Goal: Task Accomplishment & Management: Manage account settings

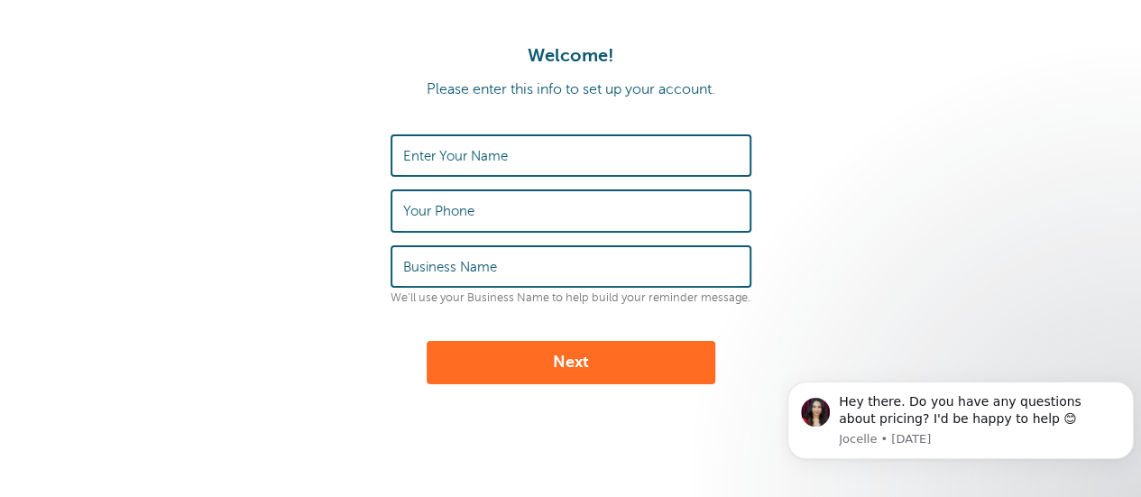
click at [480, 163] on label "Enter Your Name" at bounding box center [455, 156] width 105 height 16
click at [480, 163] on input "Enter Your Name" at bounding box center [571, 155] width 336 height 39
type input "[PERSON_NAME]"
drag, startPoint x: 497, startPoint y: 214, endPoint x: 400, endPoint y: 213, distance: 96.5
click at [400, 213] on div "Your Phone 5132897770" at bounding box center [571, 210] width 361 height 42
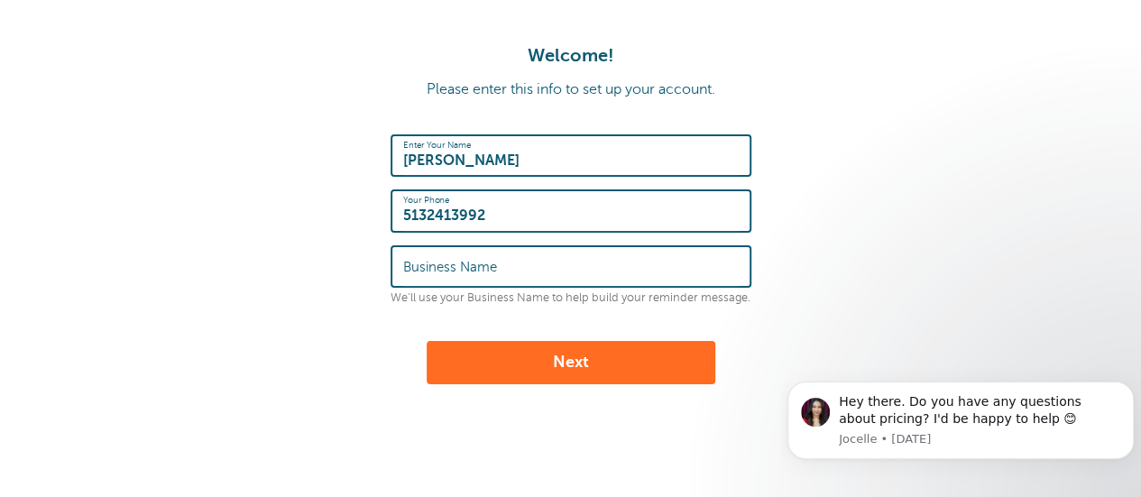
type input "5132413992"
click at [424, 266] on label "Business Name" at bounding box center [450, 267] width 94 height 16
click at [424, 266] on input "Business Name" at bounding box center [571, 266] width 336 height 39
type input "Bartlett & Weigle"
click at [579, 361] on button "Next" at bounding box center [571, 362] width 289 height 43
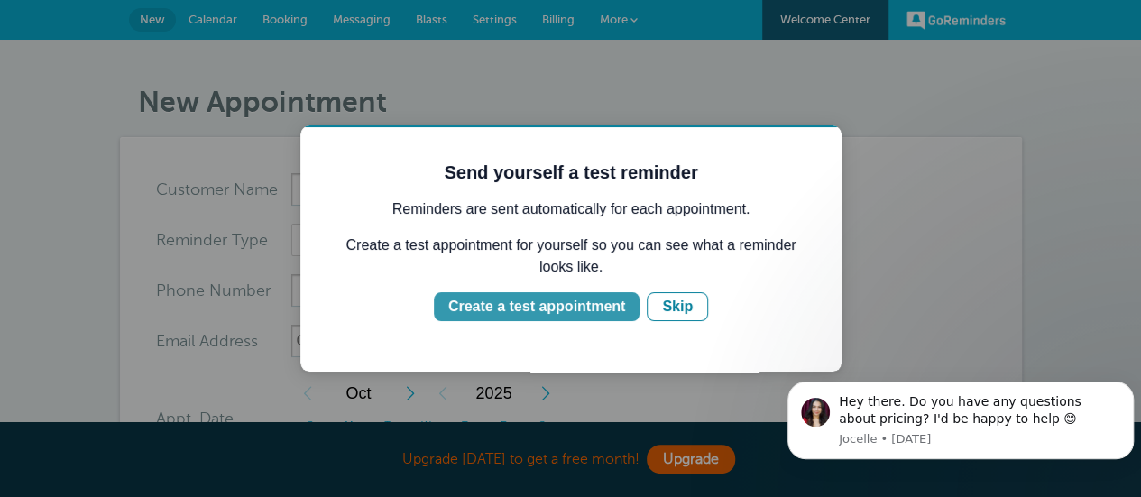
click at [571, 314] on div "Create a test appointment" at bounding box center [536, 307] width 177 height 22
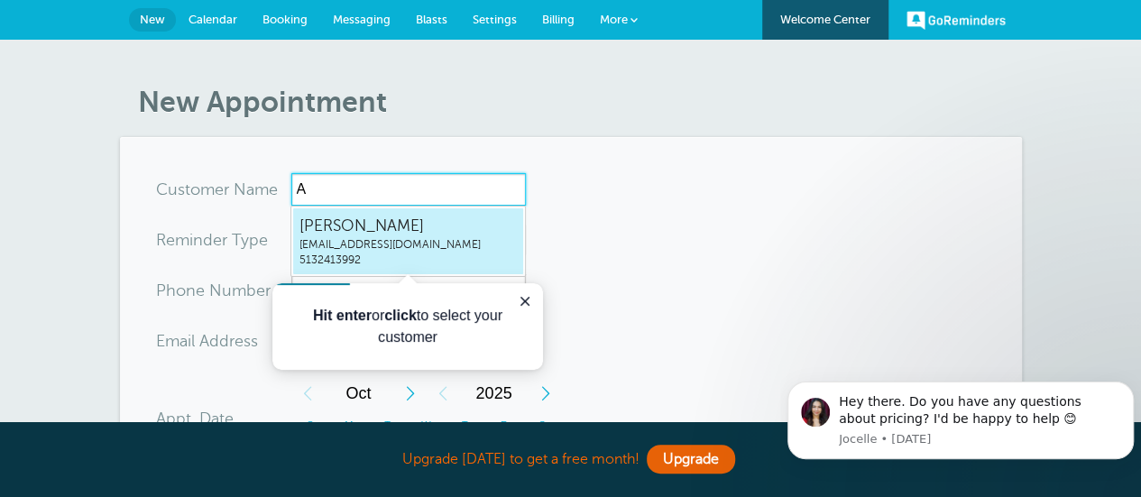
click at [365, 241] on span "afranco@bartlettlaw.com" at bounding box center [407, 244] width 217 height 15
type input "ArturoFrancoafranco@bartlettlaw.com5132413992"
type input "Arturo Franco"
type input "5132413992"
type input "[EMAIL_ADDRESS][DOMAIN_NAME]"
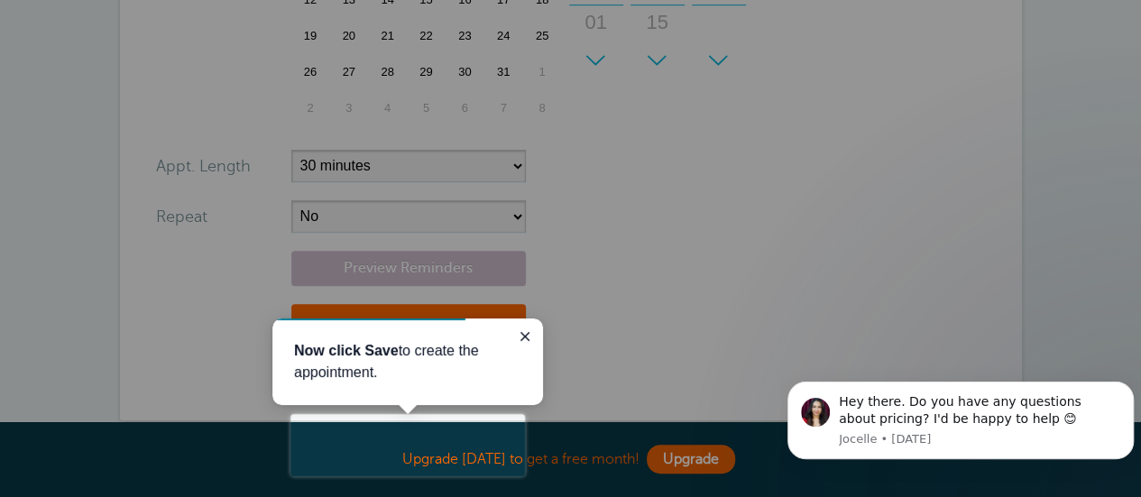
scroll to position [552, 0]
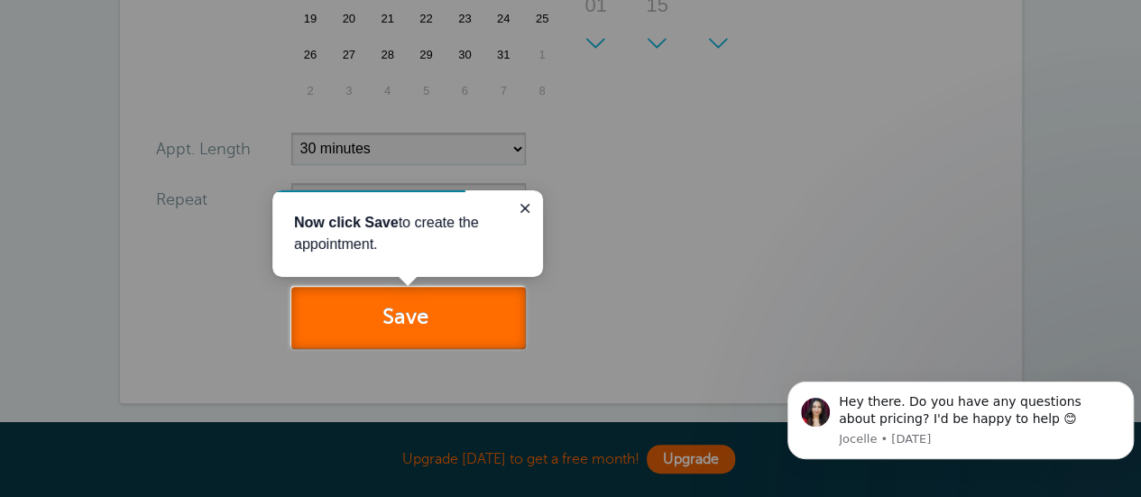
click at [403, 315] on button "Save" at bounding box center [408, 318] width 235 height 62
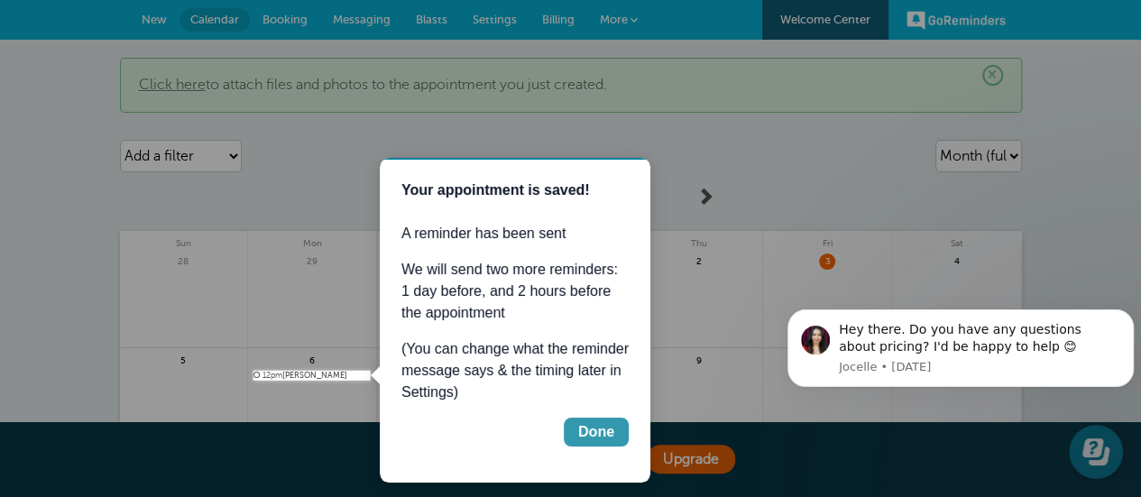
click at [590, 435] on div "Done" at bounding box center [596, 432] width 36 height 22
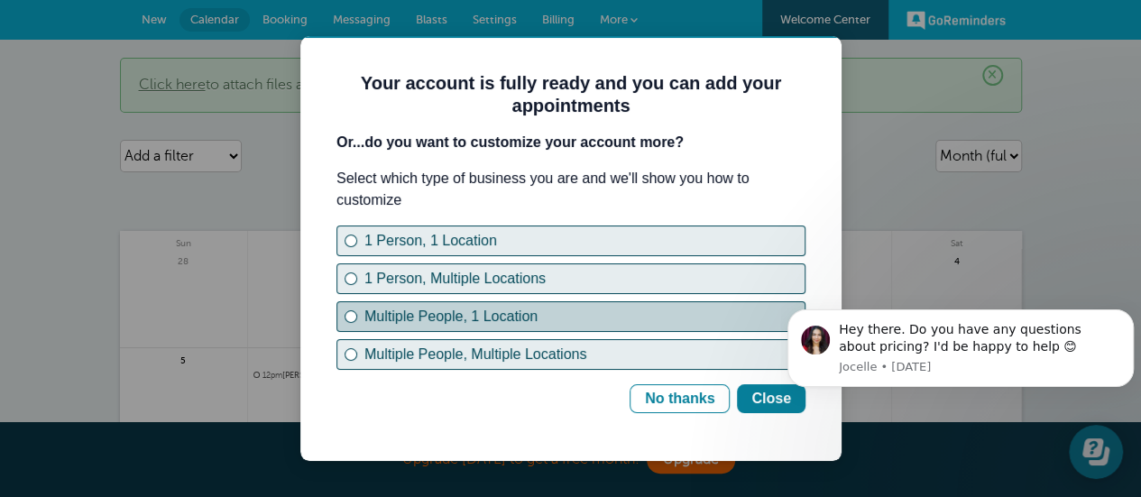
click at [352, 318] on div "Multiple People, 1 Location" at bounding box center [351, 316] width 13 height 13
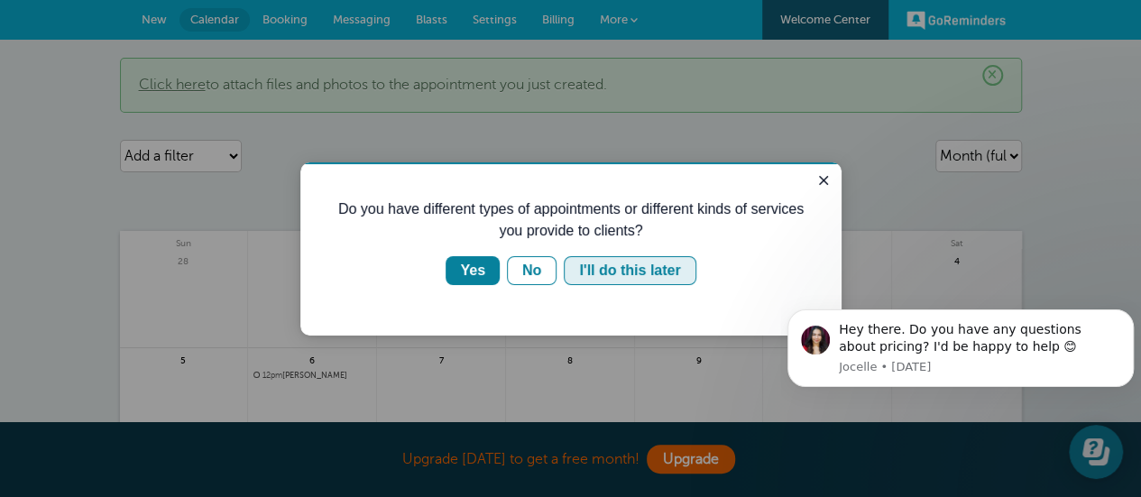
click at [628, 268] on div "I'll do this later" at bounding box center [629, 271] width 101 height 22
click at [600, 269] on div "I'll do this later" at bounding box center [629, 271] width 101 height 22
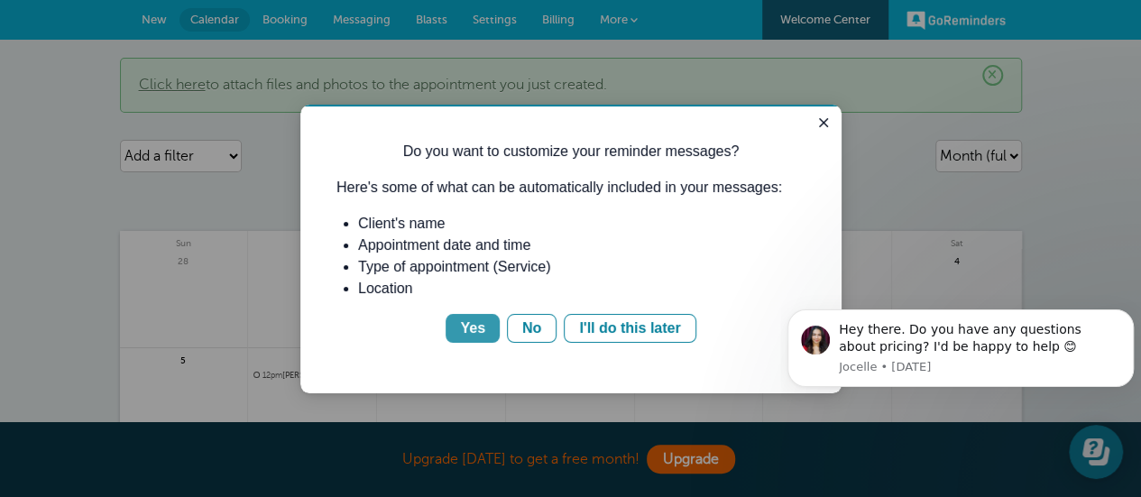
click at [481, 330] on div "Yes" at bounding box center [472, 329] width 25 height 22
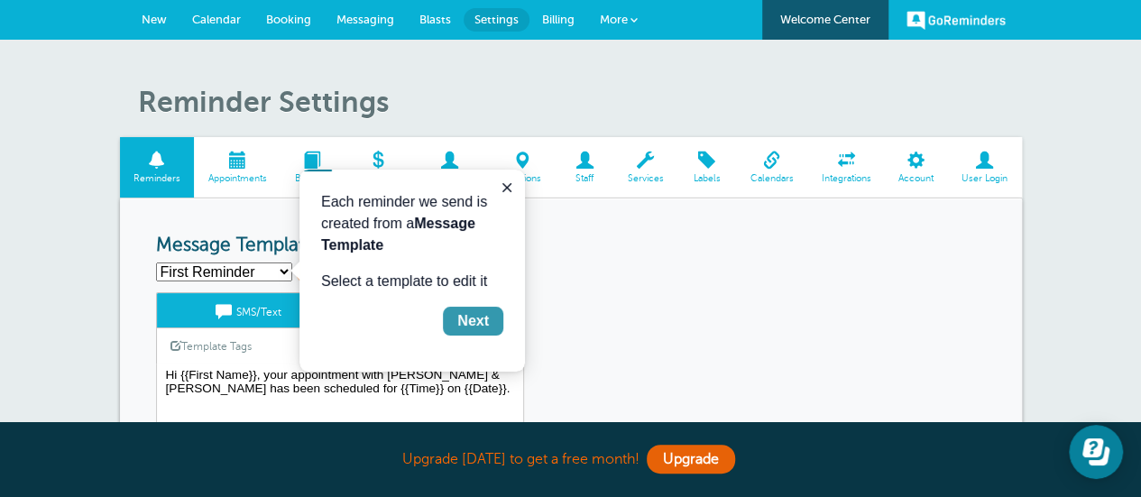
click at [482, 320] on div "Next" at bounding box center [473, 321] width 32 height 22
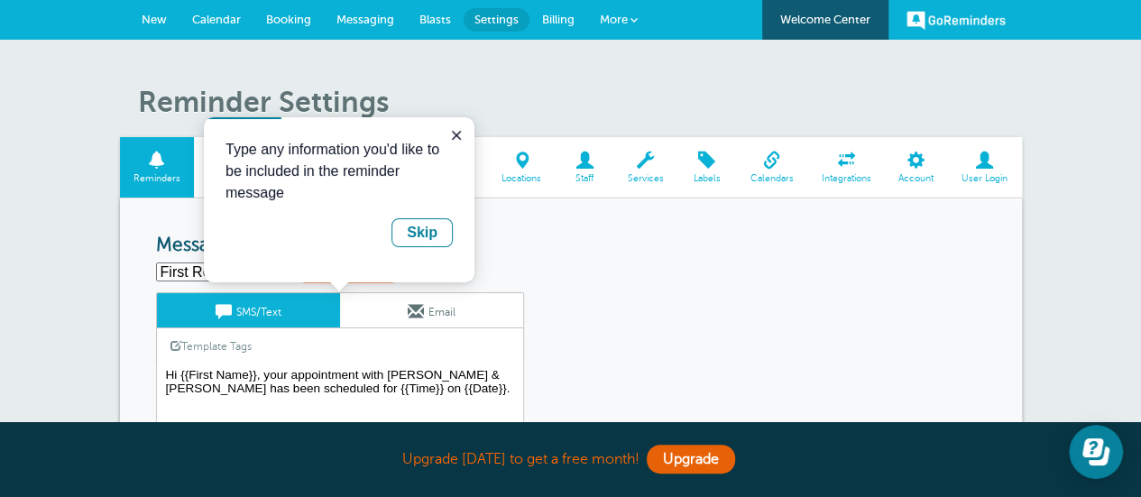
click at [354, 195] on p "Type any information you'd like to be included in the reminder message" at bounding box center [339, 171] width 227 height 65
click at [281, 338] on div "Template Tags Copy SMS" at bounding box center [340, 345] width 368 height 35
click at [270, 360] on div "Template Tags Copy SMS" at bounding box center [340, 345] width 368 height 35
click at [451, 135] on icon "Close guide" at bounding box center [456, 135] width 14 height 14
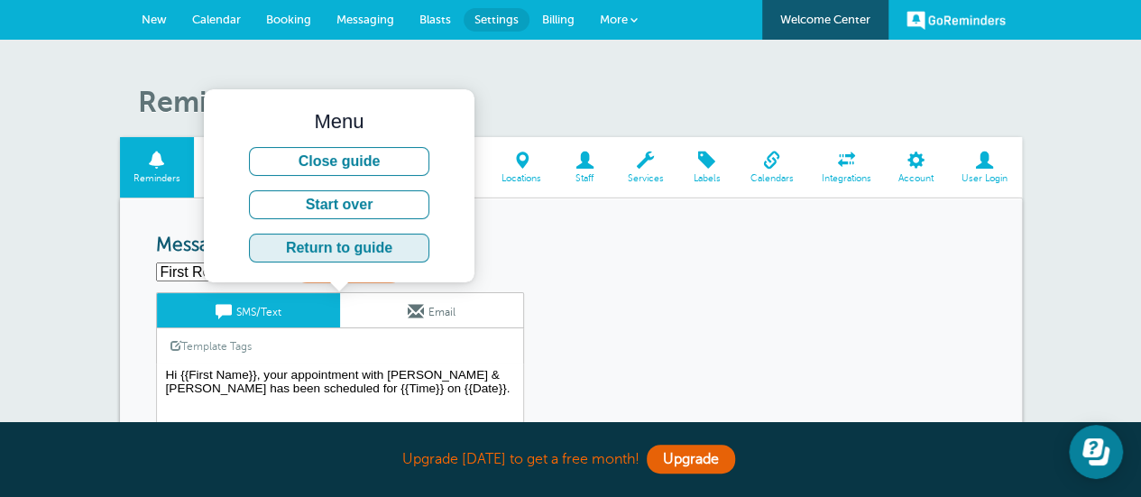
click at [341, 245] on button "Return to guide" at bounding box center [339, 248] width 180 height 29
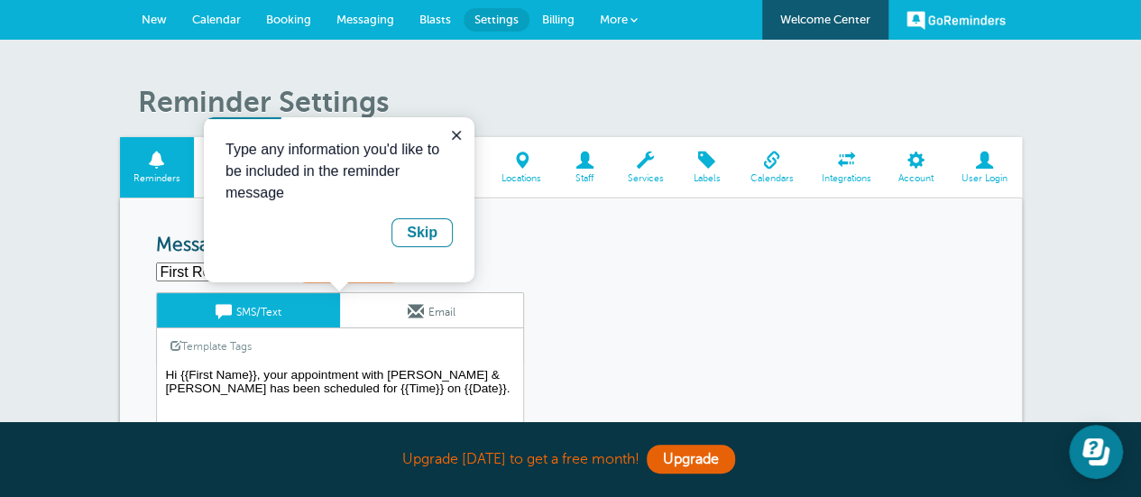
click at [265, 352] on link "Template Tags" at bounding box center [211, 345] width 108 height 35
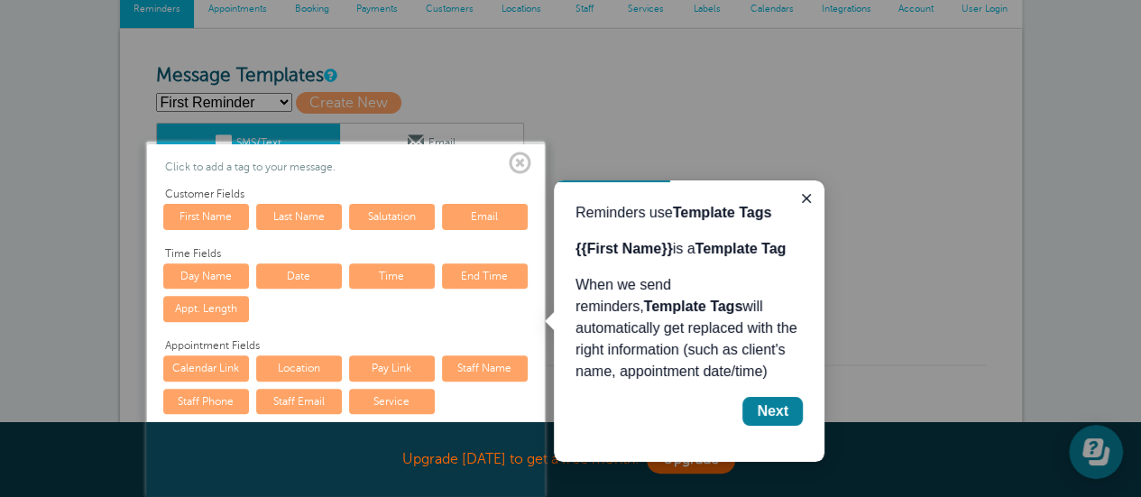
scroll to position [176, 0]
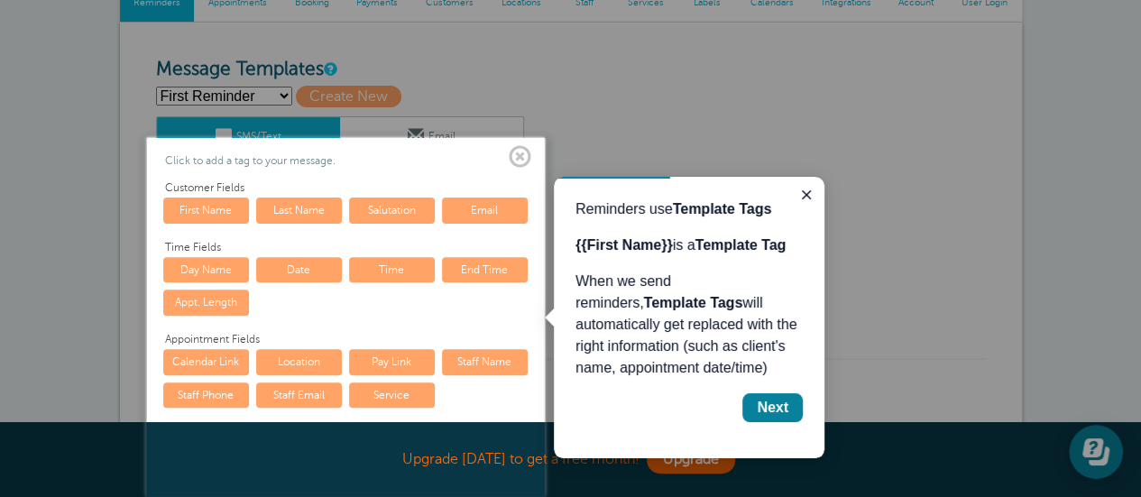
click at [223, 207] on link "First Name" at bounding box center [206, 210] width 86 height 25
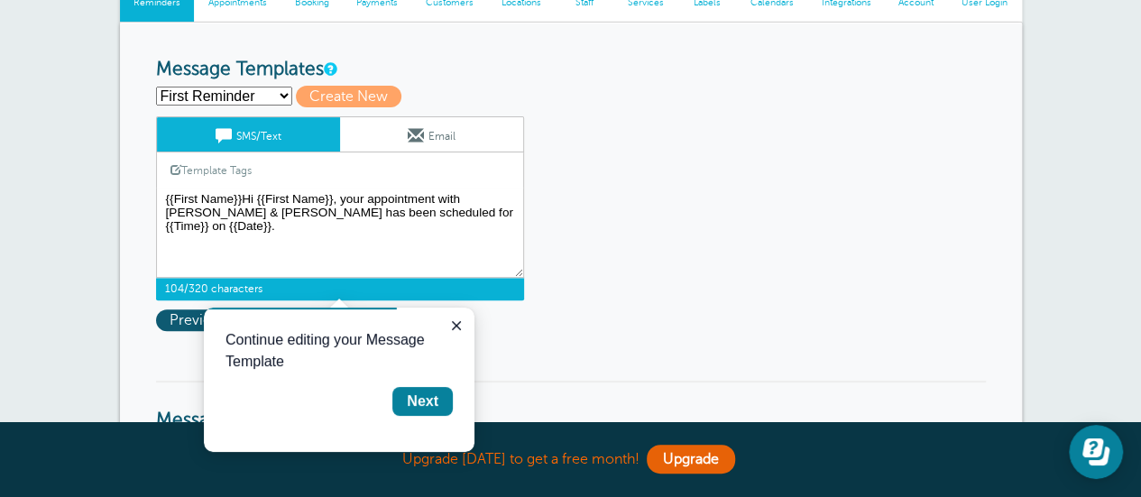
click at [272, 249] on textarea "Hi {{First Name}}, your appointment with Bartlett & Weigle has been scheduled f…" at bounding box center [340, 233] width 368 height 90
click at [399, 189] on textarea "Hi {{First Name}}, your appointment with Bartlett & Weigle has been scheduled f…" at bounding box center [340, 233] width 368 height 90
drag, startPoint x: 364, startPoint y: 194, endPoint x: 422, endPoint y: 192, distance: 57.8
click at [438, 196] on textarea "Hi {{First Name}}, your appointment with Bartlett & Weigle has been scheduled f…" at bounding box center [340, 233] width 368 height 90
click at [354, 194] on textarea "Hi {{First Name}}, your appointment with Bartlett & Weigle has been scheduled f…" at bounding box center [340, 233] width 368 height 90
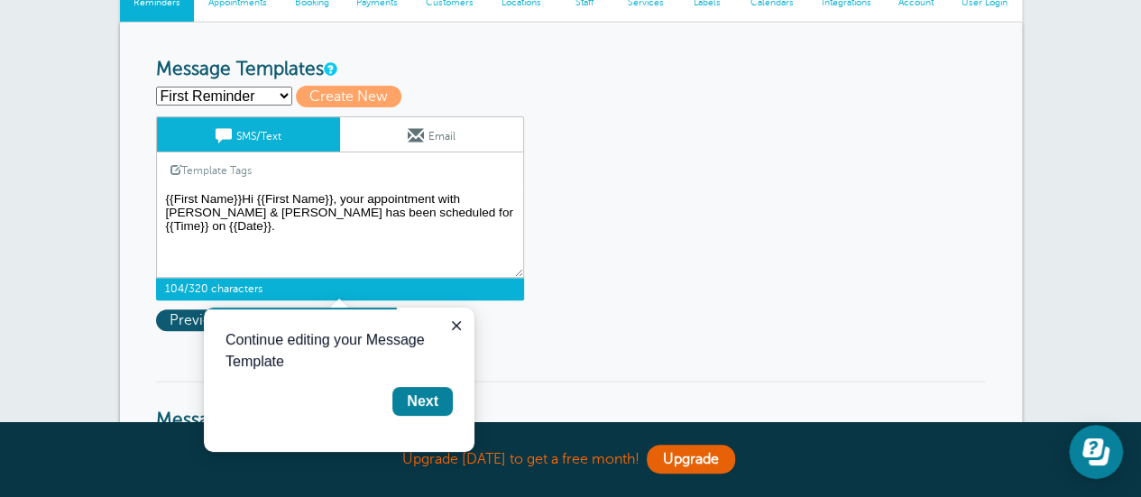
drag, startPoint x: 339, startPoint y: 194, endPoint x: 331, endPoint y: 216, distance: 23.1
click at [331, 216] on textarea "Hi {{First Name}}, your appointment with Bartlett & Weigle has been scheduled f…" at bounding box center [340, 233] width 368 height 90
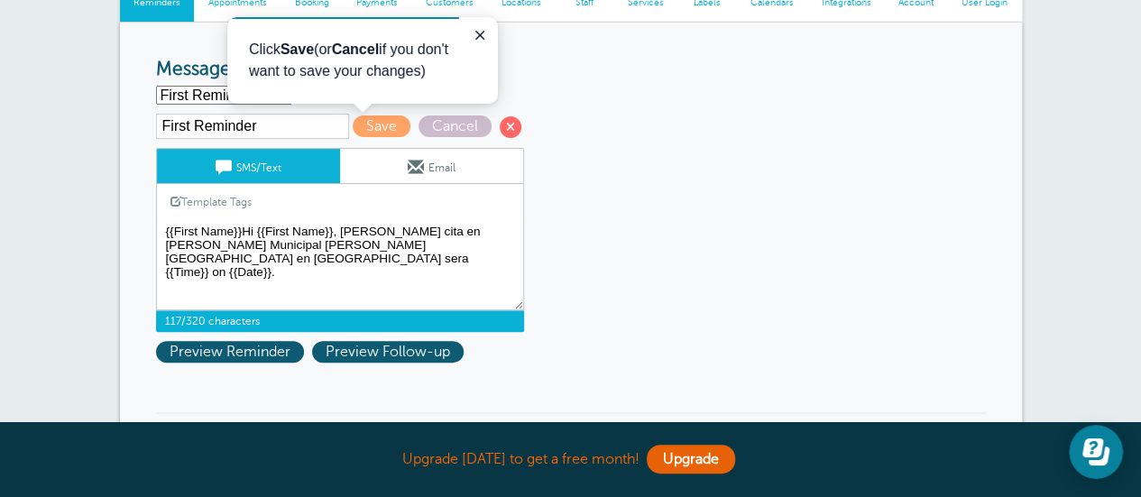
click at [461, 253] on textarea "Hi {{First Name}}, your appointment with Bartlett & Weigle has been scheduled f…" at bounding box center [340, 265] width 368 height 90
click at [457, 245] on textarea "Hi {{First Name}}, your appointment with Bartlett & Weigle has been scheduled f…" at bounding box center [340, 265] width 368 height 90
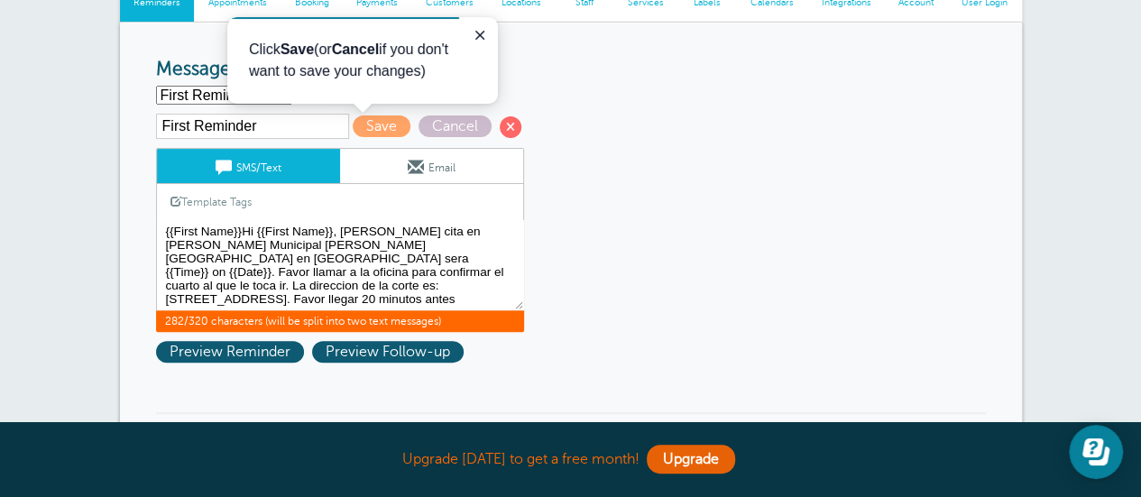
click at [262, 262] on textarea "Hi {{First Name}}, your appointment with Bartlett & Weigle has been scheduled f…" at bounding box center [340, 265] width 368 height 90
click at [465, 290] on textarea "Hi {{First Name}}, your appointment with Bartlett & Weigle has been scheduled f…" at bounding box center [340, 265] width 368 height 90
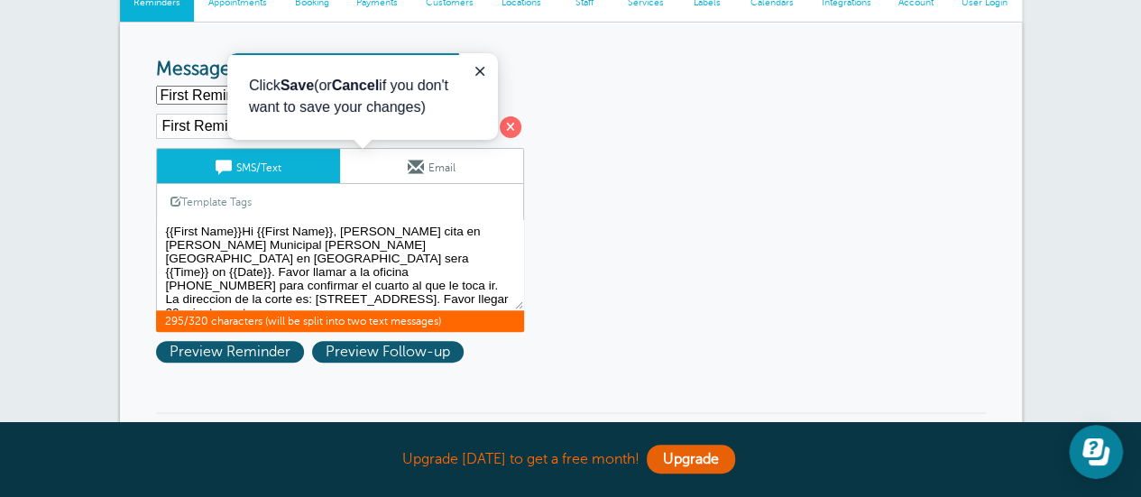
scroll to position [86, 0]
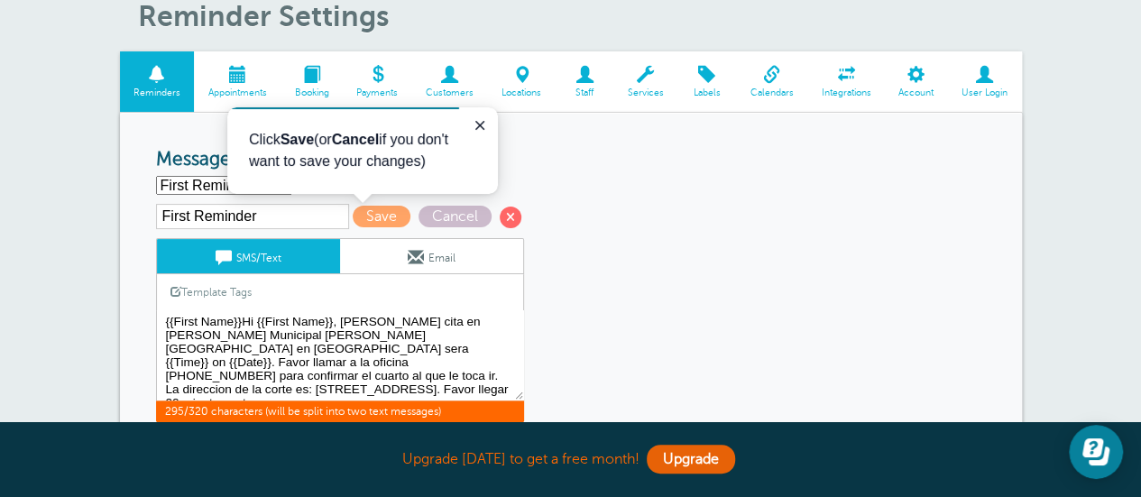
type textarea "{{First Name}}Hi {{First Name}}, Su cita en la Corte Municipal de Hamilton en C…"
click at [177, 179] on select "First Reminder Second Reminder Third Reminder Create new..." at bounding box center [224, 185] width 136 height 19
click at [156, 176] on select "First Reminder Second Reminder Third Reminder Create new..." at bounding box center [224, 185] width 136 height 19
select select "163243"
drag, startPoint x: 453, startPoint y: 377, endPoint x: 155, endPoint y: 320, distance: 303.0
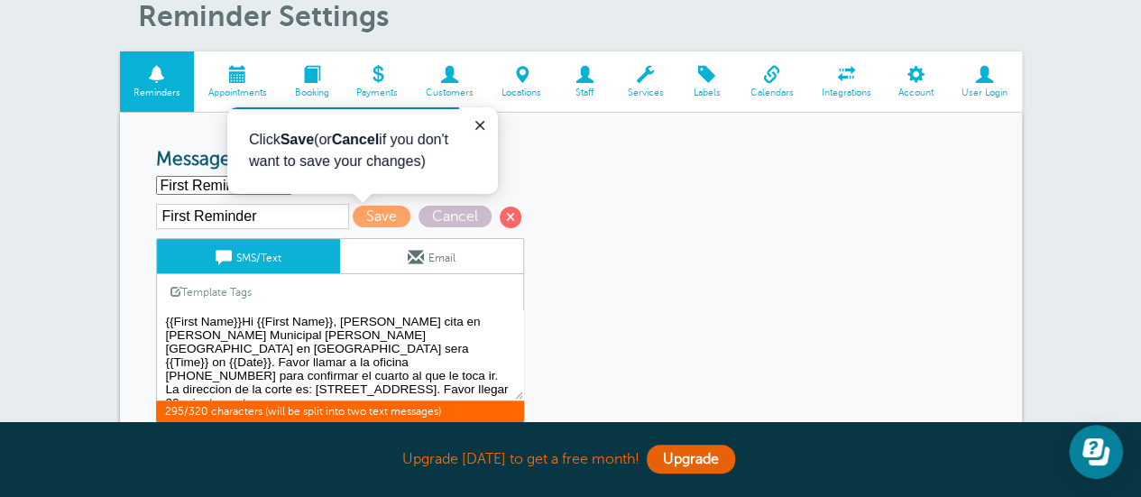
click at [156, 320] on textarea "Hi {{First Name}}, your appointment with Bartlett & Weigle has been scheduled f…" at bounding box center [340, 355] width 368 height 90
click at [290, 210] on input "First Reminder" at bounding box center [252, 216] width 193 height 25
drag, startPoint x: 265, startPoint y: 216, endPoint x: 159, endPoint y: 217, distance: 106.5
click at [159, 217] on input "First Reminder" at bounding box center [252, 216] width 193 height 25
type input "HCMC"
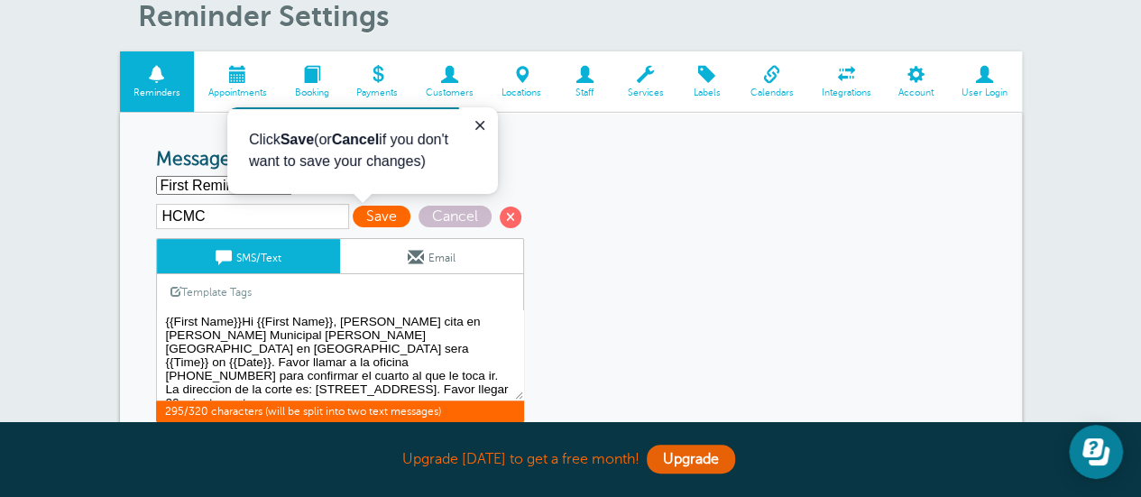
click at [379, 216] on span "Save" at bounding box center [382, 217] width 58 height 22
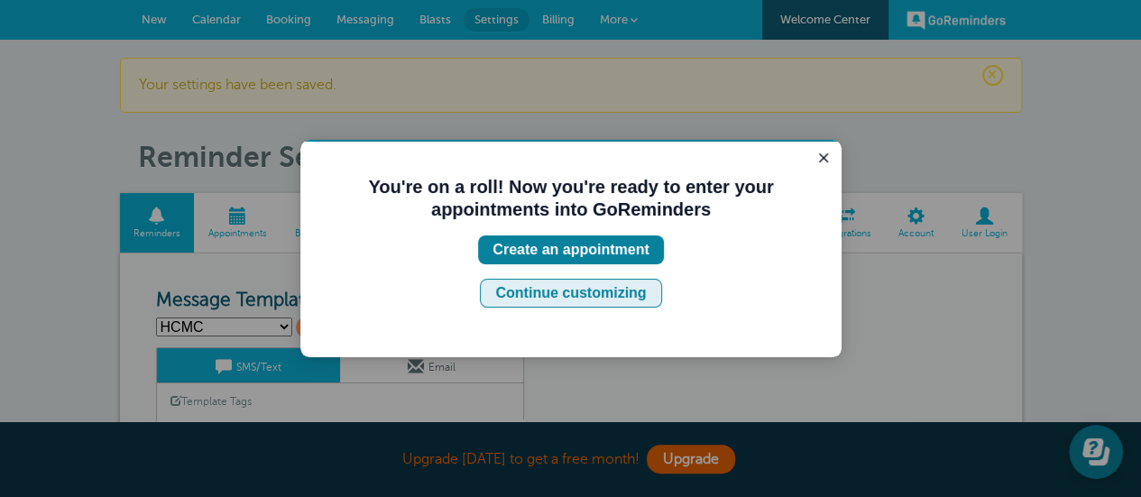
click at [583, 289] on div "Continue customizing" at bounding box center [570, 293] width 151 height 22
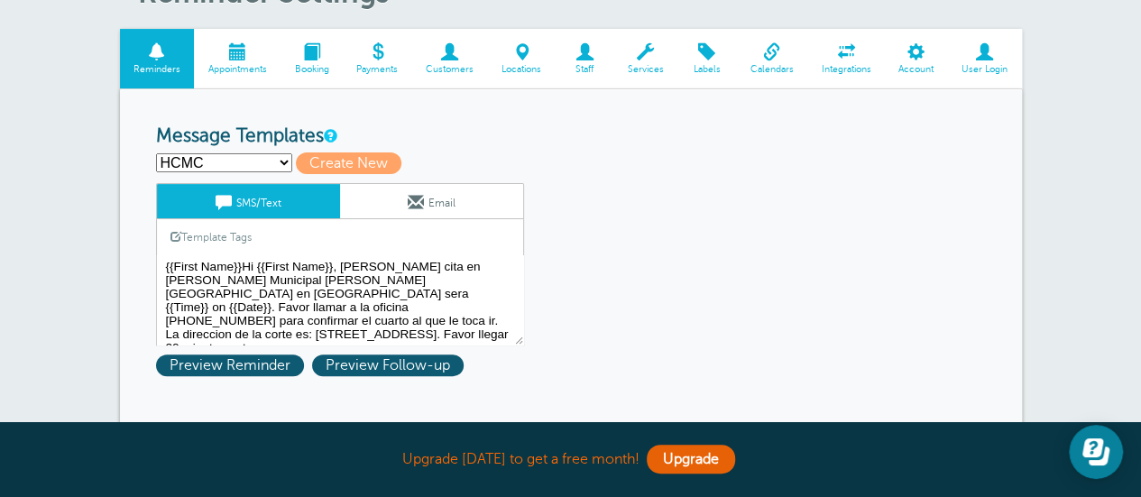
scroll to position [180, 0]
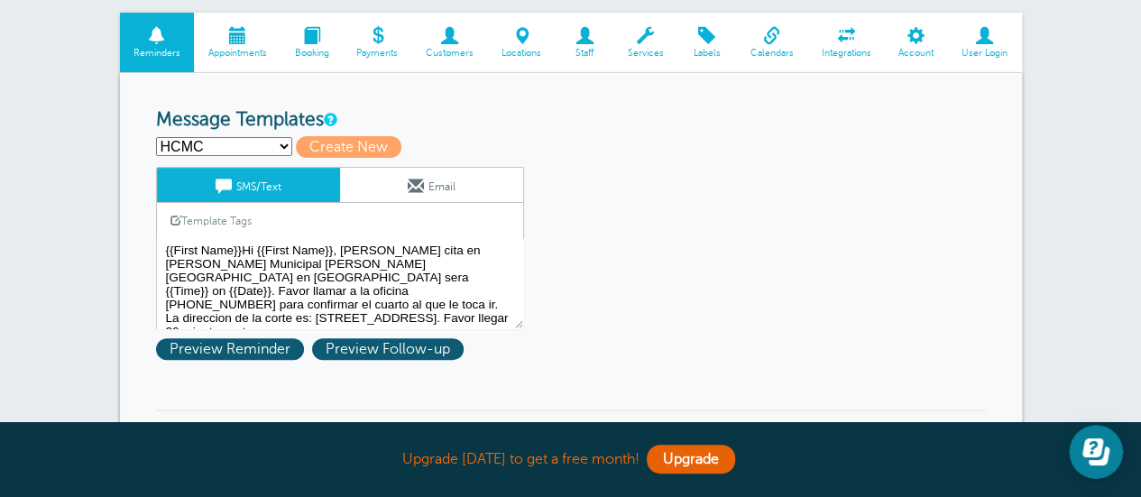
click at [238, 141] on select "HCMC Second Reminder Third Reminder Create new..." at bounding box center [224, 146] width 136 height 19
click at [156, 137] on select "HCMC Second Reminder Third Reminder Create new..." at bounding box center [224, 146] width 136 height 19
click at [279, 142] on select "HCMC Second Reminder Third Reminder Create new..." at bounding box center [224, 146] width 136 height 19
click at [156, 137] on select "HCMC Second Reminder Third Reminder Create new..." at bounding box center [224, 146] width 136 height 19
click at [224, 264] on textarea "{{First Name}}Hi {{First Name}}, [PERSON_NAME] cita en [PERSON_NAME] Municipal …" at bounding box center [340, 284] width 368 height 90
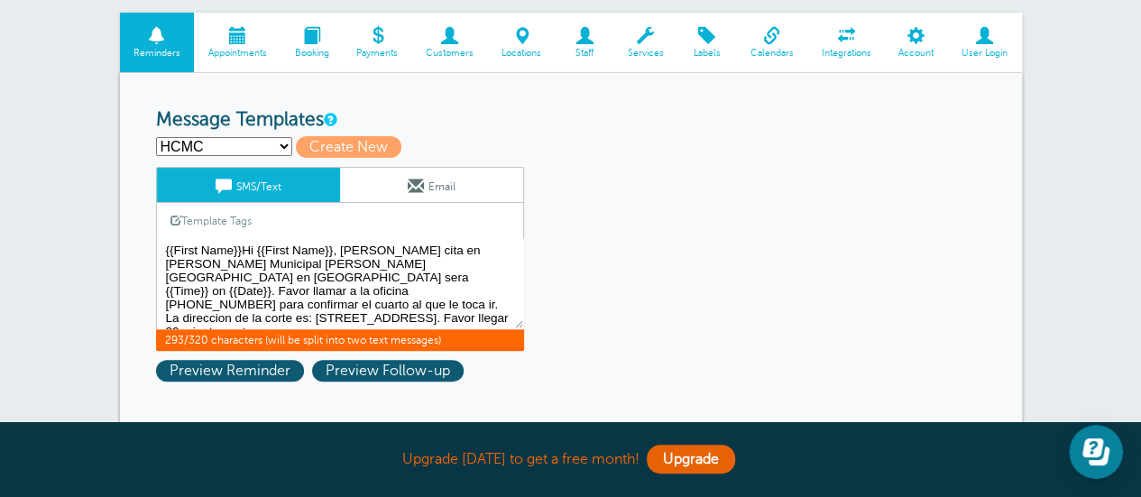
click at [285, 274] on textarea "{{First Name}}Hi {{First Name}}, [PERSON_NAME] cita en [PERSON_NAME] Municipal …" at bounding box center [340, 284] width 368 height 90
click at [316, 275] on textarea "{{First Name}}Hi {{First Name}}, [PERSON_NAME] cita en [PERSON_NAME] Municipal …" at bounding box center [340, 284] width 368 height 90
click at [310, 264] on textarea "{{First Name}}Hi {{First Name}}, [PERSON_NAME] cita en [PERSON_NAME] Municipal …" at bounding box center [340, 284] width 368 height 90
click at [244, 246] on textarea "{{First Name}}Hi {{First Name}}, [PERSON_NAME] cita en [PERSON_NAME] Municipal …" at bounding box center [340, 284] width 368 height 90
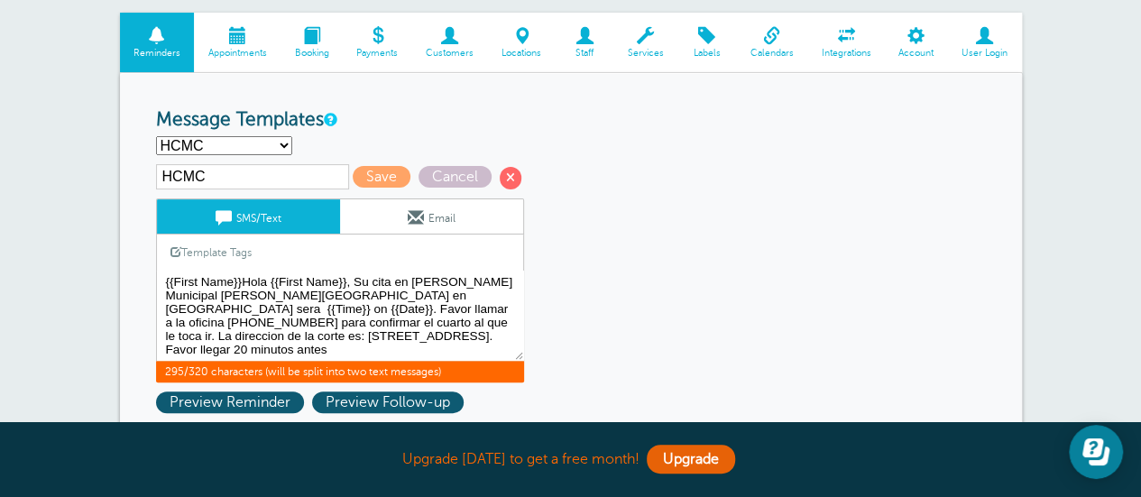
type textarea "{{First Name}}Hola {{First Name}}, Su cita en [PERSON_NAME] Municipal [PERSON_N…"
click at [239, 172] on input "HCMC" at bounding box center [252, 176] width 193 height 25
type input "HCMC Spanish"
click at [363, 178] on span "Save" at bounding box center [382, 177] width 58 height 22
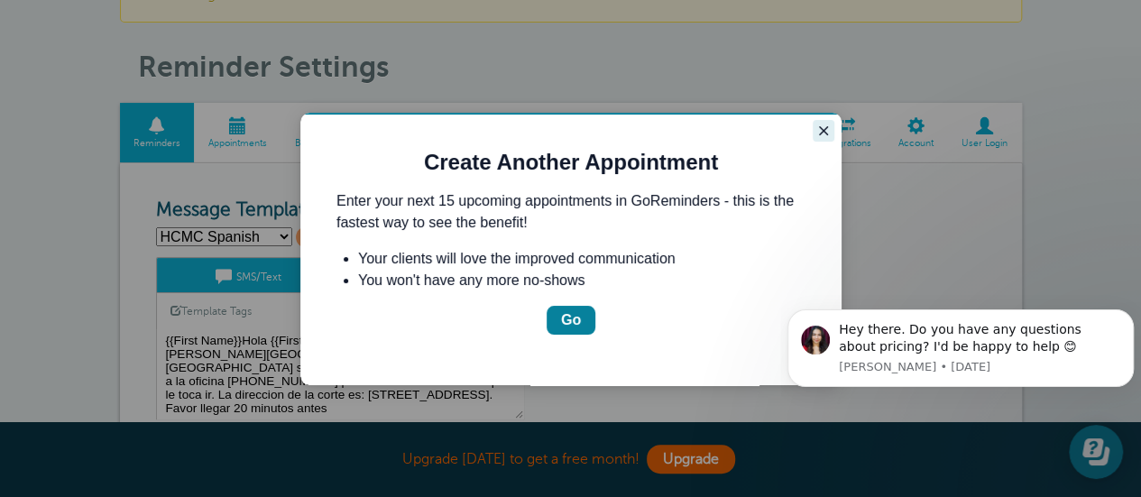
click at [823, 131] on icon "Close guide" at bounding box center [823, 130] width 9 height 9
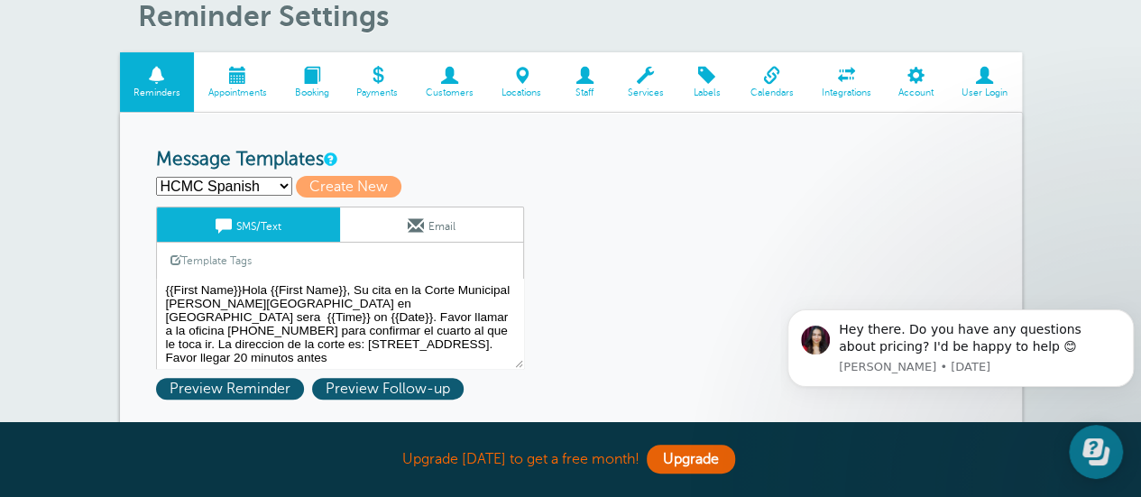
scroll to position [271, 0]
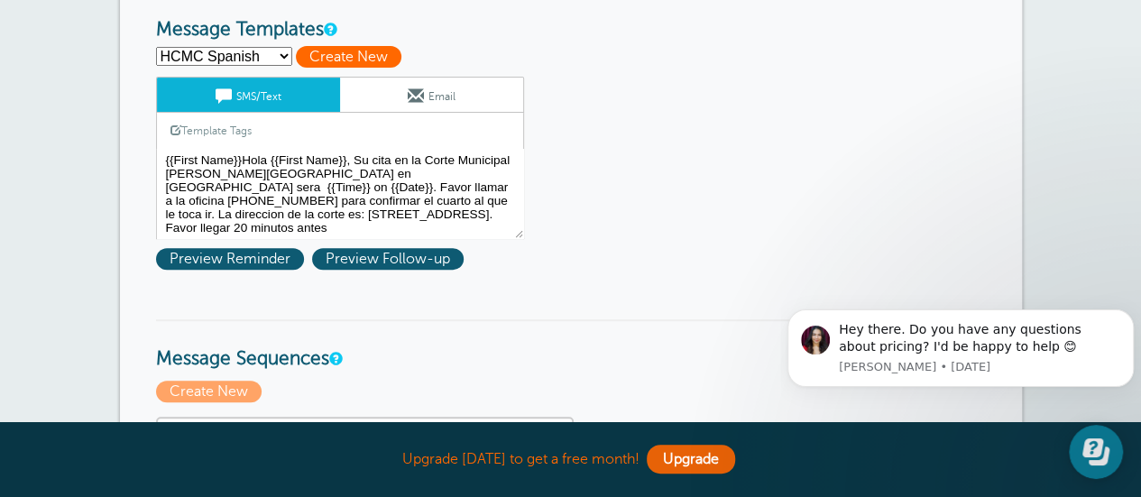
click at [336, 53] on span "Create New" at bounding box center [349, 57] width 106 height 22
select select
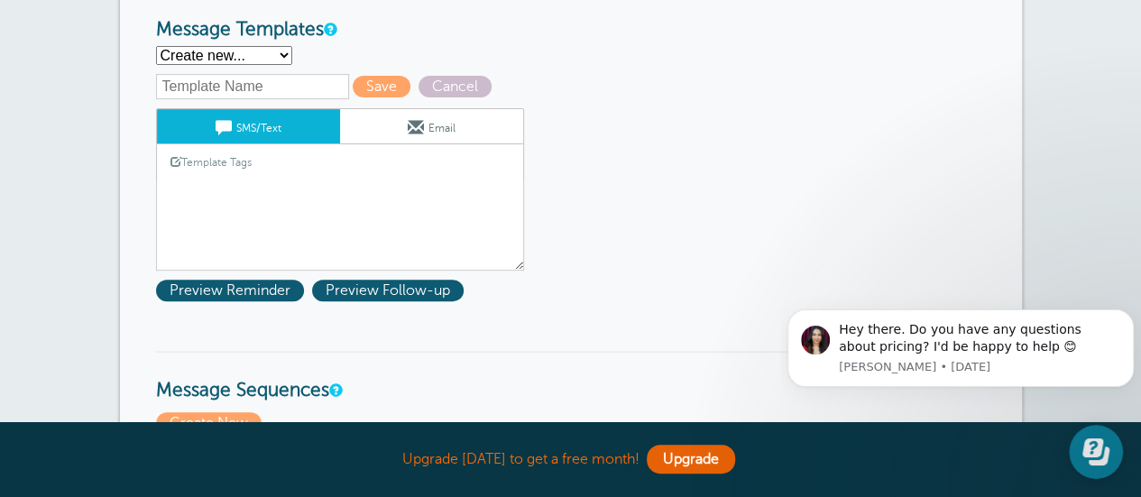
click at [276, 89] on input "text" at bounding box center [252, 86] width 193 height 25
click at [203, 86] on input "text" at bounding box center [252, 86] width 193 height 25
type input "HMC Spanish"
click at [204, 181] on textarea "{{First Name}}Hola {{First Name}}, Su cita en la Corte Municipal [PERSON_NAME][…" at bounding box center [340, 225] width 368 height 90
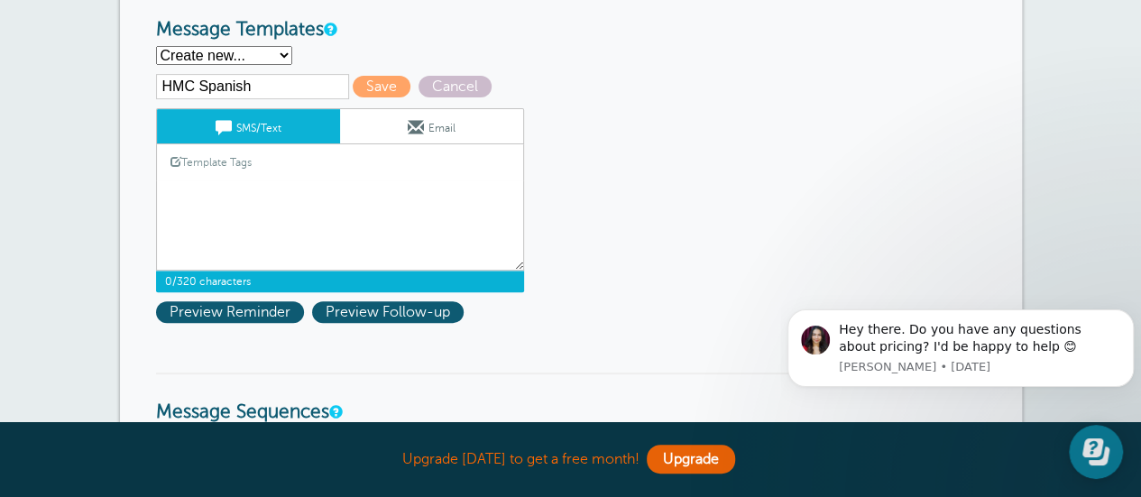
paste textarea "{{First Name}}Hi {{First Name}}, [PERSON_NAME] cita en la Corte Municipal [PERS…"
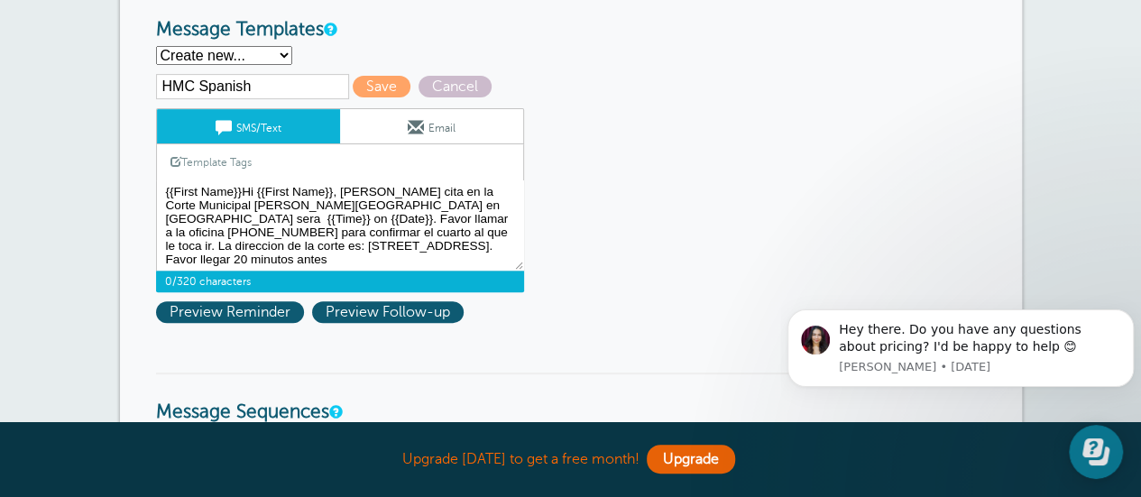
click at [249, 187] on textarea "{{First Name}}Hola {{First Name}}, Su cita en la Corte Municipal [PERSON_NAME][…" at bounding box center [340, 225] width 368 height 90
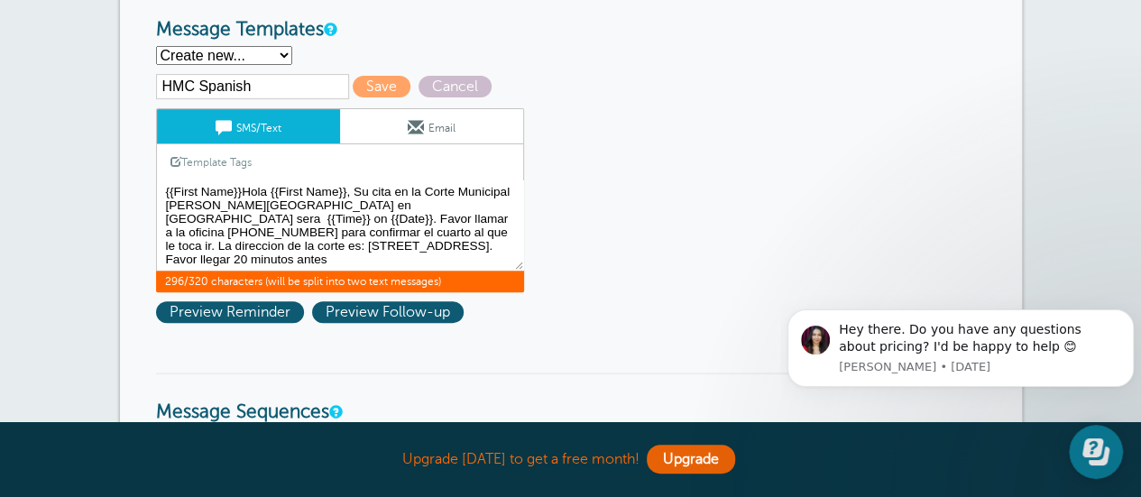
click at [241, 189] on textarea "{{First Name}}Hola {{First Name}}, Su cita en la Corte Municipal [PERSON_NAME][…" at bounding box center [340, 225] width 368 height 90
drag, startPoint x: 334, startPoint y: 203, endPoint x: 235, endPoint y: 204, distance: 99.2
click at [235, 204] on textarea "{{First Name}}Hola {{First Name}}, Su cita en la Corte Municipal [PERSON_NAME][…" at bounding box center [340, 225] width 368 height 90
click at [244, 202] on textarea "{{First Name}}Hola {{First Name}}, Su cita en la Corte Municipal [PERSON_NAME][…" at bounding box center [340, 225] width 368 height 90
drag, startPoint x: 306, startPoint y: 202, endPoint x: 236, endPoint y: 206, distance: 69.5
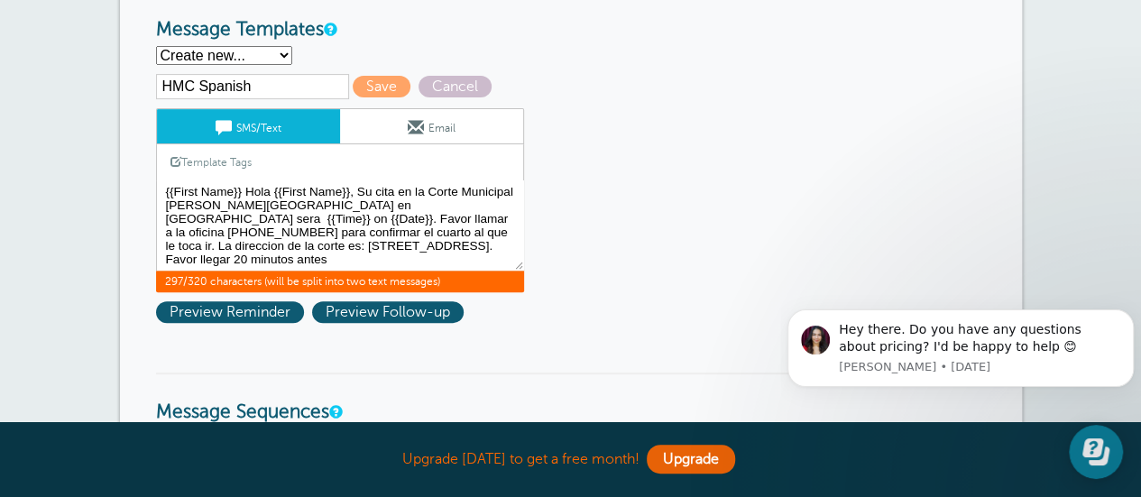
click at [236, 206] on textarea "{{First Name}}Hola {{First Name}}, Su cita en la Corte Municipal [PERSON_NAME][…" at bounding box center [340, 225] width 368 height 90
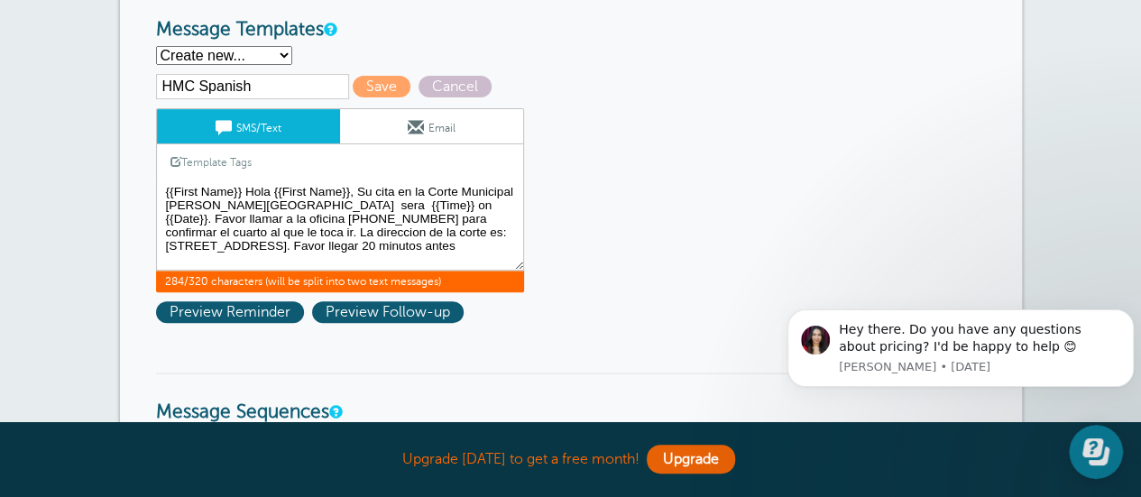
drag, startPoint x: 298, startPoint y: 232, endPoint x: 487, endPoint y: 230, distance: 189.4
click at [487, 230] on textarea "{{First Name}}Hola {{First Name}}, Su cita en la Corte Municipal [PERSON_NAME][…" at bounding box center [340, 225] width 368 height 90
paste textarea "[STREET_ADDRESS][PERSON_NAME]"
click at [357, 246] on textarea "{{First Name}}Hola {{First Name}}, Su cita en la Corte Municipal [PERSON_NAME][…" at bounding box center [340, 225] width 368 height 90
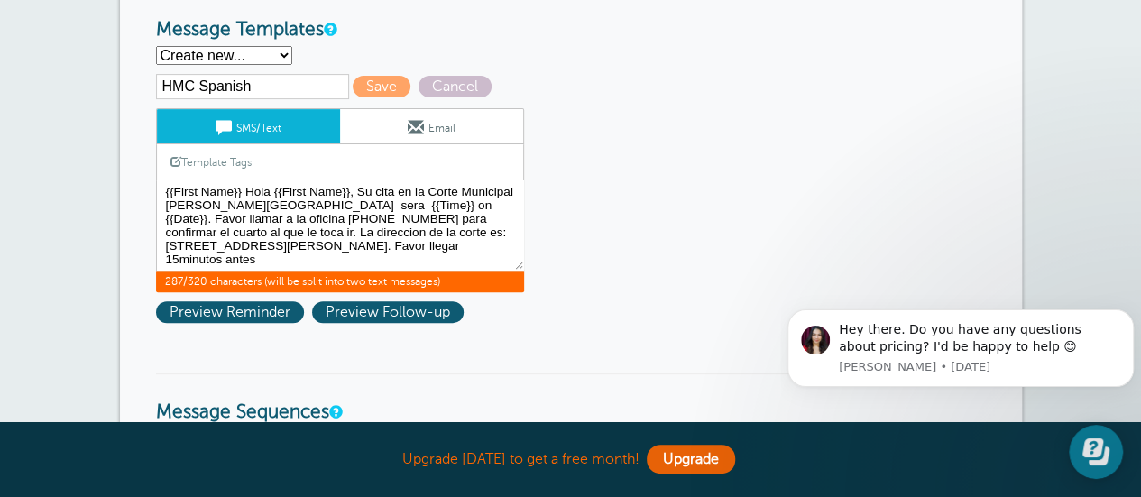
drag, startPoint x: 461, startPoint y: 217, endPoint x: 245, endPoint y: 219, distance: 215.6
click at [245, 219] on textarea "{{First Name}}Hola {{First Name}}, Su cita en la Corte Municipal [PERSON_NAME][…" at bounding box center [340, 225] width 368 height 90
drag, startPoint x: 241, startPoint y: 218, endPoint x: 379, endPoint y: 207, distance: 138.4
click at [379, 207] on textarea "{{First Name}}Hola {{First Name}}, Su cita en la Corte Municipal [PERSON_NAME][…" at bounding box center [340, 225] width 368 height 90
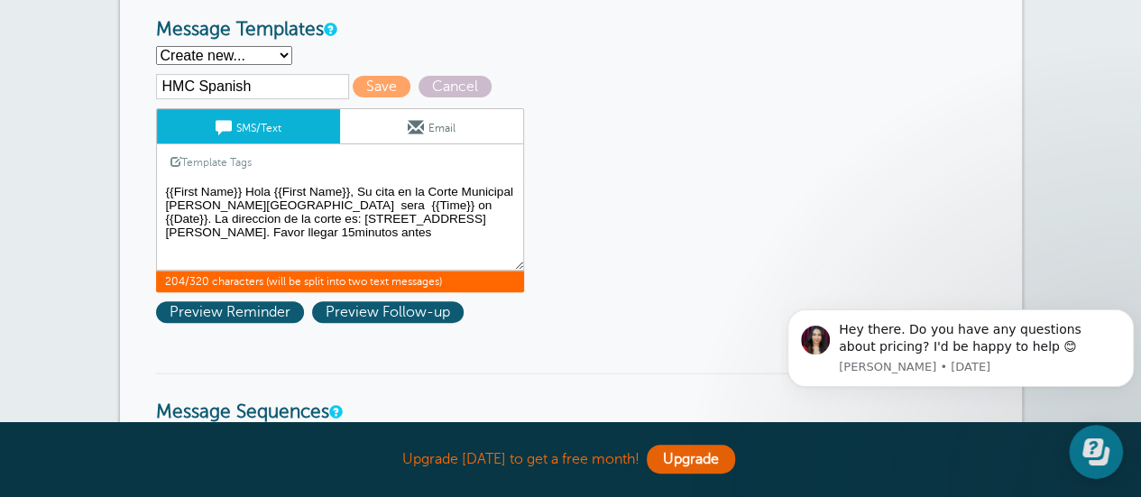
click at [452, 234] on textarea "{{First Name}}Hola {{First Name}}, Su cita en la Corte Municipal [PERSON_NAME][…" at bounding box center [340, 225] width 368 height 90
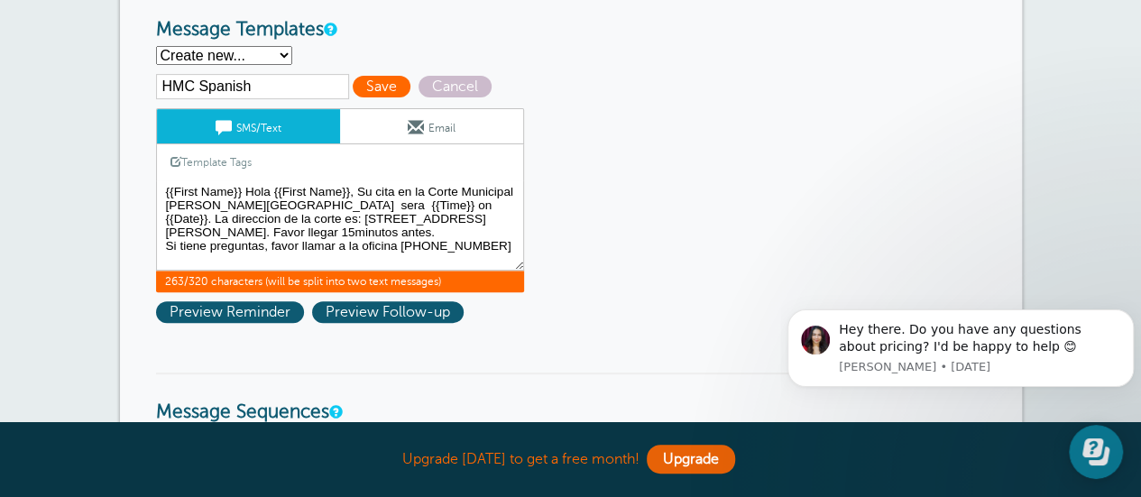
type textarea "{{First Name}} Hola {{First Name}}, Su cita en la Corte Municipal [PERSON_NAME]…"
click at [368, 88] on span "Save" at bounding box center [382, 87] width 58 height 22
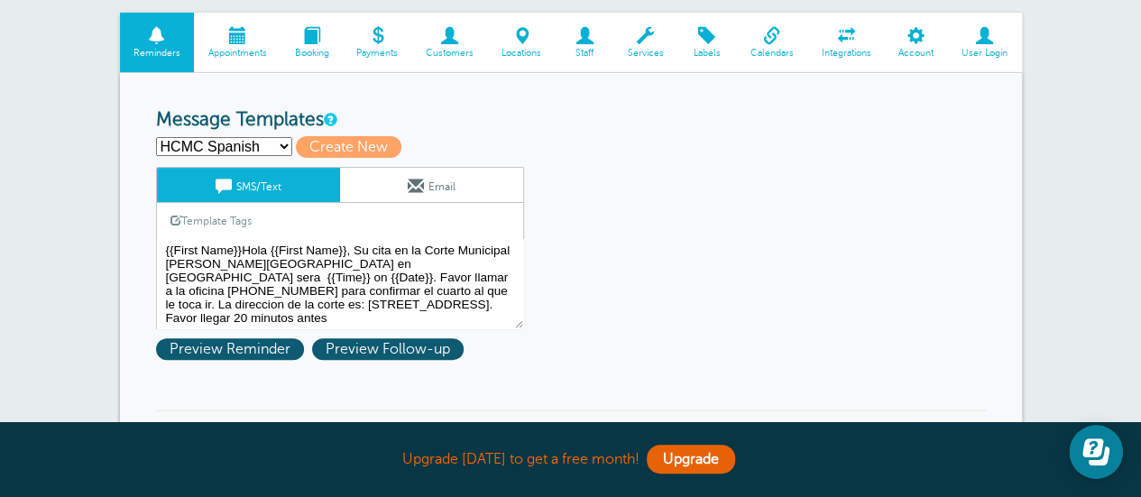
scroll to position [271, 0]
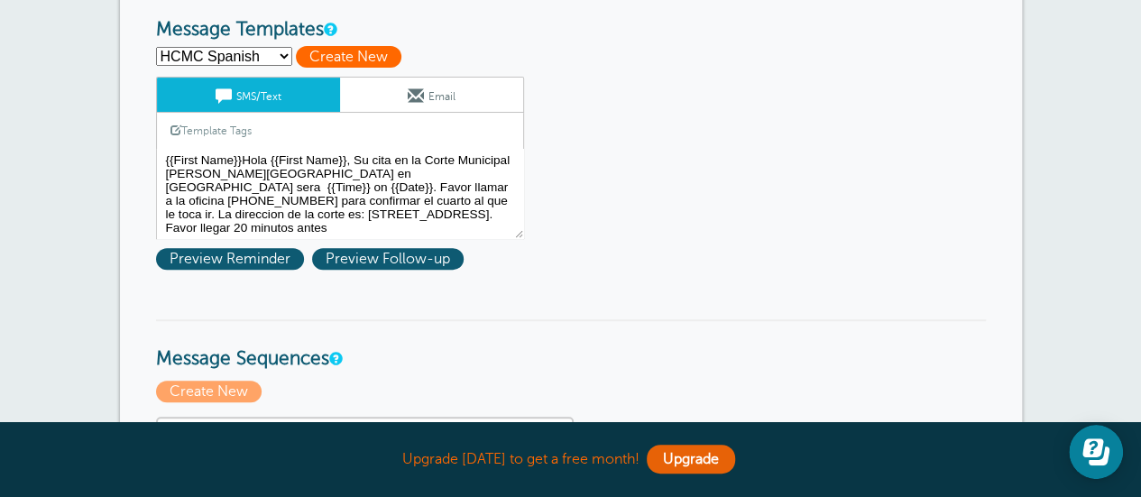
click at [358, 51] on span "Create New" at bounding box center [349, 57] width 106 height 22
select select
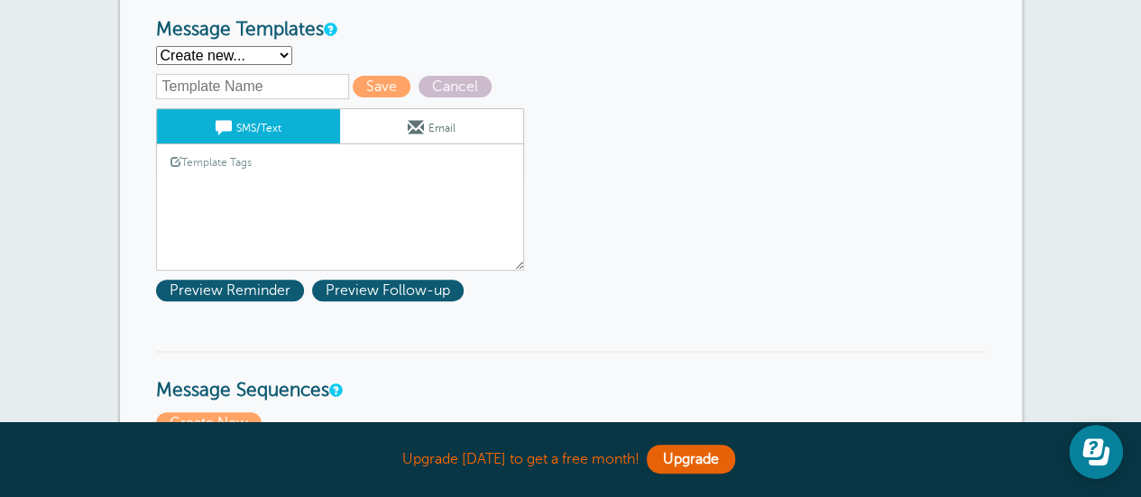
click at [204, 87] on input "text" at bounding box center [252, 86] width 193 height 25
type input "Area III Spanish"
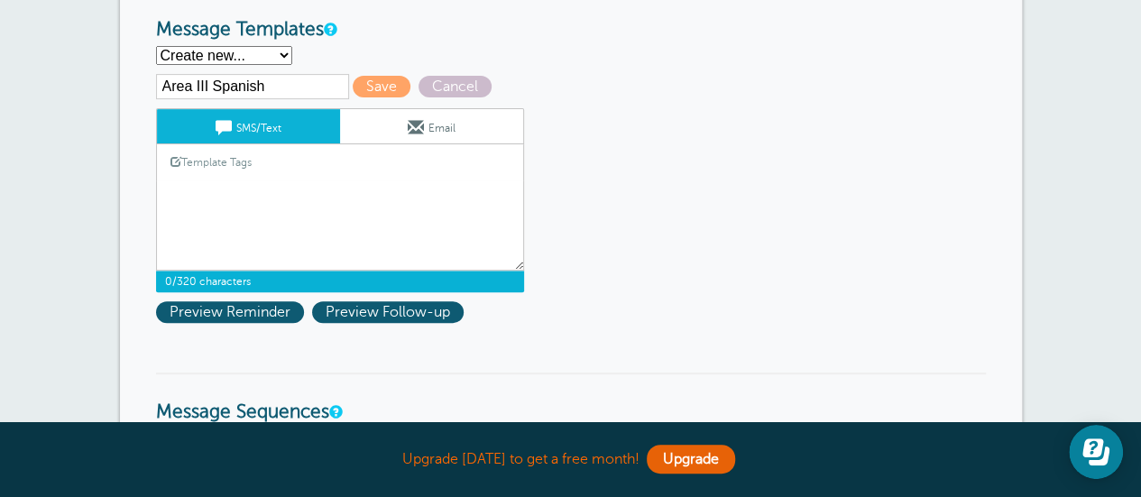
click at [195, 194] on textarea "{{First Name}}Hola {{First Name}}, Su cita en la Corte Municipal [PERSON_NAME][…" at bounding box center [340, 225] width 368 height 90
paste textarea "Favor llamar a la oficina [PHONE_NUMBER]"
drag, startPoint x: 392, startPoint y: 188, endPoint x: 152, endPoint y: 176, distance: 240.2
type textarea "Favor llamar a la oficina 513-241-3992"
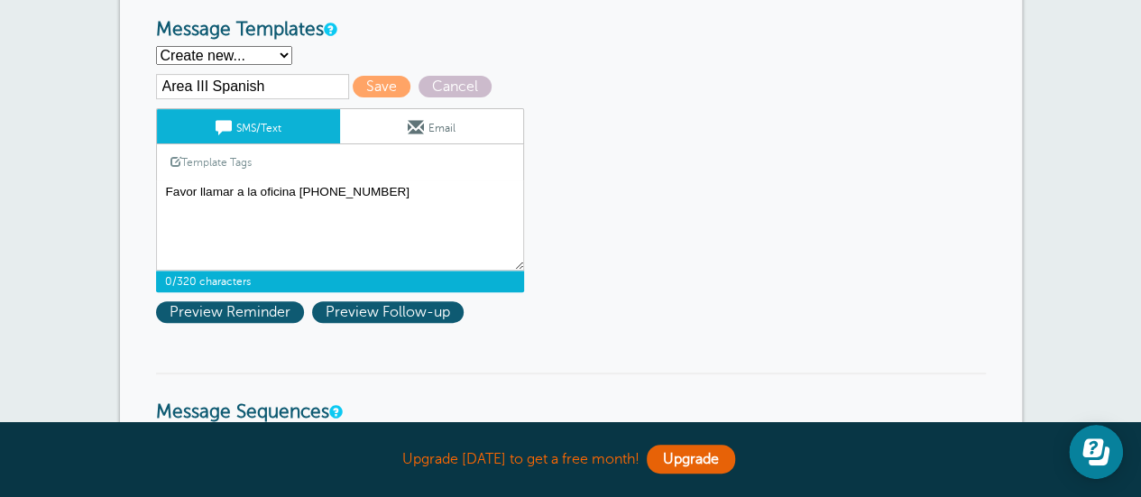
click at [283, 53] on select "HCMC Spanish HMC Spanish Second Reminder Third Reminder Create new..." at bounding box center [224, 55] width 136 height 19
select select "163247"
click at [156, 46] on select "HCMC Spanish HMC Spanish Second Reminder Third Reminder Create new..." at bounding box center [224, 55] width 136 height 19
type input "HMC Spanish"
type textarea "{{First Name}} Hola {{First Name}}, Su cita en la Corte Municipal de Hamilton s…"
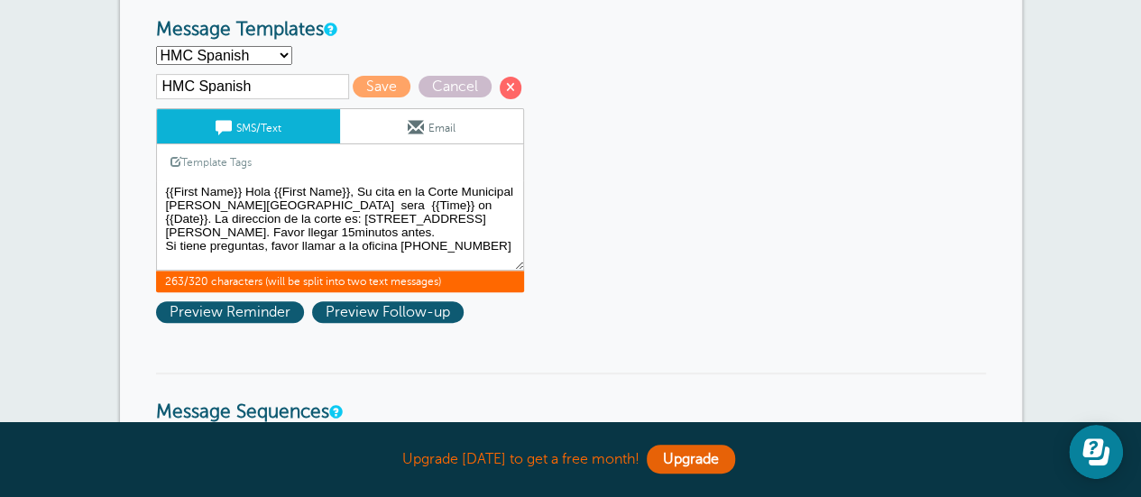
drag, startPoint x: 164, startPoint y: 190, endPoint x: 493, endPoint y: 247, distance: 333.2
click at [493, 247] on textarea "{{First Name}}Hola {{First Name}}, Su cita en la Corte Municipal de Hamilton en…" at bounding box center [340, 225] width 368 height 90
click at [281, 57] on select "HCMC Spanish HMC Spanish Second Reminder Third Reminder Create new..." at bounding box center [224, 55] width 136 height 19
select select
click at [156, 46] on select "HCMC Spanish HMC Spanish Second Reminder Third Reminder Create new..." at bounding box center [224, 55] width 136 height 19
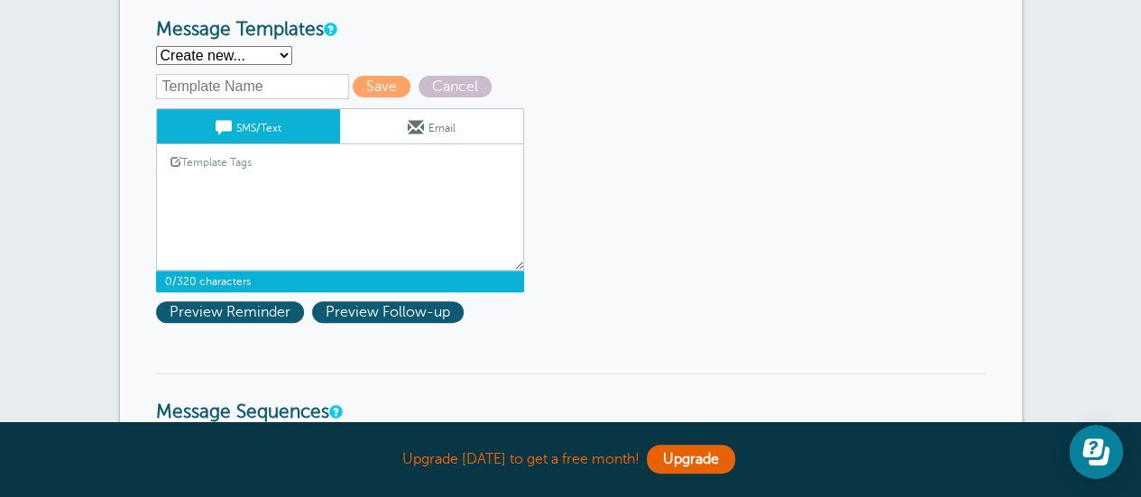
click at [231, 181] on textarea "{{First Name}}Hola {{First Name}}, Su cita en la Corte Municipal de Hamilton en…" at bounding box center [340, 225] width 368 height 90
paste textarea "{{First Name}} Hola {{First Name}}, Su cita en la Corte Municipal de Hamilton s…"
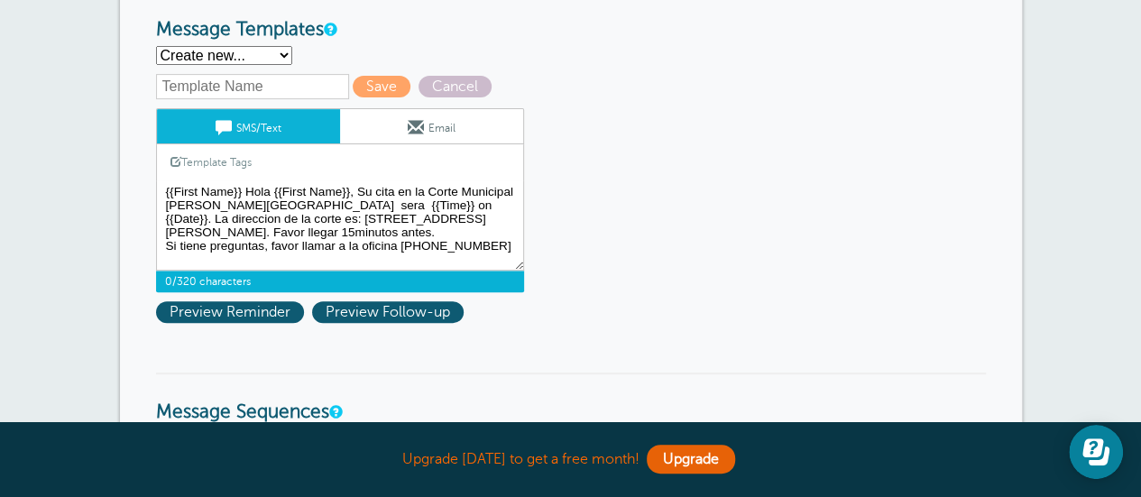
type textarea "{{First Name}} Hola {{First Name}}, Su cita en la Corte Municipal de Hamilton s…"
click at [182, 91] on input "text" at bounding box center [252, 86] width 193 height 25
type input "Area III"
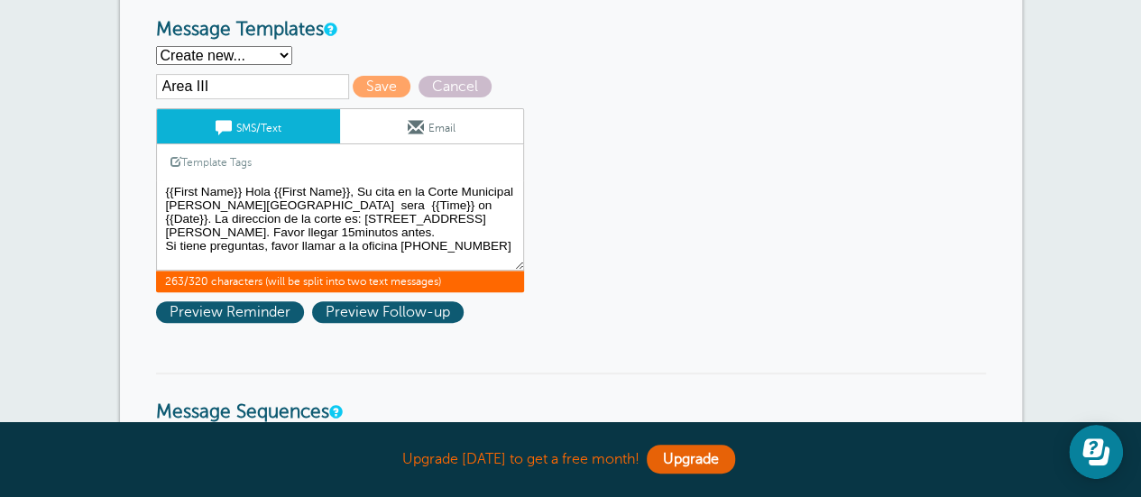
drag, startPoint x: 273, startPoint y: 230, endPoint x: 186, endPoint y: 219, distance: 88.2
click at [186, 219] on textarea "{{First Name}}Hola {{First Name}}, Su cita en la Corte Municipal de Hamilton en…" at bounding box center [340, 225] width 368 height 90
paste textarea "9577 Beckett Rd # 300, West Chester Township, OH 45069"
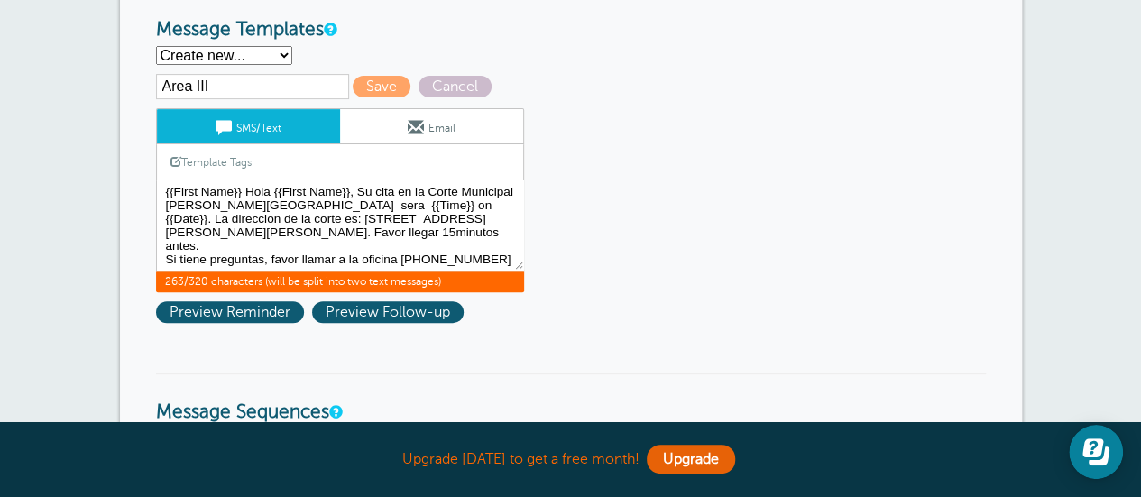
click at [309, 219] on textarea "{{First Name}}Hola {{First Name}}, Su cita en la Corte Municipal de Hamilton en…" at bounding box center [340, 225] width 368 height 90
drag, startPoint x: 460, startPoint y: 188, endPoint x: 229, endPoint y: 204, distance: 231.5
click at [229, 204] on textarea "{{First Name}}Hola {{First Name}}, Su cita en la Corte Municipal de Hamilton en…" at bounding box center [340, 225] width 368 height 90
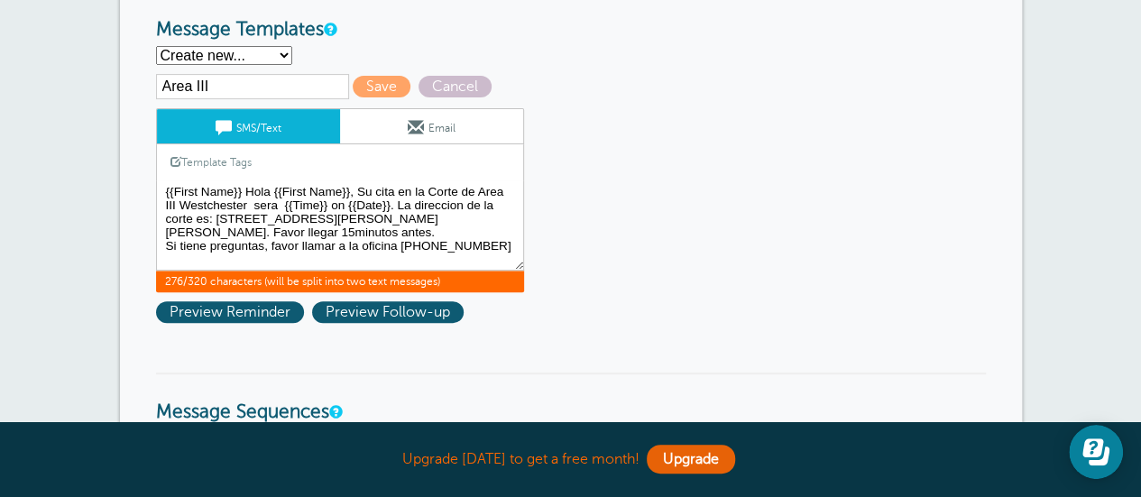
drag, startPoint x: 475, startPoint y: 244, endPoint x: 161, endPoint y: 190, distance: 318.5
click at [161, 190] on textarea "{{First Name}}Hola {{First Name}}, Su cita en la Corte Municipal de Hamilton en…" at bounding box center [340, 225] width 368 height 90
type textarea "{{First Name}} Hola {{First Name}}, Su cita en la Corte de Area III Westchester…"
click at [314, 84] on input "Area III" at bounding box center [252, 86] width 193 height 25
type input "Area III Spanish"
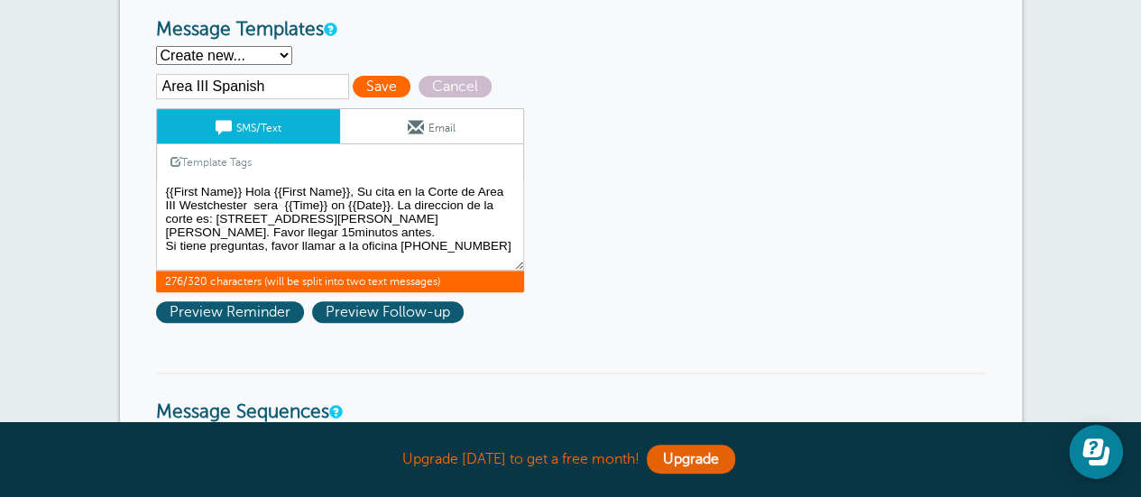
click at [373, 89] on span "Save" at bounding box center [382, 87] width 58 height 22
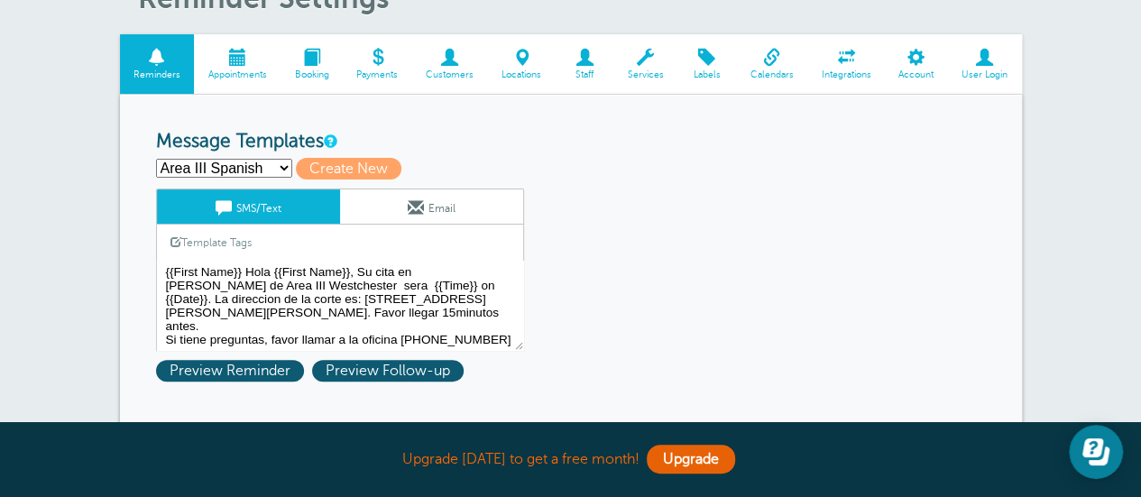
scroll to position [271, 0]
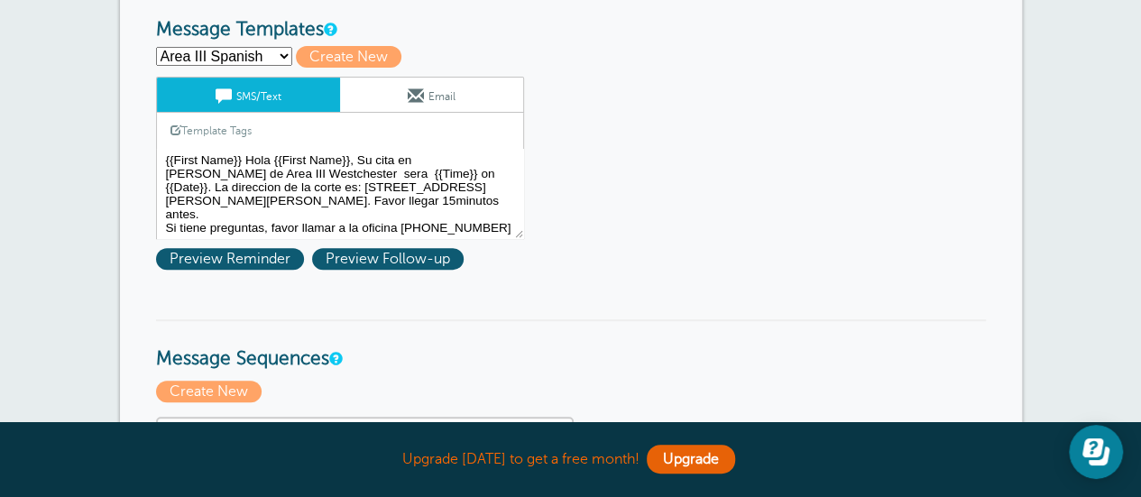
click at [266, 192] on textarea "{{First Name}} Hola {{First Name}}, Su cita en [PERSON_NAME] de Area III Westch…" at bounding box center [340, 194] width 368 height 90
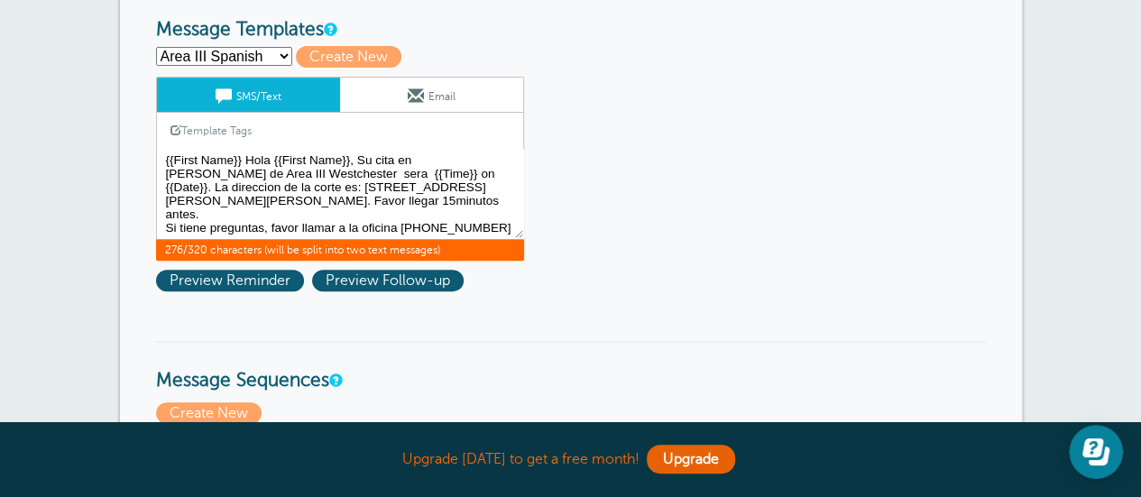
drag, startPoint x: 489, startPoint y: 210, endPoint x: 120, endPoint y: 153, distance: 373.3
click at [326, 60] on span "Create New" at bounding box center [349, 57] width 106 height 22
select select
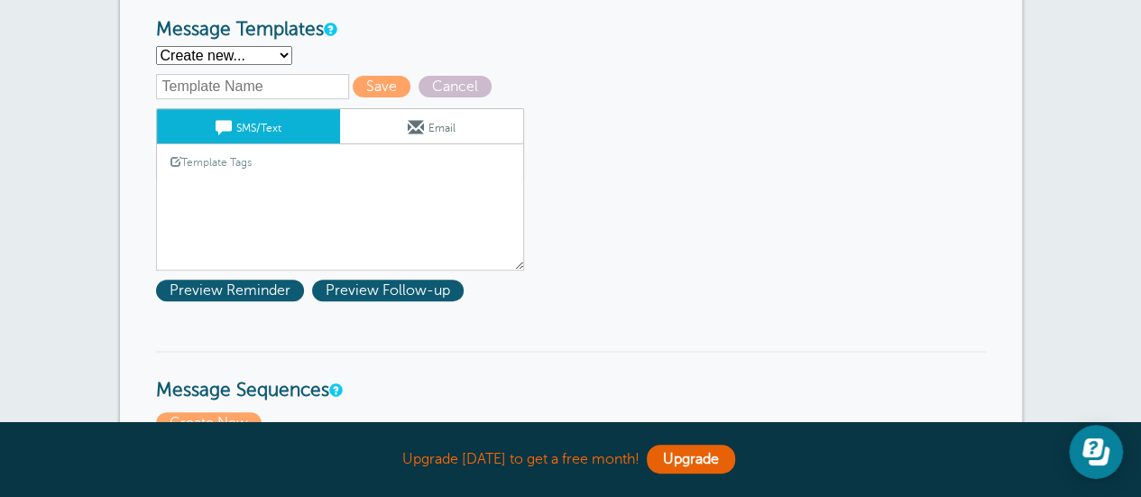
click at [254, 57] on select "Area III Spanish HCMC Spanish HMC Spanish Second Reminder Third Reminder Create…" at bounding box center [224, 55] width 136 height 19
select select "163248"
click at [156, 46] on select "Area III Spanish HCMC Spanish HMC Spanish Second Reminder Third Reminder Create…" at bounding box center [224, 55] width 136 height 19
type input "Area III Spanish"
type textarea "{{First Name}} Hola {{First Name}}, Su cita en [PERSON_NAME] de Area III Westch…"
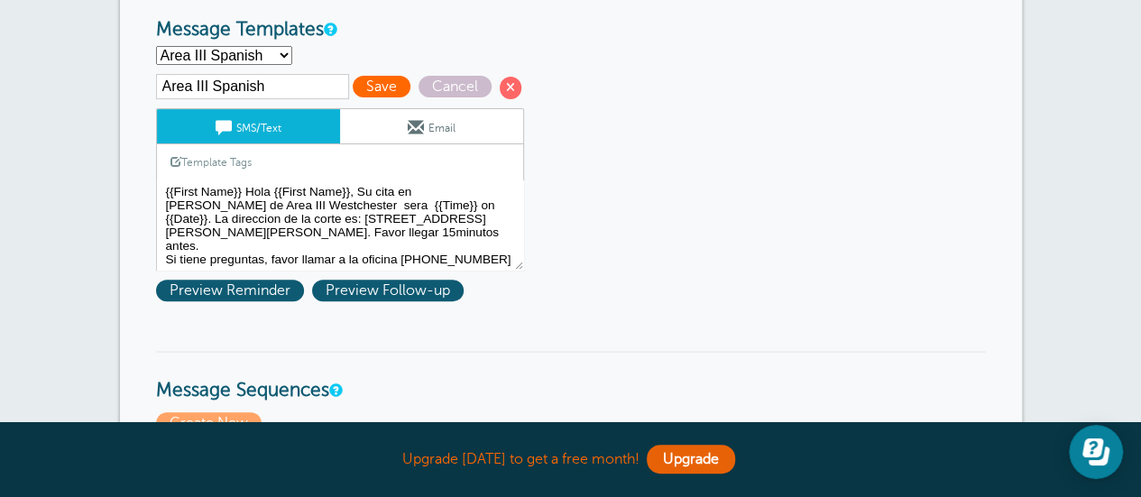
click at [359, 91] on span "Save" at bounding box center [382, 87] width 58 height 22
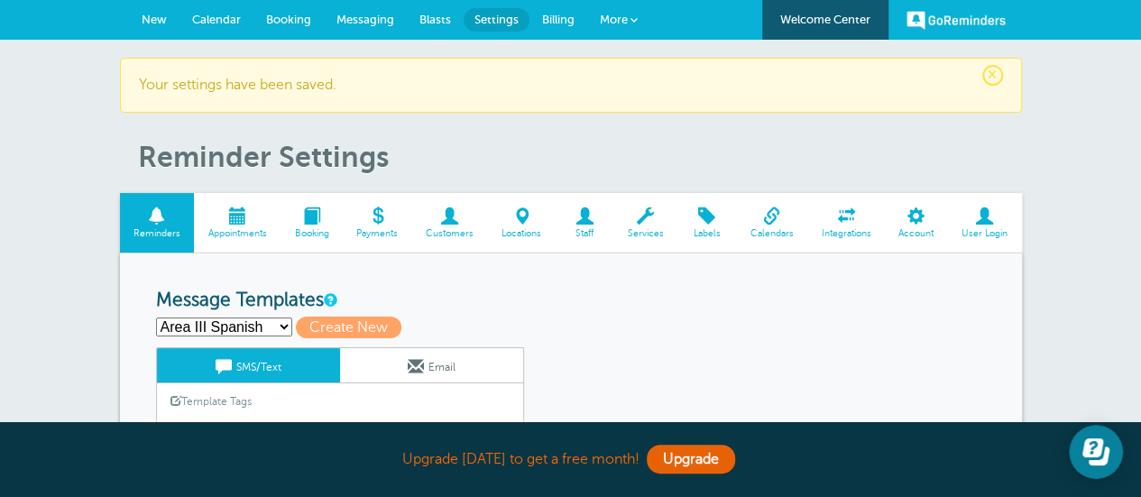
scroll to position [90, 0]
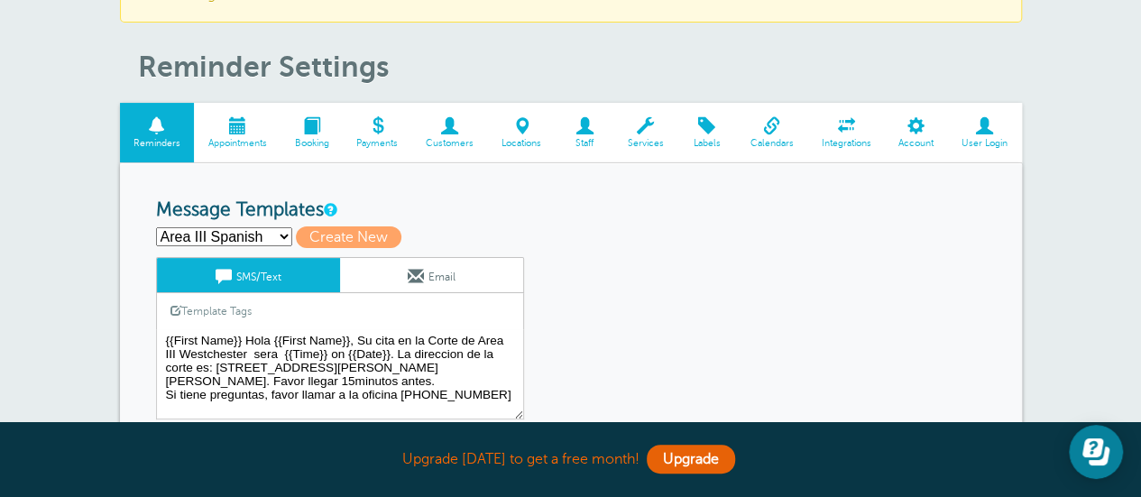
click at [278, 239] on select "Area III Spanish HCMC Spanish HMC Spanish Second Reminder Third Reminder Create…" at bounding box center [224, 236] width 136 height 19
click at [345, 238] on span "Create New" at bounding box center [349, 237] width 106 height 22
select select
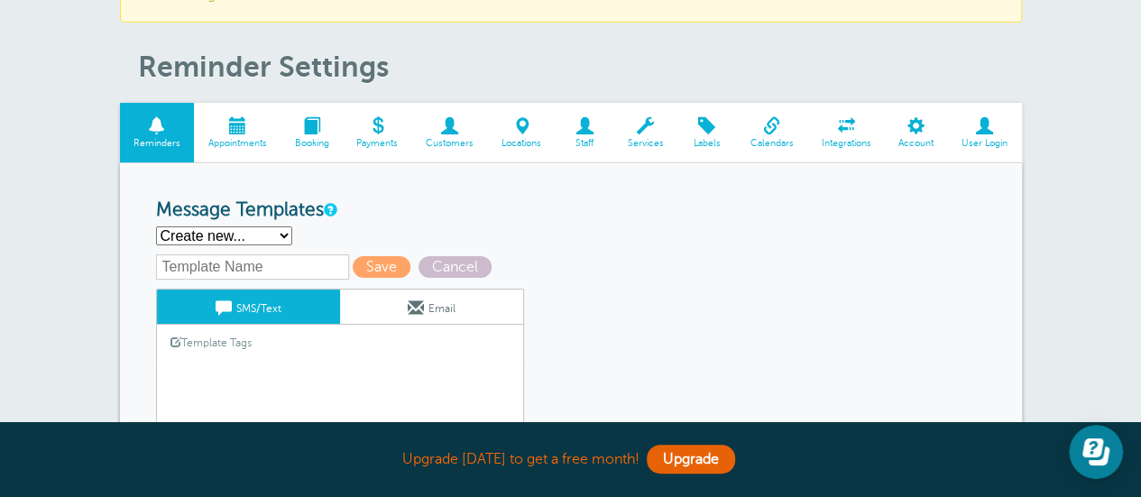
click at [197, 373] on textarea "{{First Name}} Hola {{First Name}}, Su cita en la Corte de Area III Westchester…" at bounding box center [340, 406] width 368 height 90
paste textarea "{{First Name}} Hola {{First Name}}, Su cita en la Corte de Area III Westchester…"
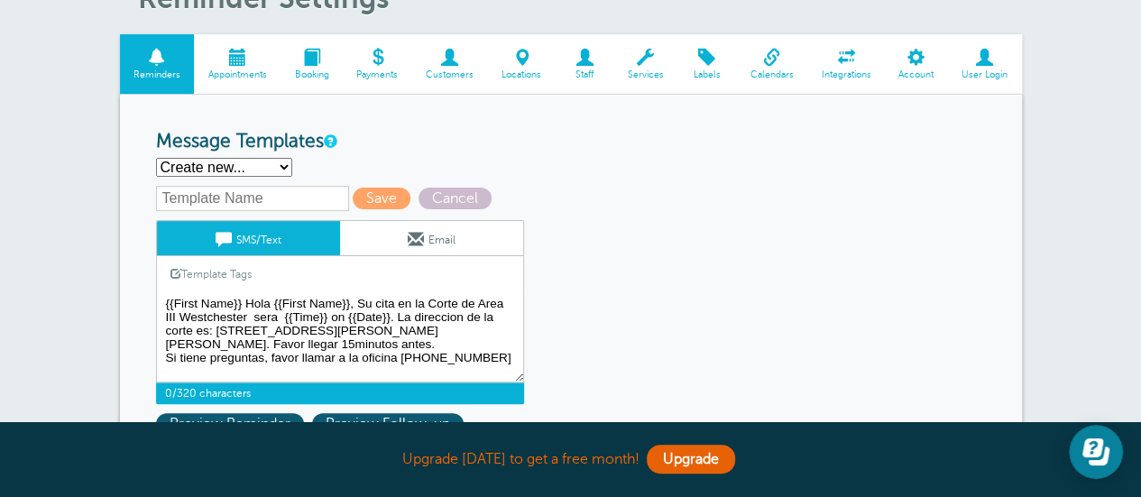
scroll to position [271, 0]
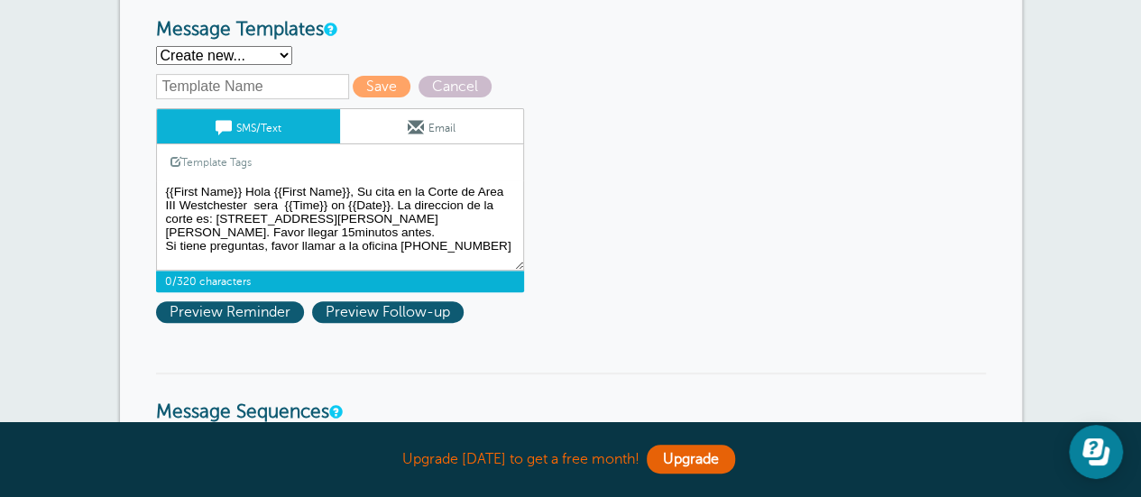
type textarea "{{First Name}} Hola {{First Name}}, Su cita en la Corte de Area III Westchester…"
click at [217, 82] on input "text" at bounding box center [252, 86] width 193 height 25
type input "Area II Spanish"
click at [173, 198] on textarea "{{First Name}} Hola {{First Name}}, Su cita en la Corte de Area III Westchester…" at bounding box center [340, 225] width 368 height 90
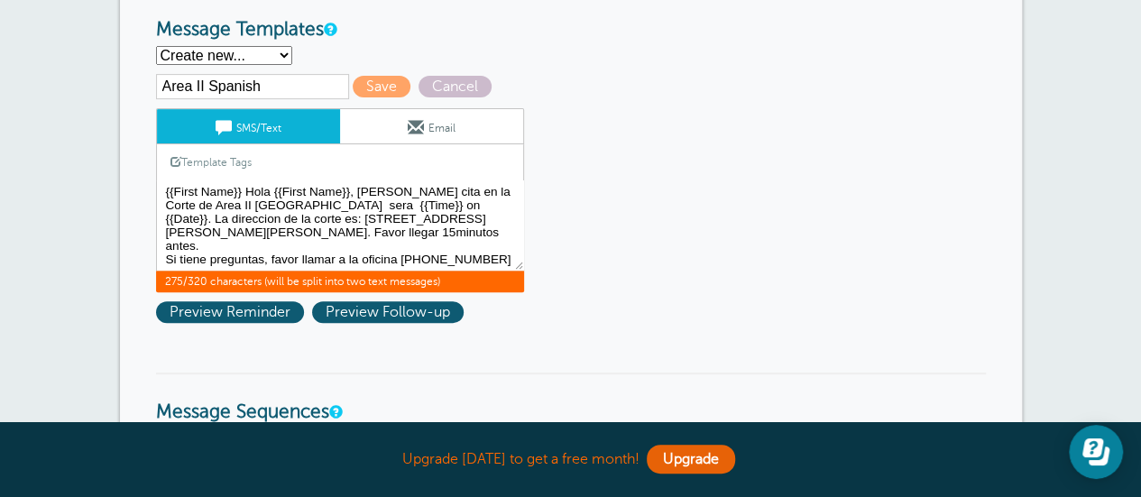
drag, startPoint x: 231, startPoint y: 201, endPoint x: 164, endPoint y: 203, distance: 66.8
click at [164, 203] on textarea "{{First Name}} Hola {{First Name}}, Su cita en la Corte de Area III Westchester…" at bounding box center [340, 225] width 368 height 90
drag, startPoint x: 470, startPoint y: 217, endPoint x: 186, endPoint y: 219, distance: 284.1
click at [186, 219] on textarea "{{First Name}} Hola {{First Name}}, Su cita en la Corte de Area III Westchester…" at bounding box center [340, 225] width 368 height 90
paste textarea "101 High St, Hamilton, OH 45011"
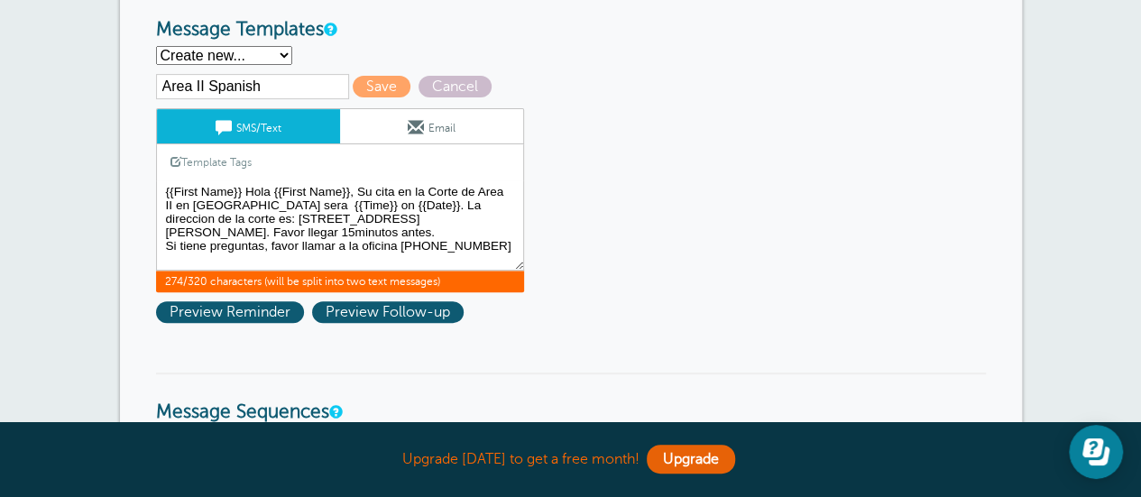
drag, startPoint x: 162, startPoint y: 188, endPoint x: 481, endPoint y: 244, distance: 323.4
click at [481, 244] on textarea "{{First Name}} Hola {{First Name}}, Su cita en la Corte de Area III Westchester…" at bounding box center [340, 225] width 368 height 90
type textarea "{{First Name}} Hola {{First Name}}, Su cita en la Corte de Area II en [GEOGRAPH…"
click at [382, 88] on span "Save" at bounding box center [382, 87] width 58 height 22
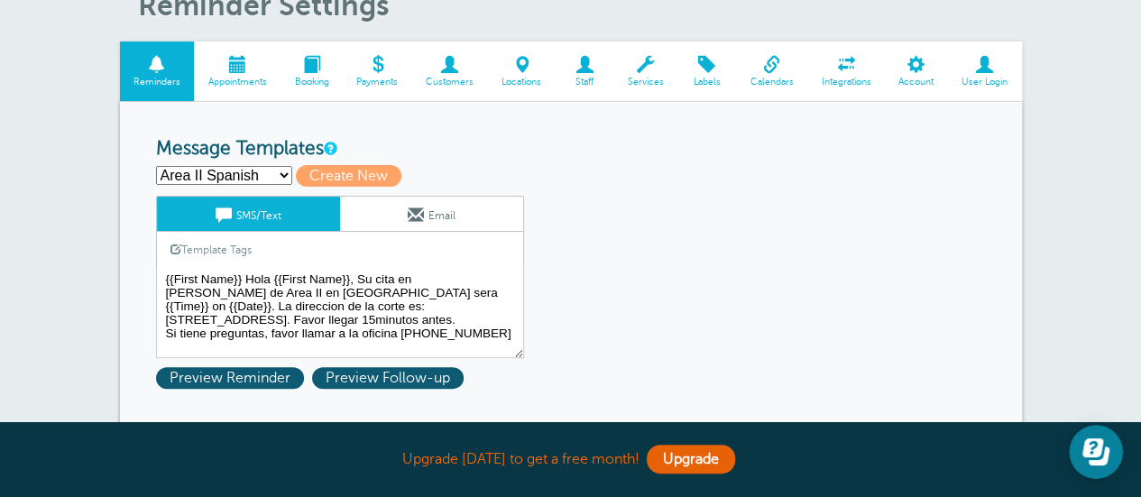
scroll to position [180, 0]
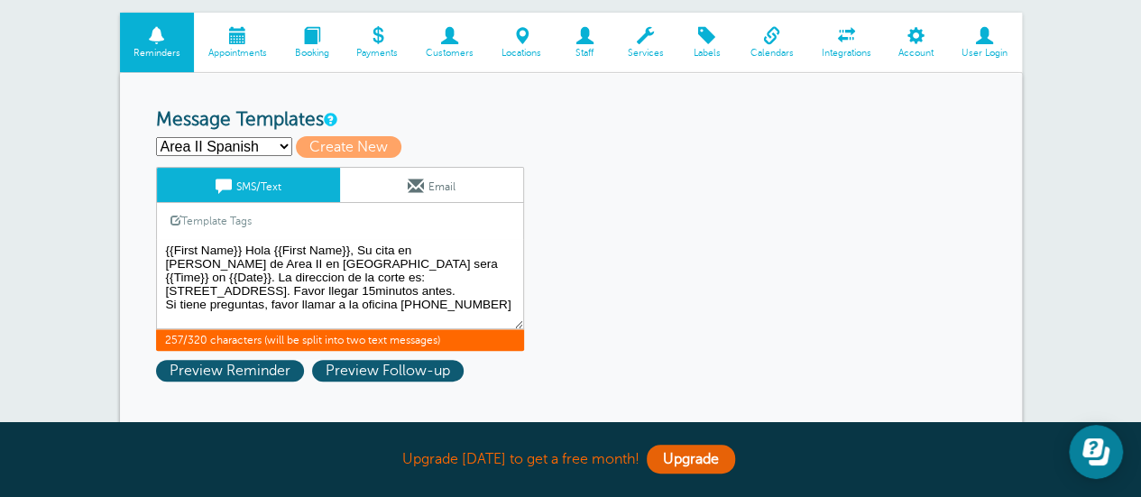
drag, startPoint x: 164, startPoint y: 244, endPoint x: 526, endPoint y: 318, distance: 369.2
click at [526, 318] on div "Area II Spanish Save Cancel SMS/Text Email Template Tags Copy SMS Click to add …" at bounding box center [363, 259] width 415 height 184
click at [311, 149] on span "Create New" at bounding box center [349, 147] width 106 height 22
select select
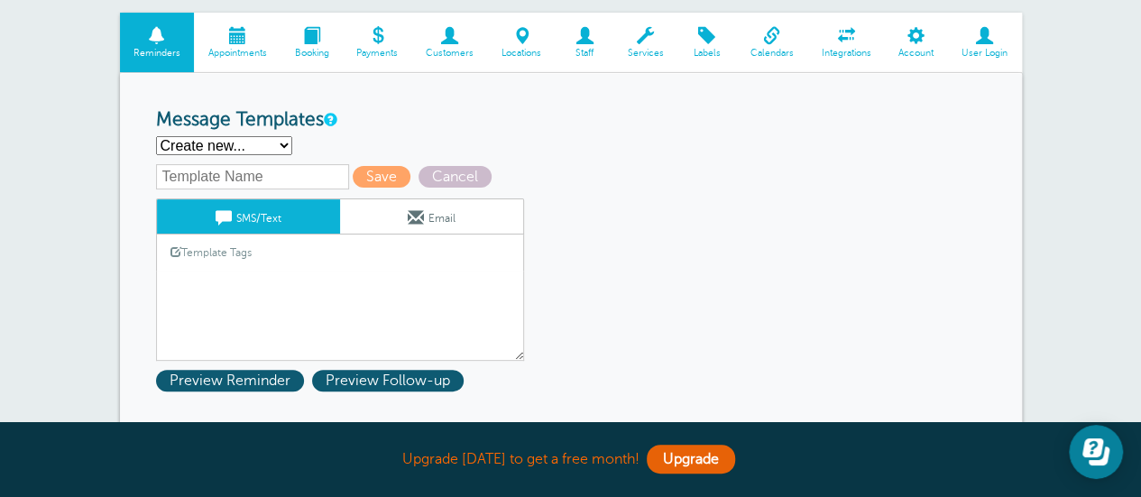
click at [228, 180] on input "text" at bounding box center [252, 176] width 193 height 25
click at [191, 280] on textarea "{{First Name}} Hola {{First Name}}, Su cita en [PERSON_NAME] de Area II en [GEO…" at bounding box center [340, 316] width 368 height 90
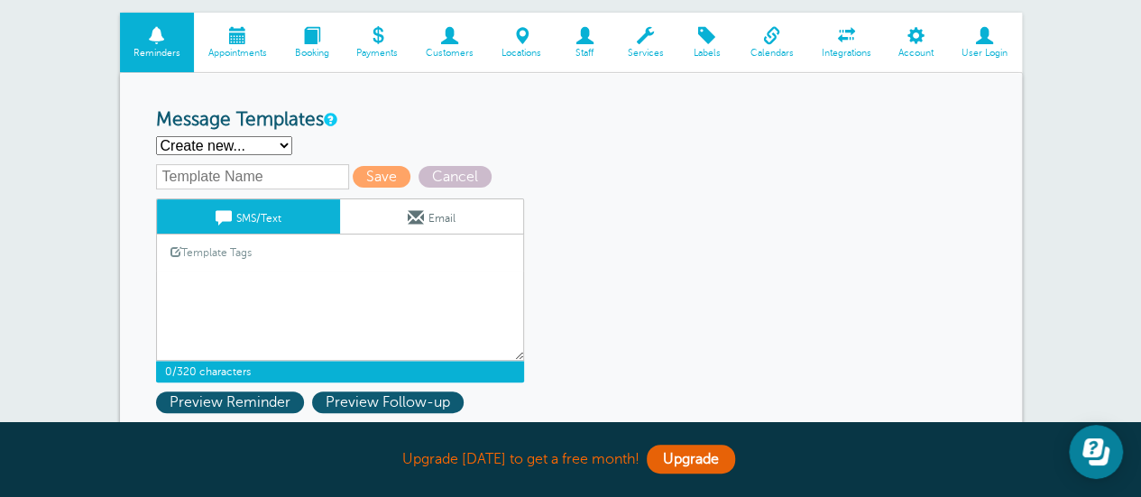
paste textarea "{{First Name}} Hola {{First Name}}, Su cita en la Corte de Area II en Hamilton …"
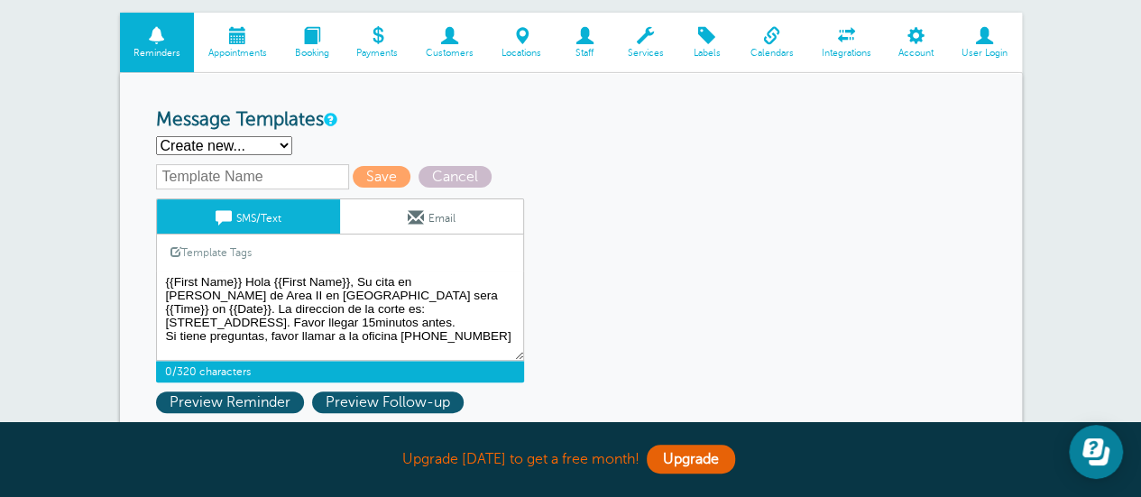
type textarea "{{First Name}} Hola {{First Name}}, Su cita en la Corte de Area II en Hamilton …"
click at [189, 184] on input "text" at bounding box center [252, 176] width 193 height 25
type input "Kenton Spanish"
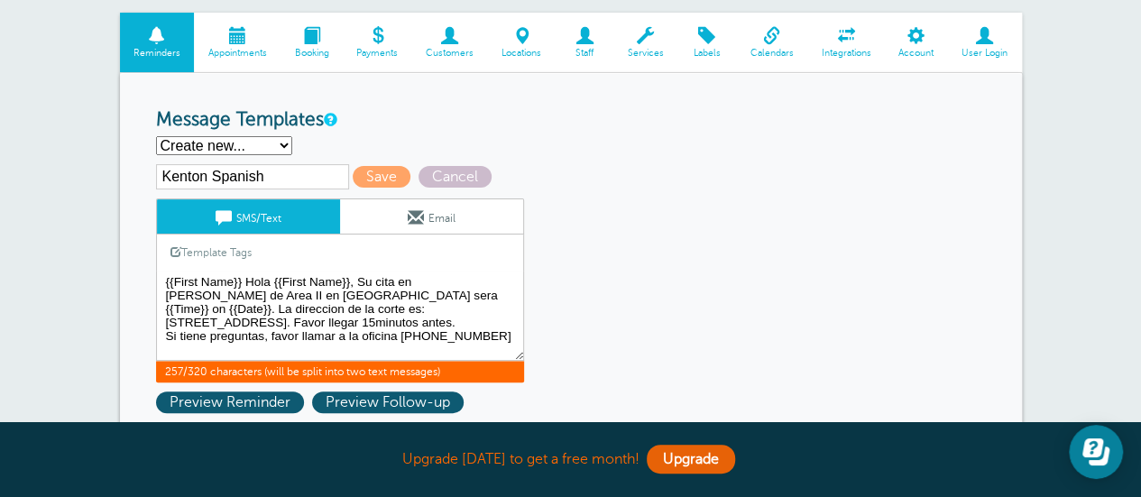
drag, startPoint x: 364, startPoint y: 308, endPoint x: 188, endPoint y: 311, distance: 176.8
click at [188, 311] on textarea "{{First Name}} Hola {{First Name}}, Su cita en la Corte de Area II en Hamilton …" at bounding box center [340, 316] width 368 height 90
paste textarea "230 Madison Ave, Covington, KY 41"
drag, startPoint x: 519, startPoint y: 277, endPoint x: 480, endPoint y: 279, distance: 38.8
click at [480, 279] on textarea "{{First Name}} Hola {{First Name}}, Su cita en la Corte de Area II en Hamilton …" at bounding box center [340, 316] width 368 height 90
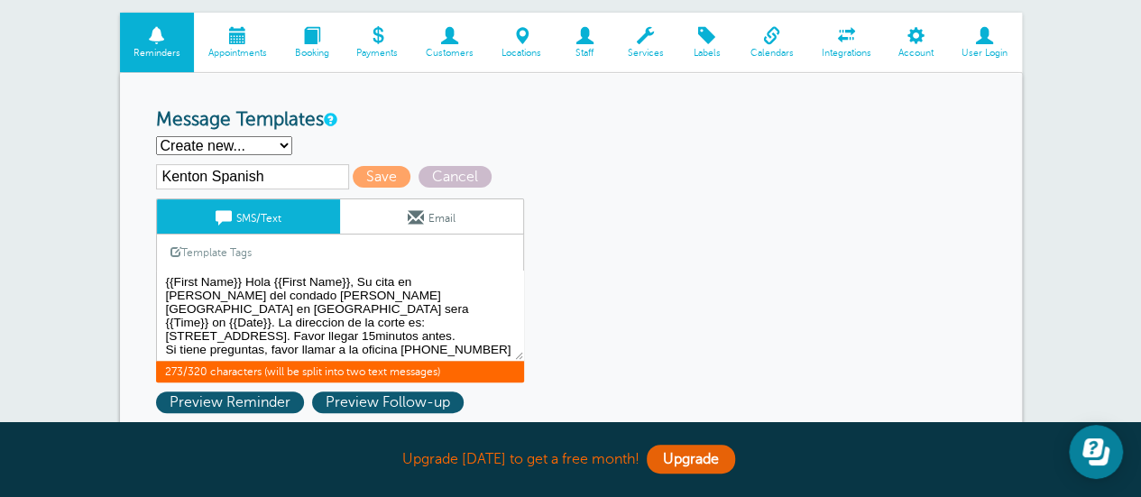
click at [325, 291] on textarea "{{First Name}} Hola {{First Name}}, Su cita en la Corte de Area II en Hamilton …" at bounding box center [340, 316] width 368 height 90
drag, startPoint x: 163, startPoint y: 278, endPoint x: 476, endPoint y: 335, distance: 318.1
click at [476, 335] on textarea "{{First Name}} Hola {{First Name}}, Su cita en la Corte de Area II en Hamilton …" at bounding box center [340, 316] width 368 height 90
type textarea "{{First Name}} Hola {{First Name}}, Su cita en la Corte del condado de Kenton e…"
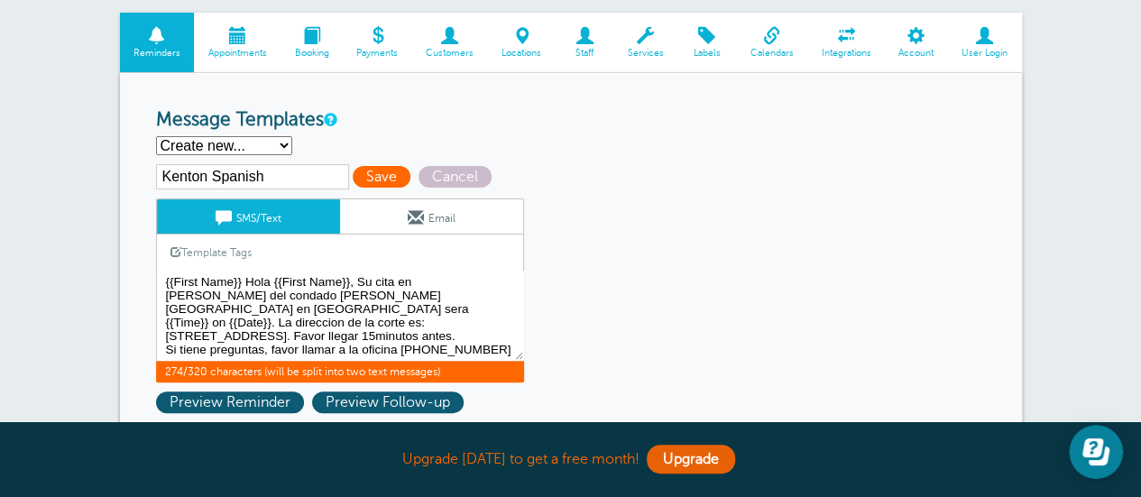
click at [363, 180] on span "Save" at bounding box center [382, 177] width 58 height 22
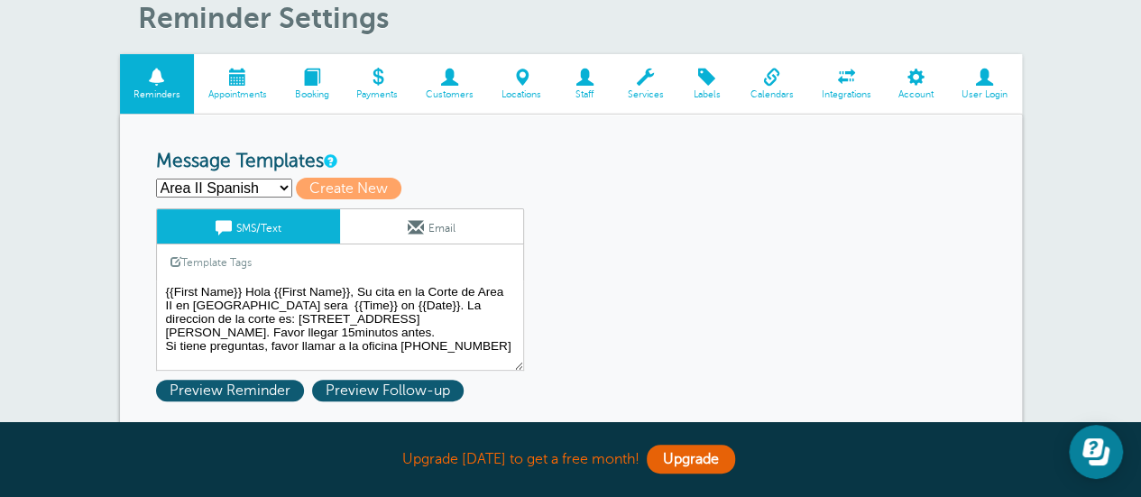
scroll to position [180, 0]
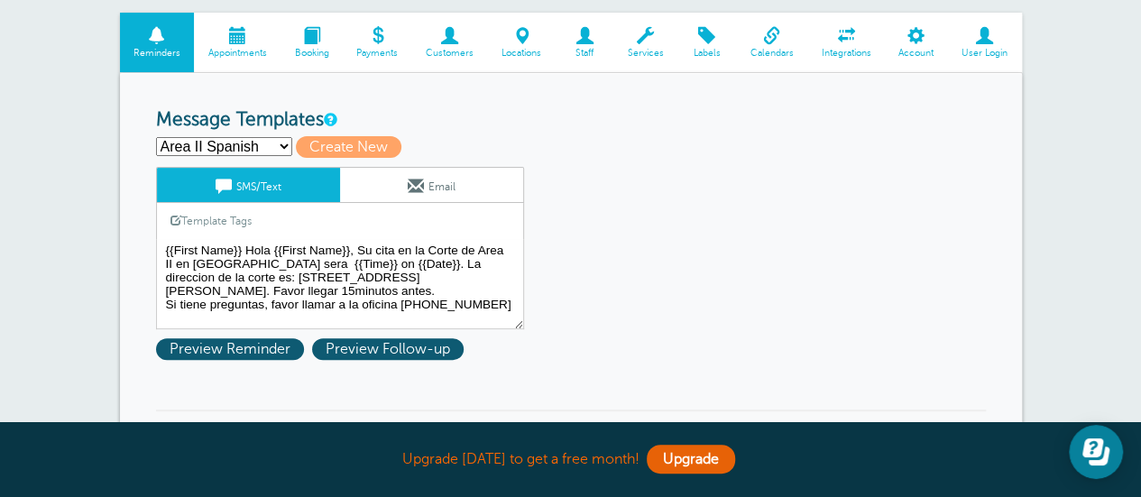
click at [282, 145] on select "Area II Spanish Area III Spanish HCMC Spanish HMC Spanish [PERSON_NAME] Spanish…" at bounding box center [224, 146] width 136 height 19
click at [323, 143] on span "Create New" at bounding box center [349, 147] width 106 height 22
select select
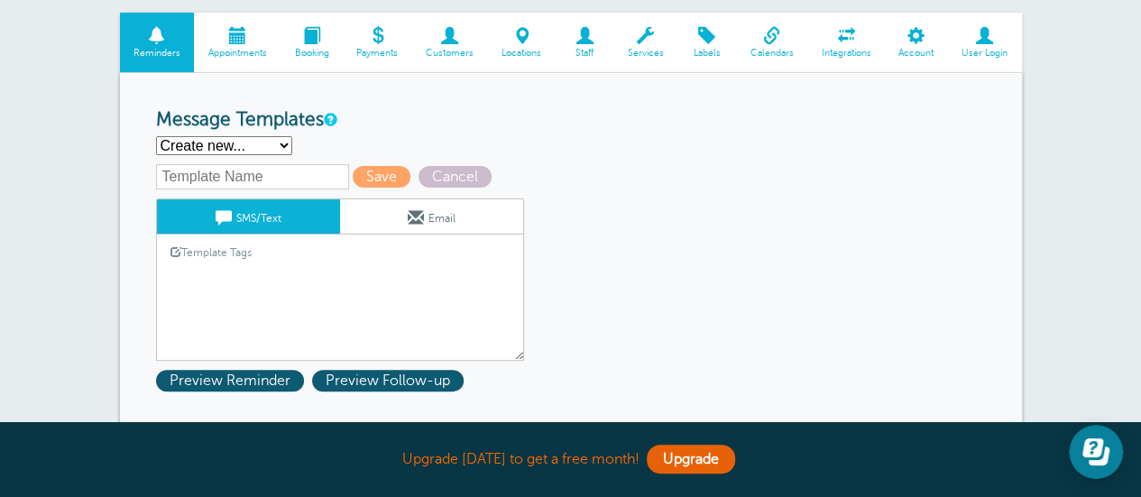
click at [218, 282] on textarea "{{First Name}} Hola {{First Name}}, Su cita en la Corte de Area II en [GEOGRAPH…" at bounding box center [340, 316] width 368 height 90
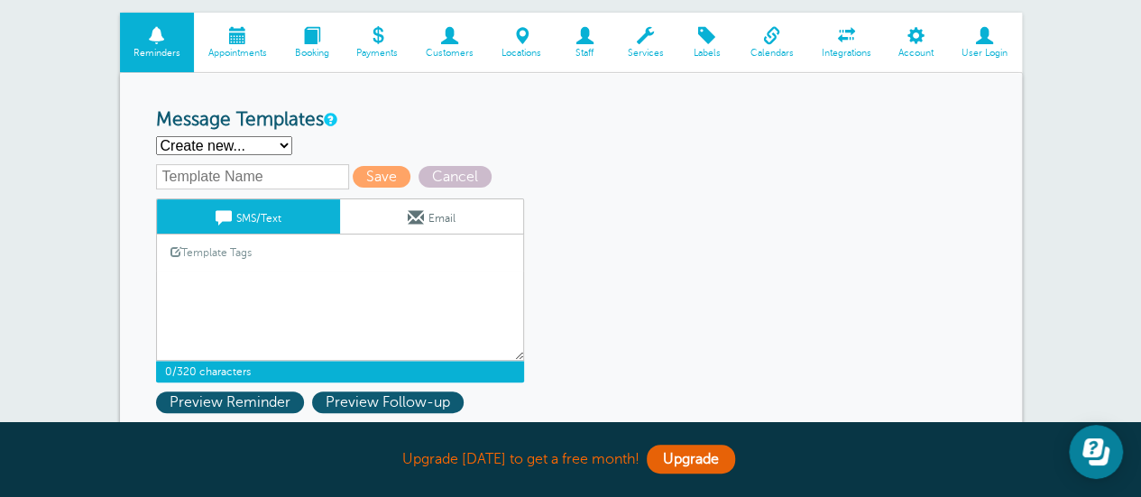
paste textarea "{{First Name}} Hola {{First Name}}, Su cita en la Corte del [PERSON_NAME][GEOGR…"
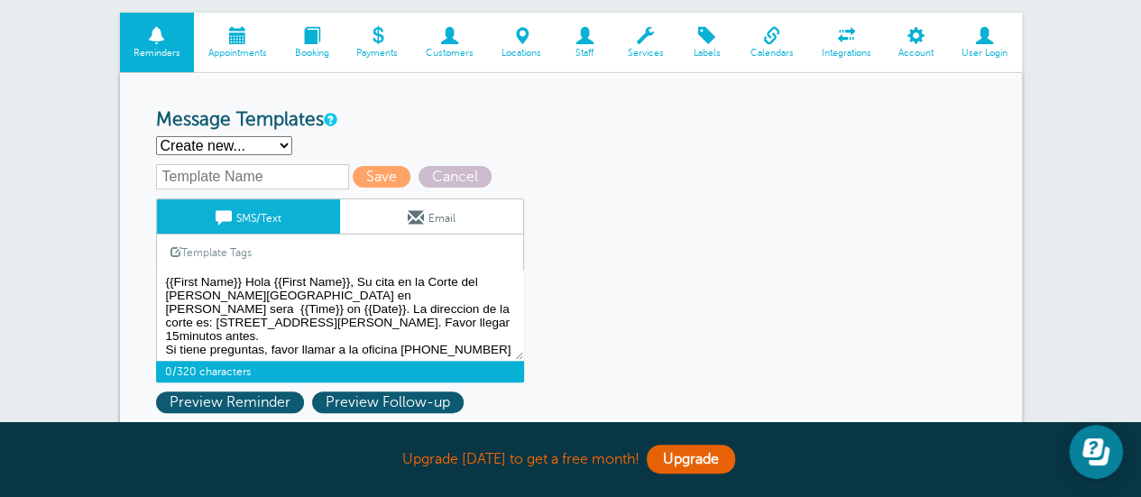
type textarea "{{First Name}} Hola {{First Name}}, Su cita en la Corte del condado de Kenton e…"
click at [215, 178] on input "text" at bounding box center [252, 176] width 193 height 25
type input "[PERSON_NAME] Spanish"
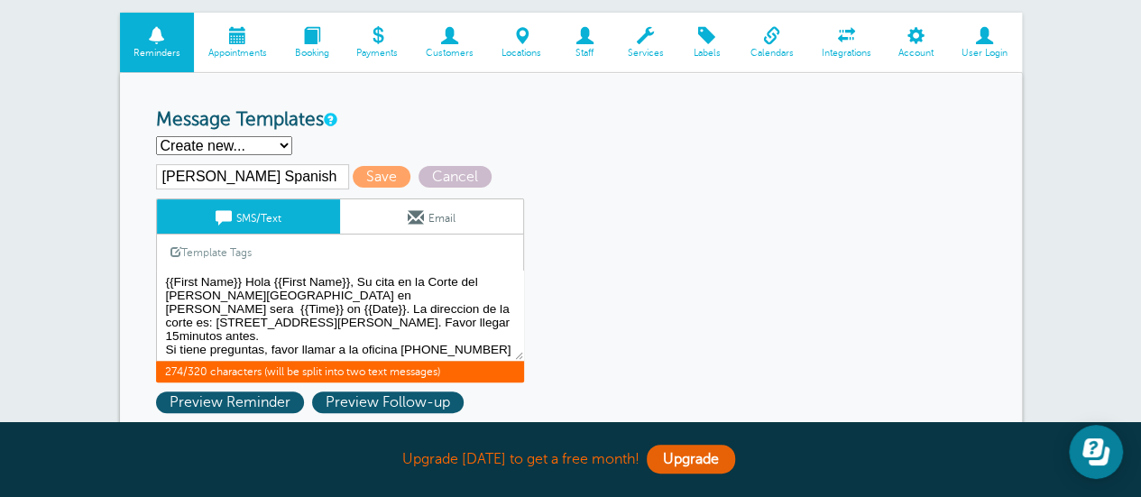
drag, startPoint x: 197, startPoint y: 320, endPoint x: 300, endPoint y: 306, distance: 104.7
click at [300, 306] on textarea "{{First Name}} Hola {{First Name}}, Su cita en la Corte de Area II en [GEOGRAPH…" at bounding box center [340, 316] width 368 height 90
paste textarea "6025 Rogers Ln # 141, Burlington, KY 41005"
click at [419, 310] on textarea "{{First Name}} Hola {{First Name}}, Su cita en la Corte de Area II en [GEOGRAPH…" at bounding box center [340, 316] width 368 height 90
click at [245, 295] on textarea "{{First Name}} Hola {{First Name}}, Su cita en la Corte de Area II en [GEOGRAPH…" at bounding box center [340, 316] width 368 height 90
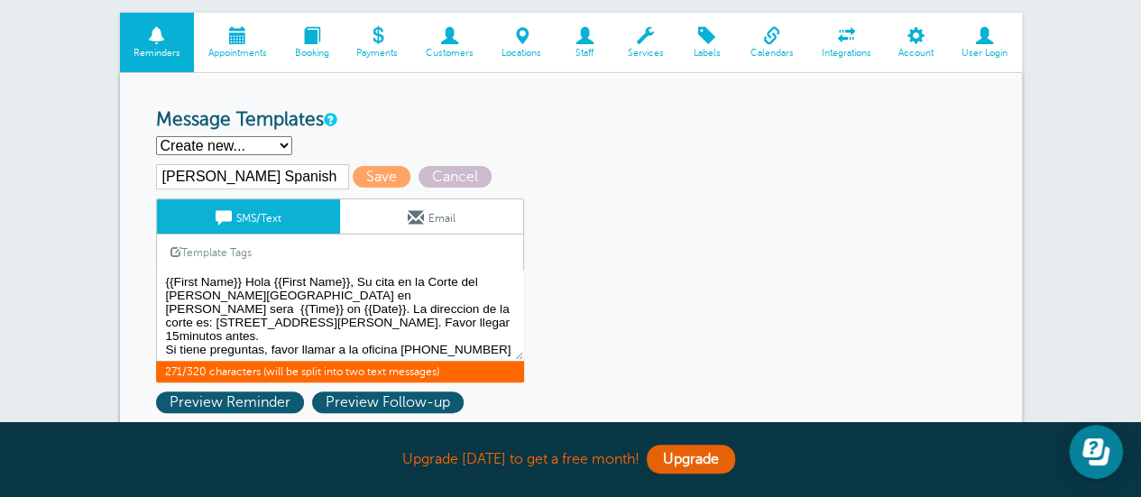
click at [245, 295] on textarea "{{First Name}} Hola {{First Name}}, Su cita en la Corte de Area II en [GEOGRAPH…" at bounding box center [340, 316] width 368 height 90
click at [305, 290] on textarea "{{First Name}} Hola {{First Name}}, Su cita en la Corte de Area II en [GEOGRAPH…" at bounding box center [340, 316] width 368 height 90
type textarea "{{First Name}} Hola {{First Name}}, Su cita en la Corte del condado de Boone en…"
click at [359, 177] on span "Save" at bounding box center [382, 177] width 58 height 22
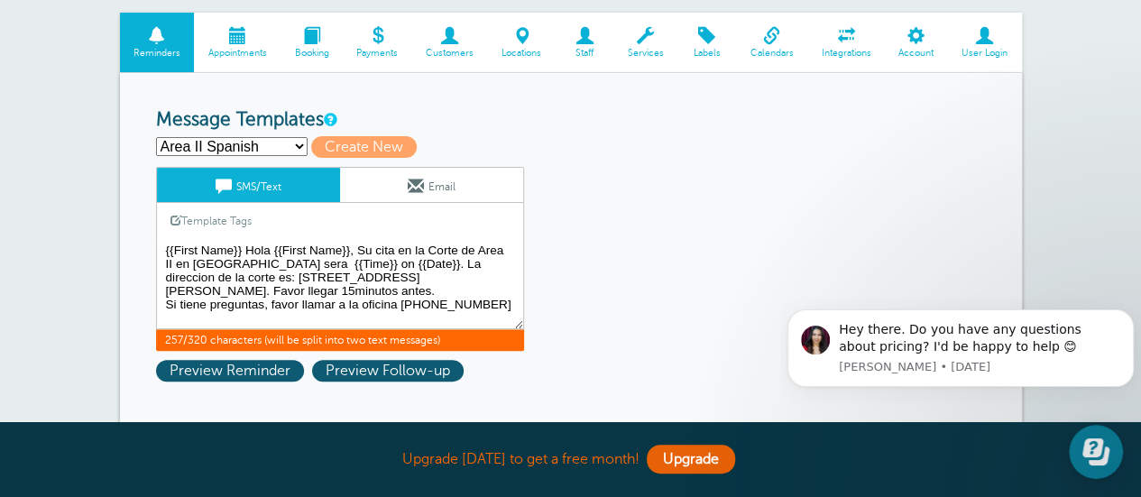
drag, startPoint x: 161, startPoint y: 248, endPoint x: 480, endPoint y: 309, distance: 324.3
click at [480, 309] on textarea "{{First Name}} Hola {{First Name}}, Su cita en la Corte de Area II en [GEOGRAPH…" at bounding box center [340, 284] width 368 height 90
click at [318, 147] on span "Create New" at bounding box center [364, 147] width 106 height 22
select select
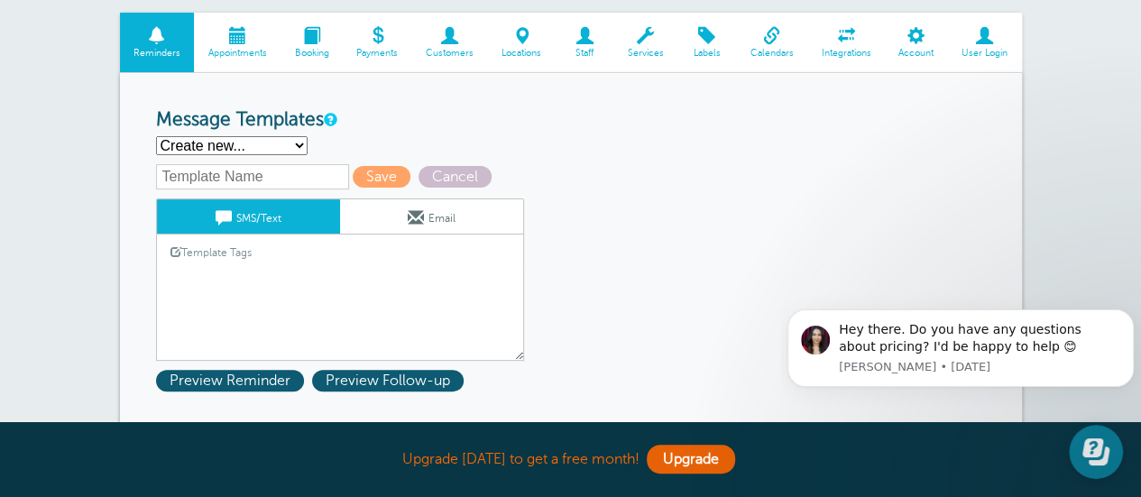
click at [188, 276] on textarea "{{First Name}} Hola {{First Name}}, Su cita en la Corte de Area II en [GEOGRAPH…" at bounding box center [340, 316] width 368 height 90
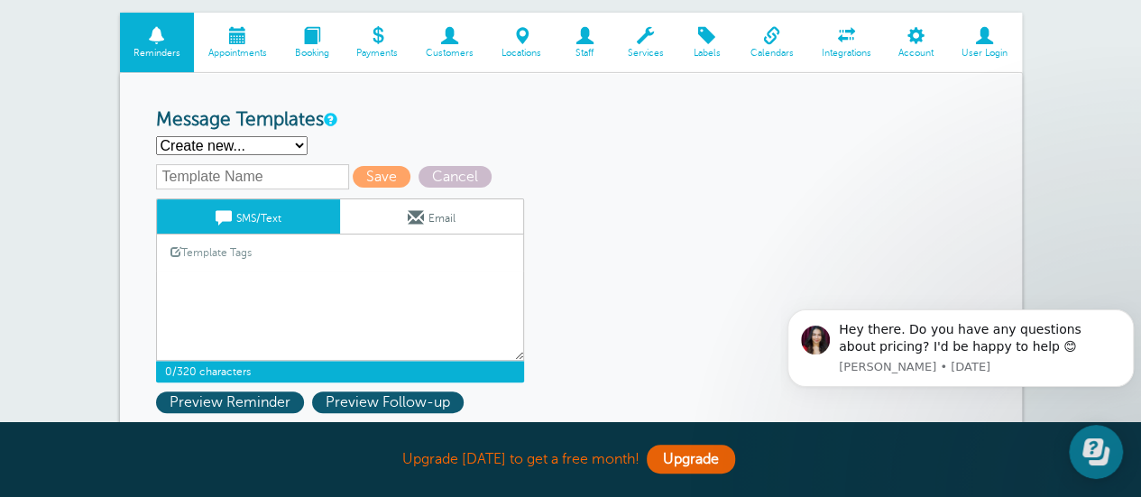
paste textarea "{{First Name}} Hola {{First Name}}, Su cita en la Corte de Area II en [GEOGRAPH…"
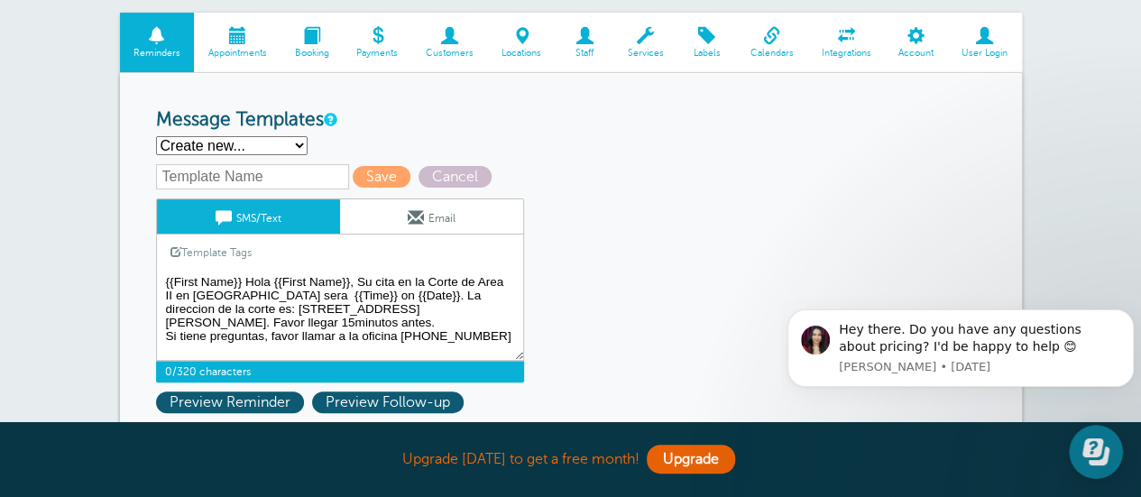
type textarea "{{First Name}} Hola {{First Name}}, Su cita en la Corte de Area II en [GEOGRAPH…"
click at [201, 177] on input "text" at bounding box center [252, 176] width 193 height 25
type input "[PERSON_NAME] Spanish"
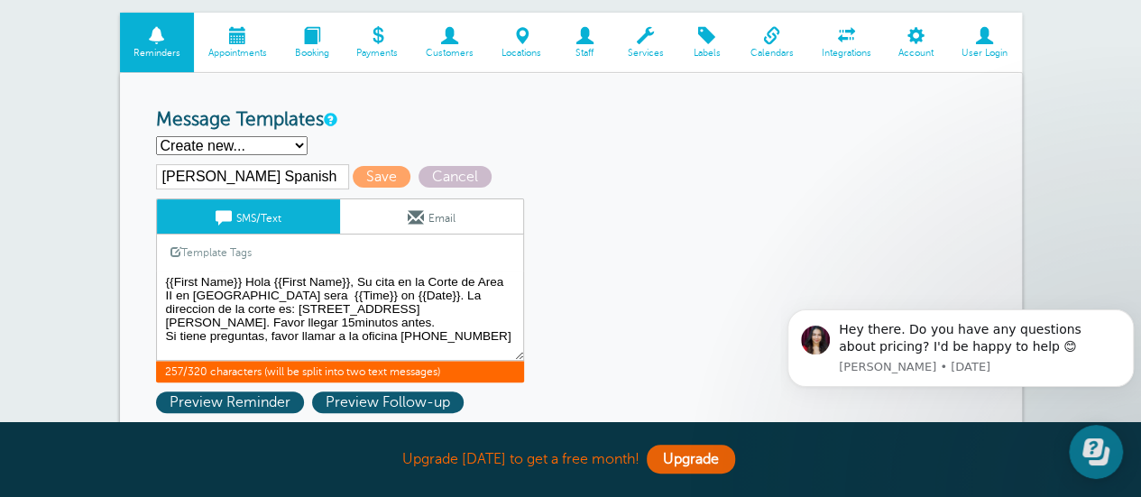
drag, startPoint x: 478, startPoint y: 278, endPoint x: 232, endPoint y: 299, distance: 247.1
click at [232, 299] on textarea "{{First Name}} Hola {{First Name}}, Su cita en la Corte de Area II en [GEOGRAPH…" at bounding box center [340, 316] width 368 height 90
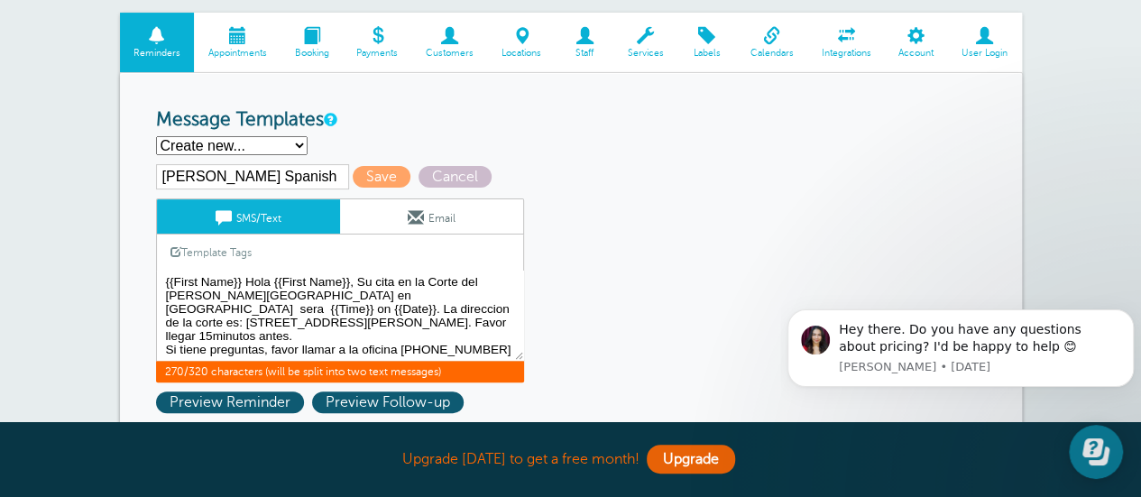
drag, startPoint x: 494, startPoint y: 307, endPoint x: 316, endPoint y: 310, distance: 178.6
click at [316, 310] on textarea "{{First Name}} Hola {{First Name}}, Su cita en la Corte de Area II en [GEOGRAPH…" at bounding box center [340, 316] width 368 height 90
paste textarea "330 York St #8, Newport, KY 4107"
type textarea "{{First Name}} Hola {{First Name}}, Su cita en la Corte del condado de Campbell…"
click at [377, 177] on span "Save" at bounding box center [382, 177] width 58 height 22
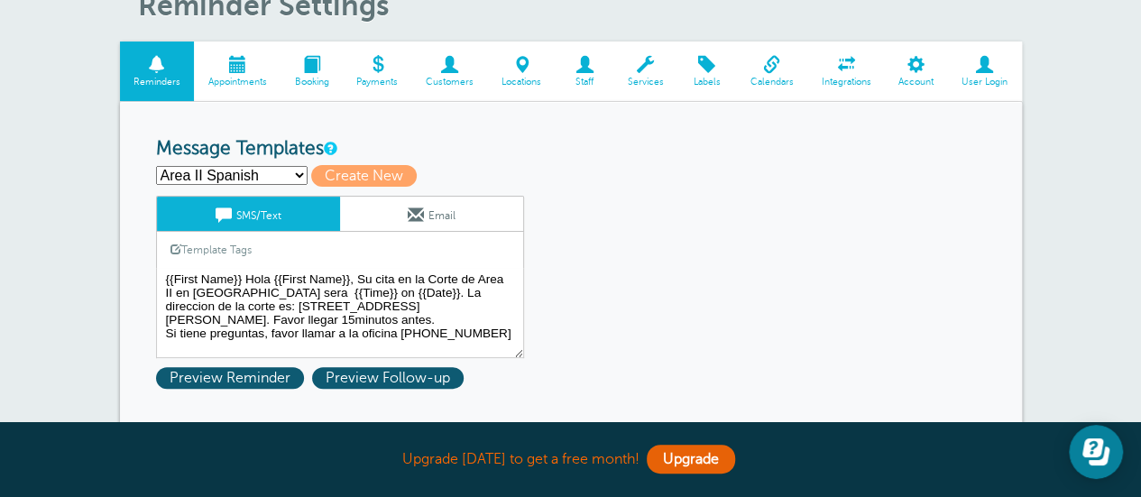
scroll to position [180, 0]
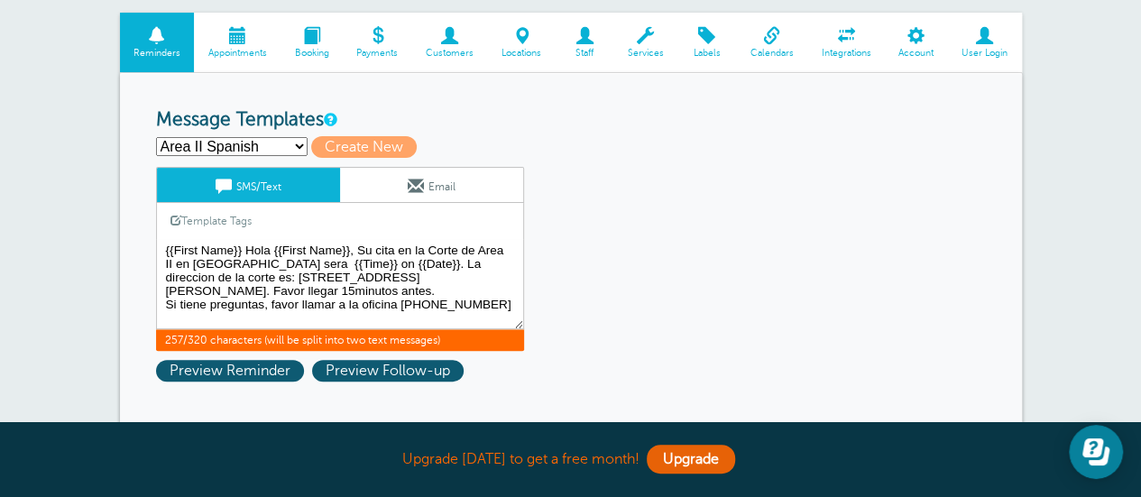
drag, startPoint x: 165, startPoint y: 245, endPoint x: 489, endPoint y: 303, distance: 328.9
click at [489, 303] on textarea "{{First Name}} Hola {{First Name}}, Su cita en la Corte de Area II en [GEOGRAPH…" at bounding box center [340, 284] width 368 height 90
click at [342, 145] on span "Create New" at bounding box center [364, 147] width 106 height 22
select select
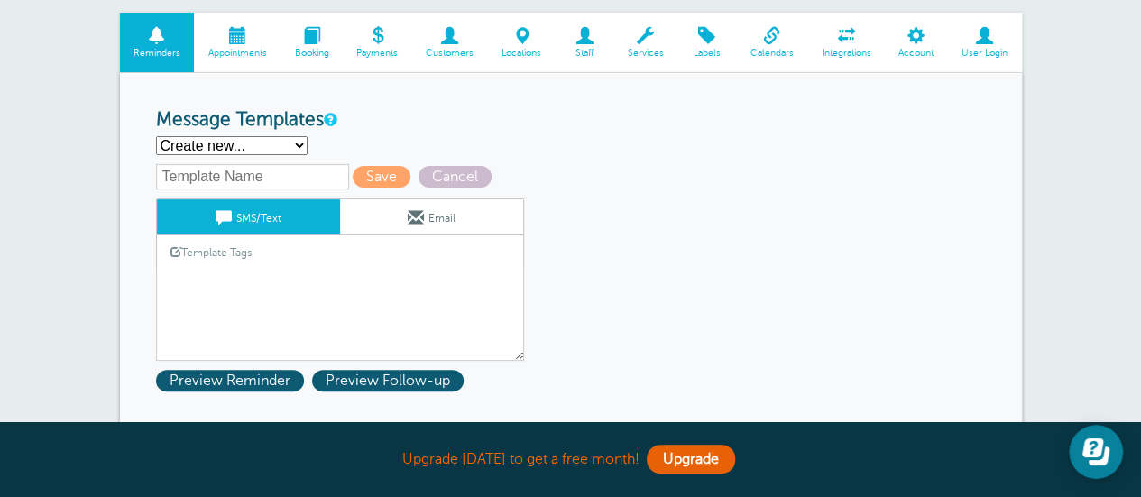
click at [210, 180] on input "text" at bounding box center [252, 176] width 193 height 25
type input "Clermont Spanish"
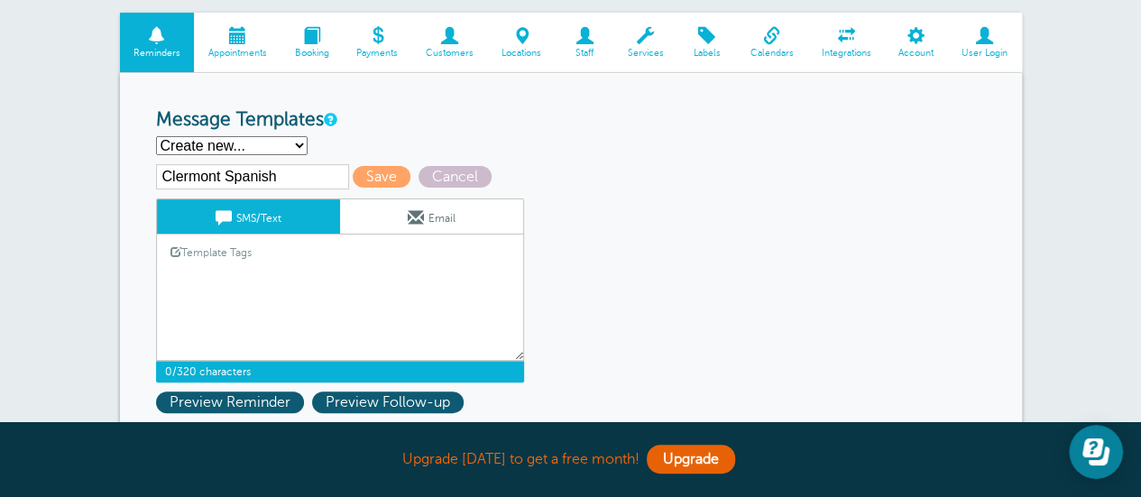
click at [200, 292] on textarea "{{First Name}} Hola {{First Name}}, Su cita en la Corte de Area II en [GEOGRAPH…" at bounding box center [340, 316] width 368 height 90
paste textarea "{{First Name}} Hola {{First Name}}, Su cita en la Corte de Area II en [GEOGRAPH…"
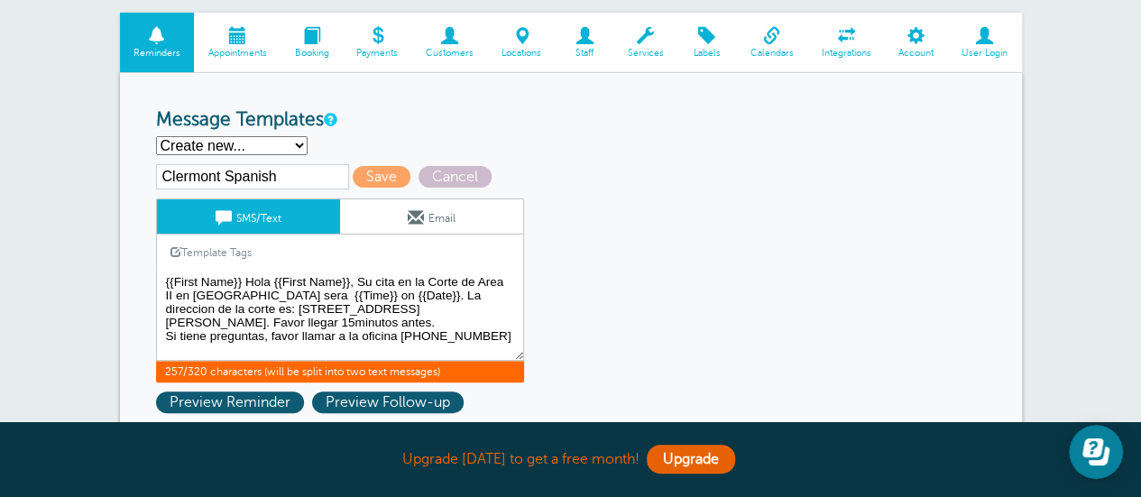
drag, startPoint x: 477, startPoint y: 278, endPoint x: 178, endPoint y: 297, distance: 300.1
click at [178, 297] on textarea "{{First Name}} Hola {{First Name}}, Su cita en la Corte de Area II en [GEOGRAPH…" at bounding box center [340, 316] width 368 height 90
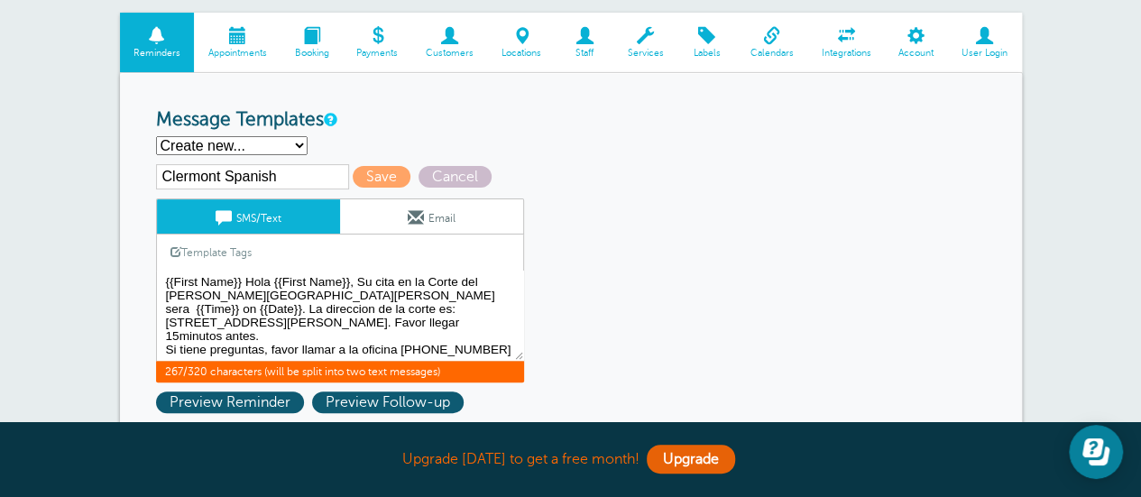
click at [284, 295] on textarea "{{First Name}} Hola {{First Name}}, Su cita en la Corte de Area II en [GEOGRAPH…" at bounding box center [340, 316] width 368 height 90
click at [335, 295] on textarea "{{First Name}} Hola {{First Name}}, Su cita en la Corte de Area II en [GEOGRAPH…" at bounding box center [340, 316] width 368 height 90
drag, startPoint x: 298, startPoint y: 306, endPoint x: 480, endPoint y: 313, distance: 182.4
click at [480, 313] on textarea "{{First Name}} Hola {{First Name}}, Su cita en la Corte de Area II en [GEOGRAPH…" at bounding box center [340, 316] width 368 height 90
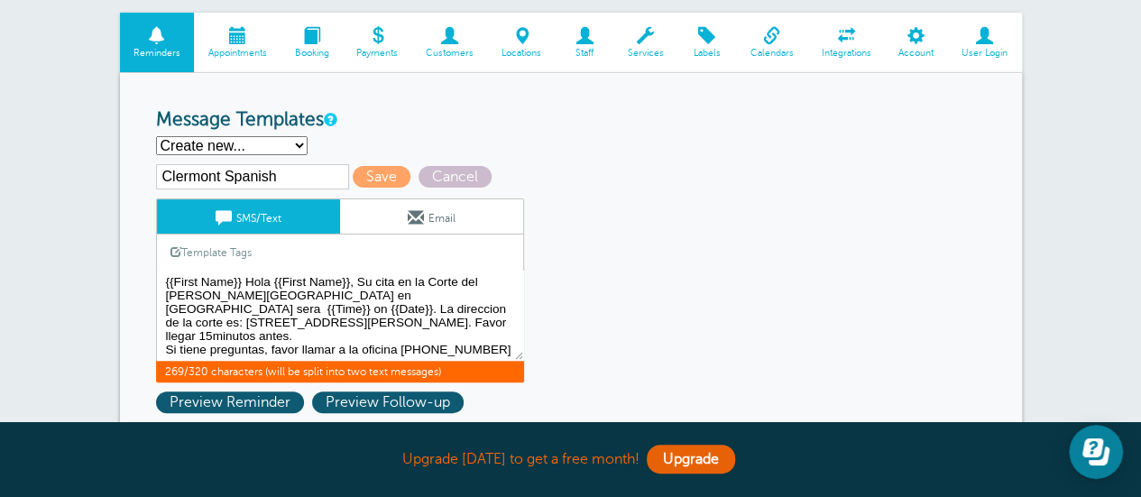
paste textarea "[STREET_ADDRESS]"
type textarea "{{First Name}} Hola {{First Name}}, Su cita en la Corte del [PERSON_NAME][GEOGR…"
click at [376, 177] on span "Save" at bounding box center [382, 177] width 58 height 22
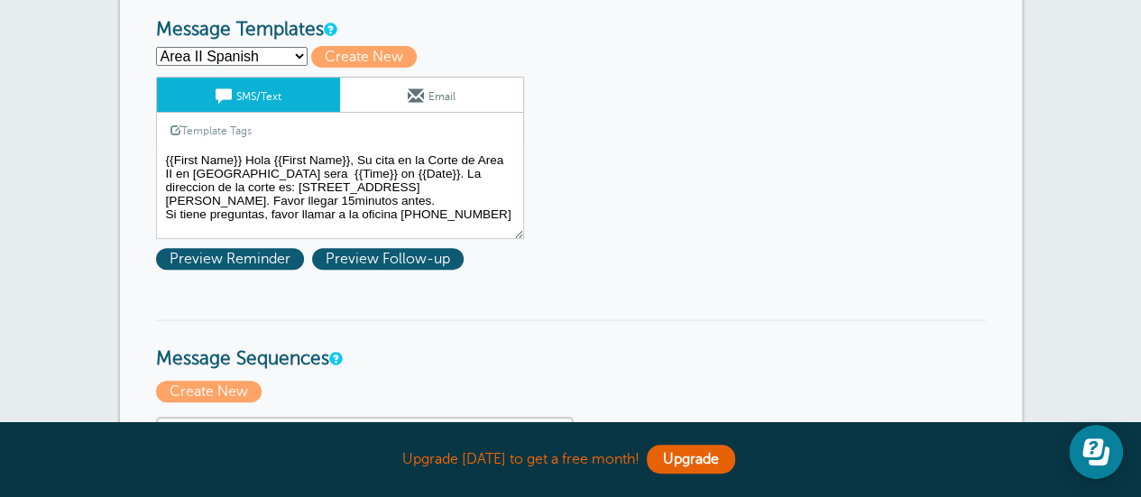
scroll to position [180, 0]
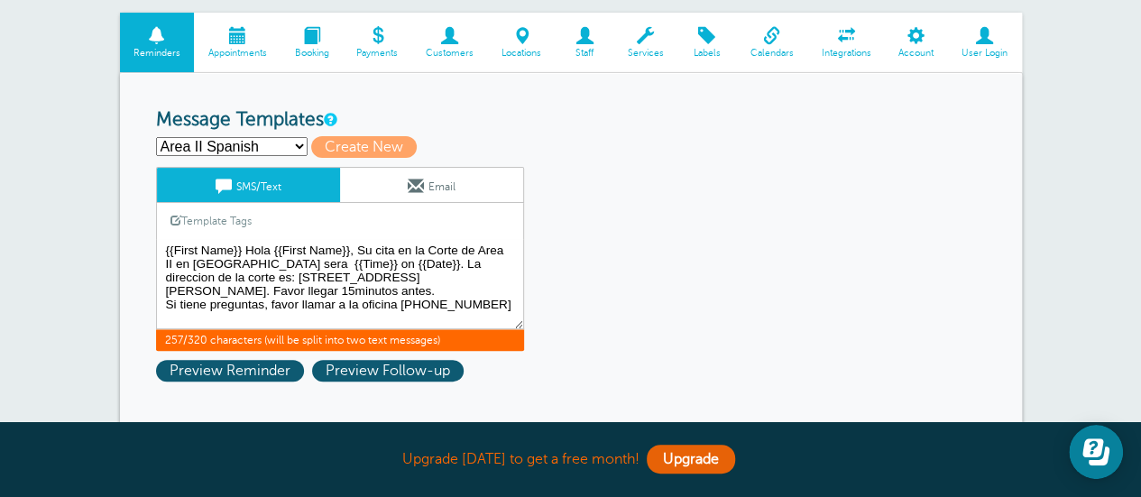
drag, startPoint x: 164, startPoint y: 247, endPoint x: 478, endPoint y: 299, distance: 318.1
click at [478, 299] on textarea "{{First Name}} Hola {{First Name}}, Su cita en la Corte de Area II en [GEOGRAPH…" at bounding box center [340, 284] width 368 height 90
click at [325, 147] on span "Create New" at bounding box center [364, 147] width 106 height 22
select select
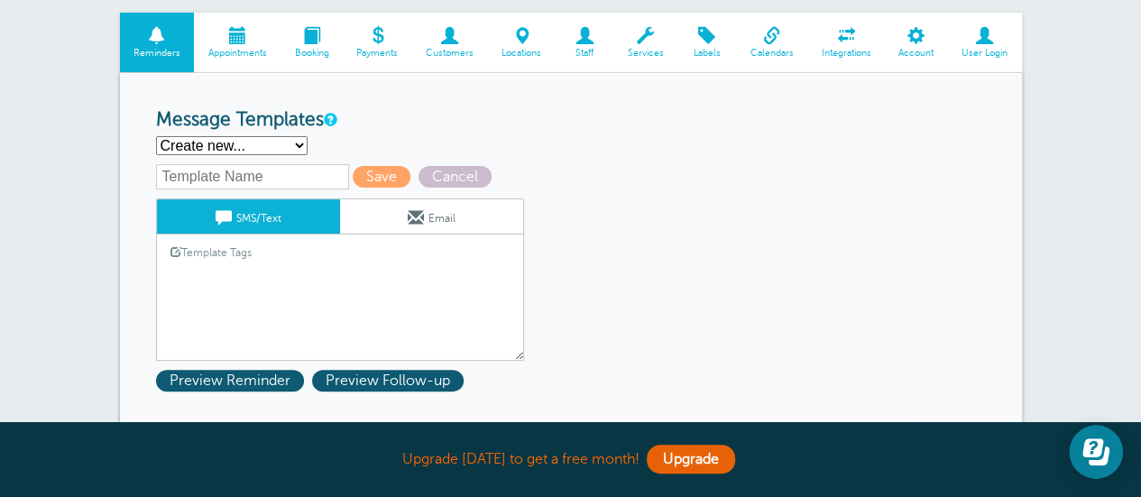
click at [216, 291] on textarea "{{First Name}} Hola {{First Name}}, Su cita en la Corte de Area II en [GEOGRAPH…" at bounding box center [340, 316] width 368 height 90
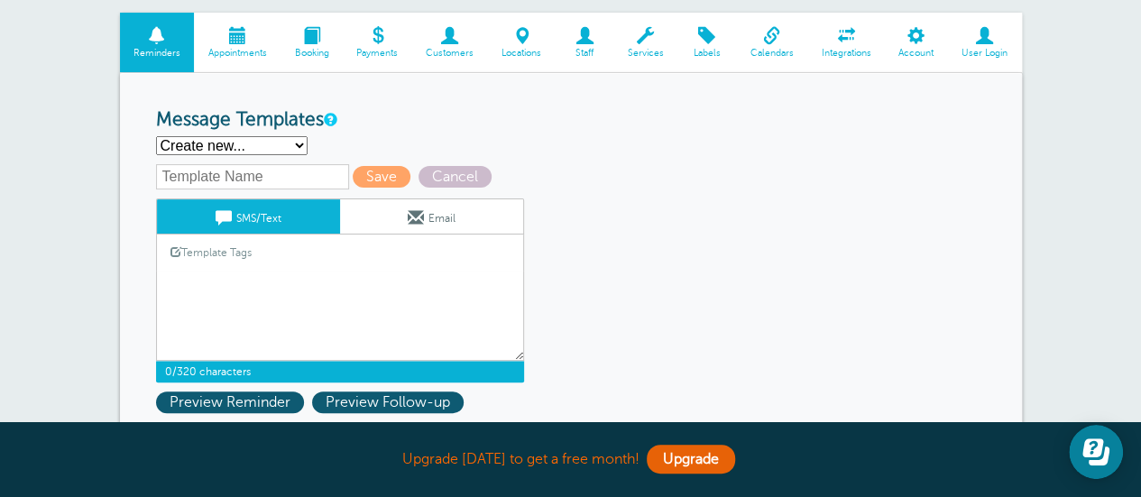
paste textarea "{{First Name}} Hola {{First Name}}, Su cita en la Corte de Area II en [GEOGRAPH…"
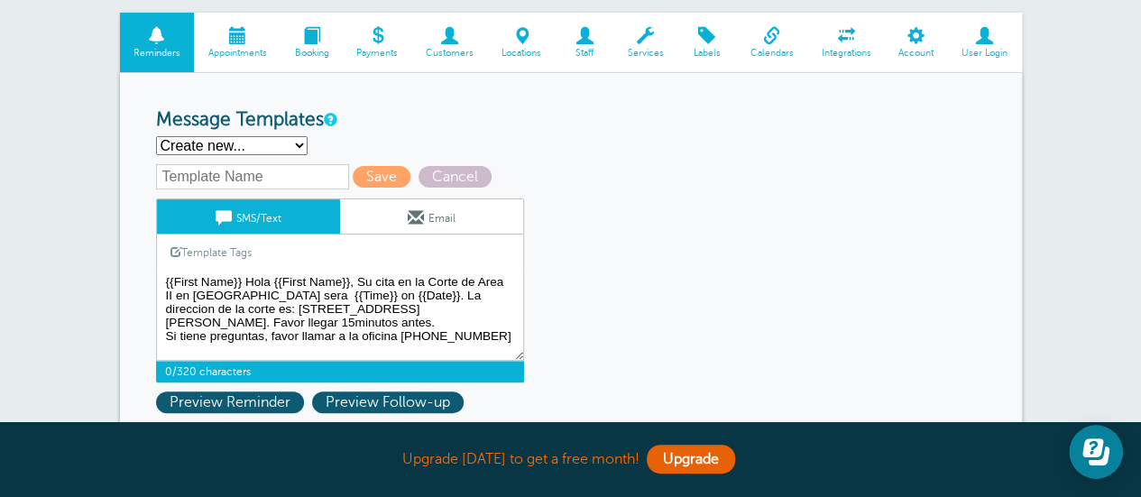
type textarea "{{First Name}} Hola {{First Name}}, Su cita en la Corte de Area II en [GEOGRAPH…"
click at [207, 177] on input "text" at bounding box center [252, 176] width 193 height 25
type input "[PERSON_NAME] Mayors Spanish"
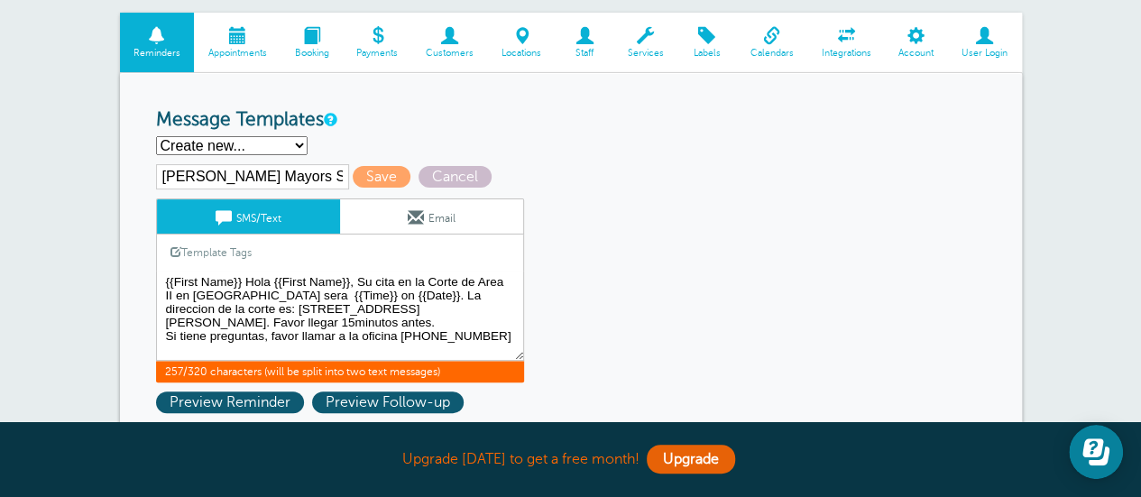
drag, startPoint x: 364, startPoint y: 308, endPoint x: 188, endPoint y: 308, distance: 175.9
click at [188, 308] on textarea "{{First Name}} Hola {{First Name}}, Su cita en la Corte de Area II en [GEOGRAPH…" at bounding box center [340, 316] width 368 height 90
paste textarea "300 George Street Harrison, OH 45030"
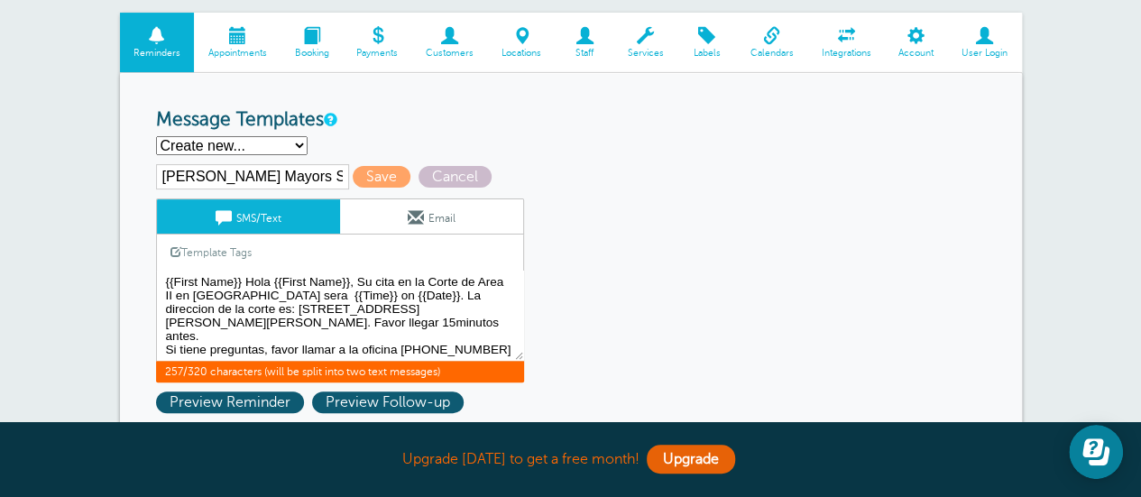
drag, startPoint x: 462, startPoint y: 279, endPoint x: 232, endPoint y: 294, distance: 230.5
click at [232, 294] on textarea "{{First Name}} Hola {{First Name}}, Su cita en la Corte de Area II en [GEOGRAPH…" at bounding box center [340, 316] width 368 height 90
paste textarea "Juzgado del Alcalde de Harris"
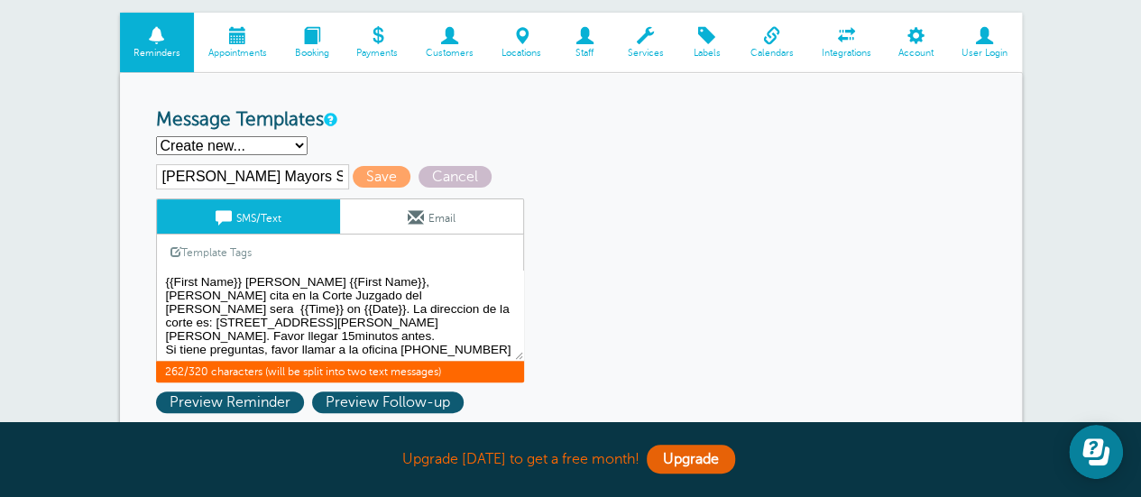
click at [442, 279] on textarea "{{First Name}} Hola {{First Name}}, Su cita en la Corte de Area II en Hamilton …" at bounding box center [340, 316] width 368 height 90
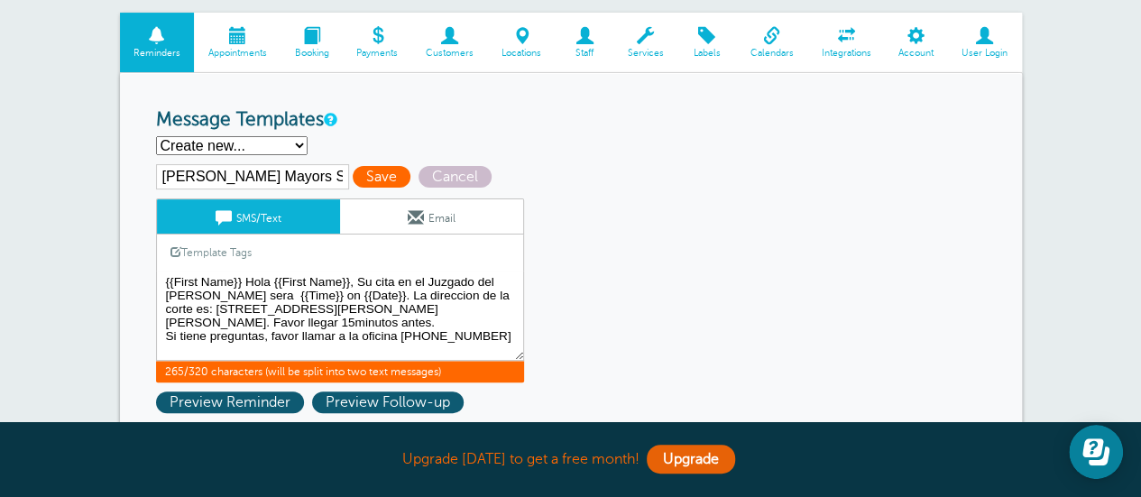
type textarea "{{First Name}} Hola {{First Name}}, Su cita en el Juzgado del Alcalde de Harris…"
click at [371, 173] on span "Save" at bounding box center [382, 177] width 58 height 22
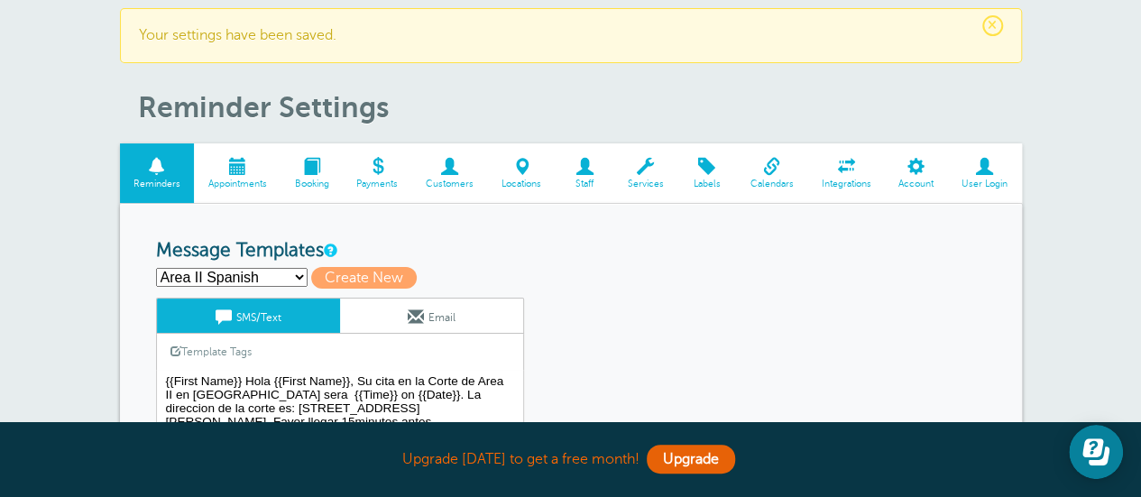
scroll to position [90, 0]
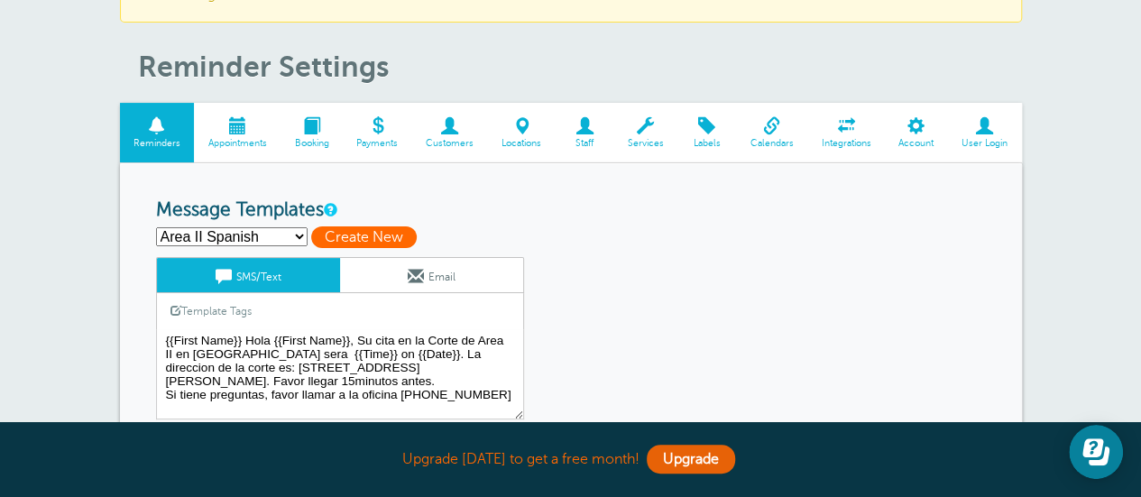
click at [336, 238] on span "Create New" at bounding box center [364, 237] width 106 height 22
select select
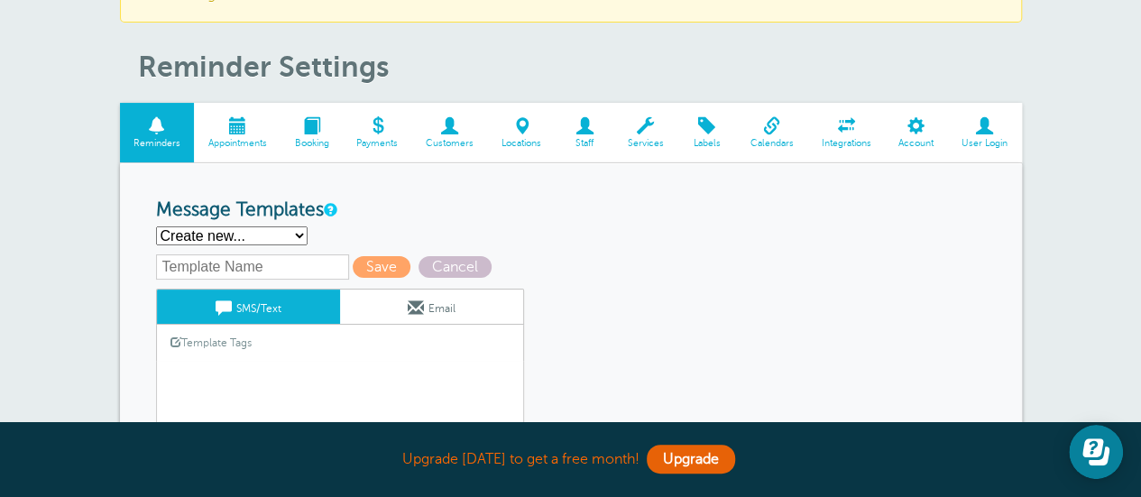
click at [298, 237] on select "Area II Spanish Area III Spanish [PERSON_NAME] Spanish [PERSON_NAME] Spanish Cl…" at bounding box center [232, 235] width 152 height 19
select select "163243"
click at [156, 226] on select "Area II Spanish Area III Spanish [PERSON_NAME] Spanish [PERSON_NAME] Spanish Cl…" at bounding box center [232, 235] width 152 height 19
type input "HCMC Spanish"
type textarea "{{First Name}}Hola {{First Name}}, Su cita en la Corte Municipal [PERSON_NAME][…"
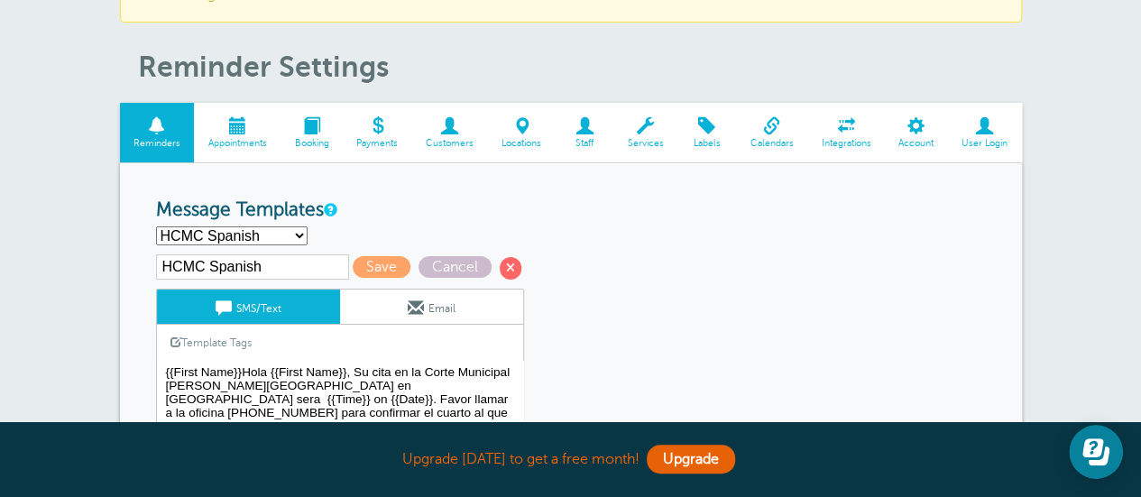
scroll to position [180, 0]
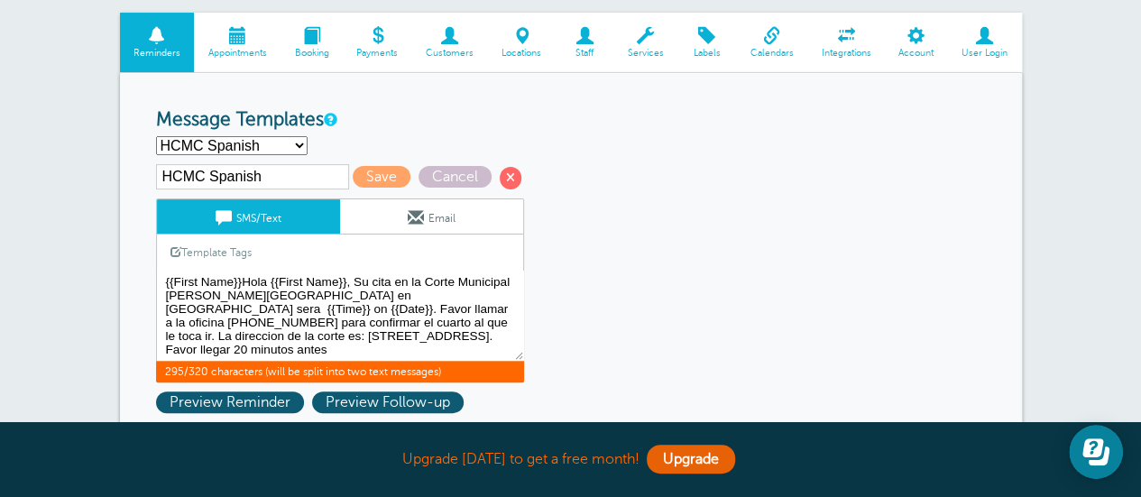
drag, startPoint x: 164, startPoint y: 372, endPoint x: 417, endPoint y: 342, distance: 254.3
click at [417, 342] on textarea "{{First Name}} Hola {{First Name}}, Su cita en la Corte de Area II en [GEOGRAPH…" at bounding box center [340, 316] width 368 height 90
drag, startPoint x: 349, startPoint y: 304, endPoint x: 321, endPoint y: 145, distance: 161.2
click at [320, 145] on div "Area II Spanish Area III Spanish [PERSON_NAME] Spanish [PERSON_NAME] Spanish Cl…" at bounding box center [571, 145] width 830 height 19
click at [292, 144] on select "Area II Spanish Area III Spanish [PERSON_NAME] Spanish [PERSON_NAME] Spanish Cl…" at bounding box center [232, 145] width 152 height 19
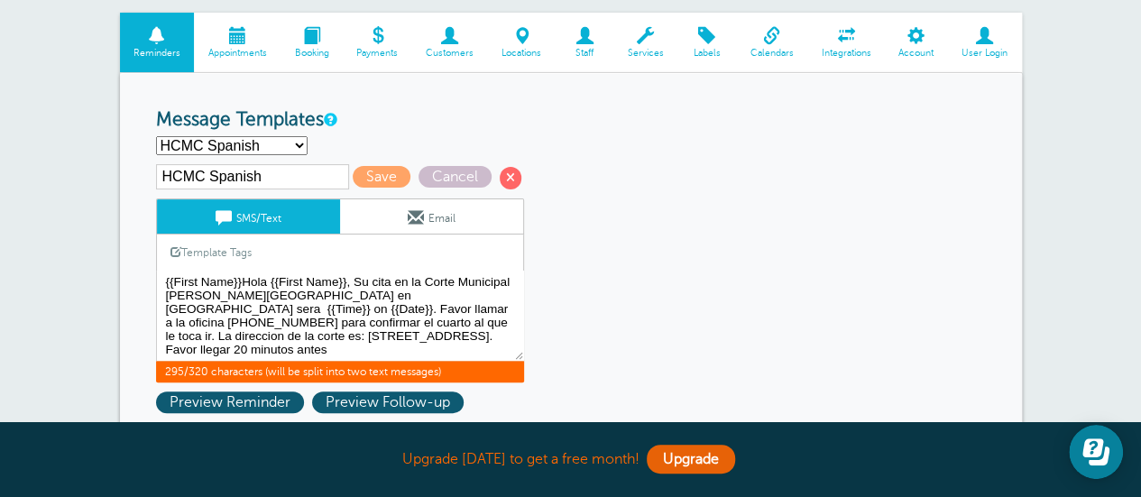
select select "163249"
click at [156, 136] on select "Area II Spanish Area III Spanish [PERSON_NAME] Spanish [PERSON_NAME] Spanish Cl…" at bounding box center [232, 145] width 152 height 19
type input "Area II Spanish"
type textarea "{{First Name}} Hola {{First Name}}, Su cita en la Corte de Area II en [GEOGRAPH…"
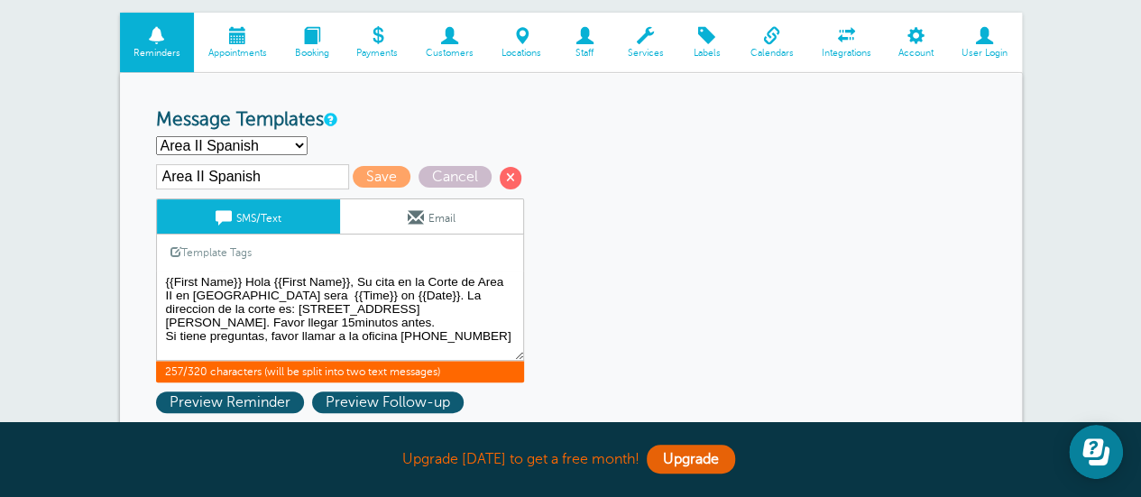
drag, startPoint x: 162, startPoint y: 283, endPoint x: 487, endPoint y: 338, distance: 329.4
click at [487, 338] on textarea "{{First Name}} Hola {{First Name}}, Su cita en la Corte de Area II en [GEOGRAPH…" at bounding box center [340, 316] width 368 height 90
click at [350, 136] on div "Area II Spanish Area III Spanish [PERSON_NAME] Spanish [PERSON_NAME] Spanish Cl…" at bounding box center [571, 145] width 830 height 19
click at [293, 145] on select "Area II Spanish Area III Spanish [PERSON_NAME] Spanish [PERSON_NAME] Spanish Cl…" at bounding box center [232, 145] width 152 height 19
select select
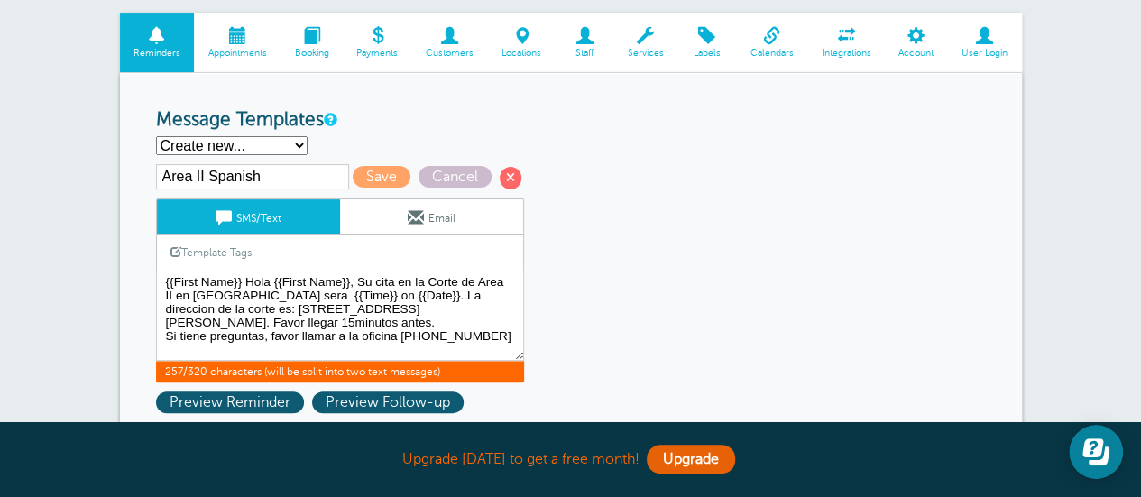
click at [156, 136] on select "Area II Spanish Area III Spanish [PERSON_NAME] Spanish [PERSON_NAME] Spanish Cl…" at bounding box center [232, 145] width 152 height 19
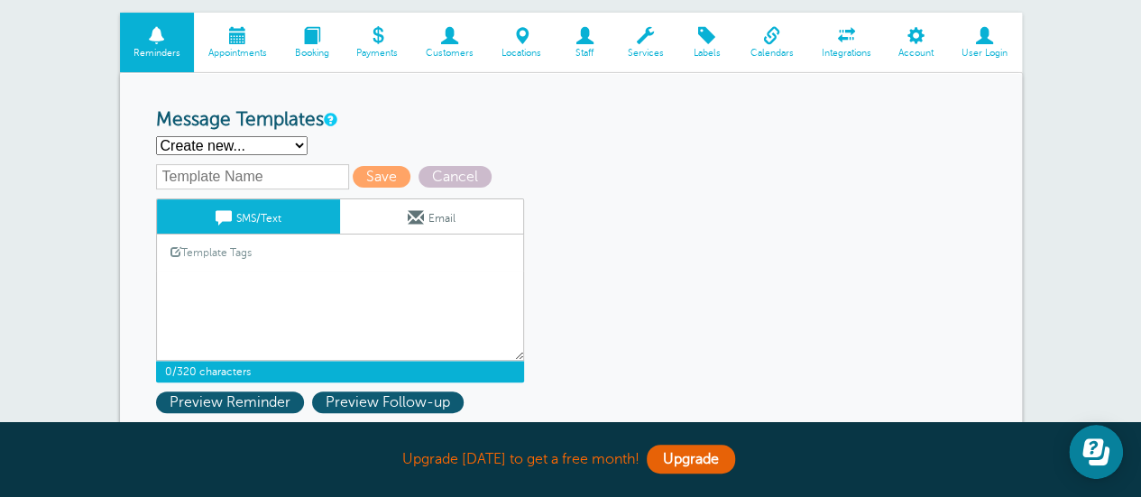
click at [216, 285] on textarea "{{First Name}} Hola {{First Name}}, Su cita en la Corte de Area II en [GEOGRAPH…" at bounding box center [340, 316] width 368 height 90
paste textarea "{{First Name}} Hola {{First Name}}, Su cita en la Corte de Area II en [GEOGRAPH…"
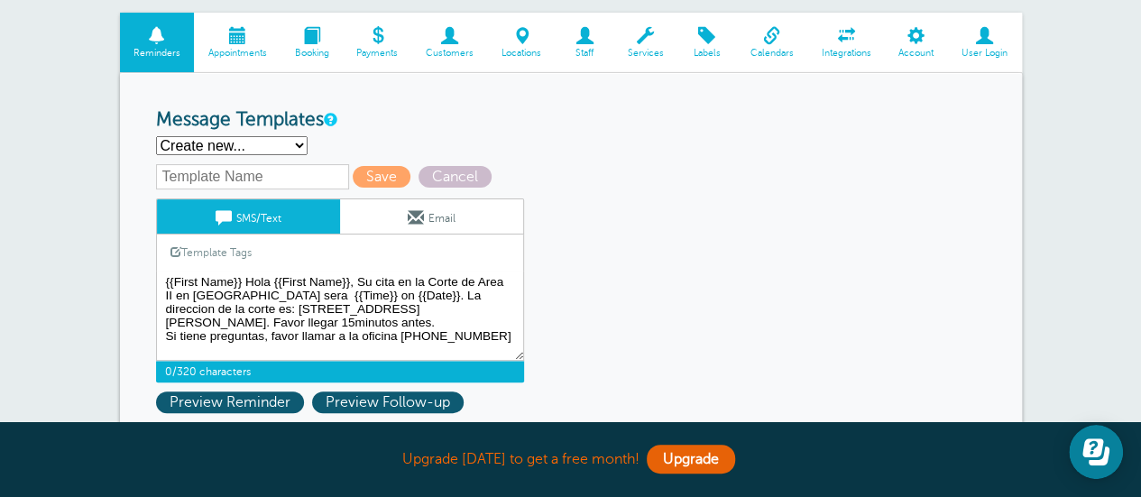
type textarea "{{First Name}} Hola {{First Name}}, Su cita en la Corte de Area II en [GEOGRAPH…"
click at [195, 176] on input "text" at bounding box center [252, 176] width 193 height 25
type input "B"
type input "[PERSON_NAME] Juvi Spanish"
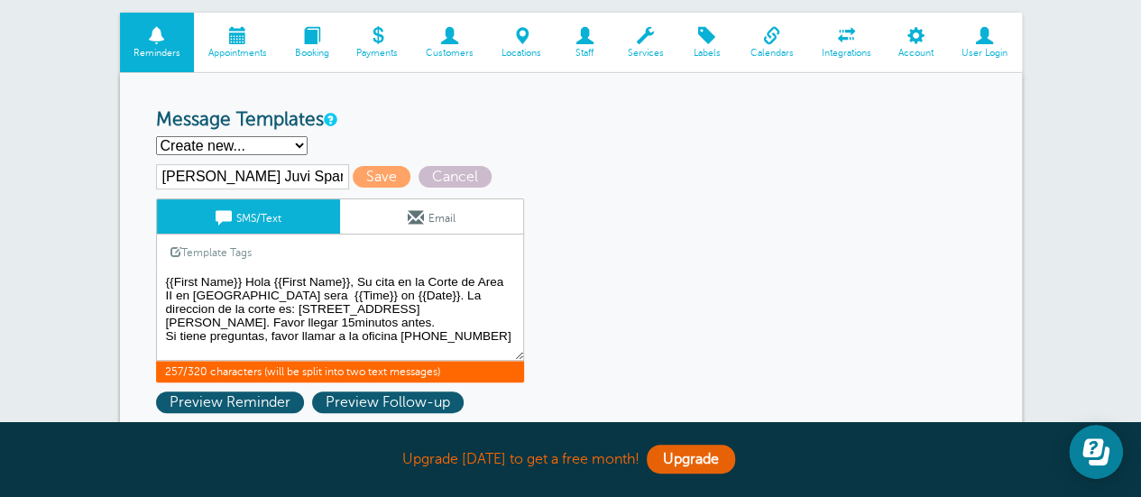
drag, startPoint x: 462, startPoint y: 279, endPoint x: 510, endPoint y: 278, distance: 47.8
click at [510, 278] on textarea "{{First Name}} Hola {{First Name}}, Su cita en la Corte de Area II en [GEOGRAPH…" at bounding box center [340, 316] width 368 height 90
drag, startPoint x: 316, startPoint y: 306, endPoint x: 493, endPoint y: 304, distance: 176.8
click at [493, 304] on textarea "{{First Name}} Hola {{First Name}}, Su cita en la Corte de Area II en [GEOGRAPH…" at bounding box center [340, 316] width 368 height 90
paste textarea "[STREET_ADDRESS]"
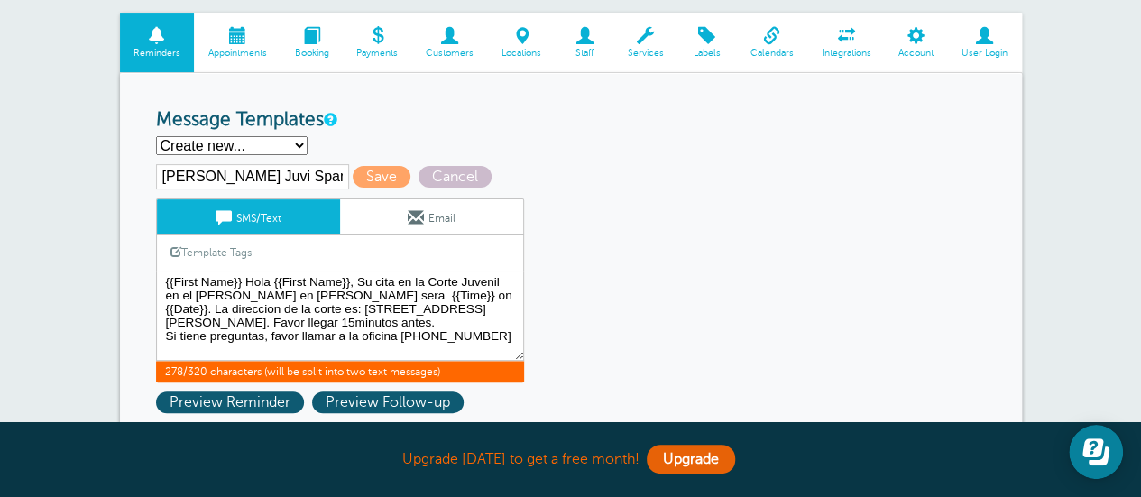
click at [378, 324] on textarea "{{First Name}} Hola {{First Name}}, Su cita en la Corte de Area II en [GEOGRAPH…" at bounding box center [340, 316] width 368 height 90
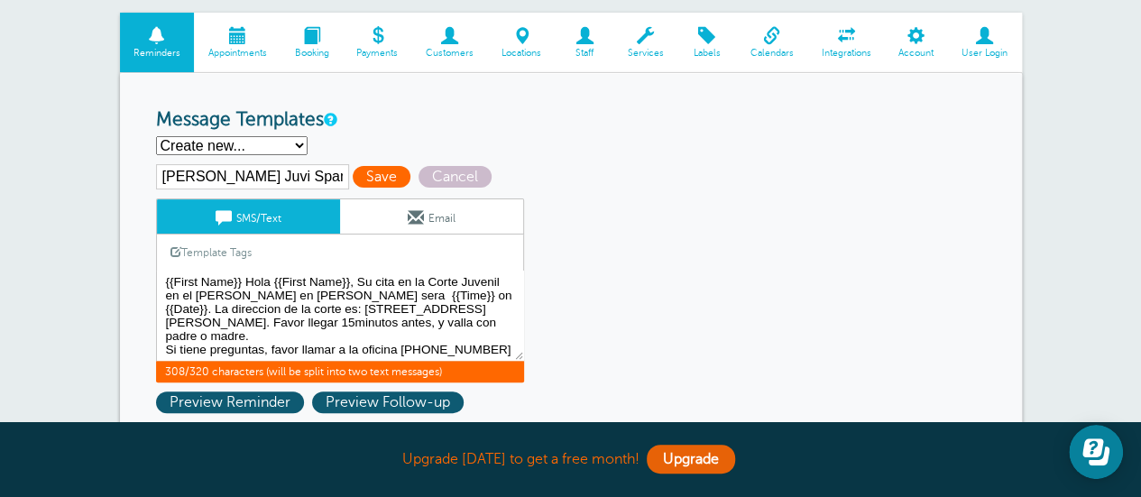
type textarea "{{First Name}} Hola {{First Name}}, Su cita en la Corte Juvenil en el [PERSON_N…"
click at [375, 176] on span "Save" at bounding box center [382, 177] width 58 height 22
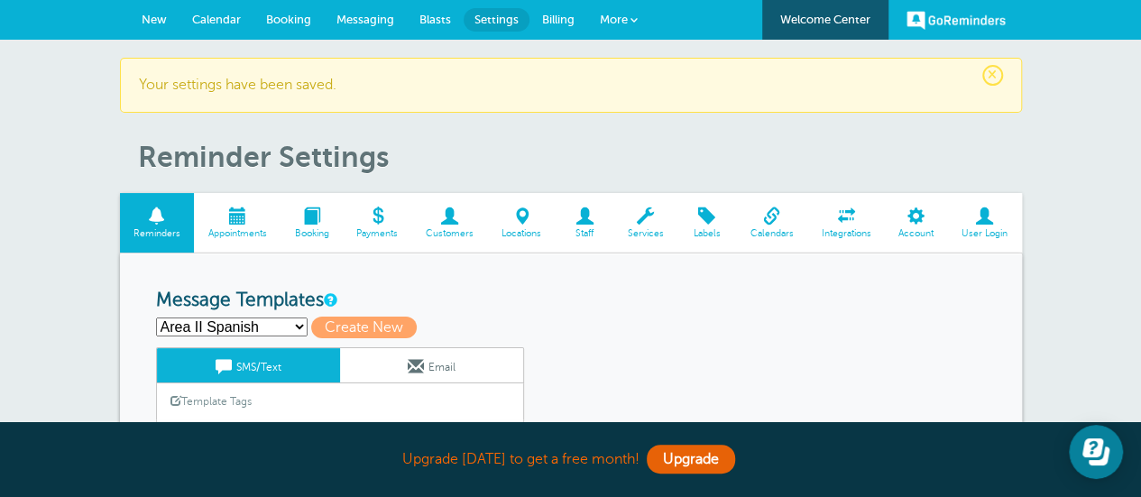
scroll to position [180, 0]
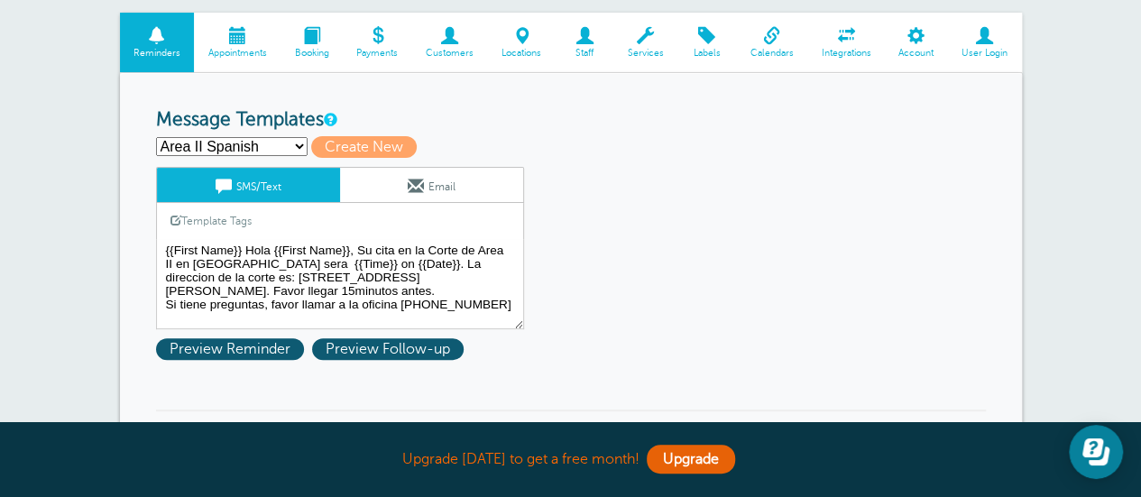
click at [302, 147] on select "Area II Spanish Area III Spanish [PERSON_NAME] Spanish [PERSON_NAME] Juvi Spani…" at bounding box center [232, 146] width 152 height 19
click at [346, 148] on span "Create New" at bounding box center [364, 147] width 106 height 22
select select
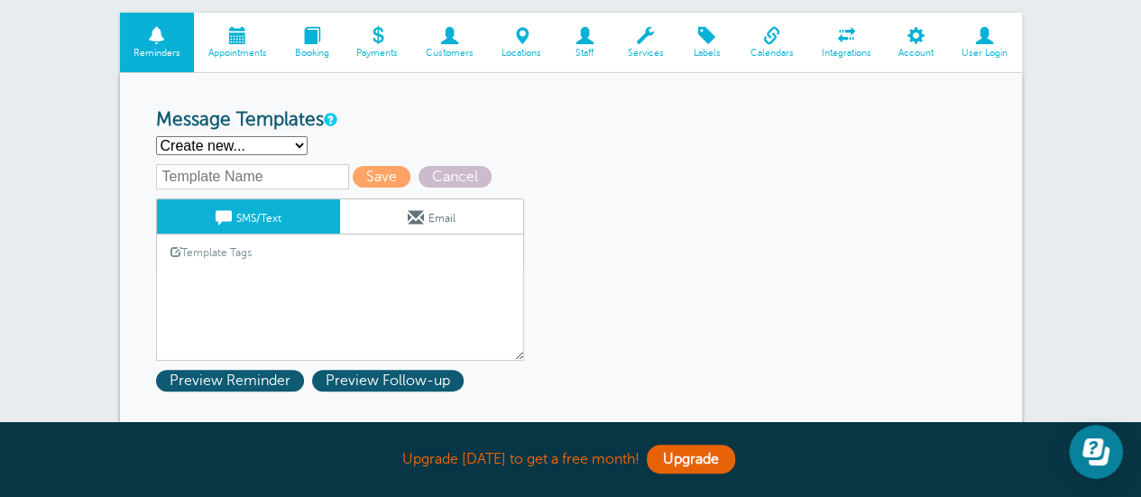
click at [276, 148] on select "Area II Spanish Area III Spanish [PERSON_NAME] Spanish [PERSON_NAME] Juvi Spani…" at bounding box center [232, 145] width 152 height 19
select select "163249"
click at [156, 136] on select "Area II Spanish Area III Spanish [PERSON_NAME] Spanish [PERSON_NAME] Juvi Spani…" at bounding box center [232, 145] width 152 height 19
type input "Area II Spanish"
type textarea "{{First Name}} Hola {{First Name}}, Su cita en la Corte de Area II en [GEOGRAPH…"
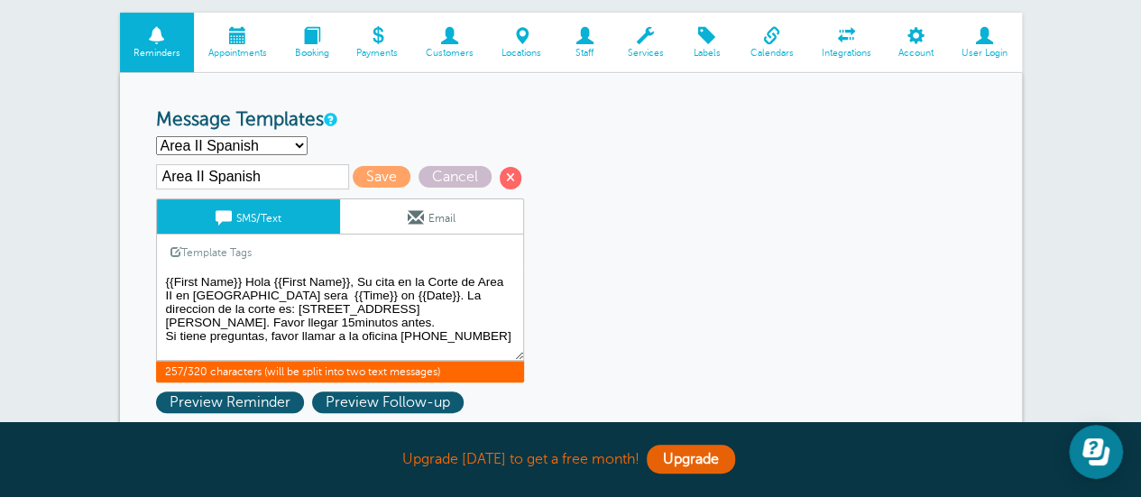
drag, startPoint x: 163, startPoint y: 280, endPoint x: 502, endPoint y: 340, distance: 343.6
click at [502, 340] on textarea "{{First Name}} Hola {{First Name}}, Su cita en la Corte de Area II en [GEOGRAPH…" at bounding box center [340, 316] width 368 height 90
click at [290, 147] on select "Area II Spanish Area III Spanish [PERSON_NAME] Spanish [PERSON_NAME] Juvi Spani…" at bounding box center [232, 145] width 152 height 19
select select
click at [156, 136] on select "Area II Spanish Area III Spanish [PERSON_NAME] Spanish [PERSON_NAME] Juvi Spani…" at bounding box center [232, 145] width 152 height 19
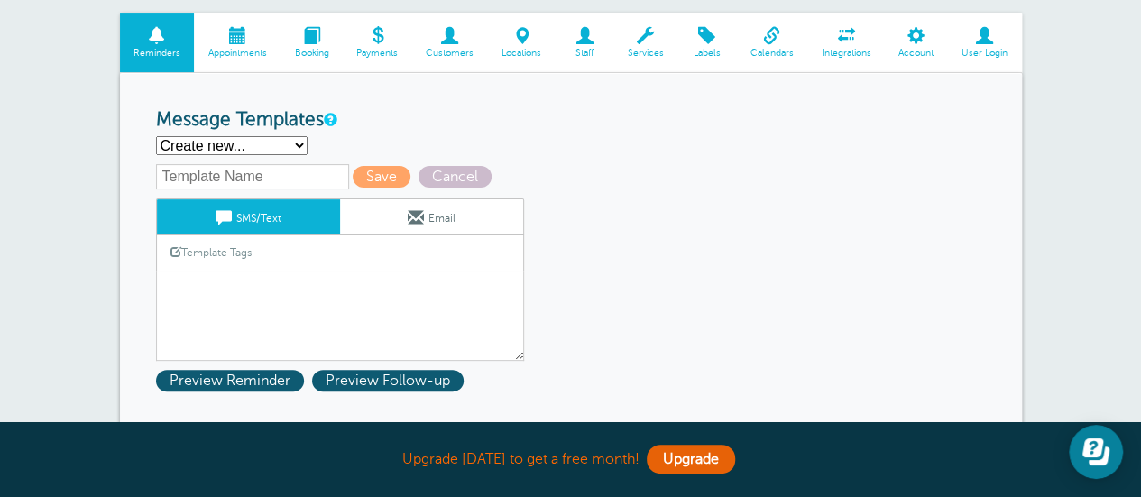
click at [205, 176] on input "text" at bounding box center [252, 176] width 193 height 25
type input "[PERSON_NAME] Spanish"
click at [253, 267] on link "Template Tags" at bounding box center [211, 252] width 108 height 35
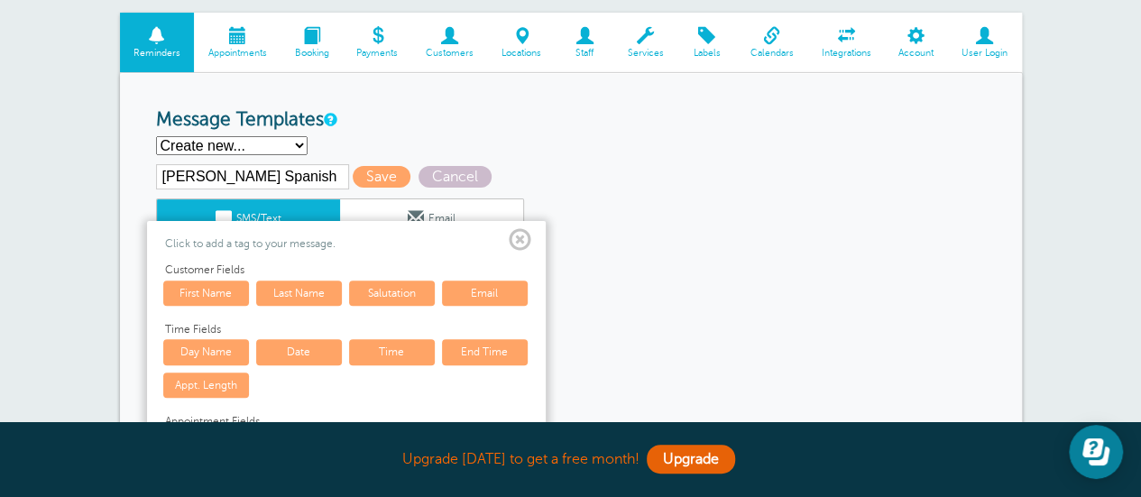
click at [525, 147] on div "Area II Spanish Area III Spanish [PERSON_NAME] Spanish [PERSON_NAME] Juvi Spani…" at bounding box center [571, 145] width 830 height 19
click at [521, 243] on span at bounding box center [520, 240] width 23 height 23
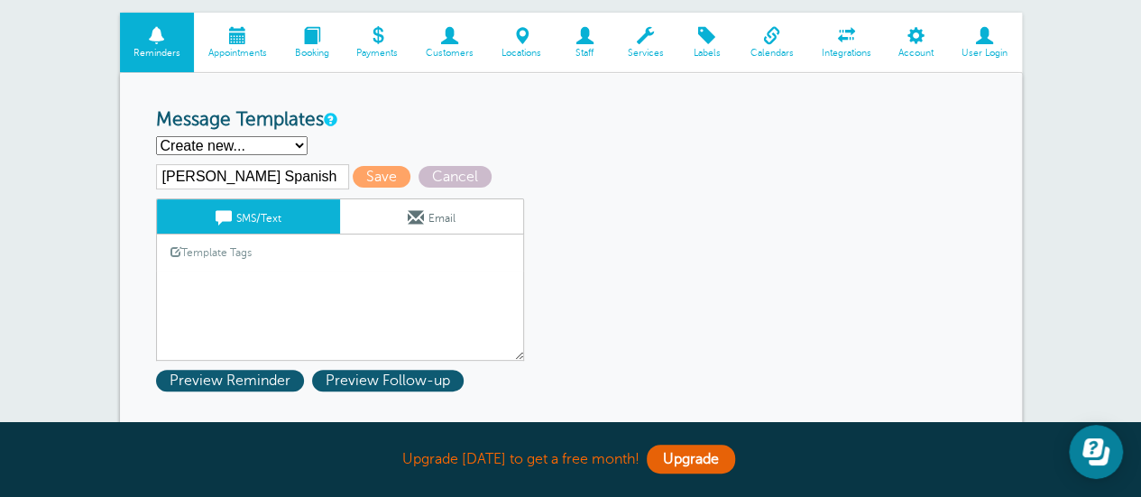
click at [206, 273] on textarea "{{First Name}} Hola {{First Name}}, Su cita en la Corte de Area II en [GEOGRAPH…" at bounding box center [340, 316] width 368 height 90
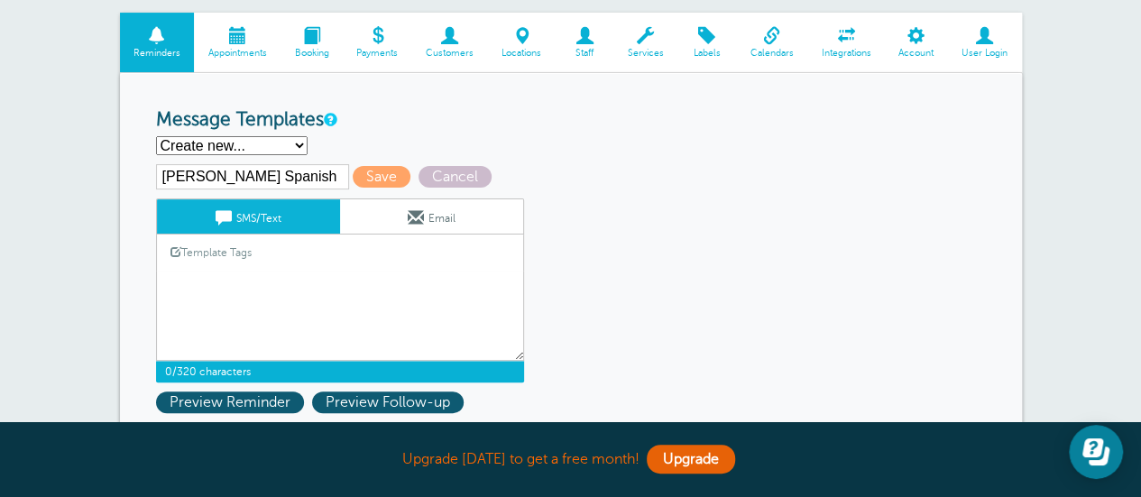
paste textarea "{{First Name}} Hola {{First Name}}, Su cita en la Corte de Area II en [GEOGRAPH…"
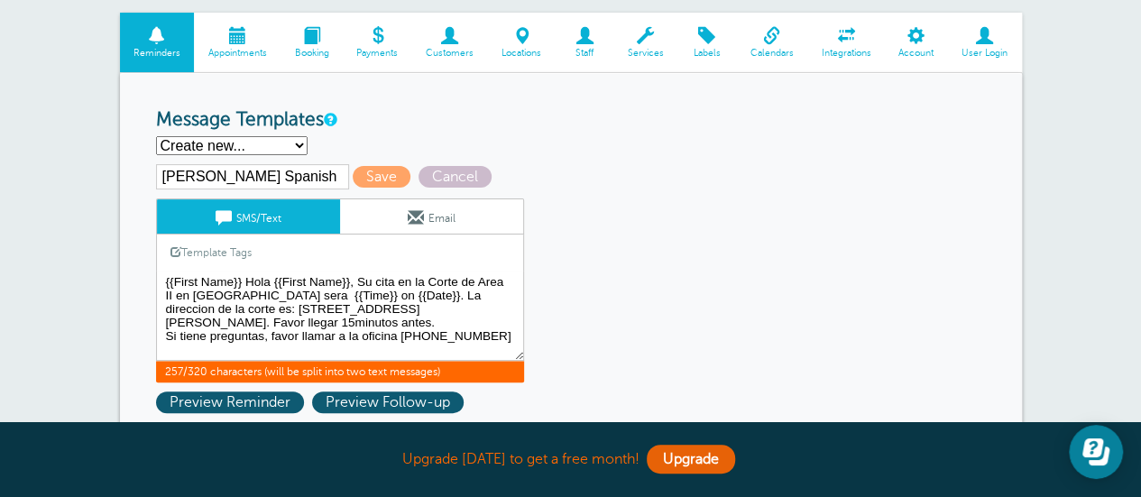
drag, startPoint x: 364, startPoint y: 306, endPoint x: 188, endPoint y: 308, distance: 175.9
click at [188, 308] on textarea "{{First Name}} Hola {{First Name}}, Su cita en la Corte de Area II en [GEOGRAPH…" at bounding box center [340, 316] width 368 height 90
paste textarea "[STREET_ADDRESS][PERSON_NAME][PERSON_NAME]"
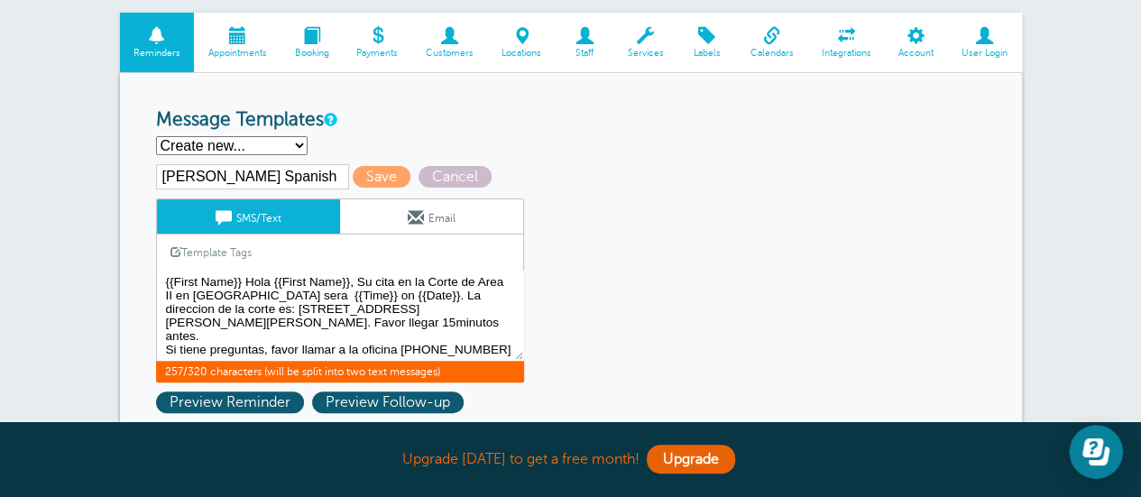
drag, startPoint x: 462, startPoint y: 279, endPoint x: 230, endPoint y: 290, distance: 232.1
click at [230, 290] on textarea "{{First Name}} Hola {{First Name}}, Su cita en la Corte de Area II en [GEOGRAPH…" at bounding box center [340, 316] width 368 height 90
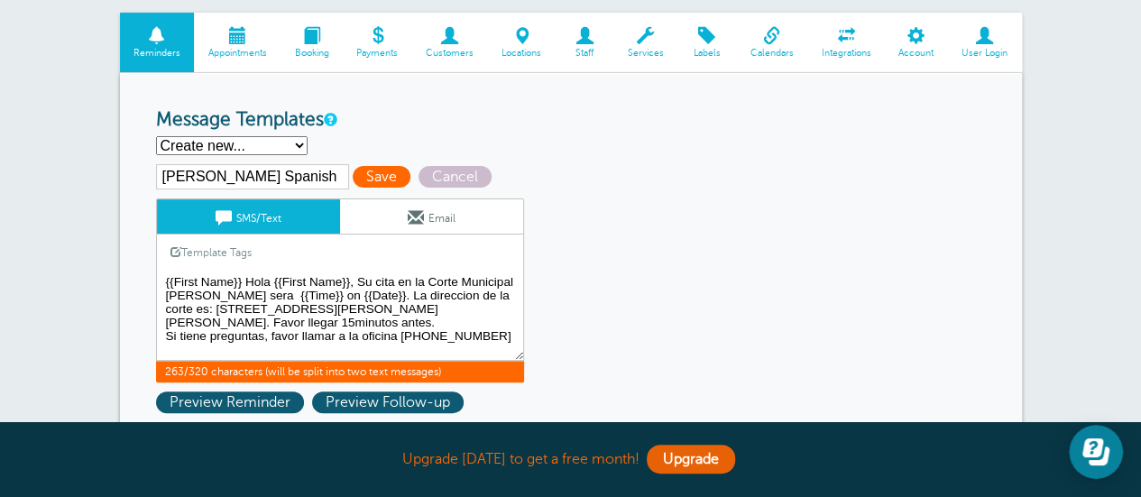
type textarea "{{First Name}} Hola {{First Name}}, Su cita en la Corte Municipal [PERSON_NAME]…"
click at [372, 177] on span "Save" at bounding box center [382, 177] width 58 height 22
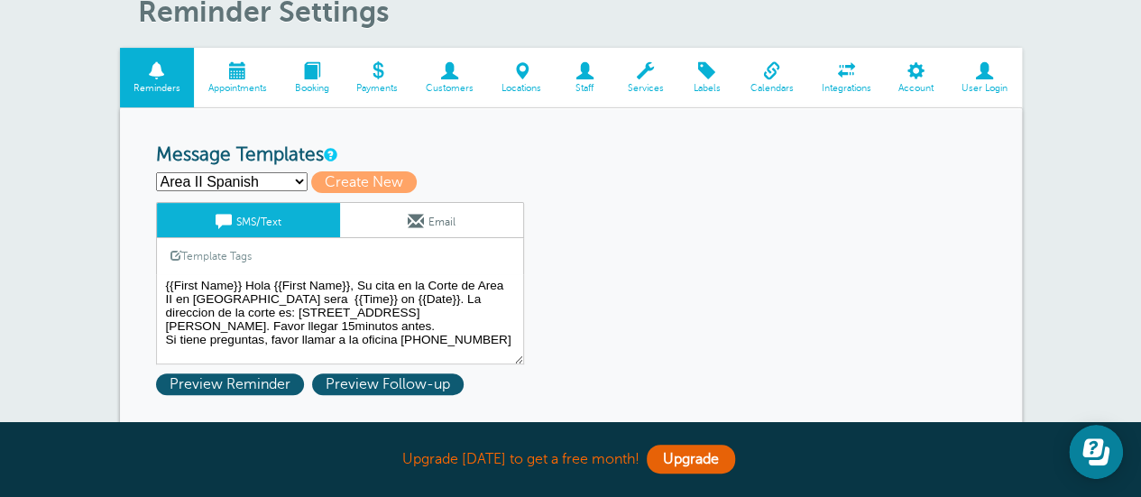
scroll to position [180, 0]
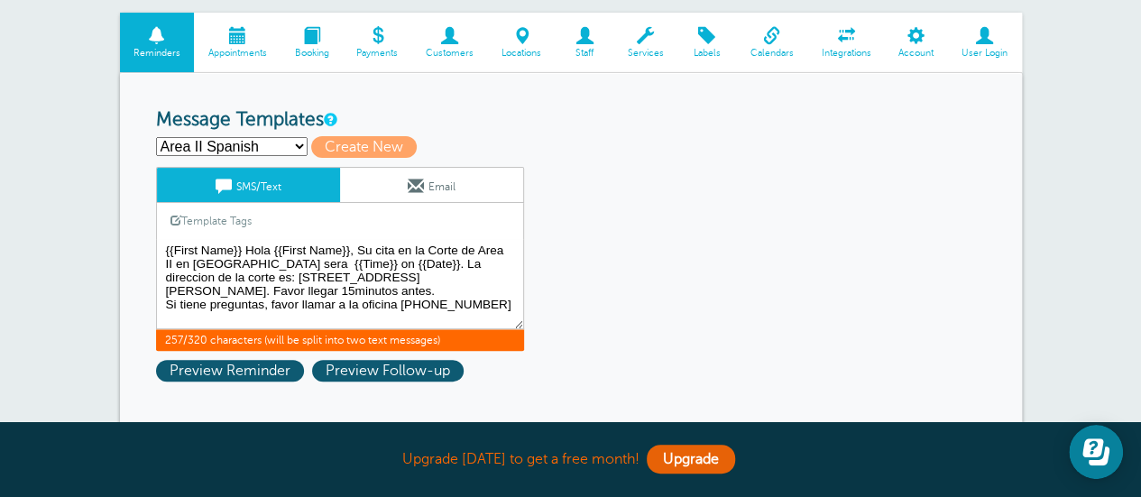
drag, startPoint x: 163, startPoint y: 246, endPoint x: 476, endPoint y: 305, distance: 318.4
click at [476, 305] on textarea "{{First Name}} Hola {{First Name}}, Su cita en la Corte de Area II en [GEOGRAPH…" at bounding box center [340, 284] width 368 height 90
click at [345, 149] on span "Create New" at bounding box center [364, 147] width 106 height 22
select select
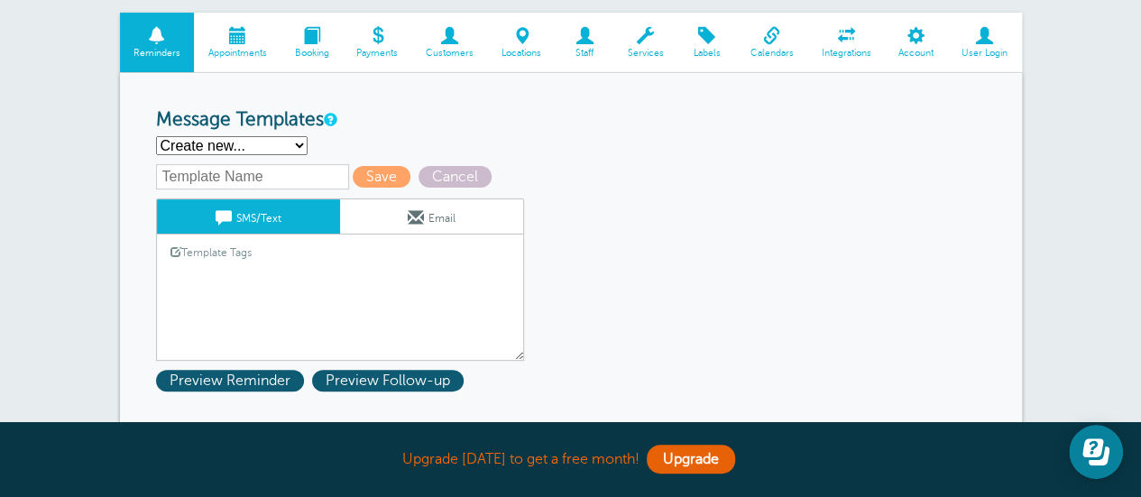
click at [190, 279] on textarea "{{First Name}} Hola {{First Name}}, Su cita en la Corte de Area II en [GEOGRAPH…" at bounding box center [340, 316] width 368 height 90
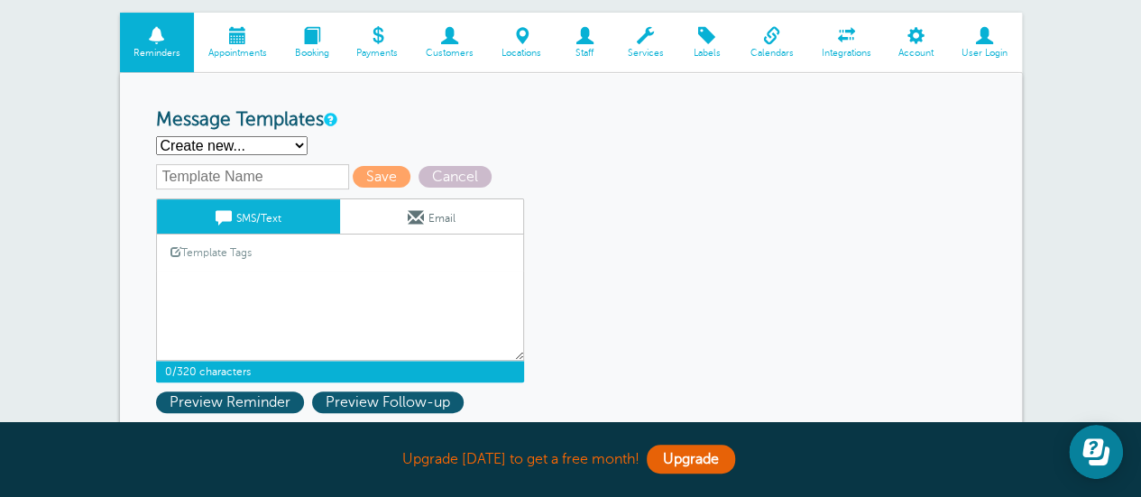
paste textarea "{{First Name}} Hola {{First Name}}, Su cita en la Corte de Area II en [GEOGRAPH…"
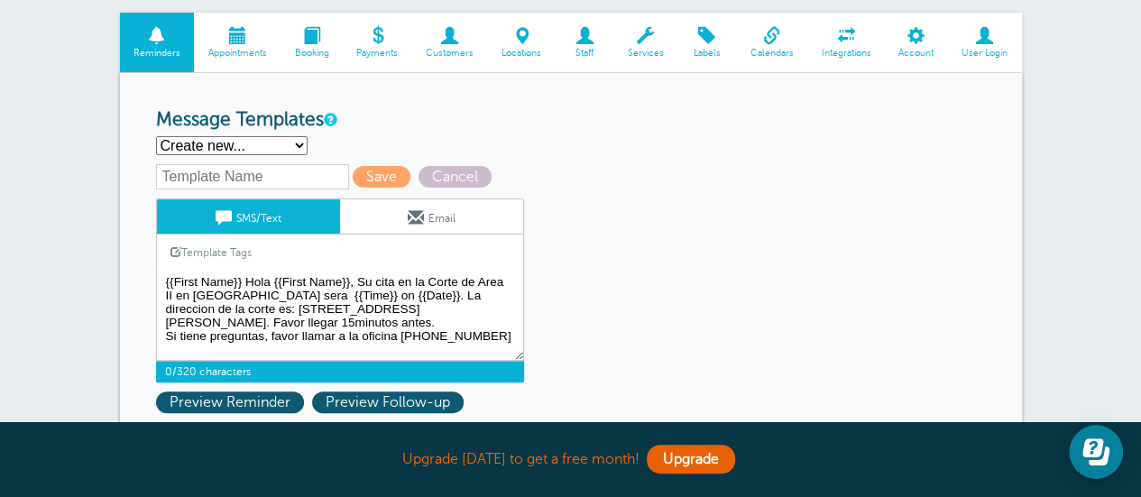
type textarea "{{First Name}} Hola {{First Name}}, Su cita en la Corte de Area II en [GEOGRAPH…"
click at [247, 180] on input "text" at bounding box center [252, 176] width 193 height 25
type input "[PERSON_NAME] Co. Spanish"
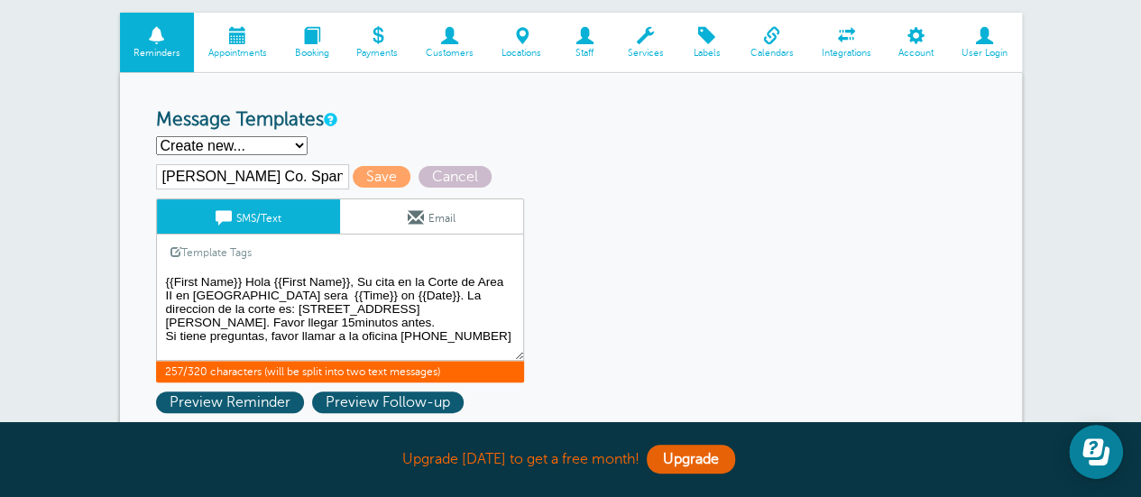
drag, startPoint x: 460, startPoint y: 279, endPoint x: 474, endPoint y: 281, distance: 14.5
click at [474, 281] on textarea "{{First Name}} Hola {{First Name}}, Su cita en la Corte de Area II en [GEOGRAPH…" at bounding box center [340, 316] width 368 height 90
click at [482, 277] on textarea "{{First Name}} Hola {{First Name}}, Su cita en la Corte de Area II en [GEOGRAPH…" at bounding box center [340, 316] width 368 height 90
click at [475, 279] on textarea "{{First Name}} Hola {{First Name}}, Su cita en la Corte de Area II en [GEOGRAPH…" at bounding box center [340, 316] width 368 height 90
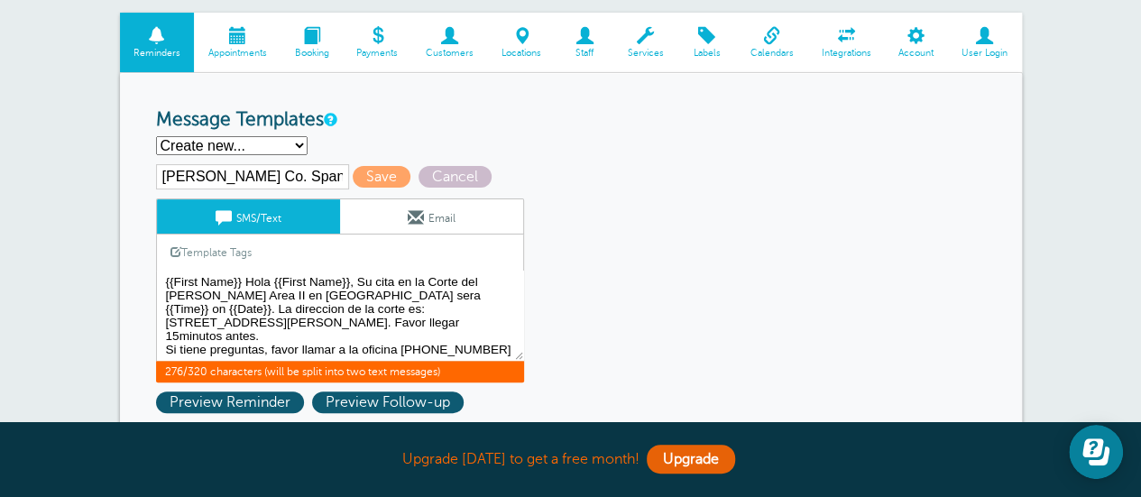
drag, startPoint x: 364, startPoint y: 308, endPoint x: 198, endPoint y: 319, distance: 166.3
click at [198, 319] on textarea "{{First Name}} Hola {{First Name}}, Su cita en la Corte de Area II en [GEOGRAPH…" at bounding box center [340, 316] width 368 height 90
paste textarea "[STREET_ADDRESS]"
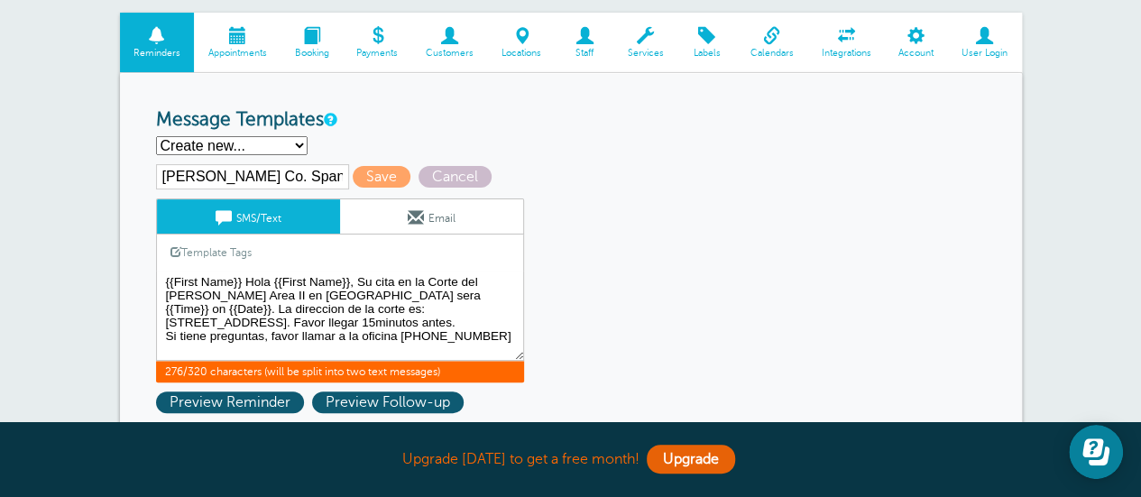
drag, startPoint x: 312, startPoint y: 294, endPoint x: 281, endPoint y: 292, distance: 30.7
click at [281, 292] on textarea "{{First Name}} Hola {{First Name}}, Su cita en la Corte de Area II en [GEOGRAPH…" at bounding box center [340, 316] width 368 height 90
click at [307, 296] on textarea "{{First Name}} Hola {{First Name}}, Su cita en la Corte de Area II en [GEOGRAPH…" at bounding box center [340, 316] width 368 height 90
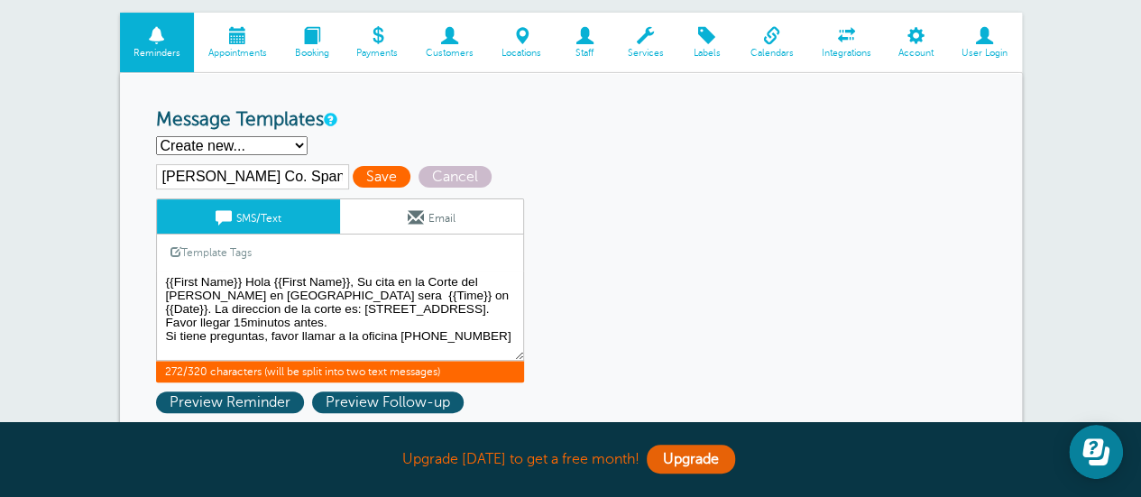
type textarea "{{First Name}} Hola {{First Name}}, Su cita en la Corte del [PERSON_NAME] en [G…"
click at [368, 179] on span "Save" at bounding box center [382, 177] width 58 height 22
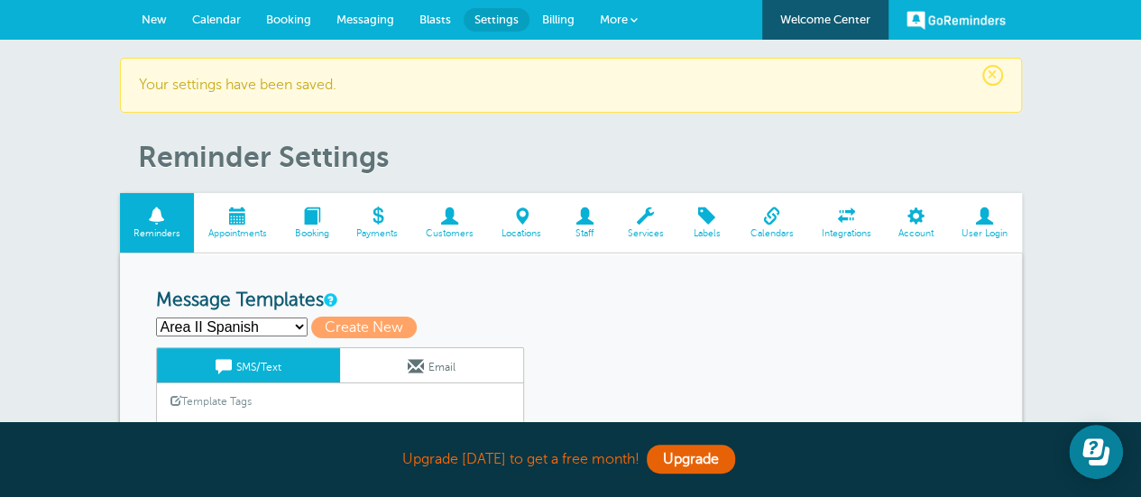
click at [240, 217] on span at bounding box center [237, 215] width 87 height 17
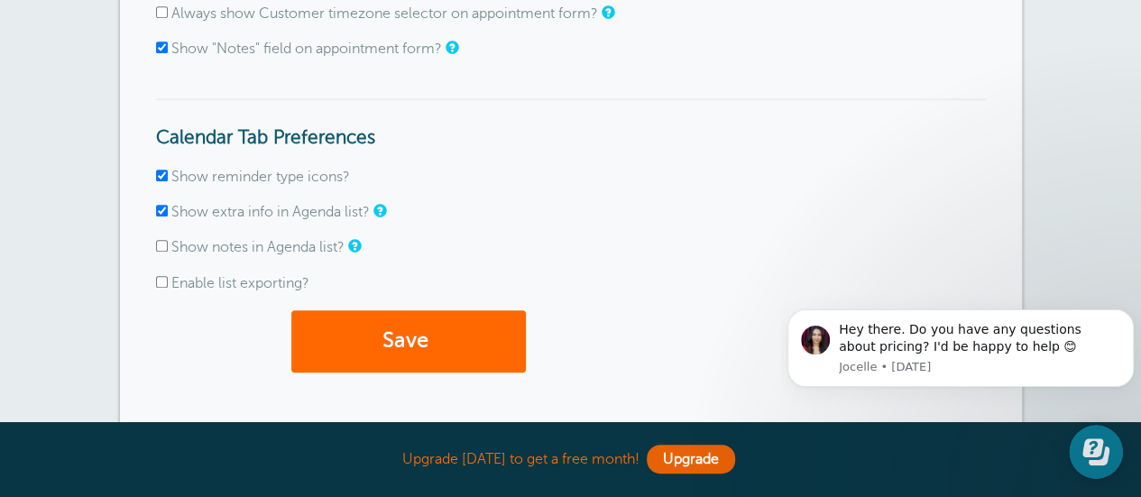
scroll to position [631, 0]
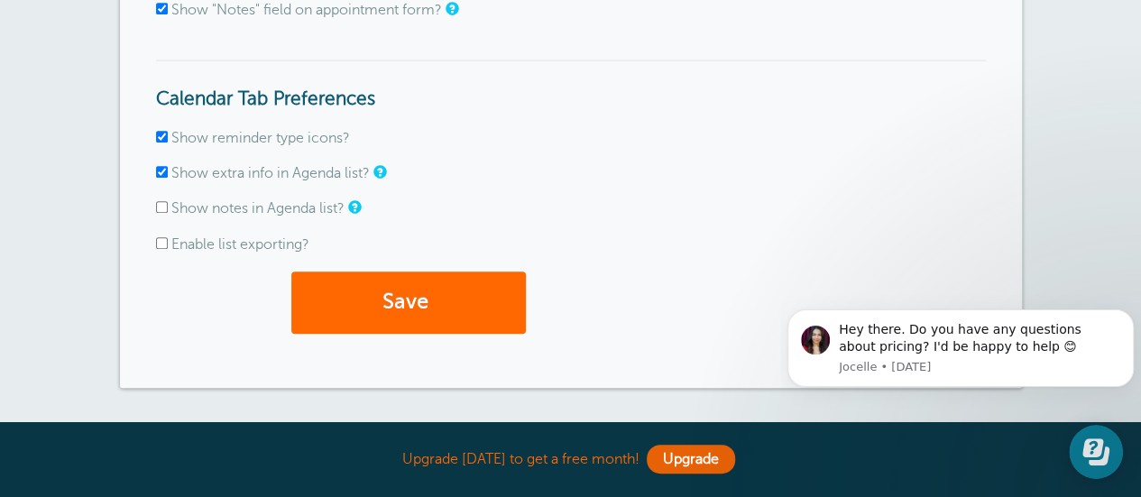
click at [163, 246] on input "Enable list exporting?" at bounding box center [162, 243] width 12 height 12
checkbox input "true"
click at [432, 300] on span "submit" at bounding box center [430, 302] width 5 height 24
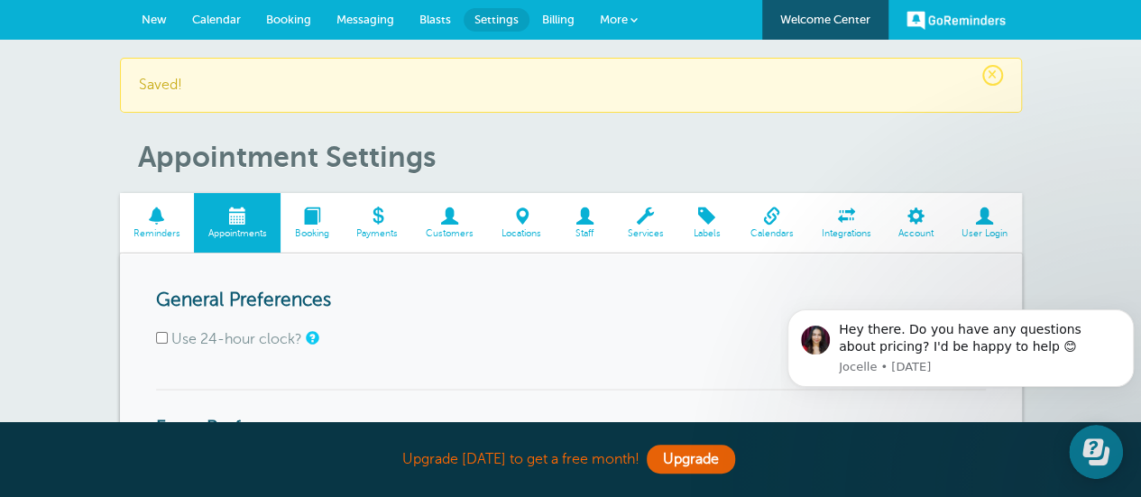
click at [155, 214] on span at bounding box center [157, 215] width 75 height 17
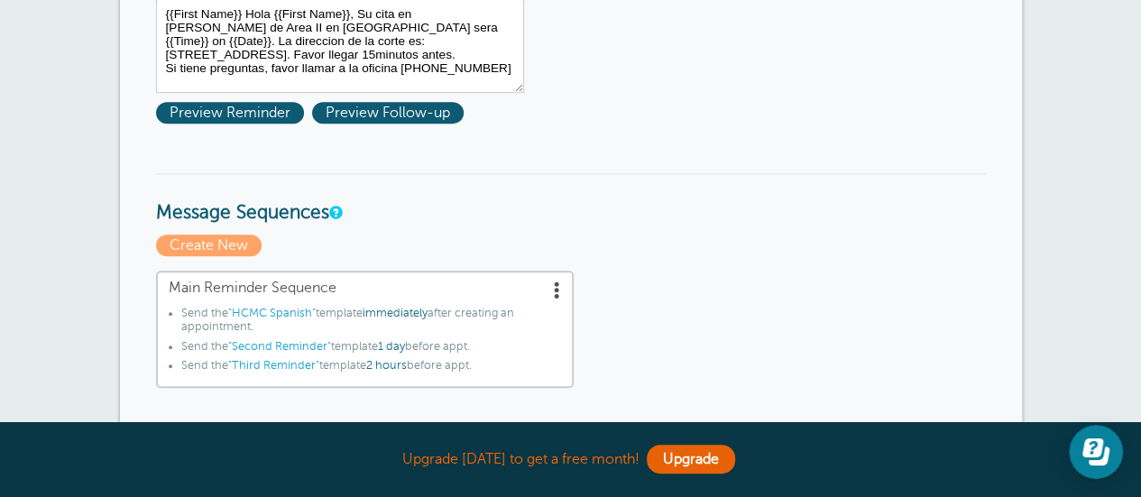
scroll to position [541, 0]
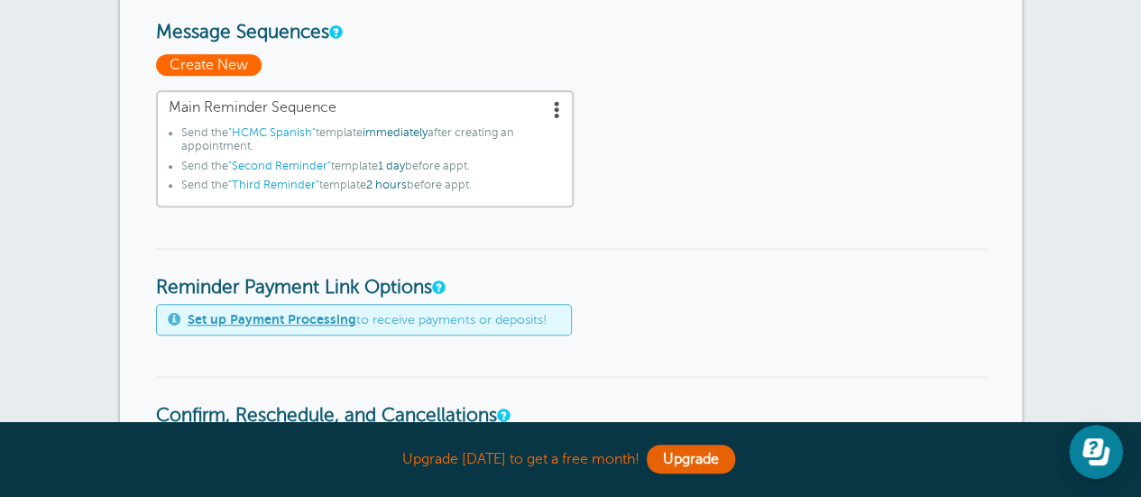
click at [202, 68] on span "Create New" at bounding box center [209, 65] width 106 height 22
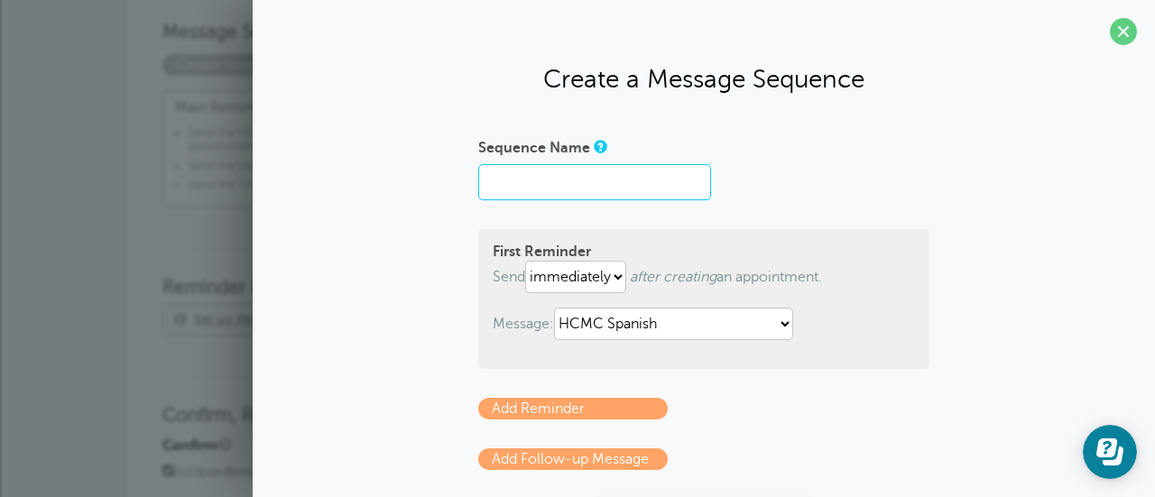
click at [574, 183] on input "Sequence Name" at bounding box center [594, 182] width 233 height 36
click at [1109, 33] on span at bounding box center [1122, 31] width 27 height 27
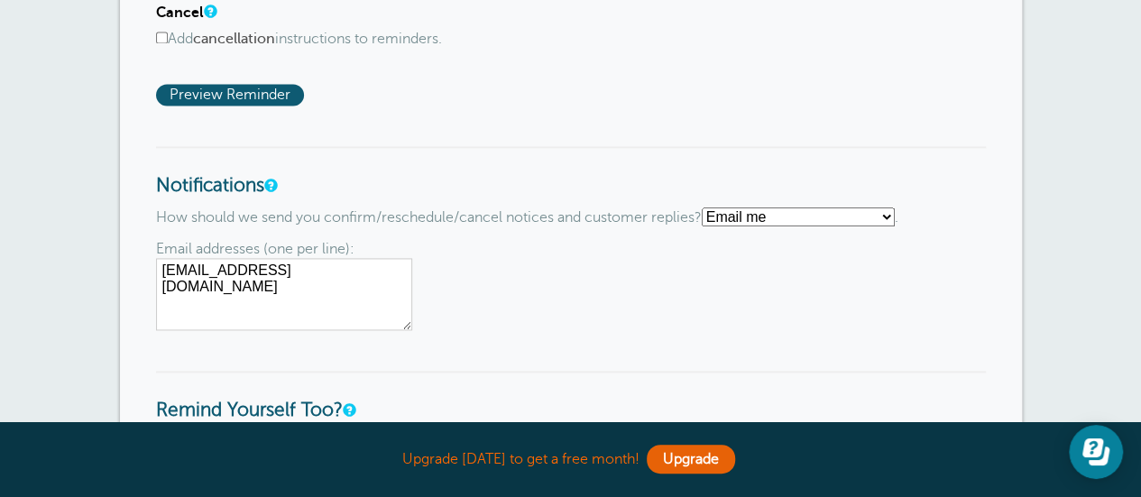
scroll to position [1353, 0]
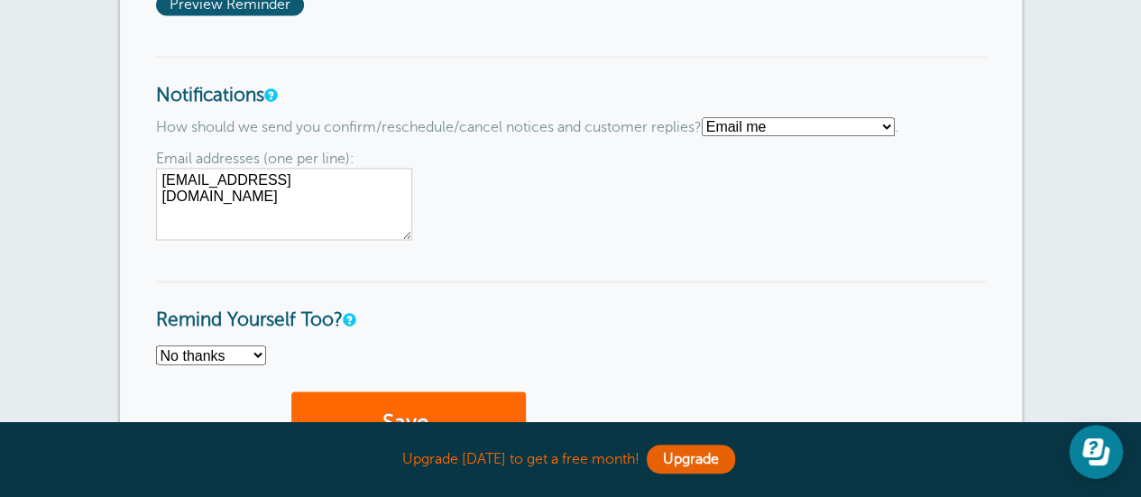
click at [814, 124] on select "Text me Email me Don't send me notifications" at bounding box center [798, 126] width 193 height 19
click at [787, 129] on select "Text me Email me Don't send me notifications" at bounding box center [798, 126] width 193 height 19
click at [709, 117] on select "Text me Email me Don't send me notifications" at bounding box center [798, 126] width 193 height 19
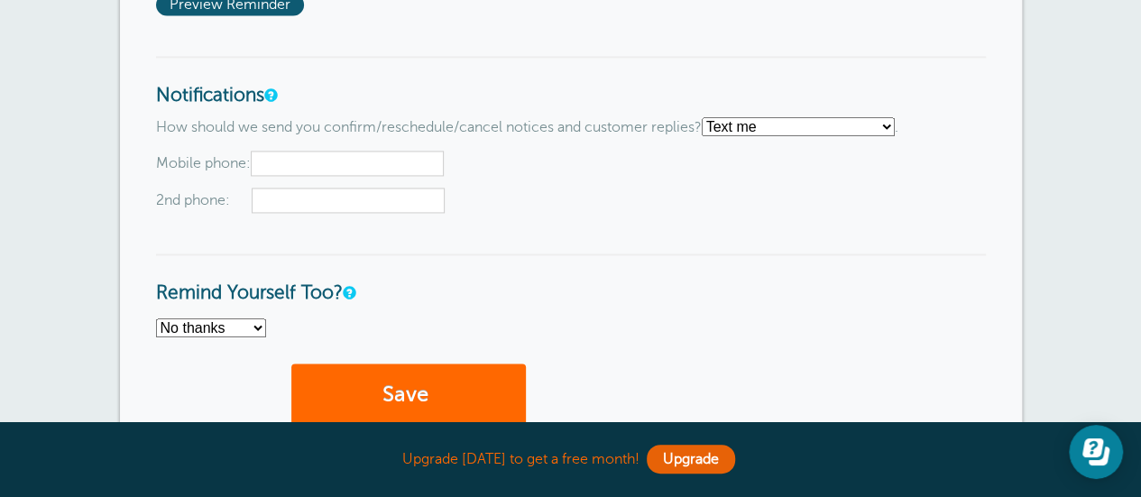
click at [765, 130] on select "Text me Email me Don't send me notifications" at bounding box center [798, 126] width 193 height 19
click at [709, 117] on select "Text me Email me Don't send me notifications" at bounding box center [798, 126] width 193 height 19
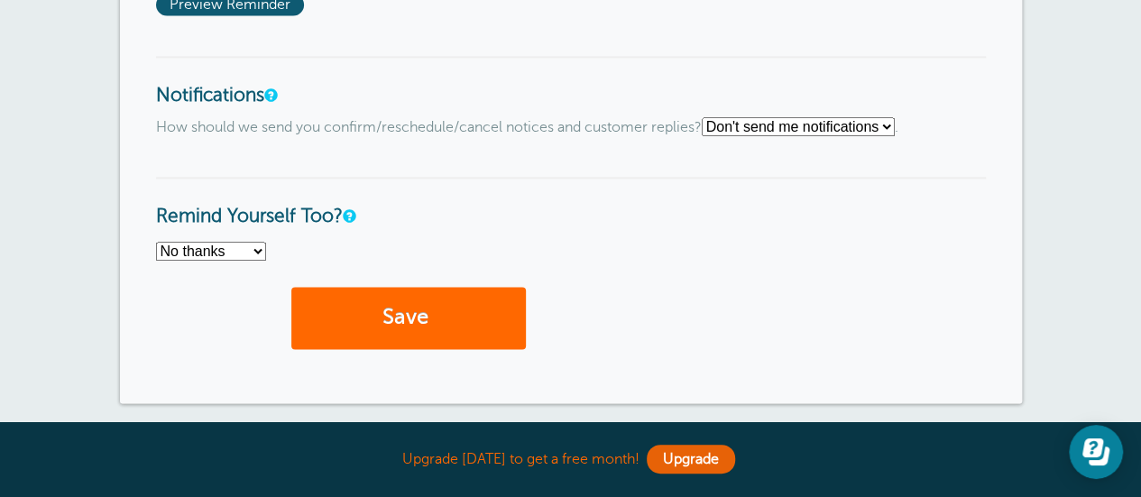
click at [849, 122] on select "Text me Email me Don't send me notifications" at bounding box center [798, 126] width 193 height 19
select select "4"
click at [709, 117] on select "Text me Email me Don't send me notifications" at bounding box center [798, 126] width 193 height 19
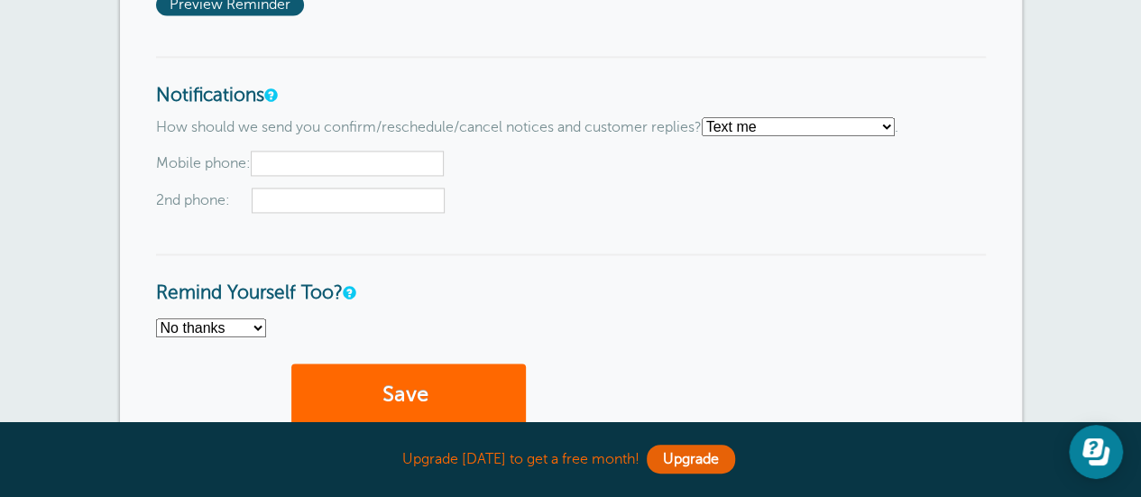
click at [290, 161] on input "text" at bounding box center [347, 163] width 193 height 25
type input "5132897770"
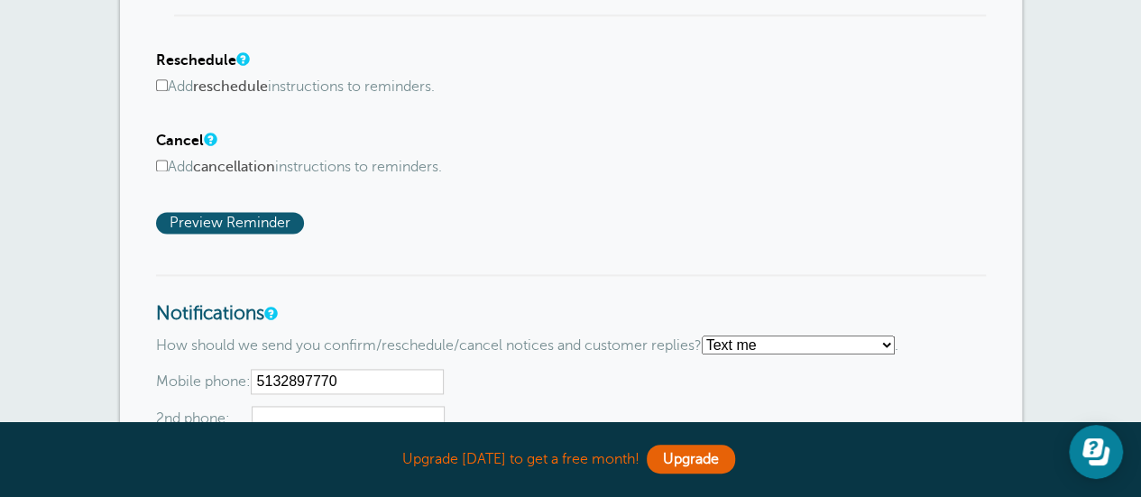
scroll to position [1173, 0]
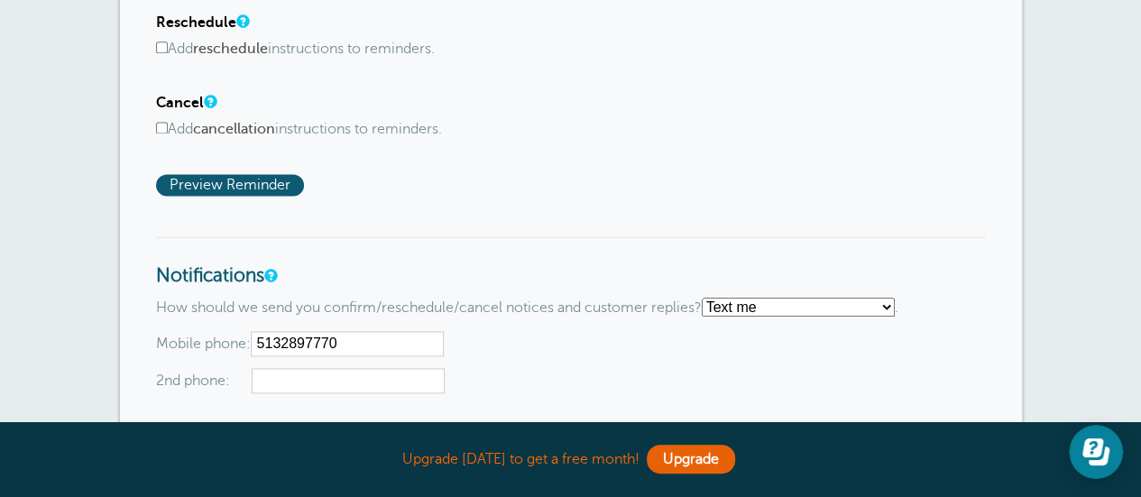
click at [783, 306] on select "Text me Email me Don't send me notifications" at bounding box center [798, 307] width 193 height 19
select select "5"
click at [709, 298] on select "Text me Email me Don't send me notifications" at bounding box center [798, 307] width 193 height 19
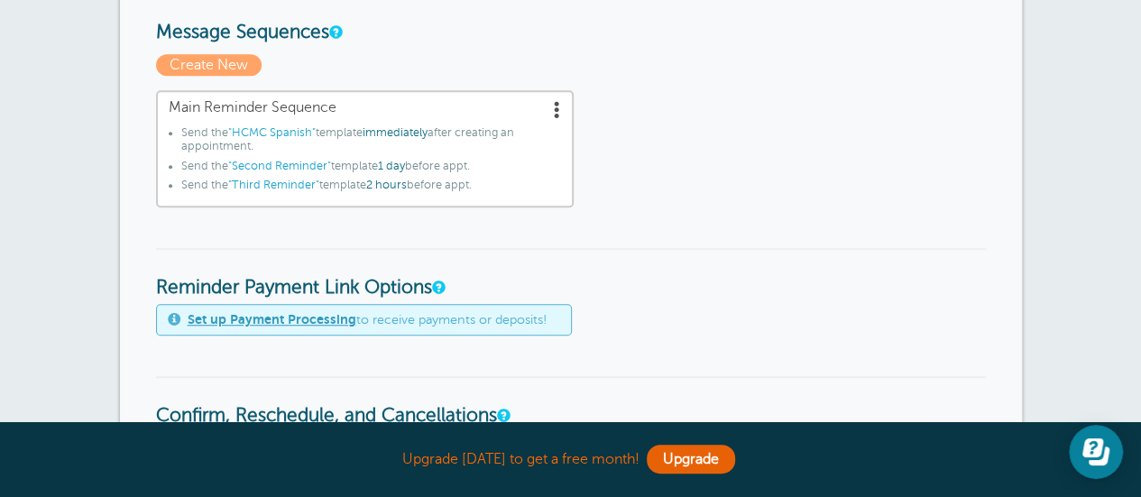
scroll to position [451, 0]
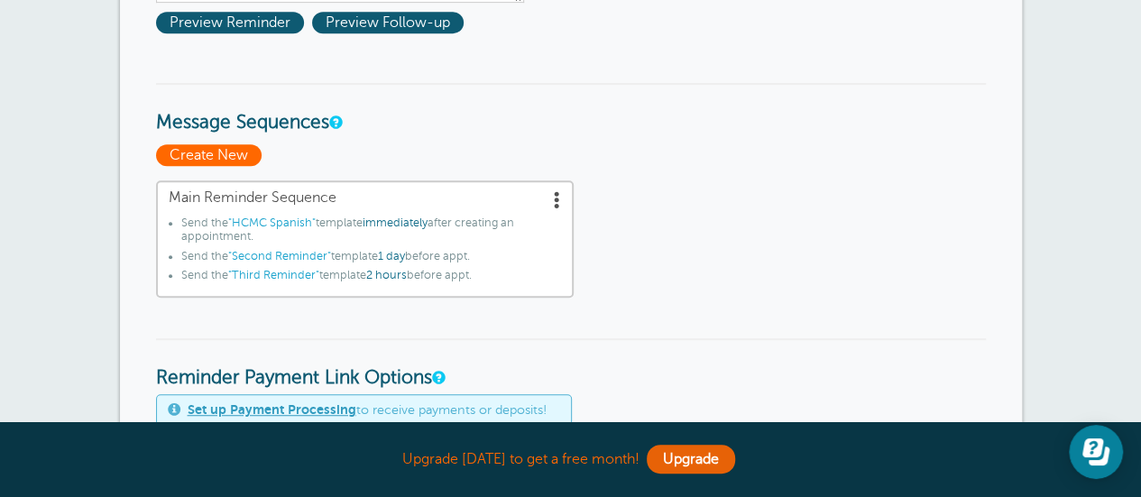
click at [225, 156] on span "Create New" at bounding box center [209, 155] width 106 height 22
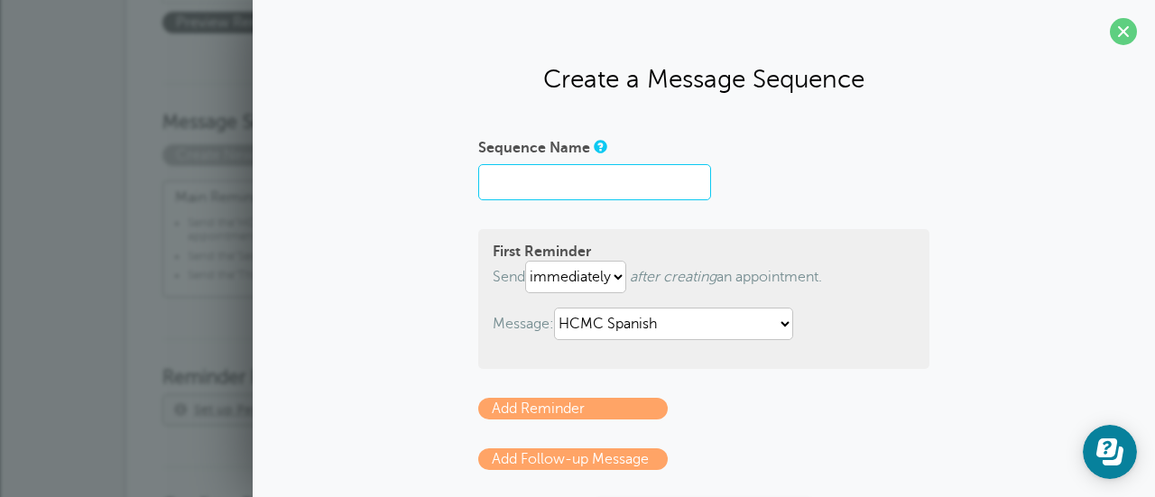
click at [541, 194] on input "Sequence Name" at bounding box center [594, 182] width 233 height 36
drag, startPoint x: 540, startPoint y: 189, endPoint x: 467, endPoint y: 190, distance: 73.1
click at [467, 190] on div "Sequence Name HMC First Reminder Send immediately 1 2 3 4 5 6 7 8 9 10 11 12 13…" at bounding box center [704, 343] width 866 height 420
type input "HCMC"
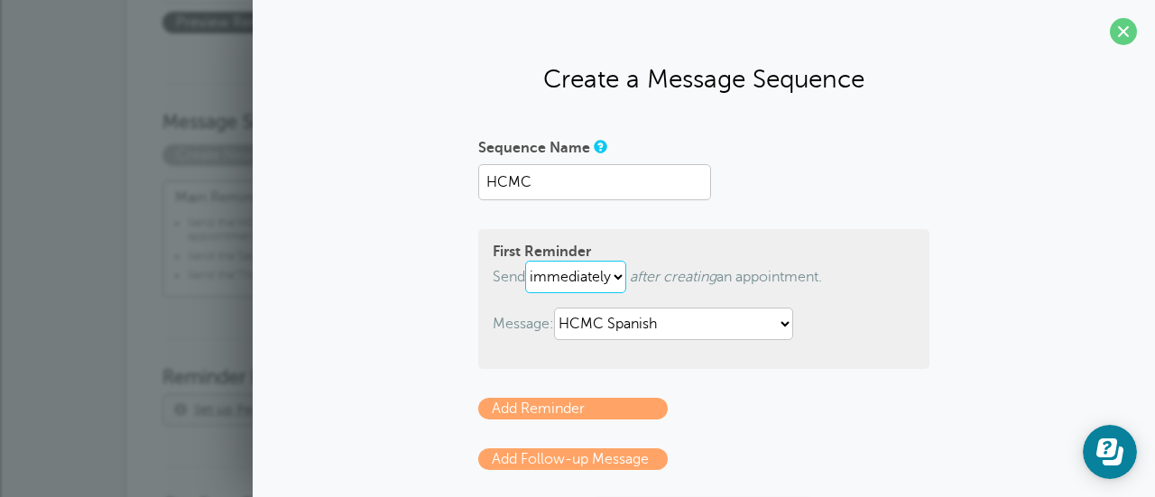
click at [620, 278] on select "immediately 1 2 3 4 5 6 7 8 9 10 11 12 13 14 15 16 17 18 19 20 21 22 23 24 25 2…" at bounding box center [575, 277] width 101 height 32
click at [716, 142] on div "Sequence Name" at bounding box center [703, 149] width 451 height 32
click at [1109, 32] on span at bounding box center [1122, 31] width 27 height 27
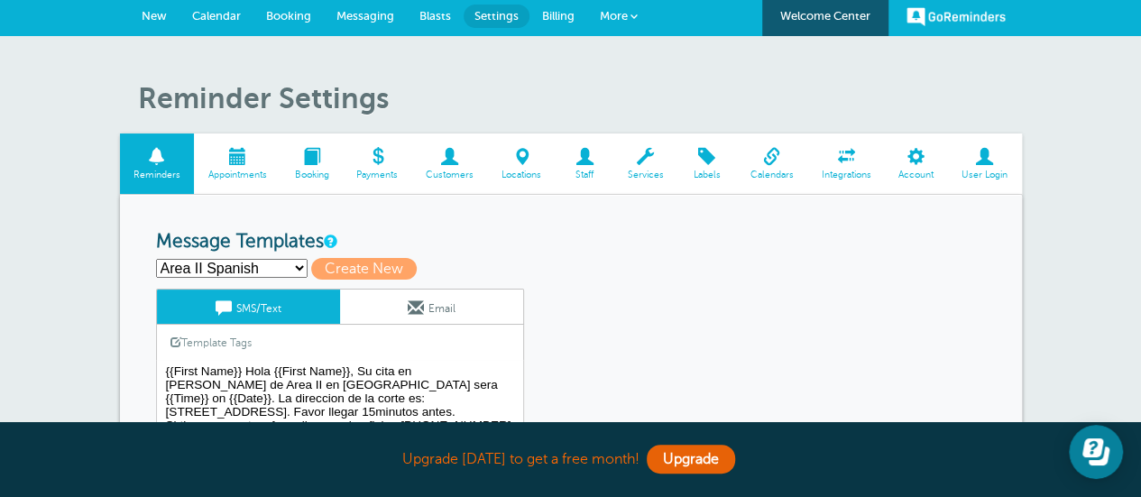
scroll to position [0, 0]
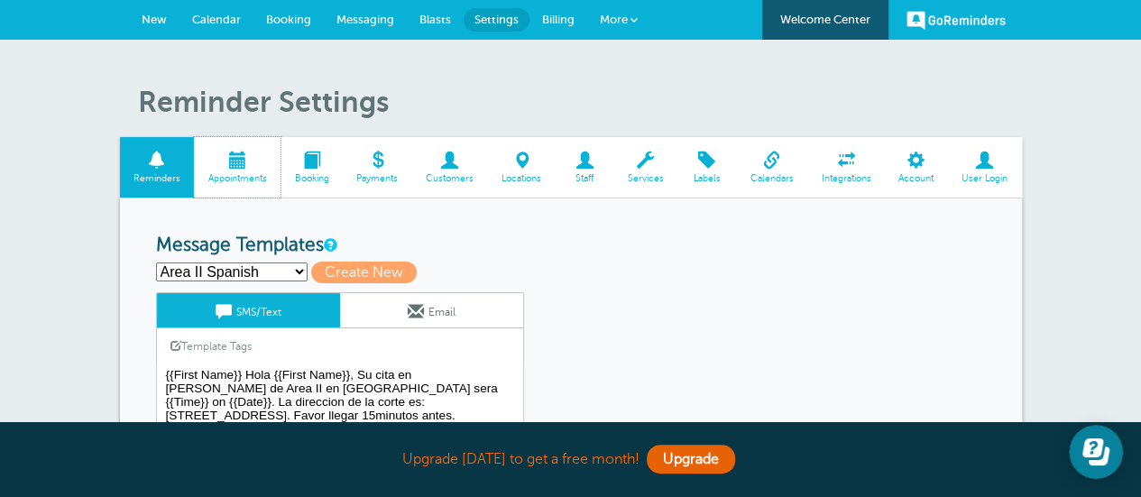
drag, startPoint x: 233, startPoint y: 173, endPoint x: 661, endPoint y: 86, distance: 437.3
click at [233, 173] on span "Appointments" at bounding box center [237, 178] width 69 height 11
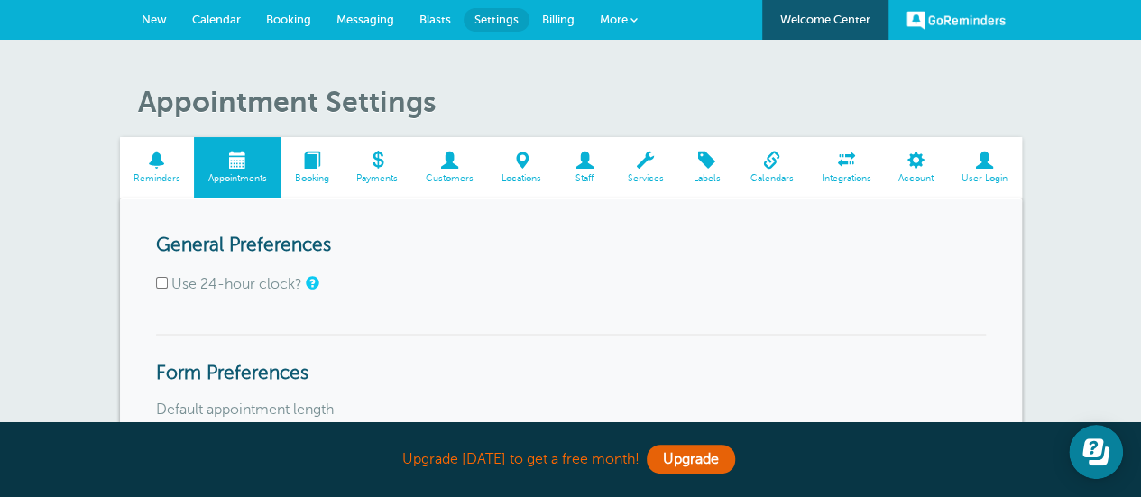
click at [320, 174] on span "Booking" at bounding box center [312, 178] width 44 height 11
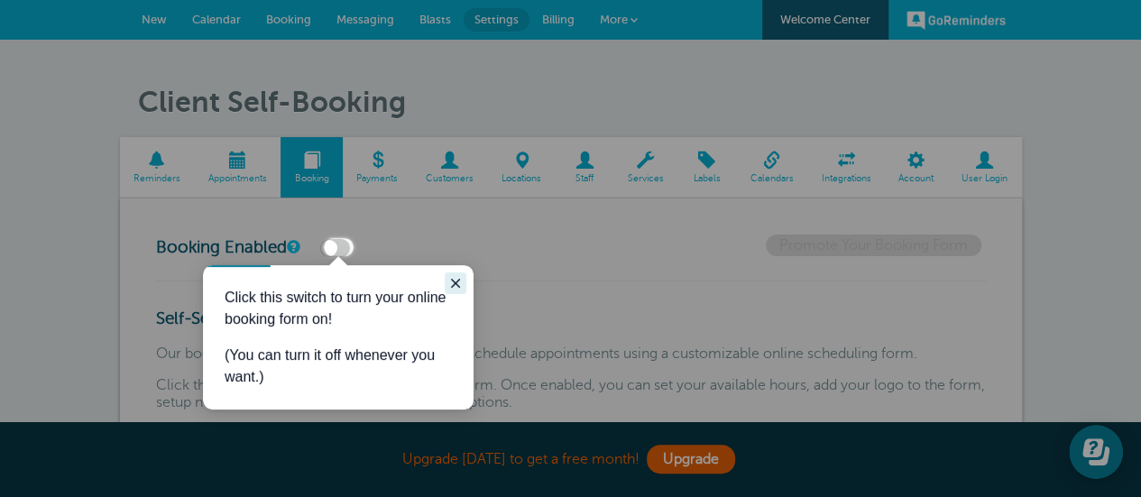
click at [456, 282] on icon "Close guide" at bounding box center [455, 283] width 9 height 9
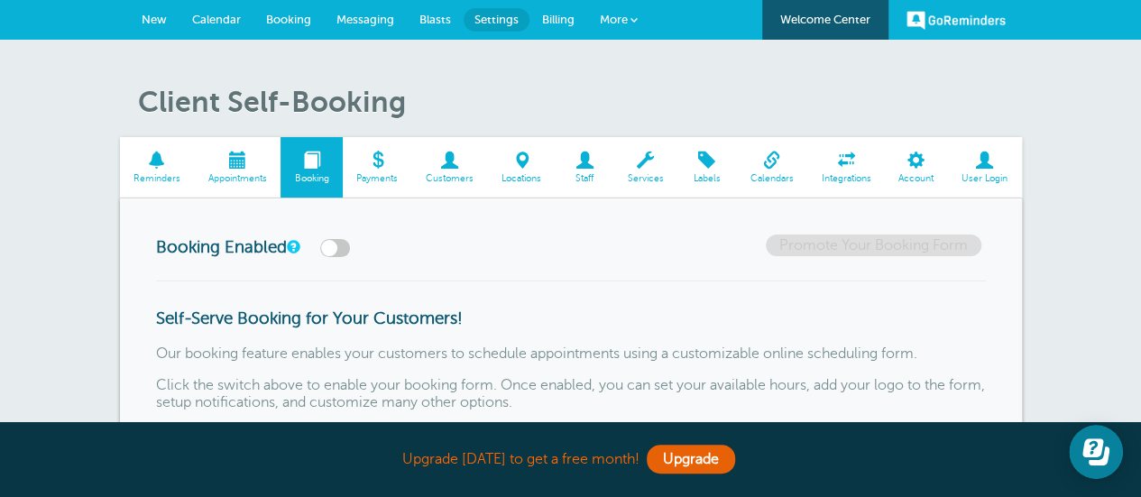
click at [533, 176] on span "Locations" at bounding box center [522, 178] width 50 height 11
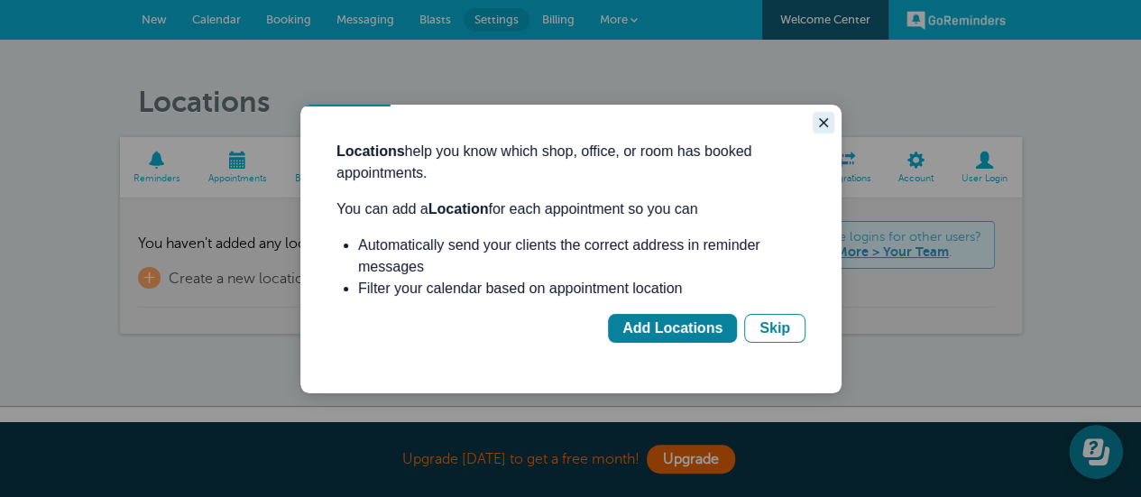
click at [818, 118] on icon "Close guide" at bounding box center [823, 122] width 14 height 14
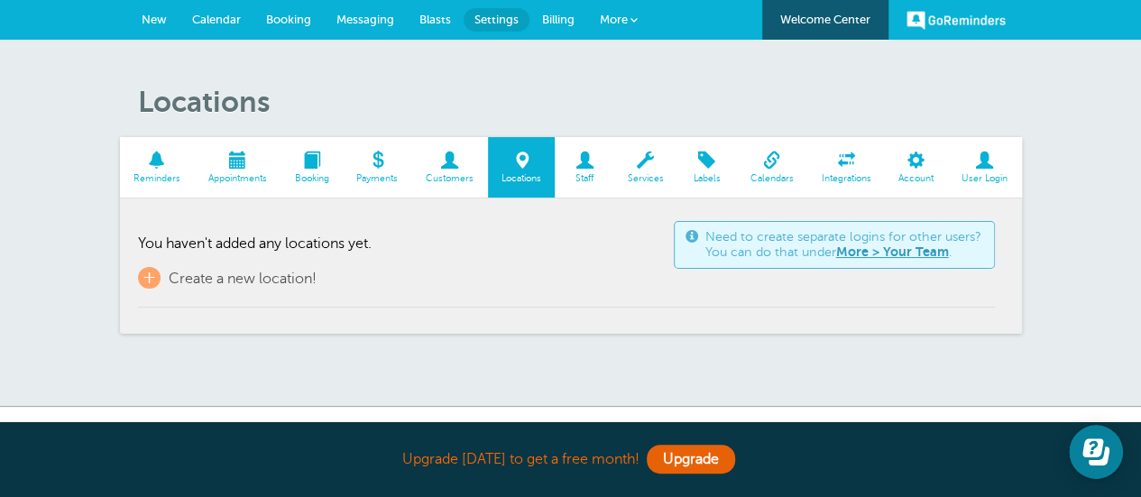
click at [767, 169] on span at bounding box center [771, 160] width 71 height 17
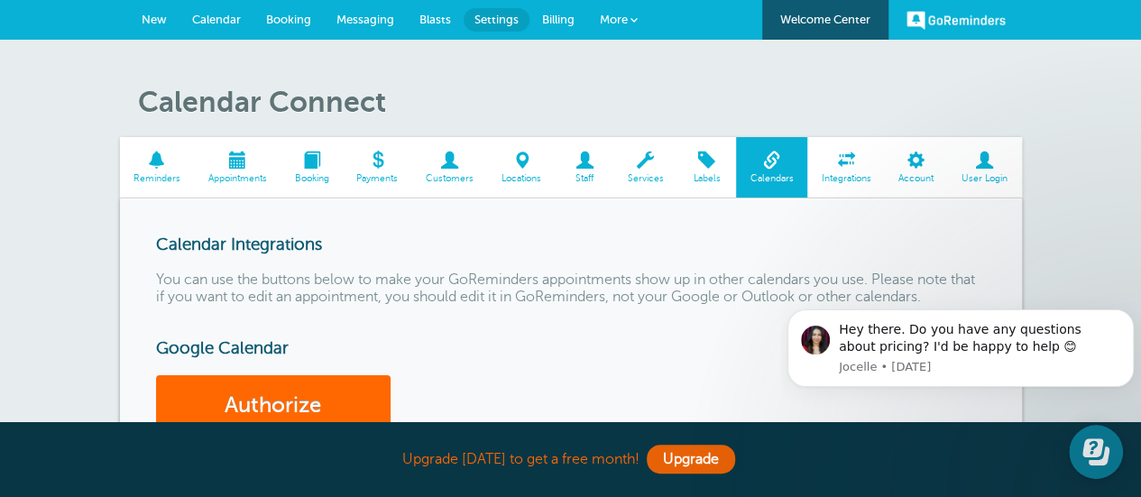
click at [228, 23] on span "Calendar" at bounding box center [216, 20] width 49 height 14
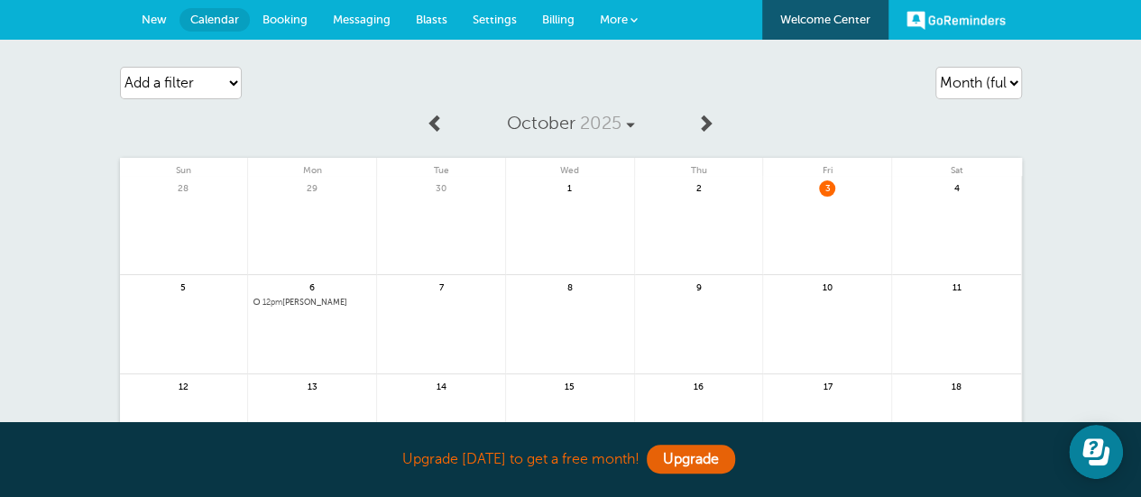
click at [312, 298] on span "12pm [PERSON_NAME]" at bounding box center [311, 303] width 117 height 10
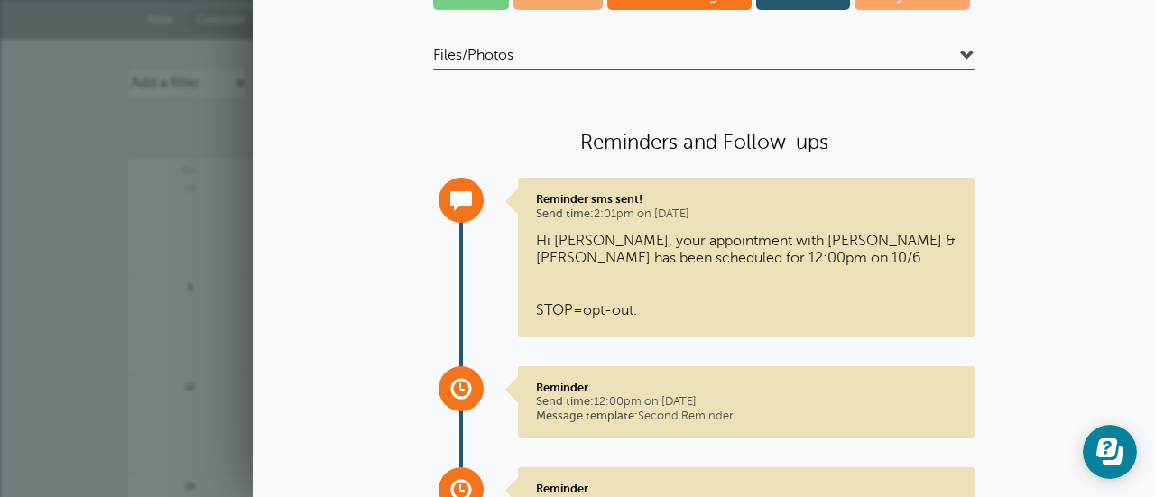
scroll to position [90, 0]
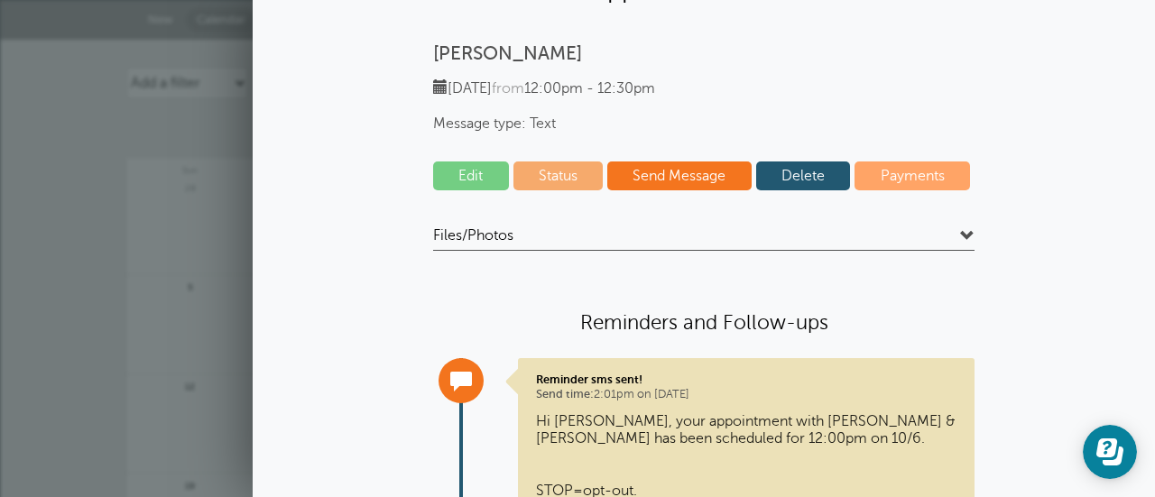
click at [960, 232] on span at bounding box center [967, 236] width 14 height 14
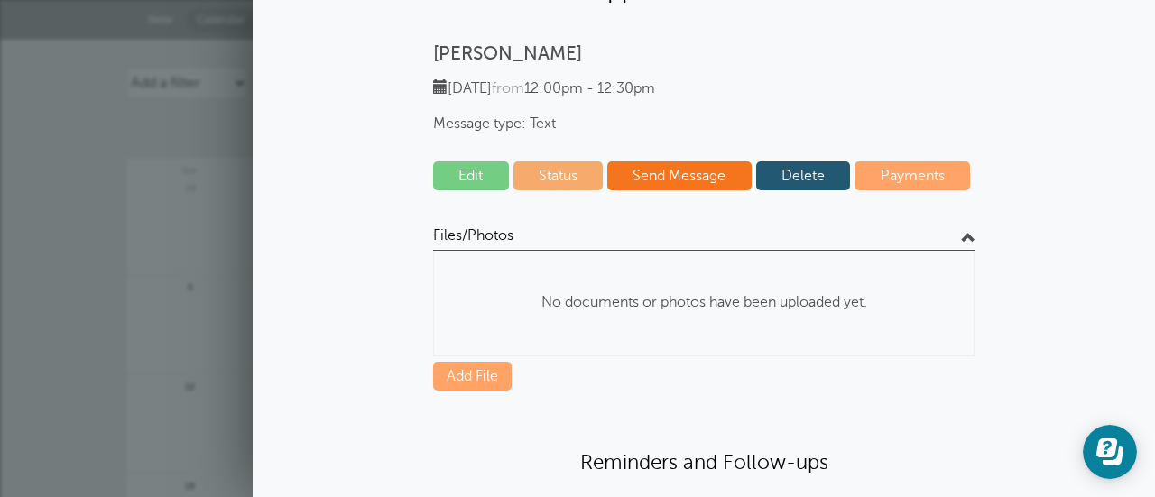
click at [960, 232] on span at bounding box center [967, 236] width 14 height 14
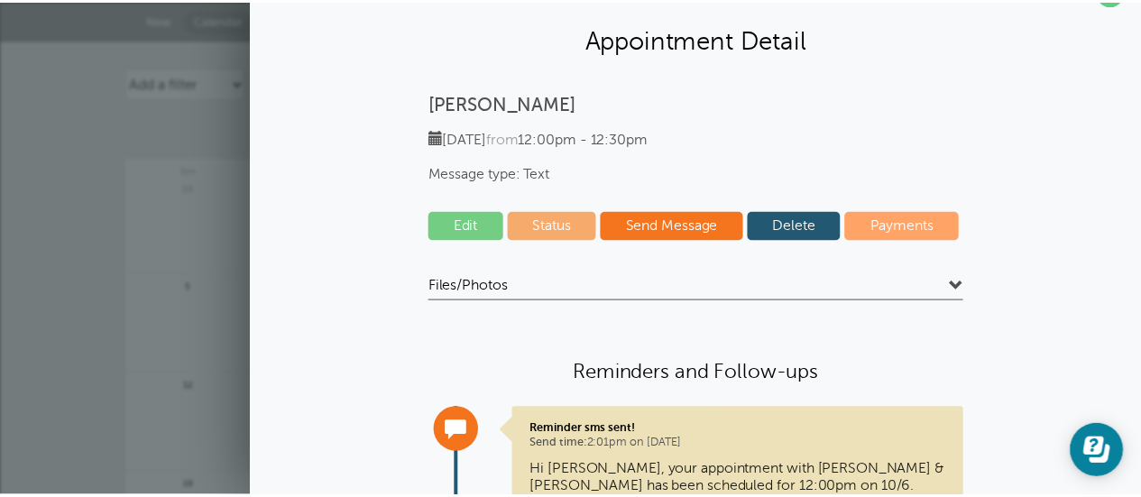
scroll to position [0, 0]
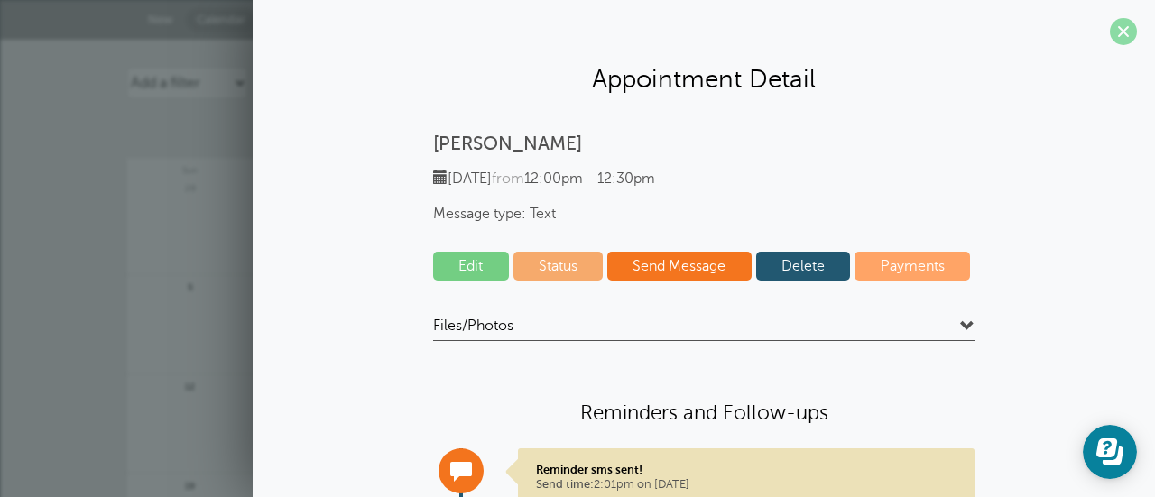
click at [1109, 39] on span at bounding box center [1122, 31] width 27 height 27
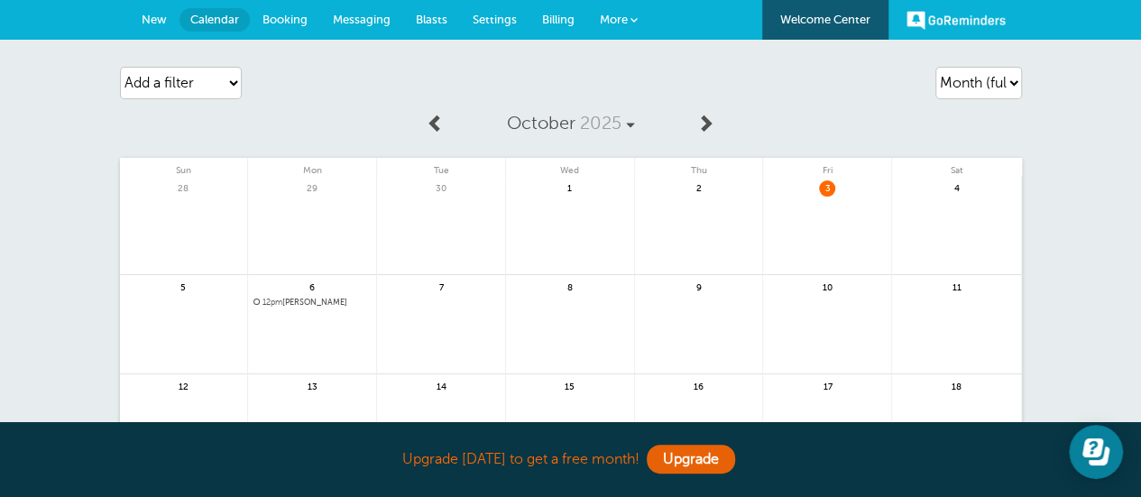
scroll to position [90, 0]
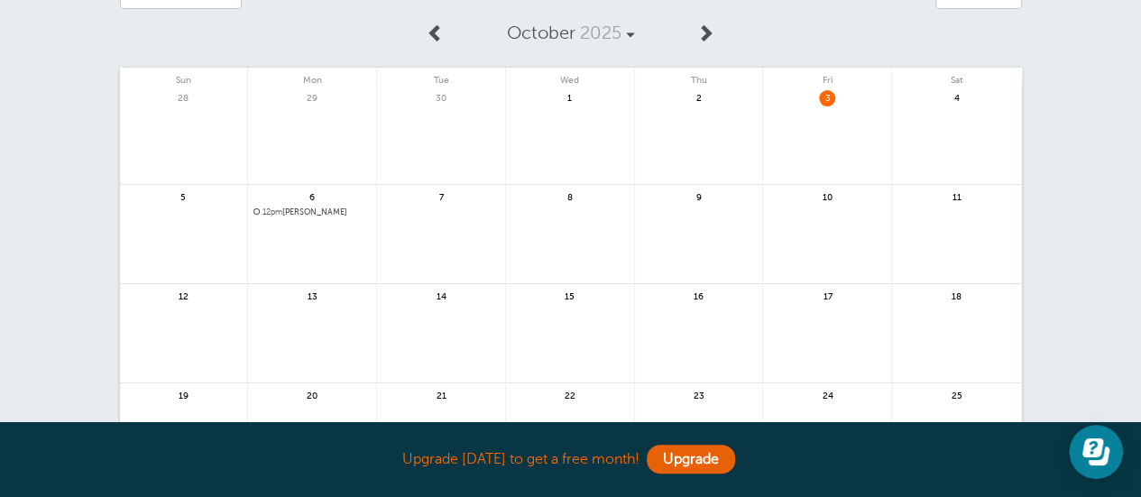
click at [334, 232] on link at bounding box center [312, 259] width 128 height 78
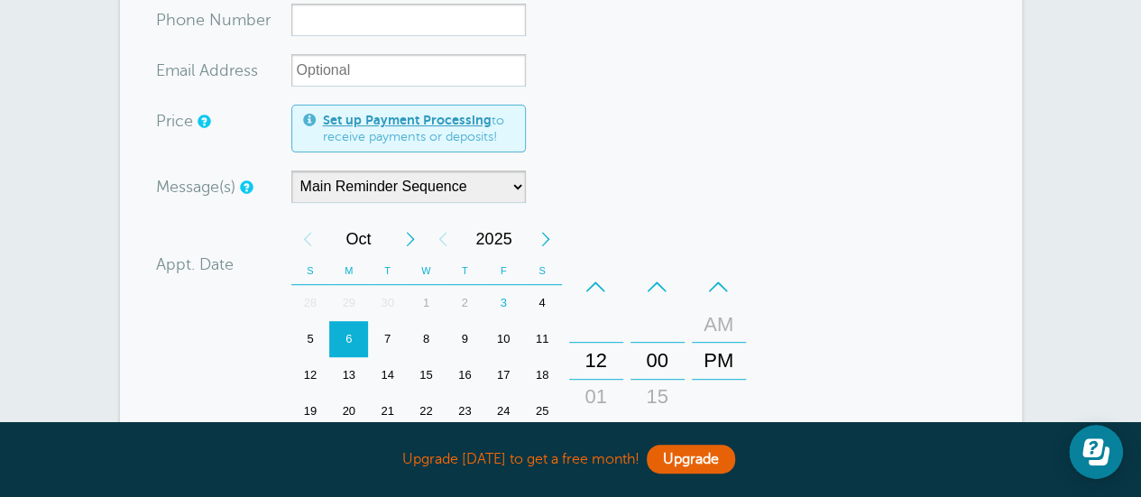
scroll to position [90, 0]
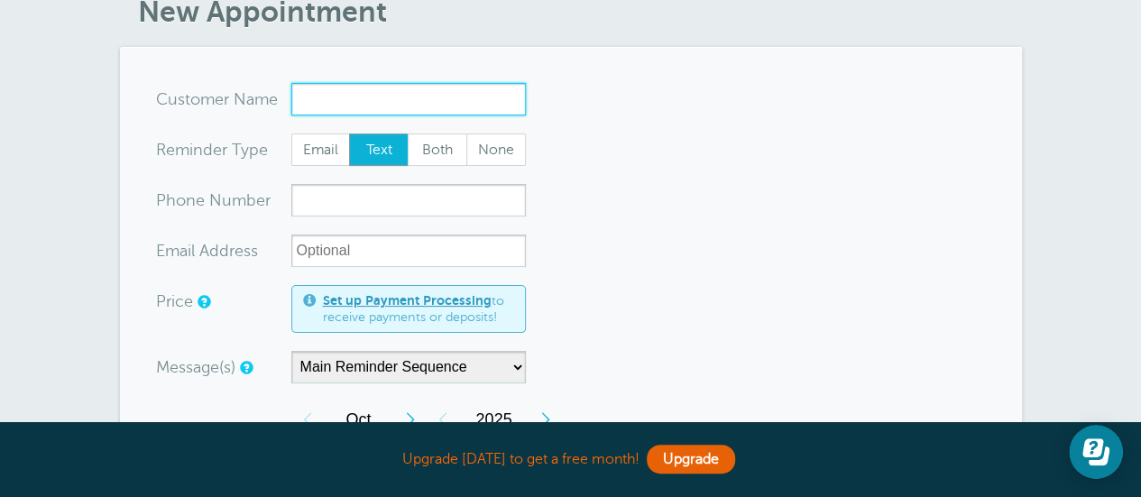
paste input "[PERSON_NAME]"
type input "[PERSON_NAME]"
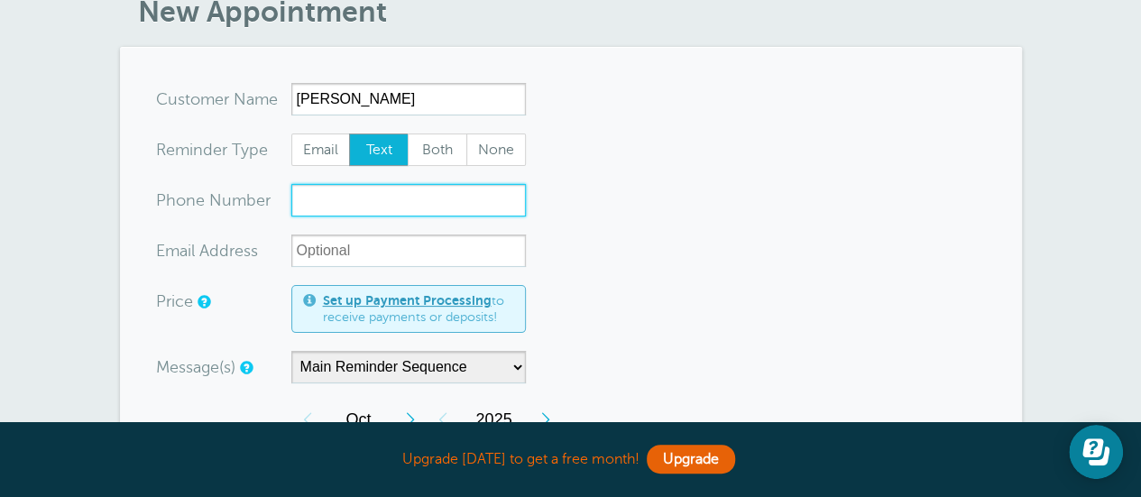
click at [320, 207] on input "xxx-no-autofill" at bounding box center [408, 200] width 235 height 32
paste input "283-229-0053"
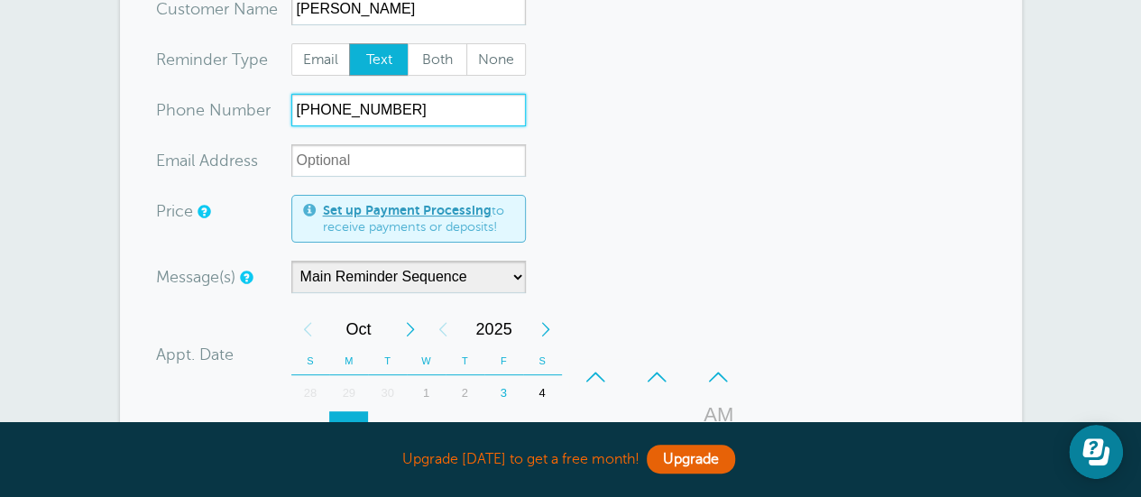
scroll to position [271, 0]
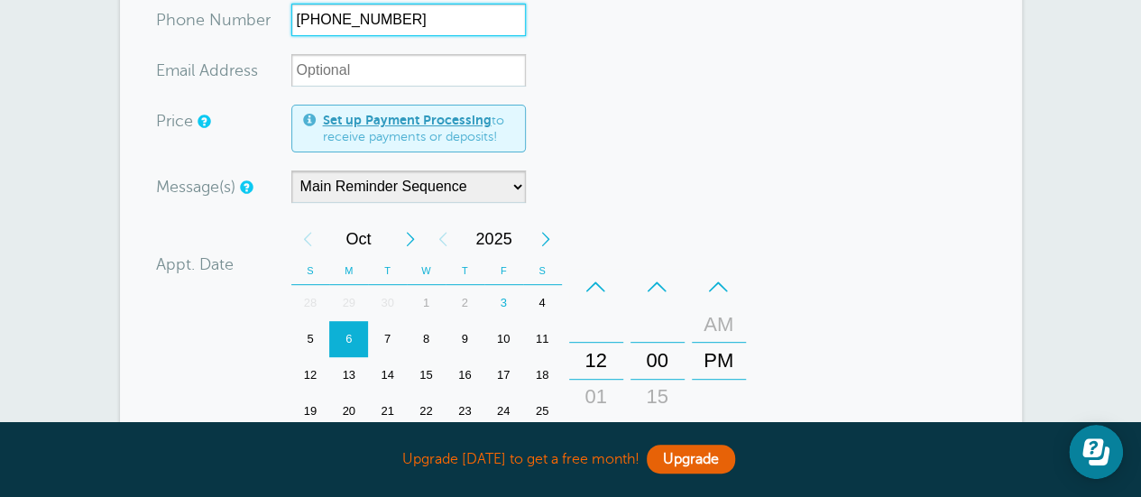
type input "283-229-0053"
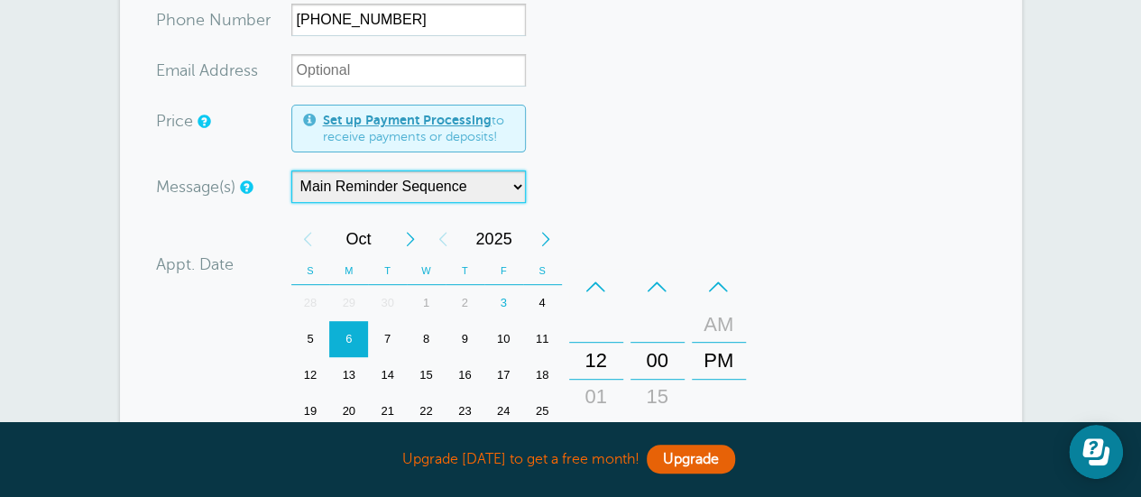
click at [472, 193] on select "Main Reminder Sequence" at bounding box center [408, 186] width 235 height 32
click at [579, 195] on div "Message(s) Main Reminder Sequence Custom Message Start with Area II Spanish Are…" at bounding box center [449, 186] width 586 height 32
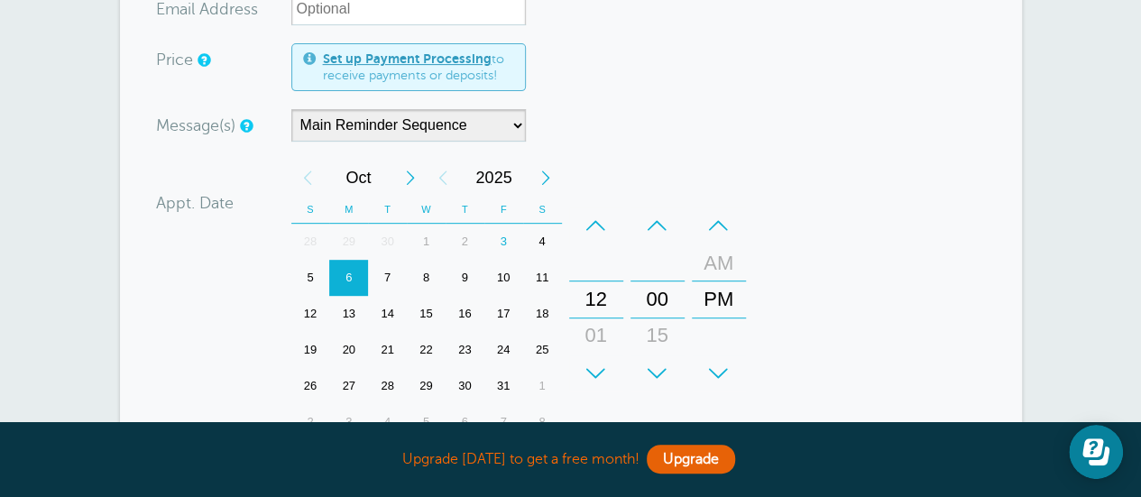
scroll to position [361, 0]
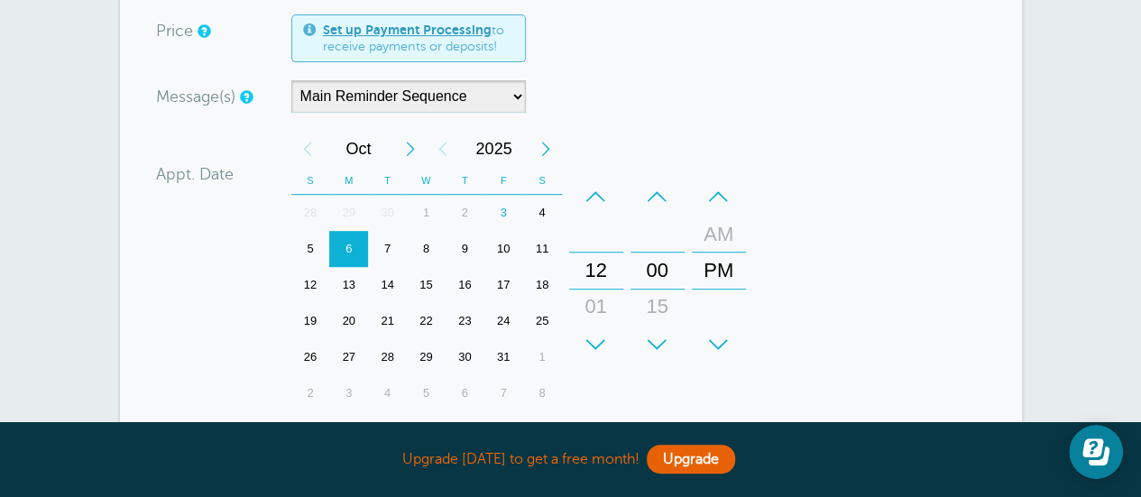
click at [723, 234] on div "AM" at bounding box center [718, 234] width 43 height 36
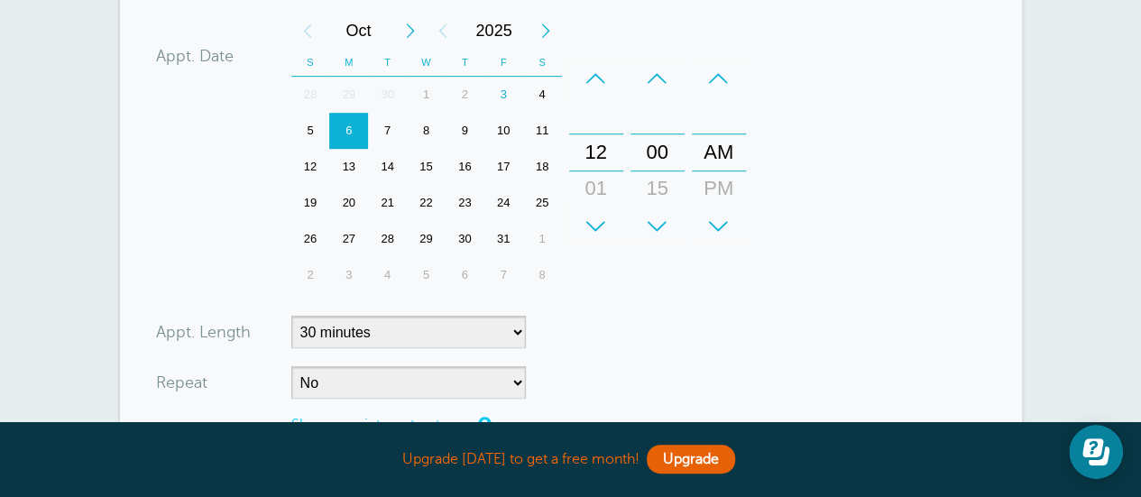
scroll to position [451, 0]
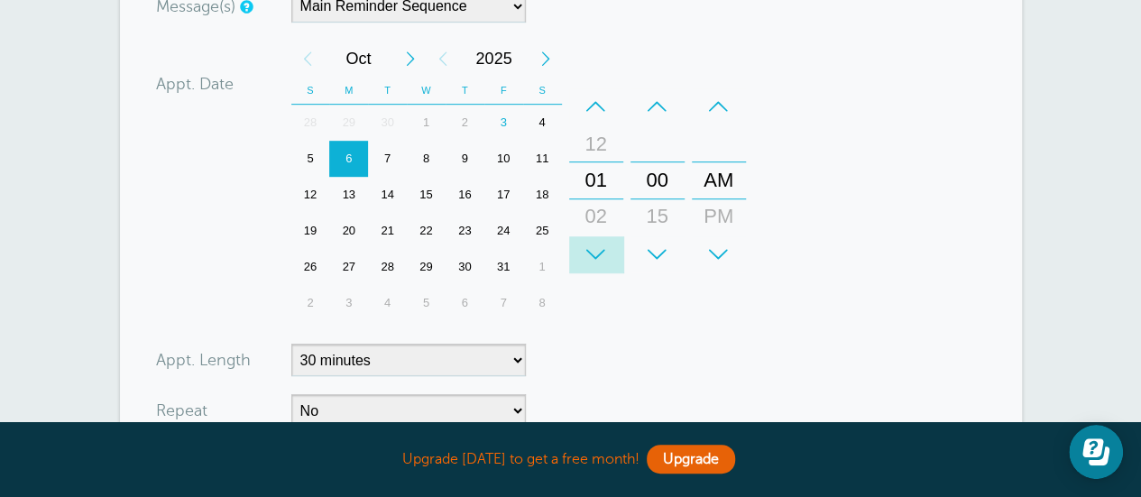
click at [595, 250] on div "+" at bounding box center [596, 254] width 54 height 36
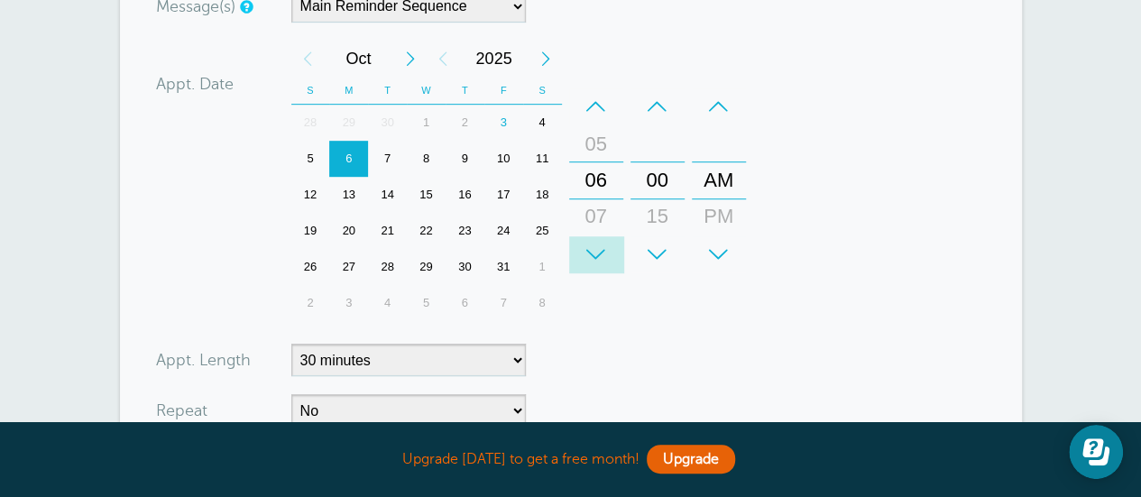
click at [595, 250] on div "+" at bounding box center [596, 254] width 54 height 36
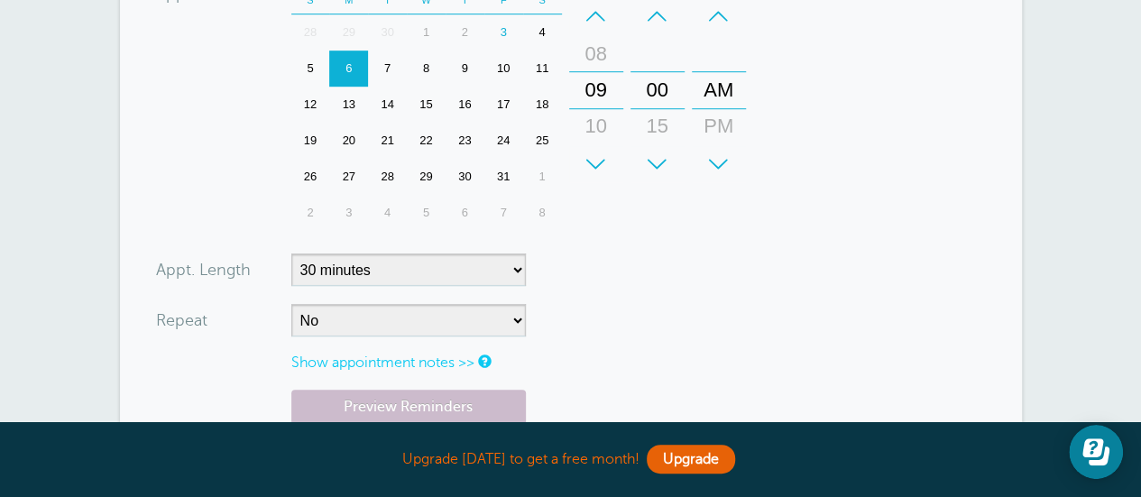
scroll to position [631, 0]
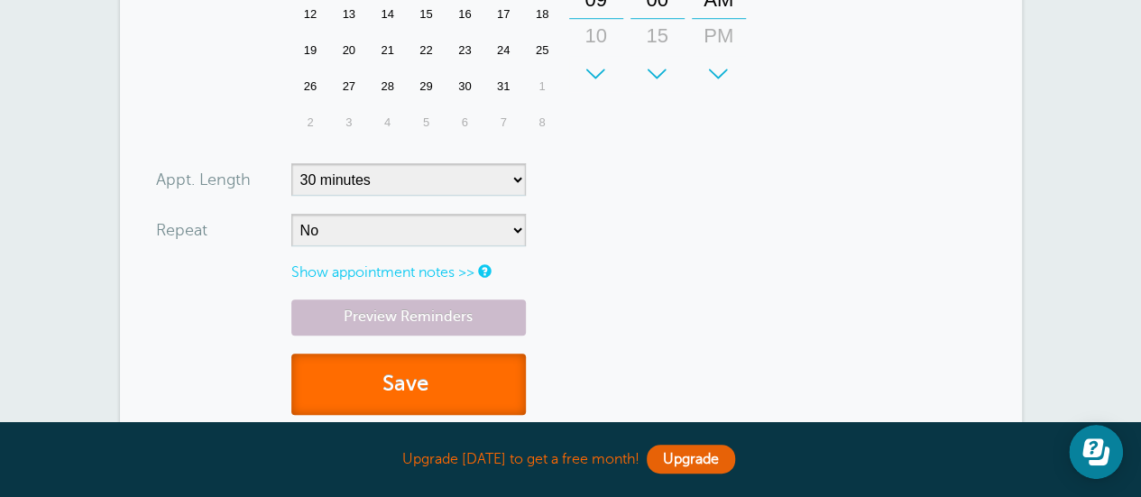
click at [417, 380] on button "Save" at bounding box center [408, 385] width 235 height 62
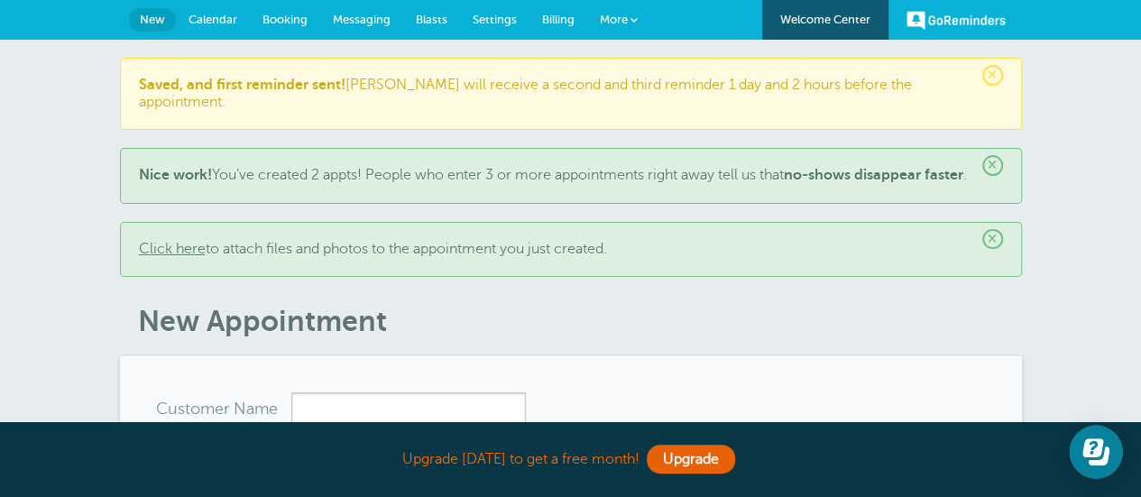
click at [364, 13] on span "Messaging" at bounding box center [362, 20] width 58 height 14
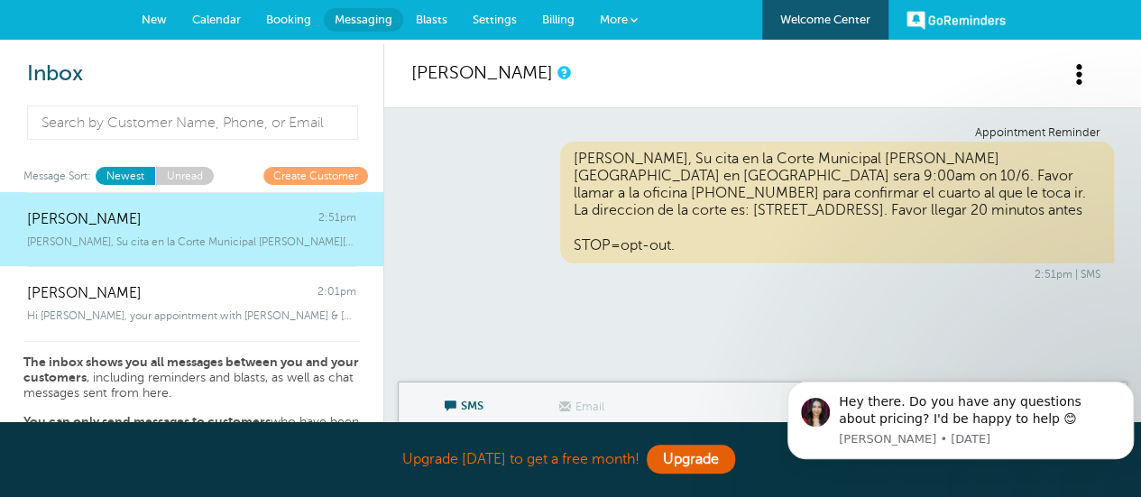
click at [219, 15] on span "Calendar" at bounding box center [216, 20] width 49 height 14
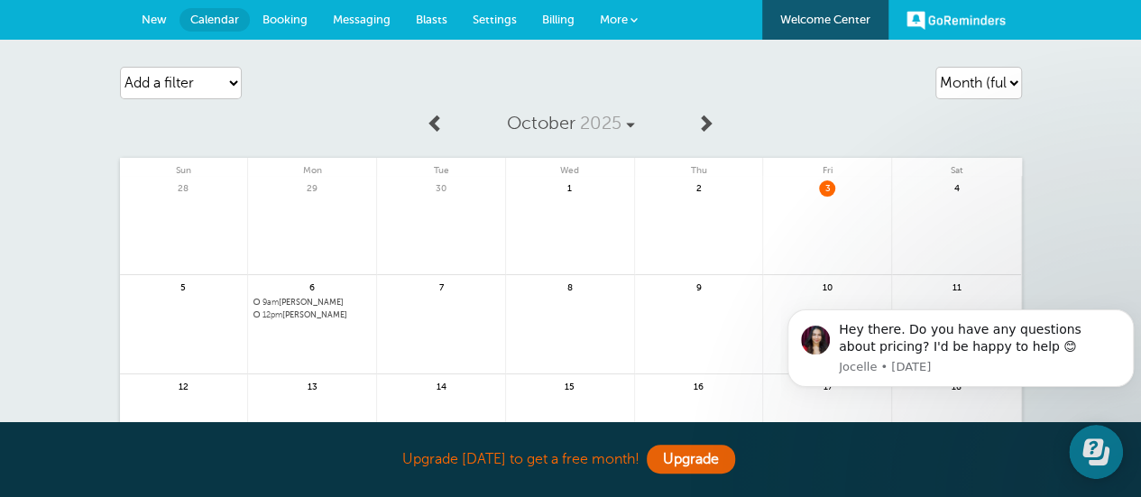
drag, startPoint x: 21, startPoint y: 1, endPoint x: 25, endPoint y: 82, distance: 81.3
click at [25, 82] on div "Agenda Day Week Month (full view) Month (condensed) Add a filter Customer Searc…" at bounding box center [570, 392] width 1141 height 705
click at [380, 21] on span "Messaging" at bounding box center [362, 20] width 58 height 14
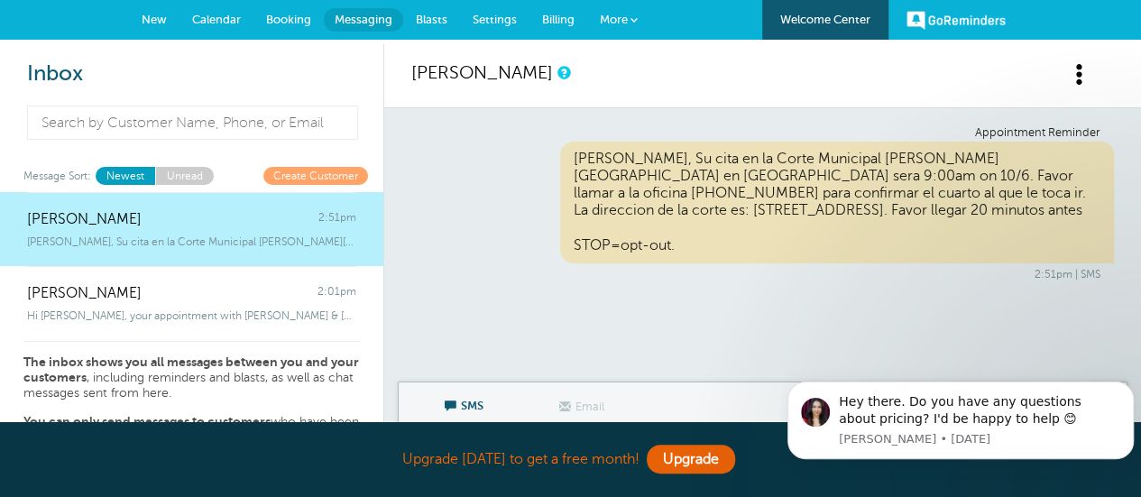
click at [429, 15] on span "Blasts" at bounding box center [432, 20] width 32 height 14
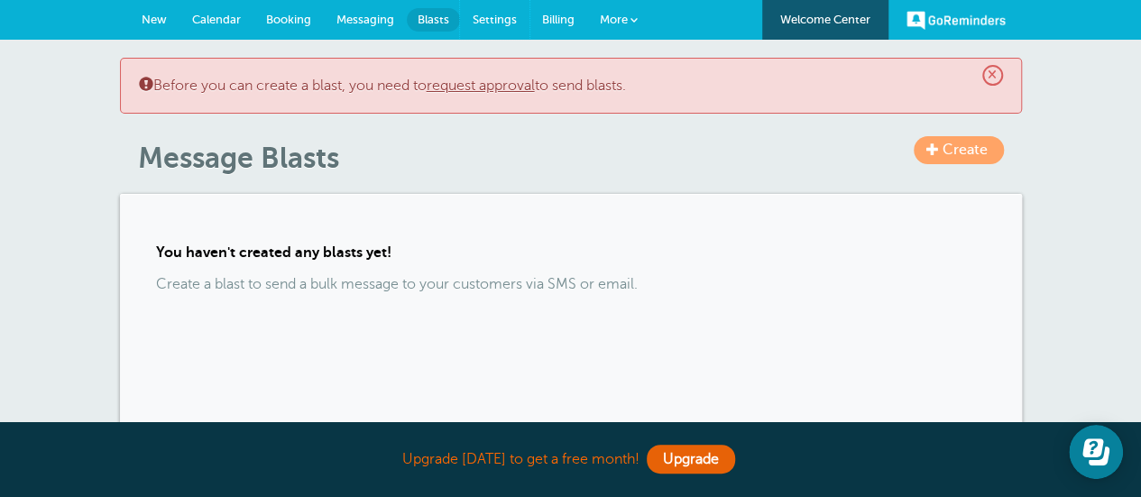
click at [496, 17] on span "Settings" at bounding box center [495, 20] width 44 height 14
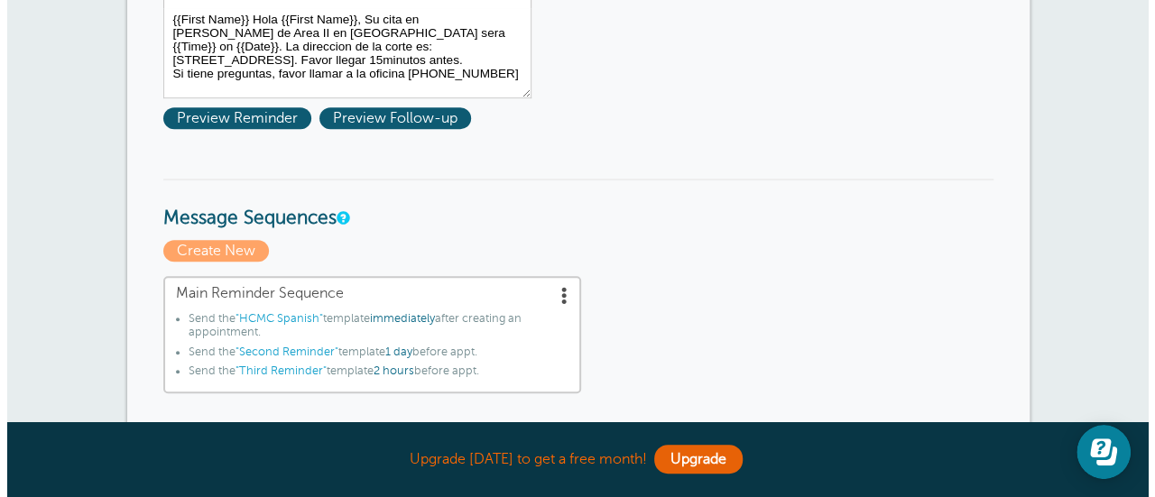
scroll to position [451, 0]
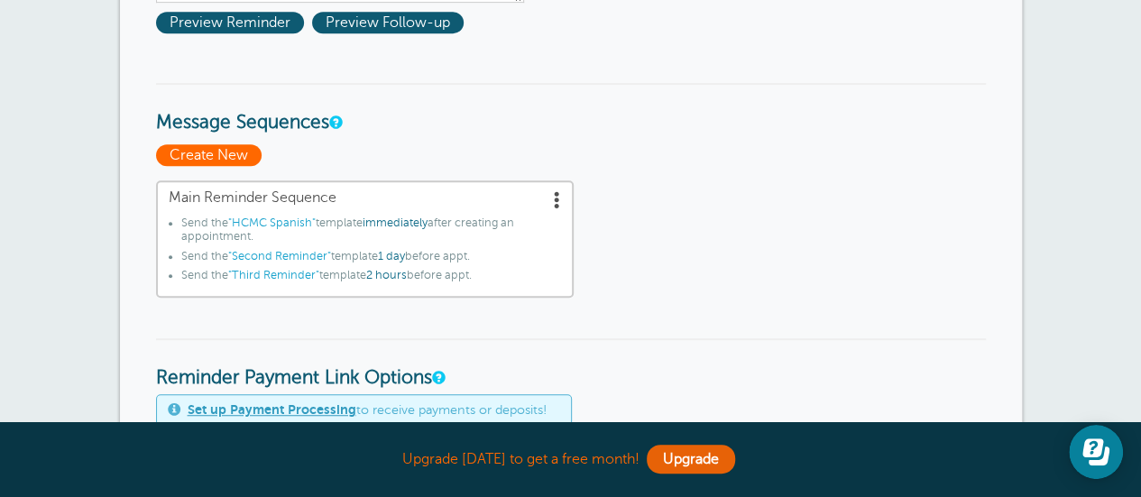
click at [235, 152] on span "Create New" at bounding box center [209, 155] width 106 height 22
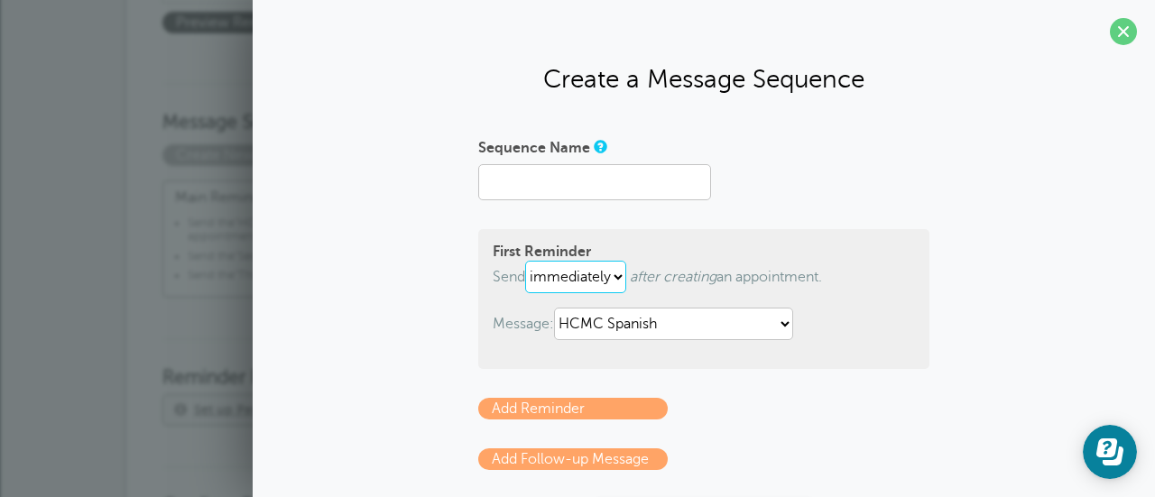
click at [612, 280] on select "immediately 1 2 3 4 5 6 7 8 9 10 11 12 13 14 15 16 17 18 19 20 21 22 23 24 25 2…" at bounding box center [575, 277] width 101 height 32
click at [525, 261] on select "immediately 1 2 3 4 5 6 7 8 9 10 11 12 13 14 15 16 17 18 19 20 21 22 23 24 25 2…" at bounding box center [575, 277] width 101 height 32
click at [549, 279] on select "immediately 1 2 3 4 5 6 7 8 9 10 11 12 13 14 15 16 17 18 19 20 21 22 23 24 25 2…" at bounding box center [545, 277] width 40 height 32
select select "1"
click at [525, 261] on select "immediately 1 2 3 4 5 6 7 8 9 10 11 12 13 14 15 16 17 18 19 20 21 22 23 24 25 2…" at bounding box center [545, 277] width 40 height 32
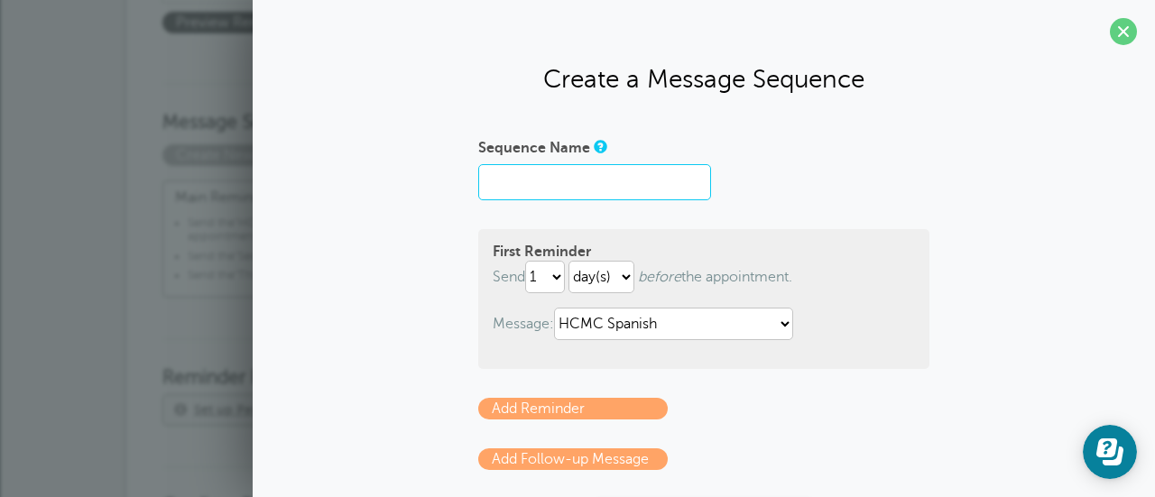
click at [517, 182] on input "Sequence Name" at bounding box center [594, 182] width 233 height 36
type input "HCMC"
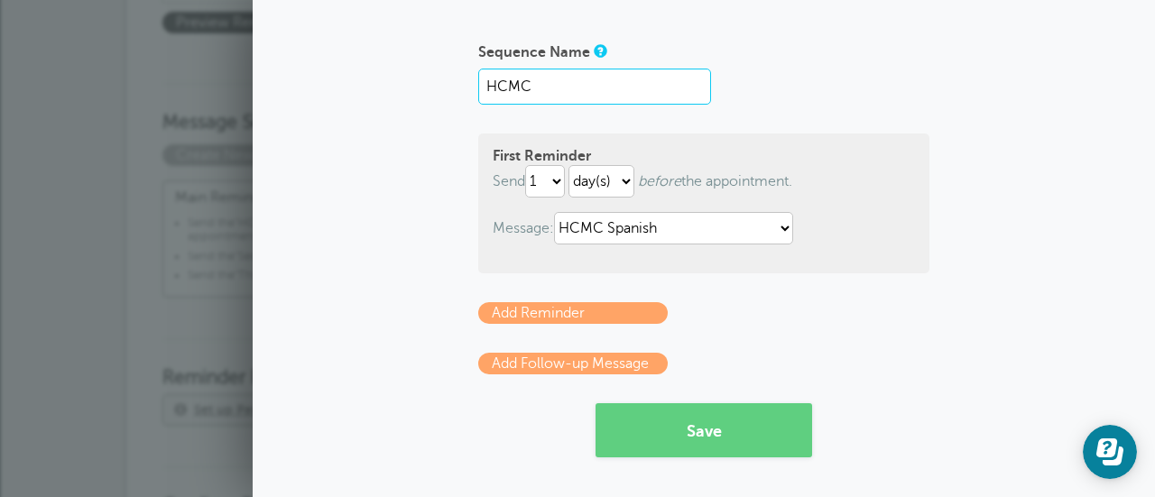
scroll to position [97, 0]
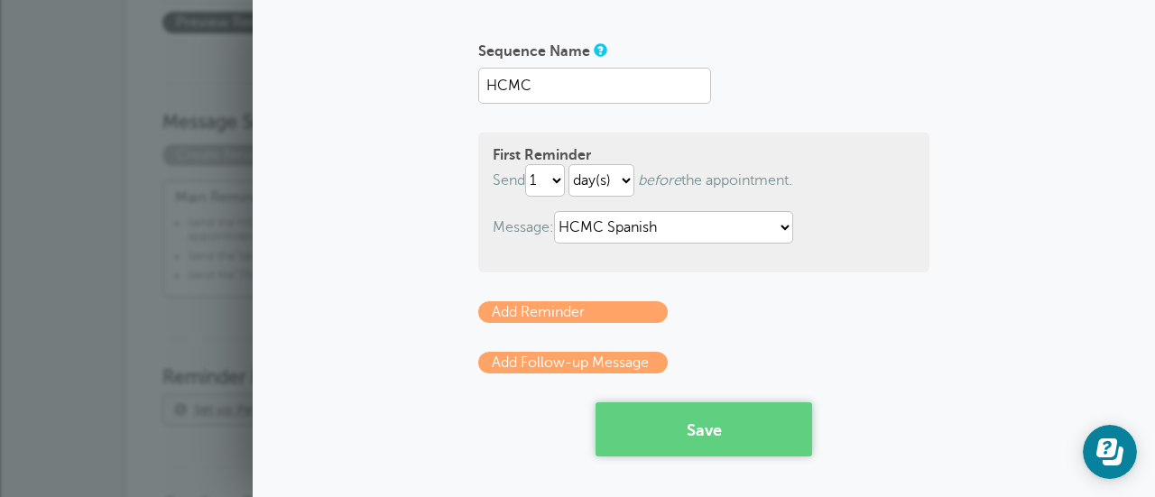
click at [702, 441] on button "Save" at bounding box center [703, 429] width 216 height 54
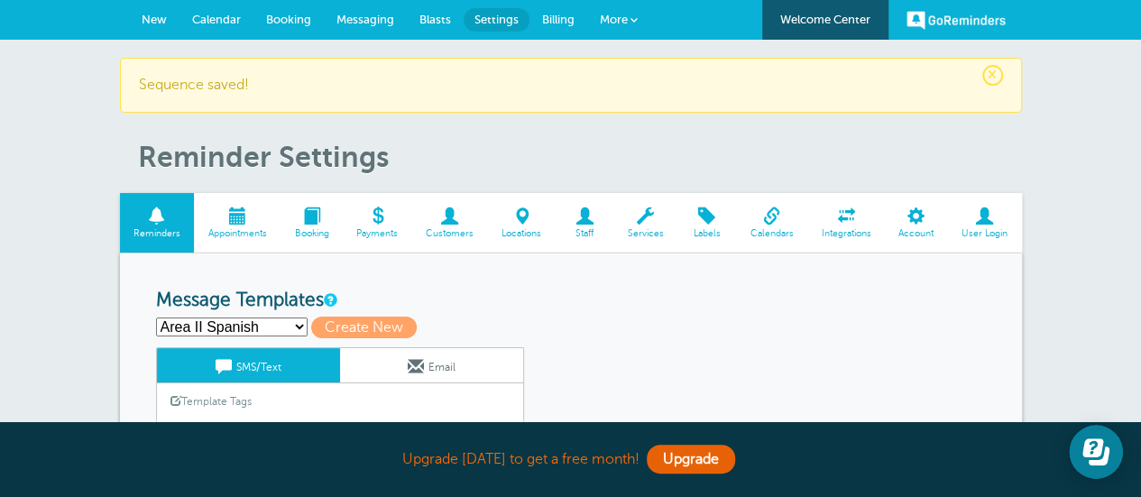
click at [229, 14] on span "Calendar" at bounding box center [216, 20] width 49 height 14
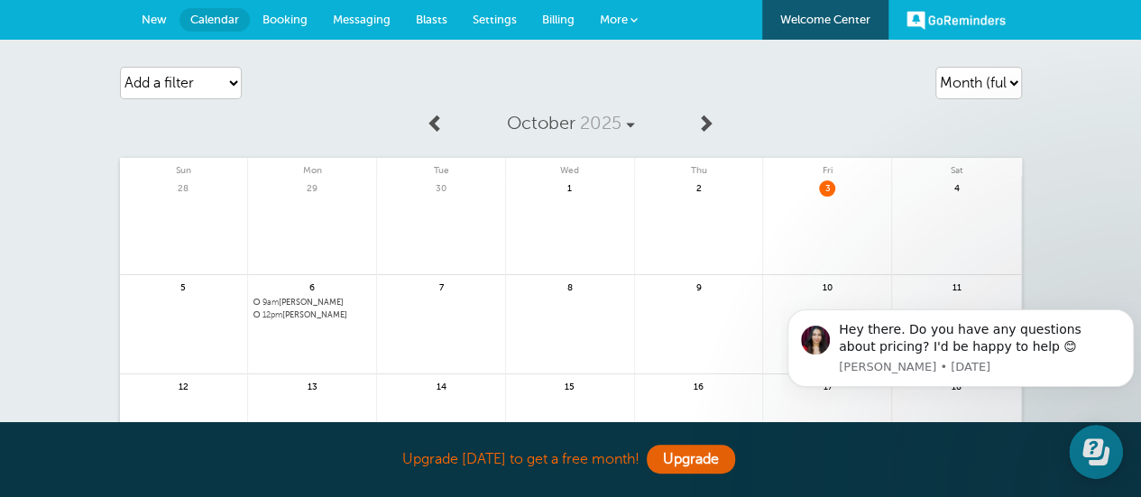
click at [322, 302] on span "9am [PERSON_NAME]" at bounding box center [311, 303] width 117 height 10
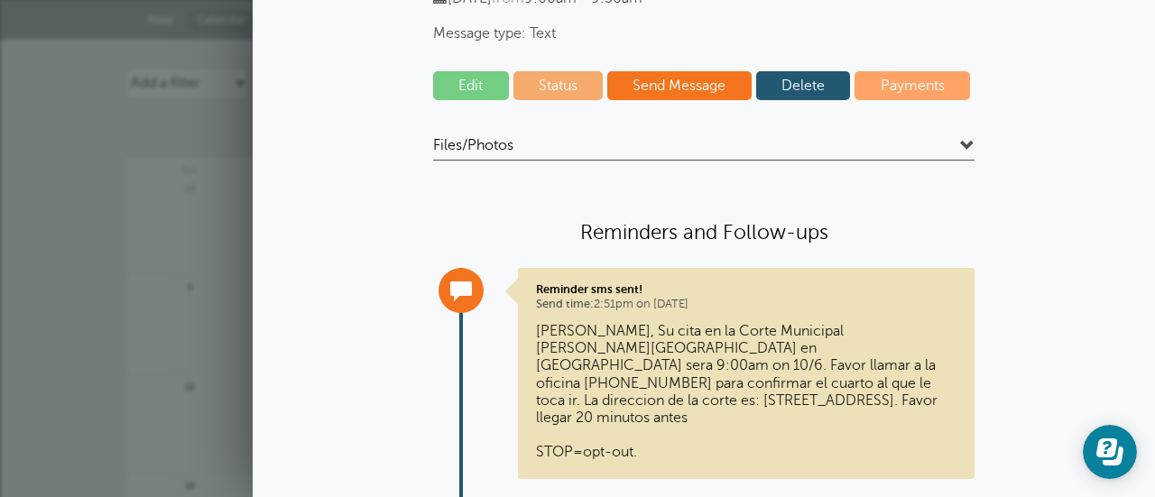
scroll to position [90, 0]
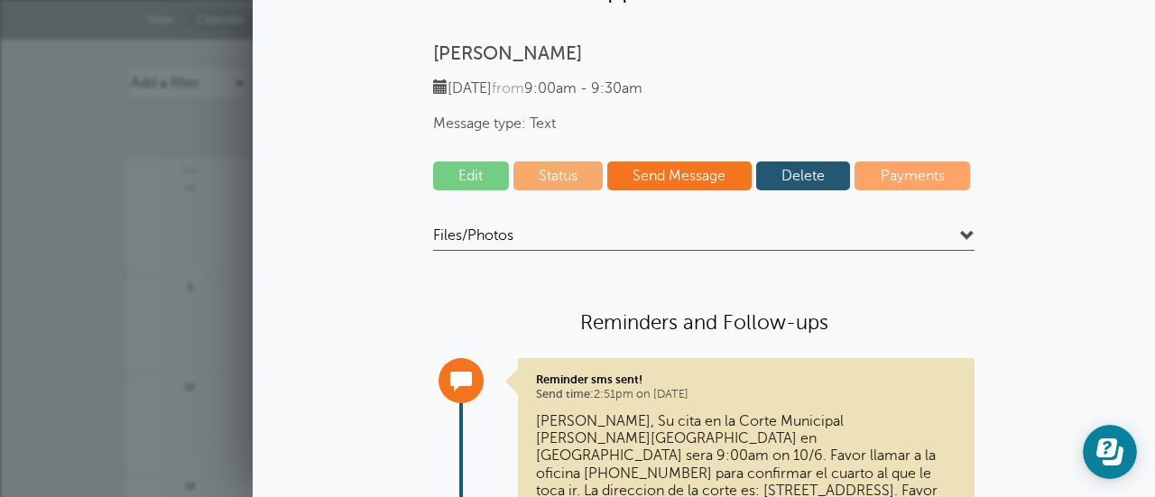
click at [467, 172] on link "Edit" at bounding box center [471, 175] width 76 height 29
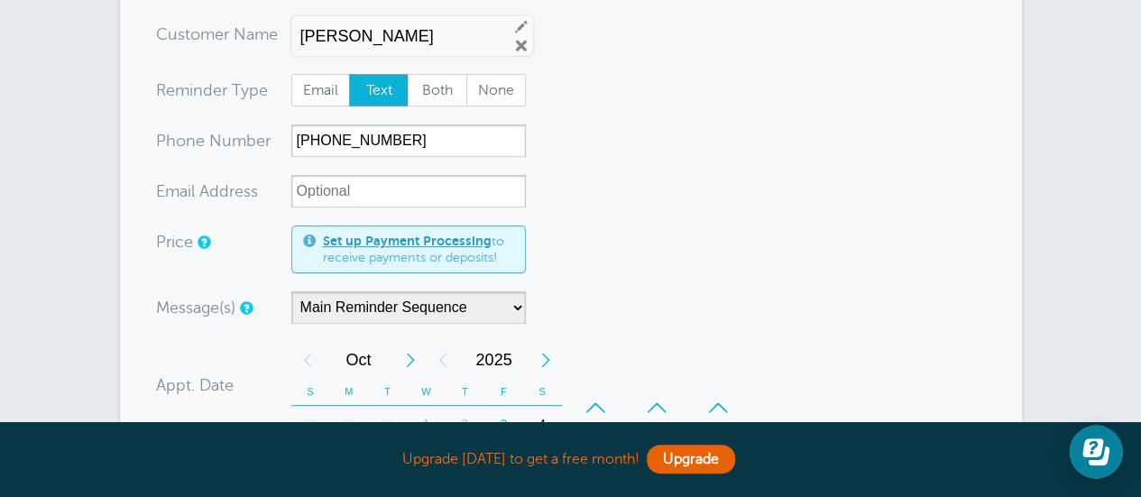
scroll to position [271, 0]
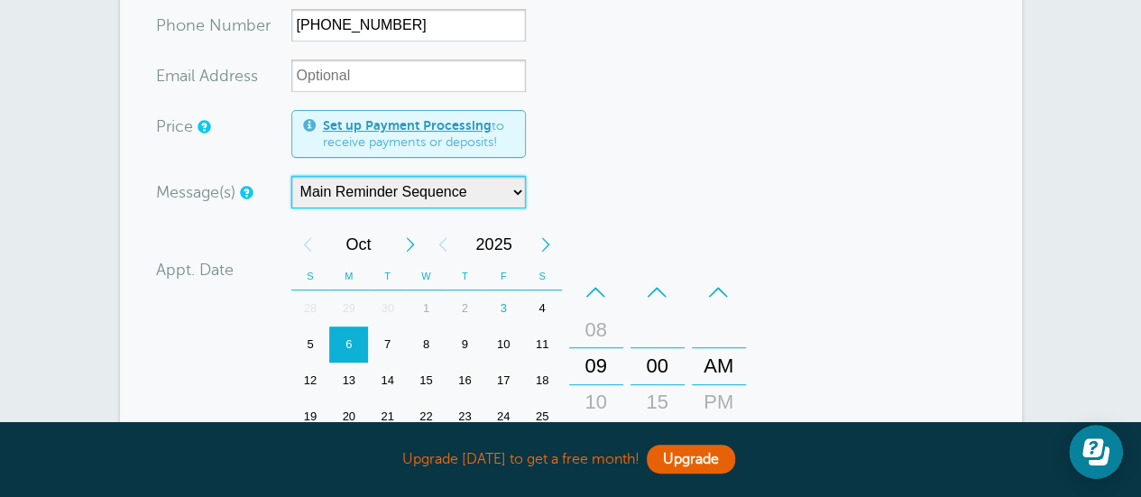
click at [517, 191] on select "HCMC Main Reminder Sequence" at bounding box center [408, 192] width 235 height 32
select select "163262"
click at [291, 176] on select "HCMC Main Reminder Sequence" at bounding box center [408, 192] width 235 height 32
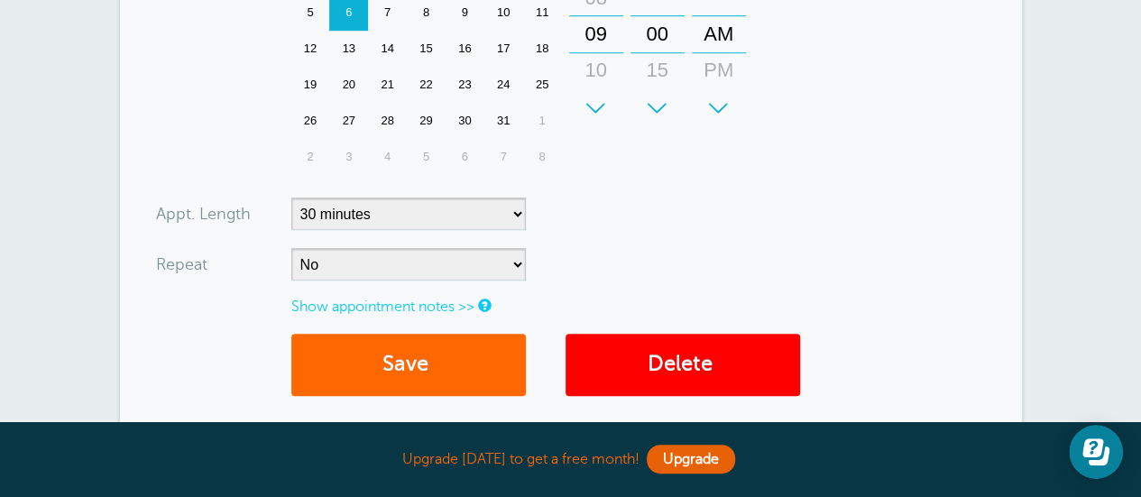
scroll to position [631, 0]
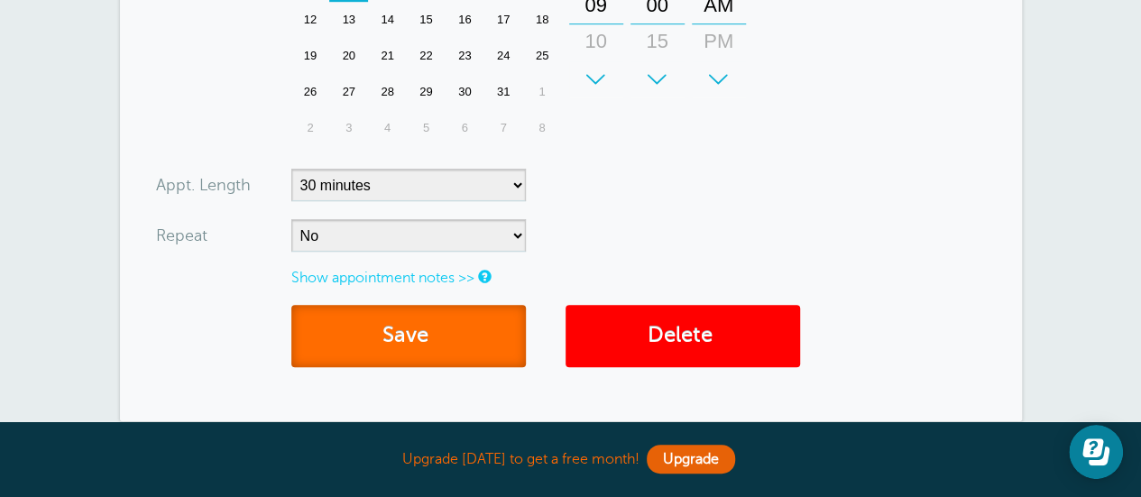
click at [391, 349] on button "Save" at bounding box center [408, 336] width 235 height 62
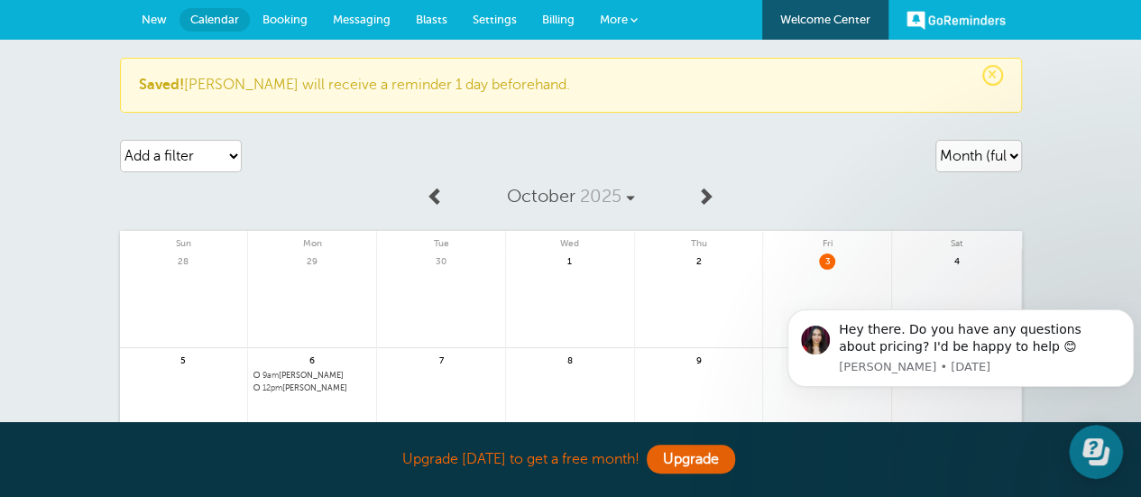
click at [299, 385] on span "12pm [PERSON_NAME]" at bounding box center [311, 388] width 117 height 10
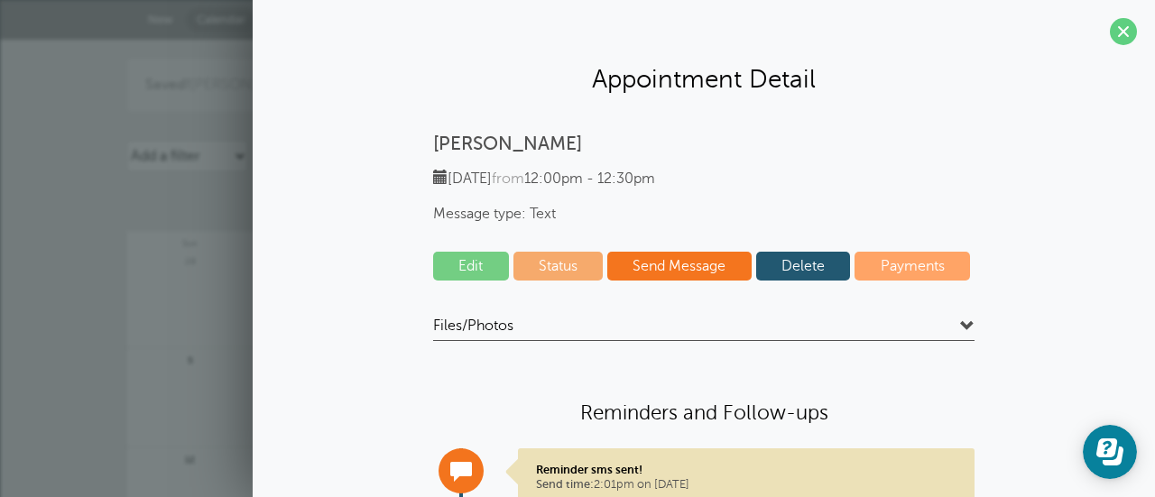
click at [783, 268] on link "Delete" at bounding box center [803, 266] width 95 height 29
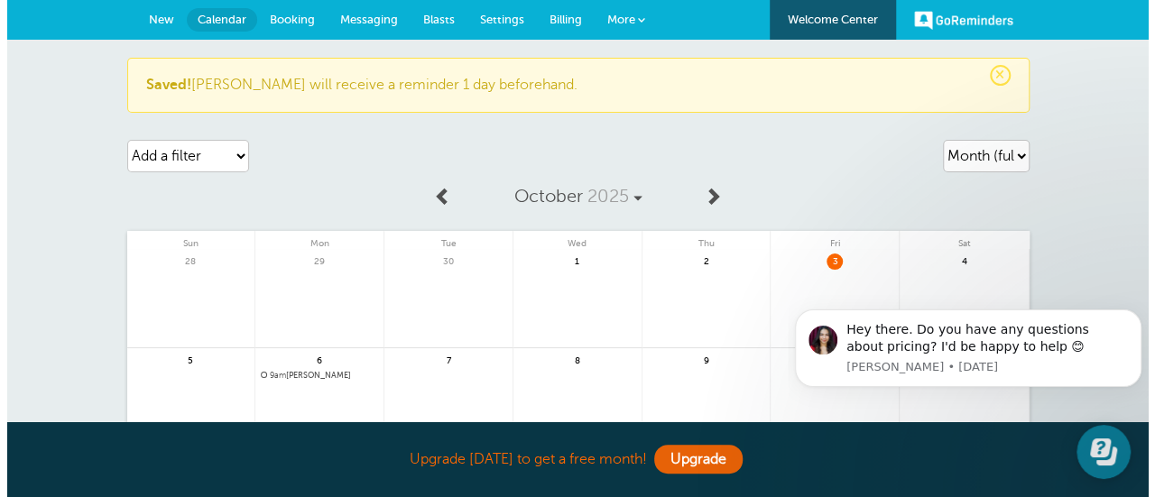
scroll to position [180, 0]
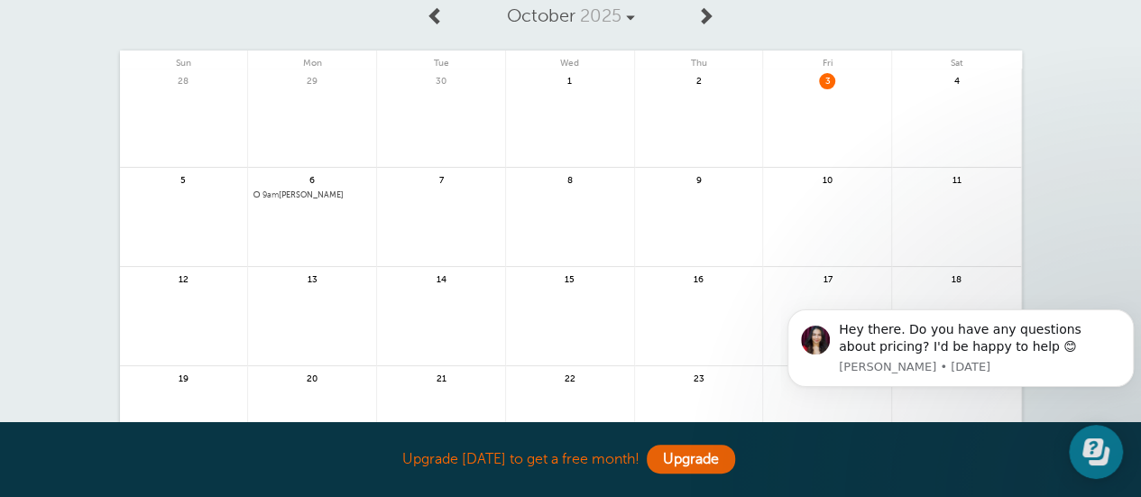
click at [304, 196] on span "9am OSMIN TALAVERA" at bounding box center [311, 195] width 117 height 10
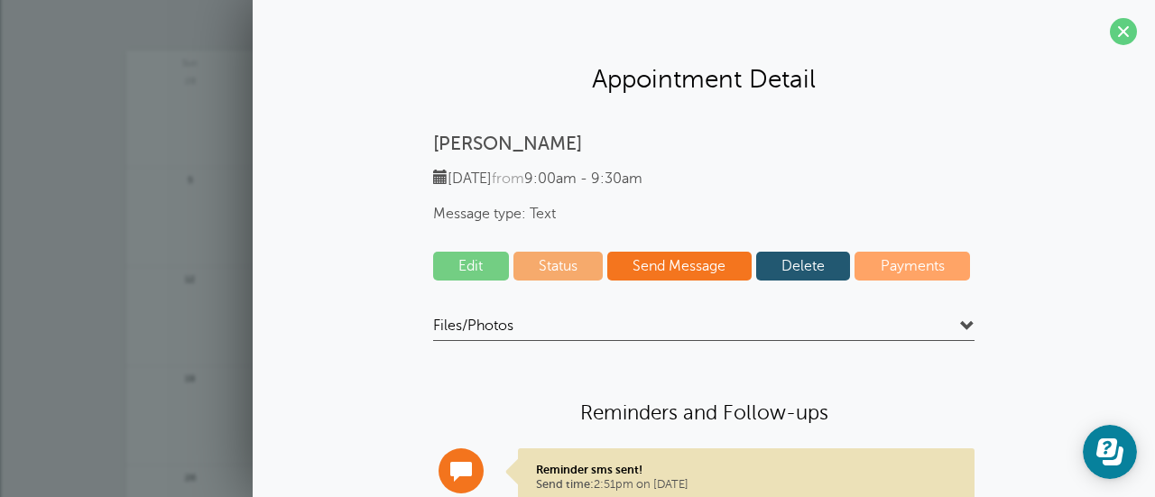
click at [466, 262] on link "Edit" at bounding box center [471, 266] width 76 height 29
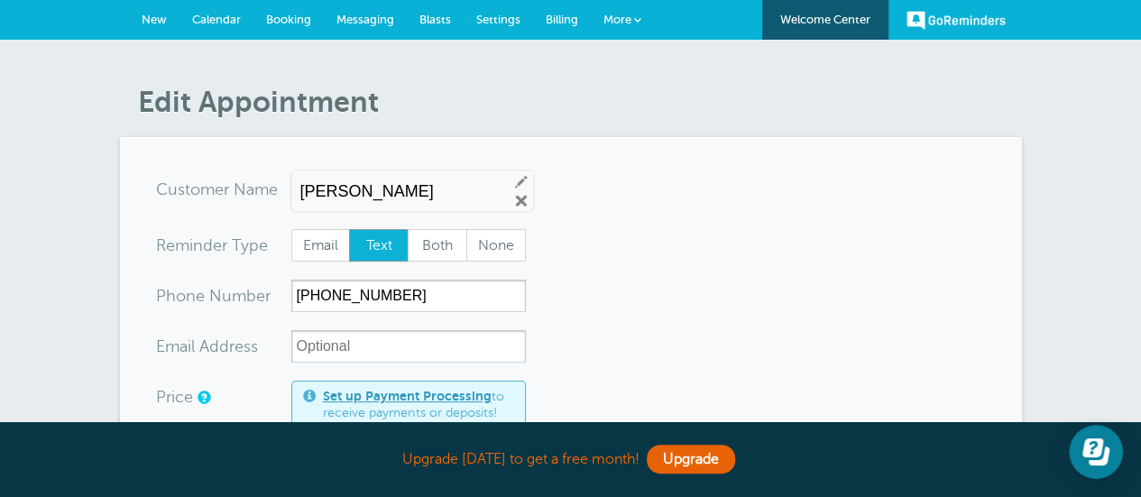
drag, startPoint x: 444, startPoint y: 194, endPoint x: 262, endPoint y: 185, distance: 182.4
click at [262, 185] on div "x-no-autofill Cus tomer N ame [PERSON_NAME] Edit Remove" at bounding box center [344, 192] width 377 height 38
paste input "[PERSON_NAME]"
type input "[PERSON_NAME]"
drag, startPoint x: 410, startPoint y: 299, endPoint x: 278, endPoint y: 295, distance: 131.8
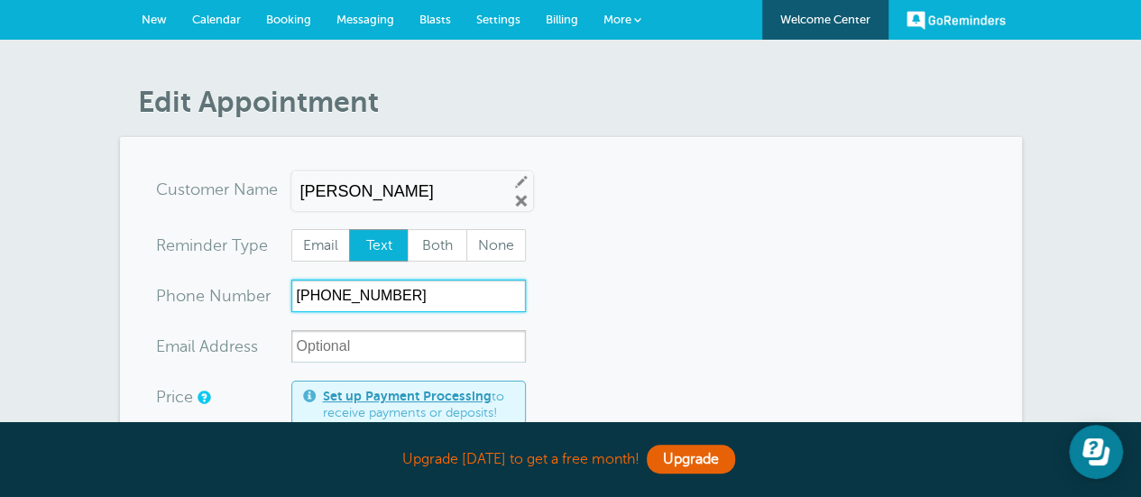
click at [278, 295] on div "xxx-no-autofill Pho ne Nu mber (283) 229-0053" at bounding box center [341, 296] width 370 height 32
paste input "513-313-1356"
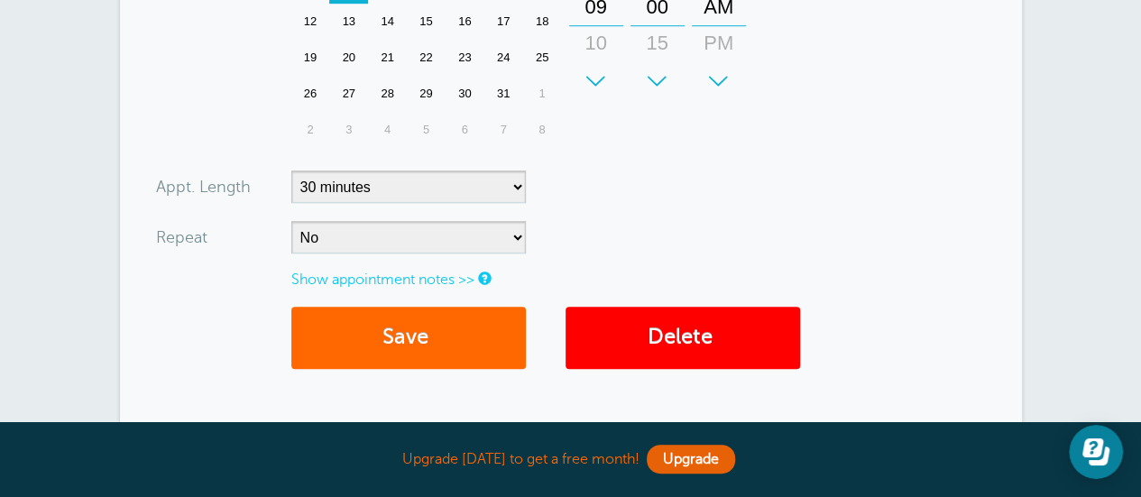
scroll to position [631, 0]
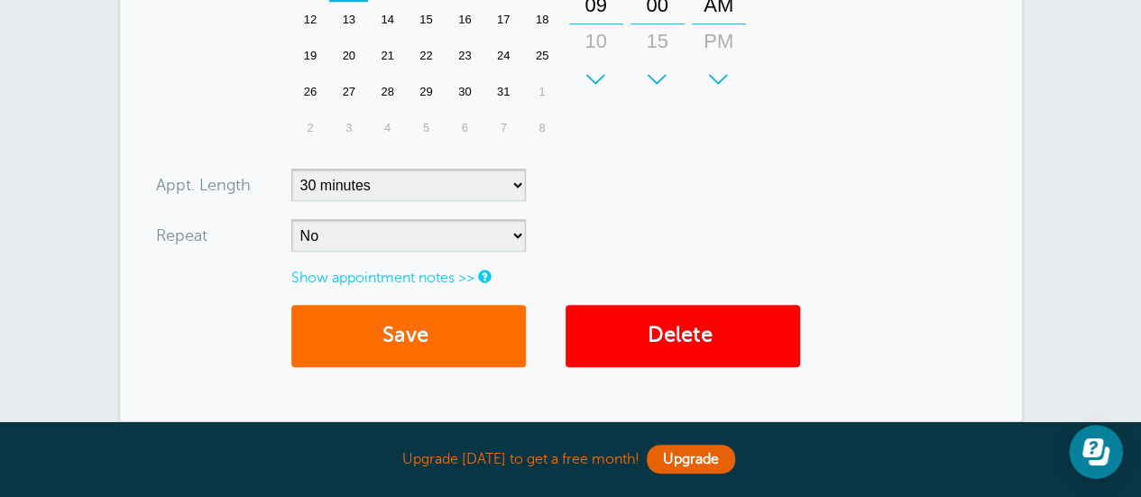
type input "513-313-1356"
click at [419, 344] on button "Save" at bounding box center [408, 336] width 235 height 62
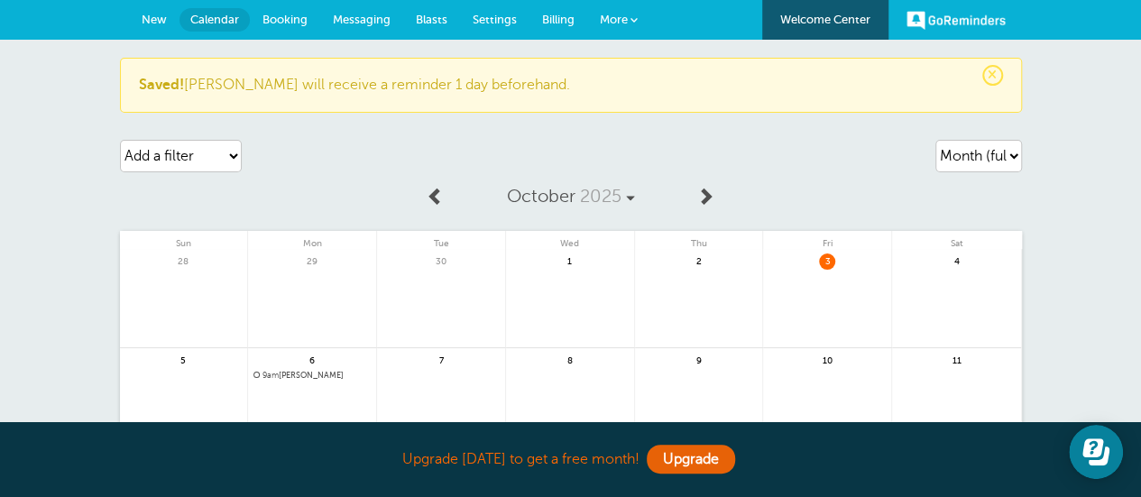
click at [369, 19] on span "Messaging" at bounding box center [362, 20] width 58 height 14
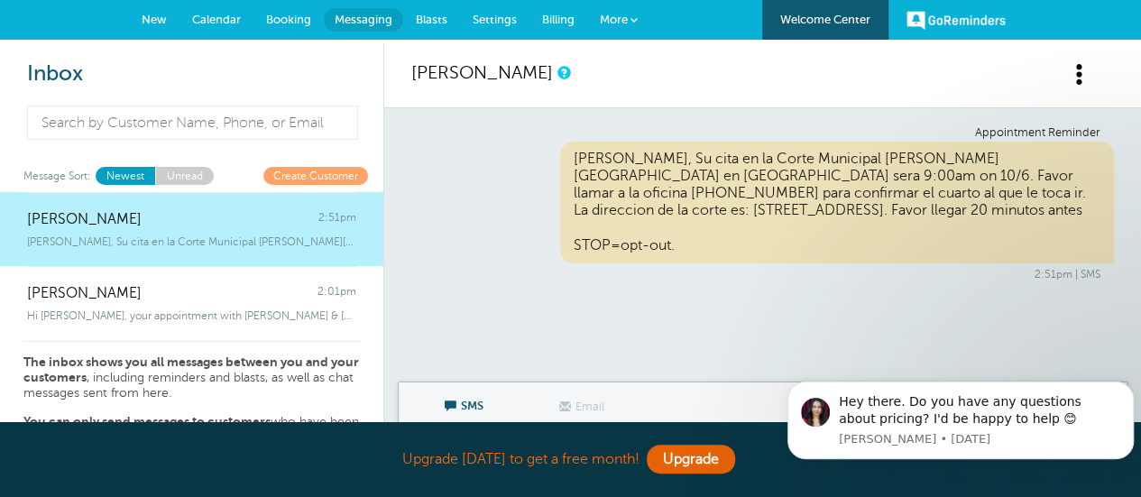
click at [502, 15] on span "Settings" at bounding box center [495, 20] width 44 height 14
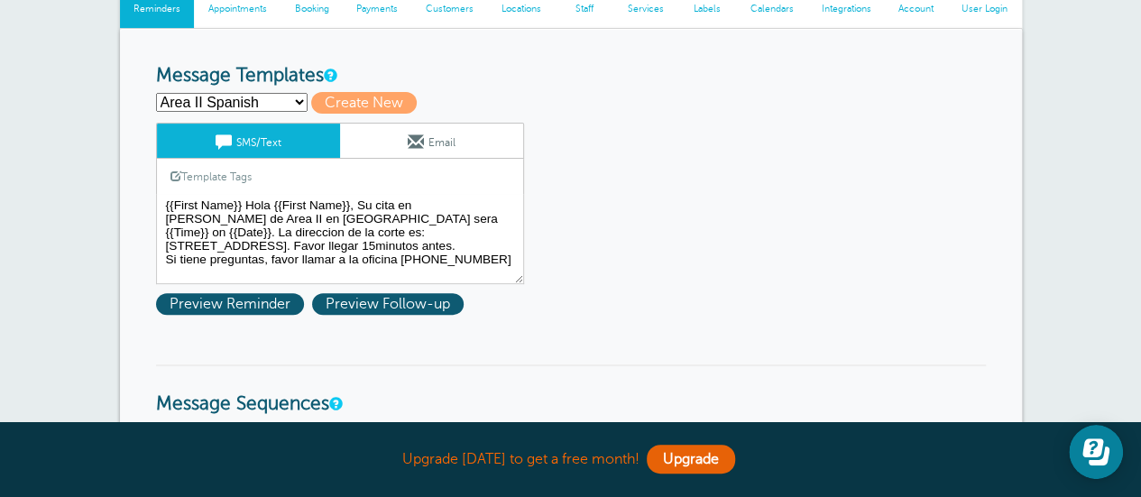
scroll to position [180, 0]
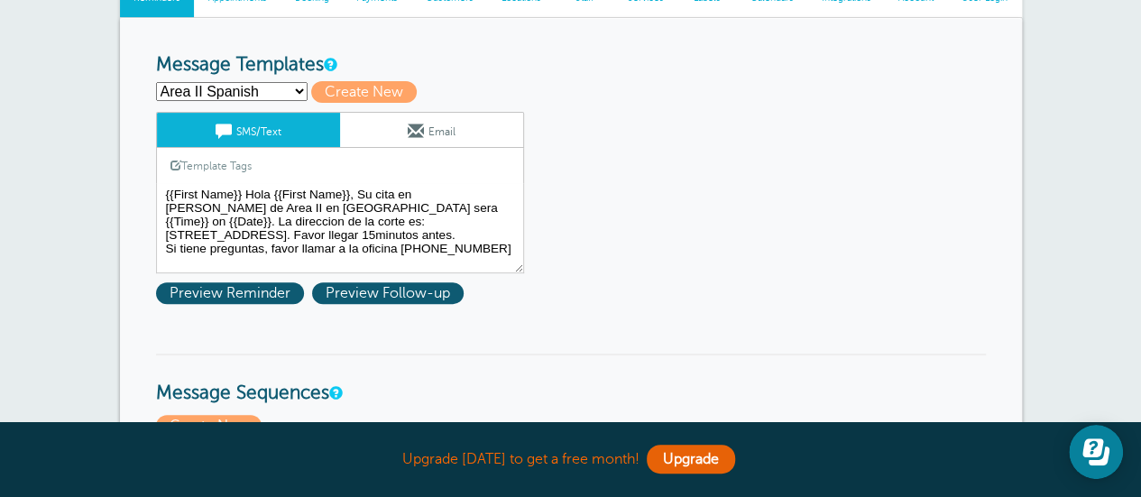
click at [301, 87] on select "Area II Spanish Area III Spanish [PERSON_NAME] Spanish [PERSON_NAME] Spanish [P…" at bounding box center [232, 91] width 152 height 19
select select "163243"
click at [156, 82] on select "Area II Spanish Area III Spanish [PERSON_NAME] Spanish [PERSON_NAME] Spanish [P…" at bounding box center [232, 91] width 152 height 19
type input "HCMC Spanish"
type textarea "{{First Name}}Hola {{First Name}}, Su cita en [PERSON_NAME] Municipal [PERSON_N…"
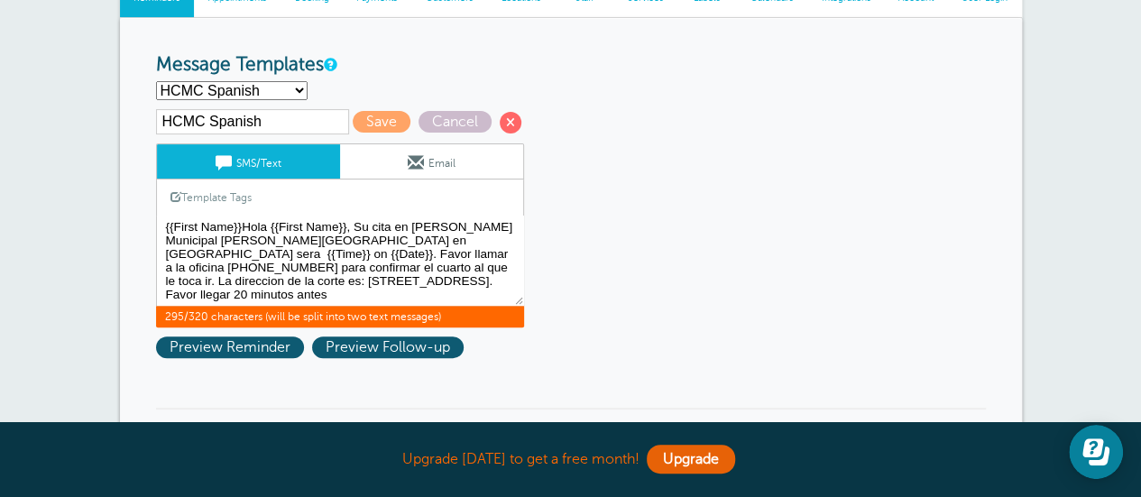
drag, startPoint x: 163, startPoint y: 226, endPoint x: 423, endPoint y: 277, distance: 264.8
click at [423, 277] on textarea "{{First Name}} Hola {{First Name}}, Su cita en [PERSON_NAME] de Area II en [GEO…" at bounding box center [340, 261] width 368 height 90
click at [301, 87] on select "Area II Spanish Area III Spanish Boone Spanish Butler Juvi Spanish Campbell Spa…" at bounding box center [232, 90] width 152 height 19
select select
click at [156, 81] on select "Area II Spanish Area III Spanish Boone Spanish Butler Juvi Spanish Campbell Spa…" at bounding box center [232, 90] width 152 height 19
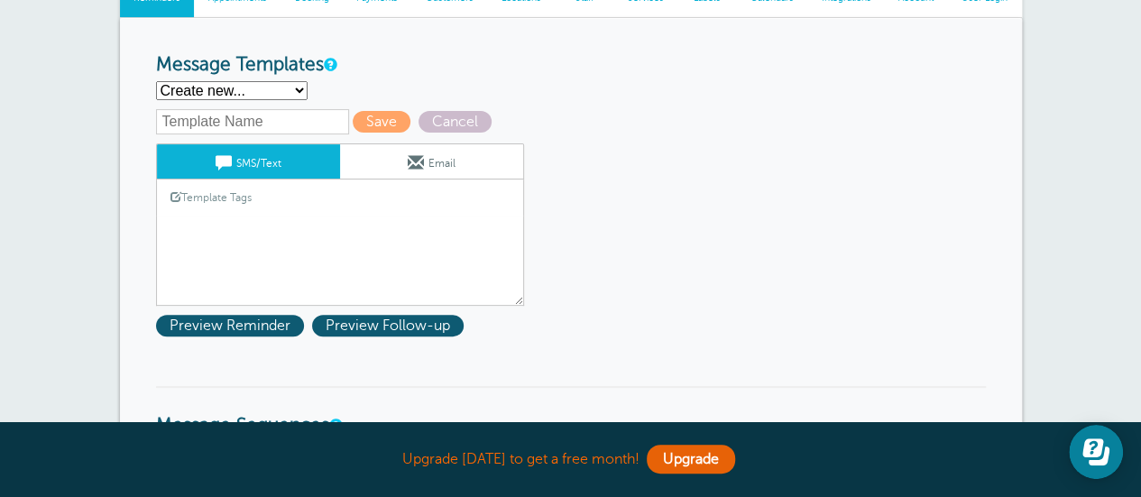
click at [206, 225] on textarea "{{First Name}} Hola {{First Name}}, Su cita en [PERSON_NAME] de Area II en [GEO…" at bounding box center [340, 261] width 368 height 90
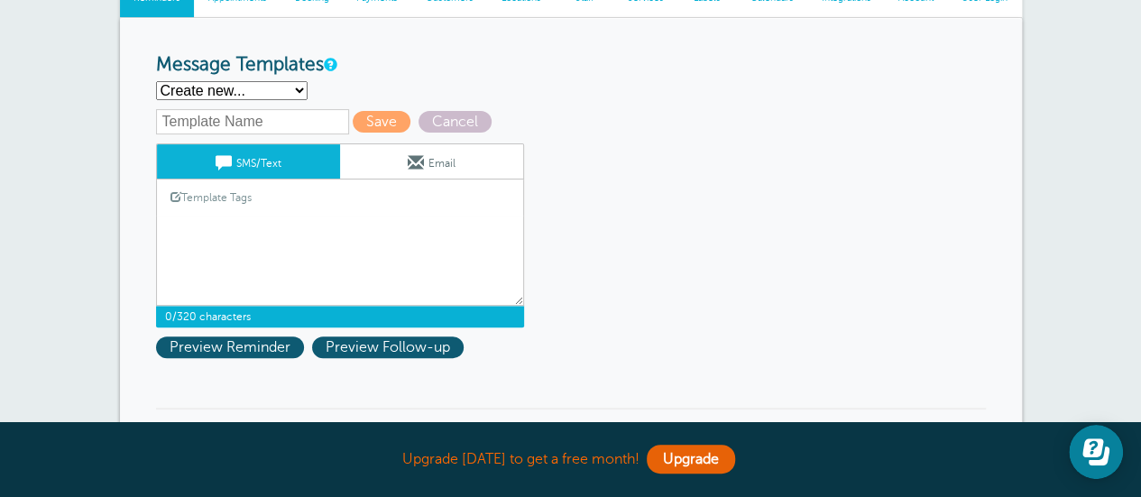
paste textarea "{{First Name}} Hello {{First Name}}, Your appointment at the Hamilton Municipal…"
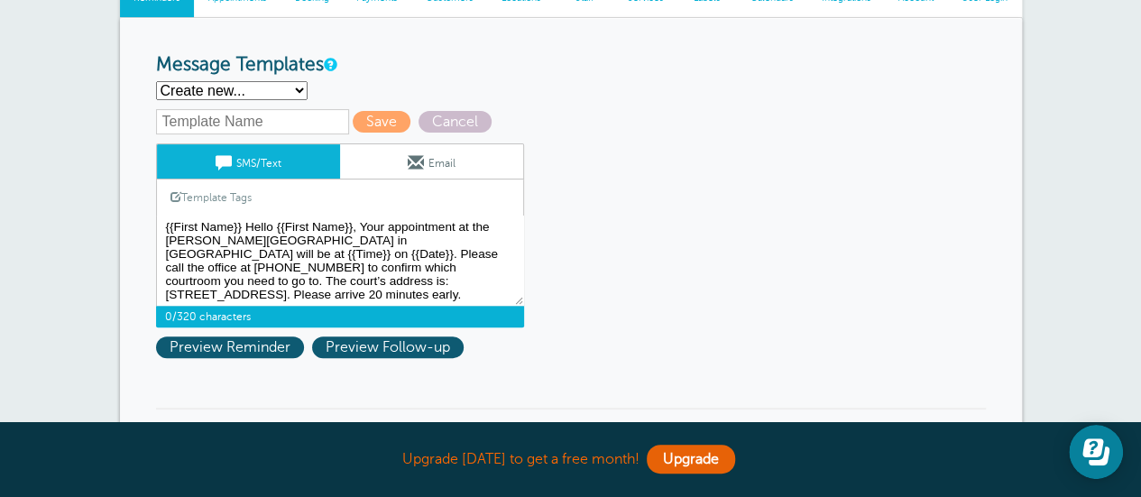
type textarea "{{First Name}} Hello {{First Name}}, Your appointment at the Hamilton Municipal…"
click at [206, 121] on input "text" at bounding box center [252, 121] width 193 height 25
type input "HCMC"
click at [375, 122] on span "Save" at bounding box center [382, 122] width 58 height 22
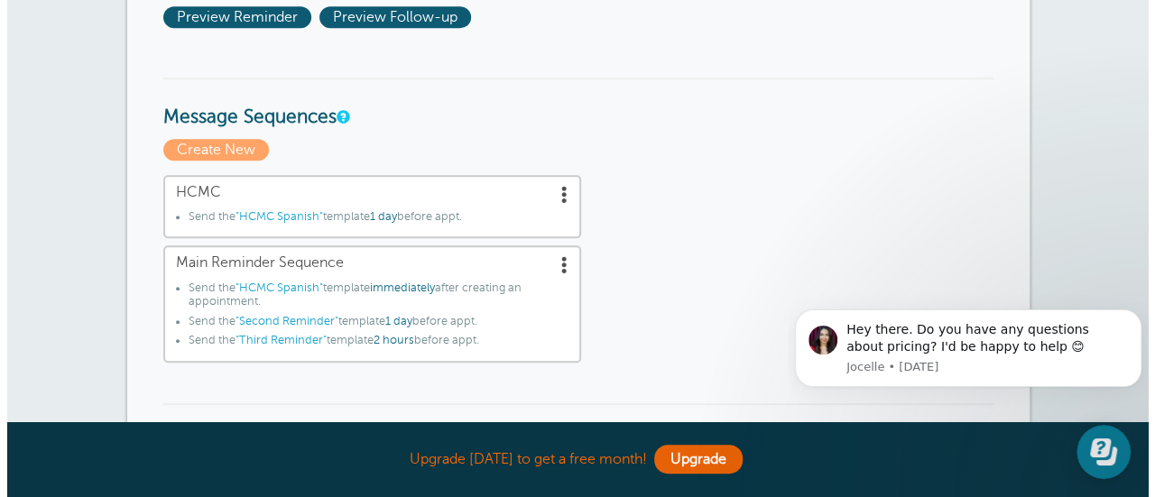
scroll to position [541, 0]
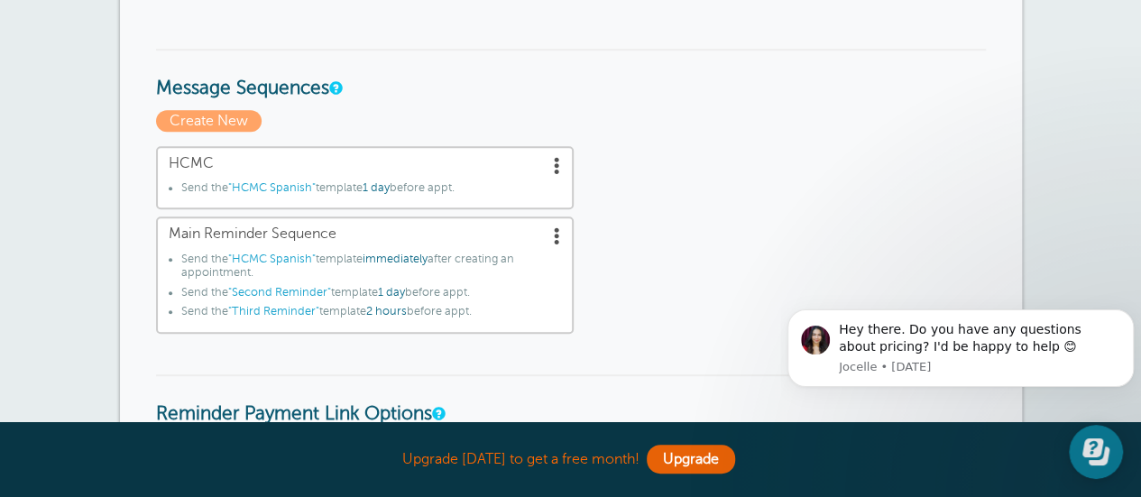
click at [262, 163] on span "HCMC" at bounding box center [365, 163] width 392 height 17
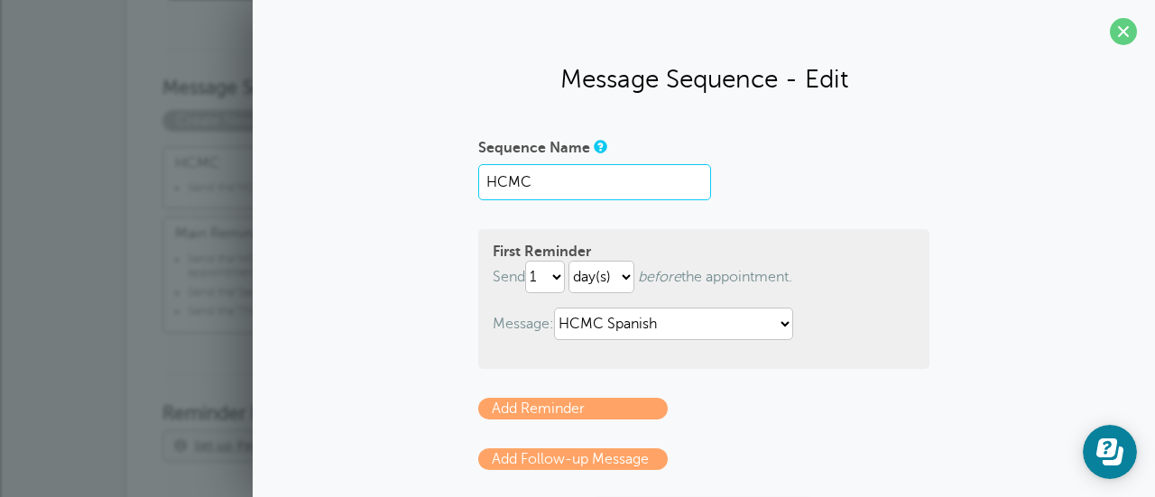
click at [562, 189] on input "HCMC" at bounding box center [594, 182] width 233 height 36
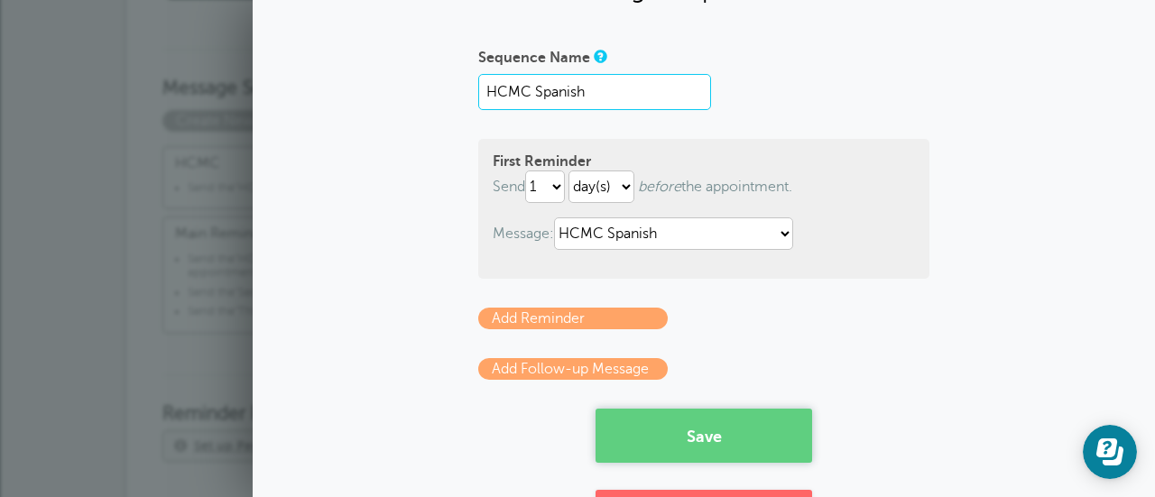
type input "HCMC Spanish"
click at [704, 444] on button "Save" at bounding box center [703, 436] width 216 height 54
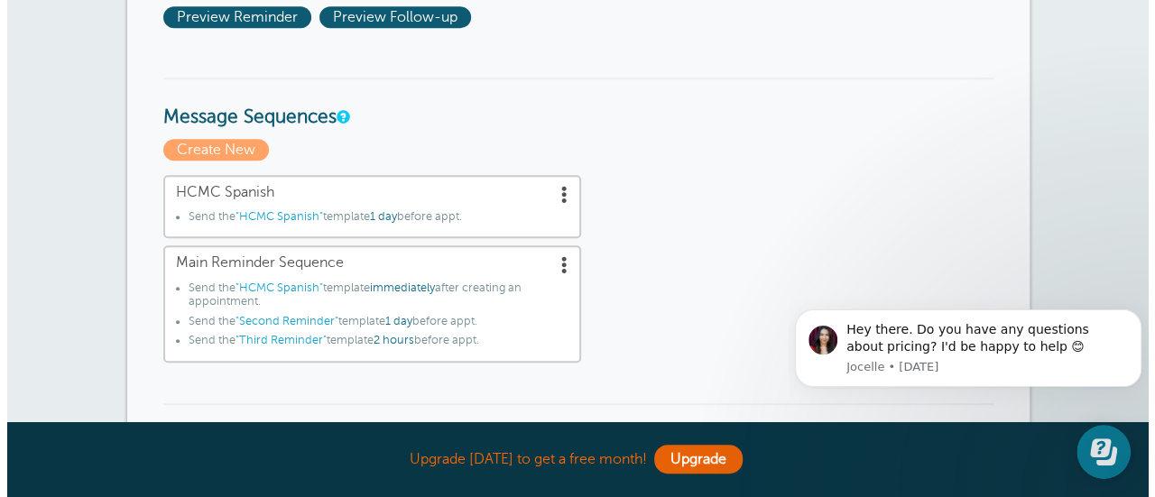
scroll to position [541, 0]
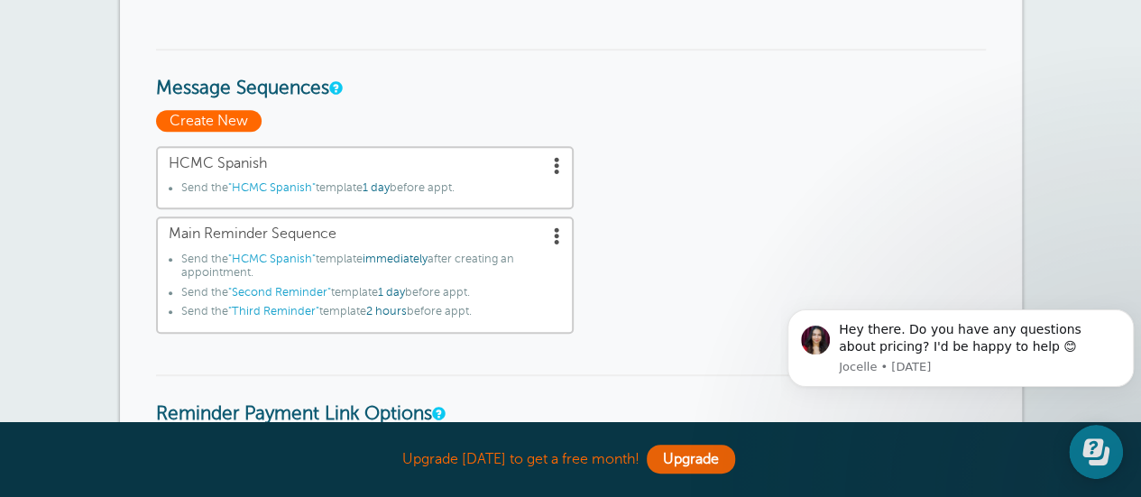
click at [216, 118] on span "Create New" at bounding box center [209, 121] width 106 height 22
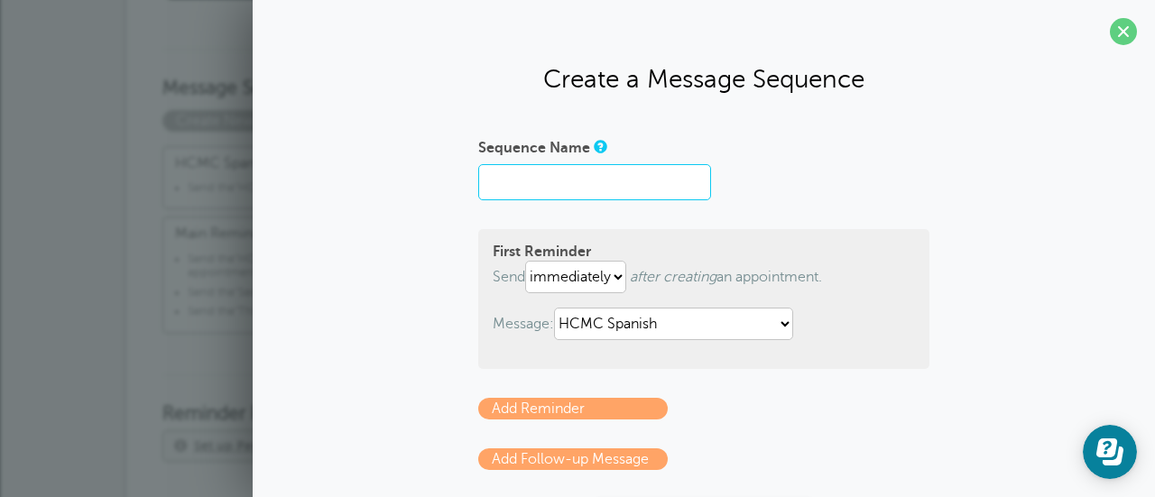
click at [556, 189] on input "Sequence Name" at bounding box center [594, 182] width 233 height 36
type input "HCMC"
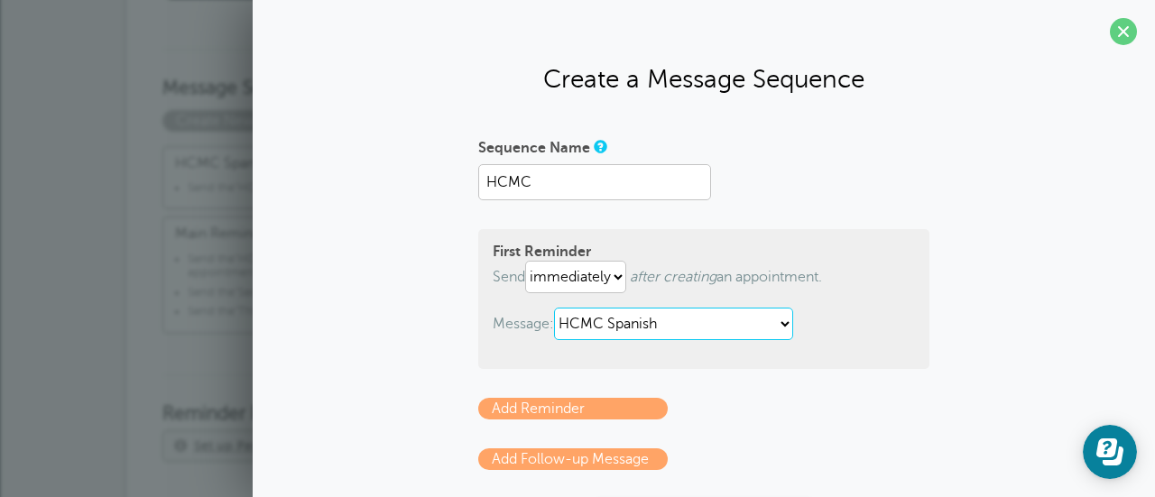
click at [723, 325] on select "Area II Spanish Area III Spanish Boone Spanish Butler Juvi Spanish Campbell Spa…" at bounding box center [673, 324] width 239 height 32
select select "163263"
click at [554, 308] on select "Area II Spanish Area III Spanish Boone Spanish Butler Juvi Spanish Campbell Spa…" at bounding box center [673, 324] width 239 height 32
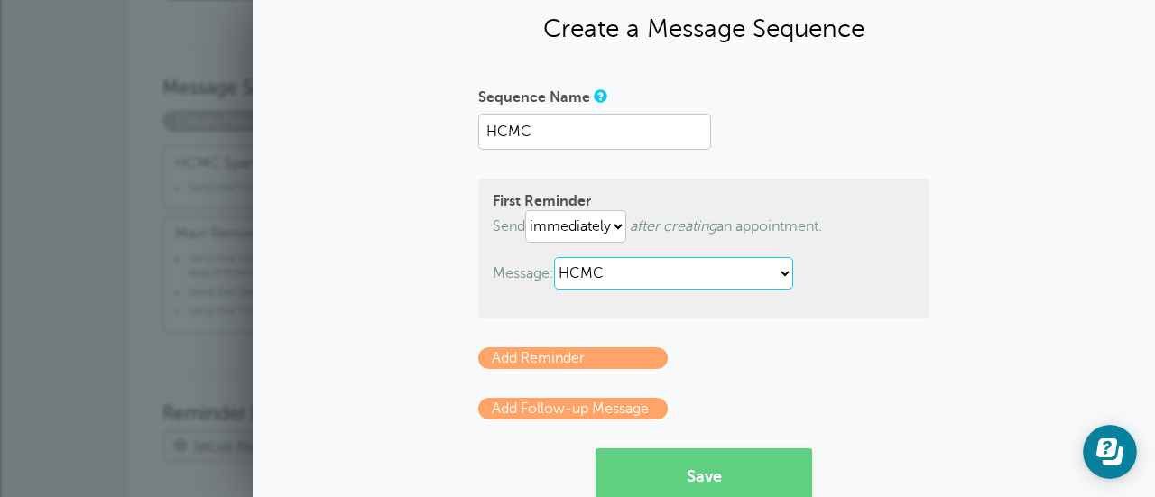
scroll to position [90, 0]
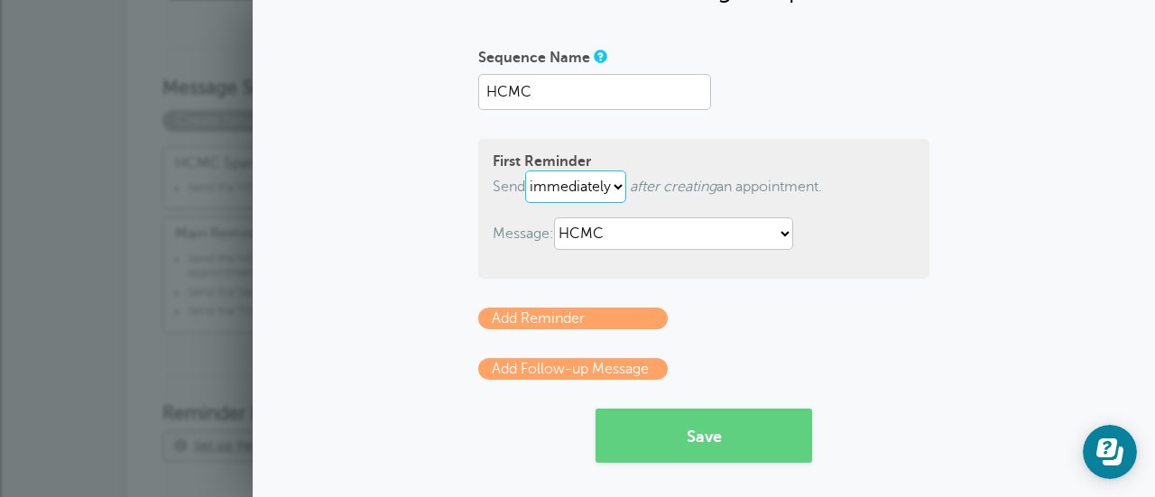
click at [609, 191] on select "immediately 1 2 3 4 5 6 7 8 9 10 11 12 13 14 15 16 17 18 19 20 21 22 23 24 25 2…" at bounding box center [575, 186] width 101 height 32
select select "1"
click at [525, 170] on select "immediately 1 2 3 4 5 6 7 8 9 10 11 12 13 14 15 16 17 18 19 20 21 22 23 24 25 2…" at bounding box center [575, 186] width 101 height 32
click at [709, 431] on button "Save" at bounding box center [703, 436] width 216 height 54
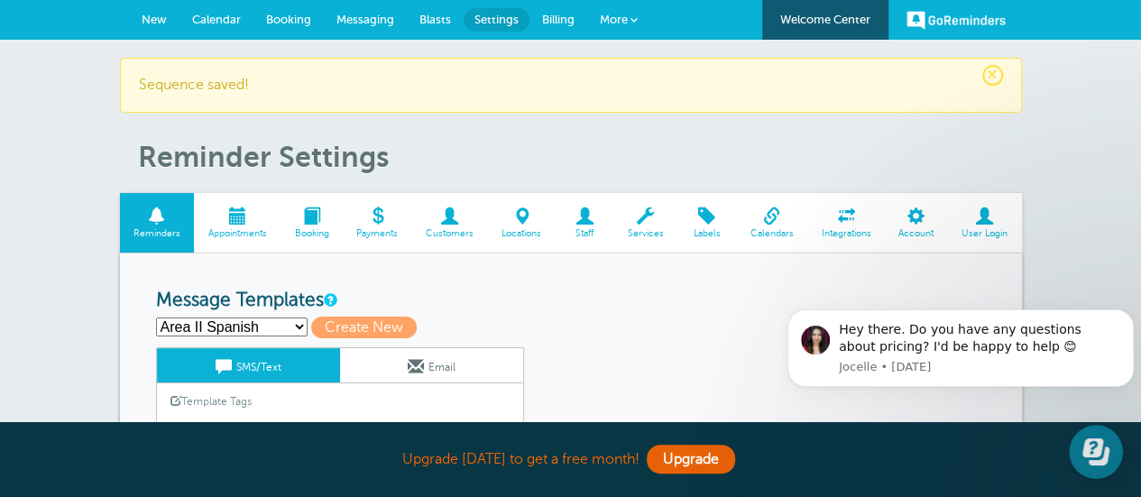
click at [303, 19] on span "Booking" at bounding box center [288, 20] width 45 height 14
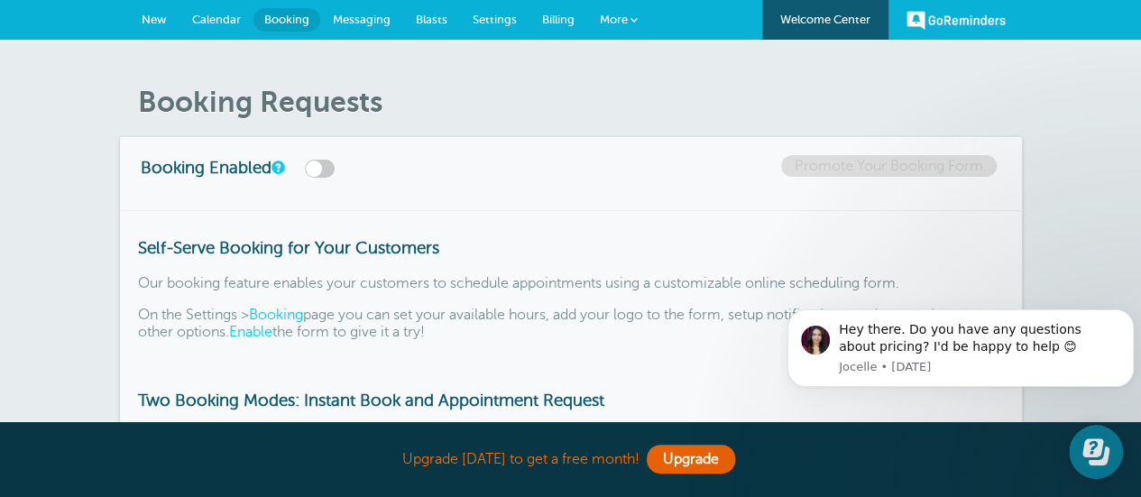
click at [227, 14] on span "Calendar" at bounding box center [216, 20] width 49 height 14
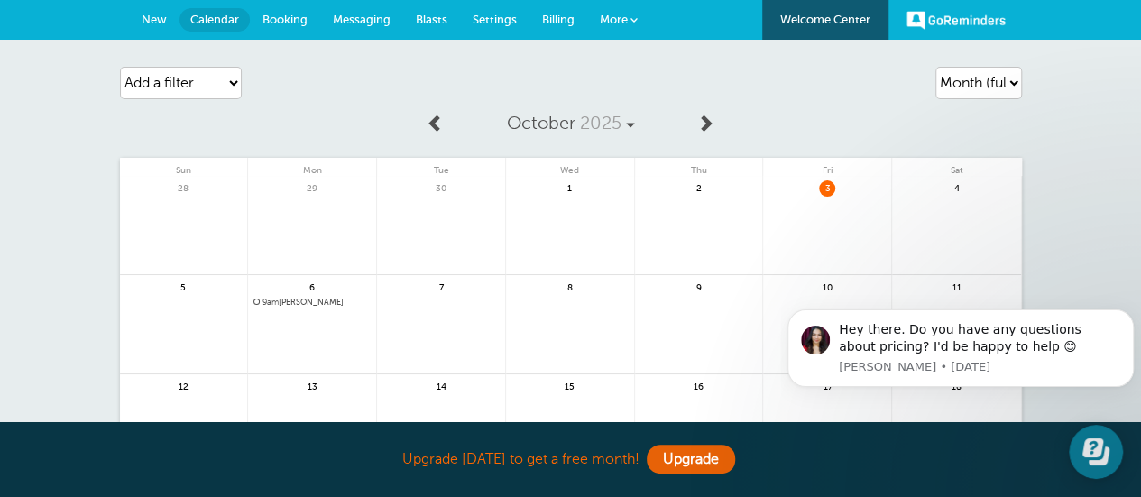
click at [302, 299] on span "9am [PERSON_NAME]" at bounding box center [311, 303] width 117 height 10
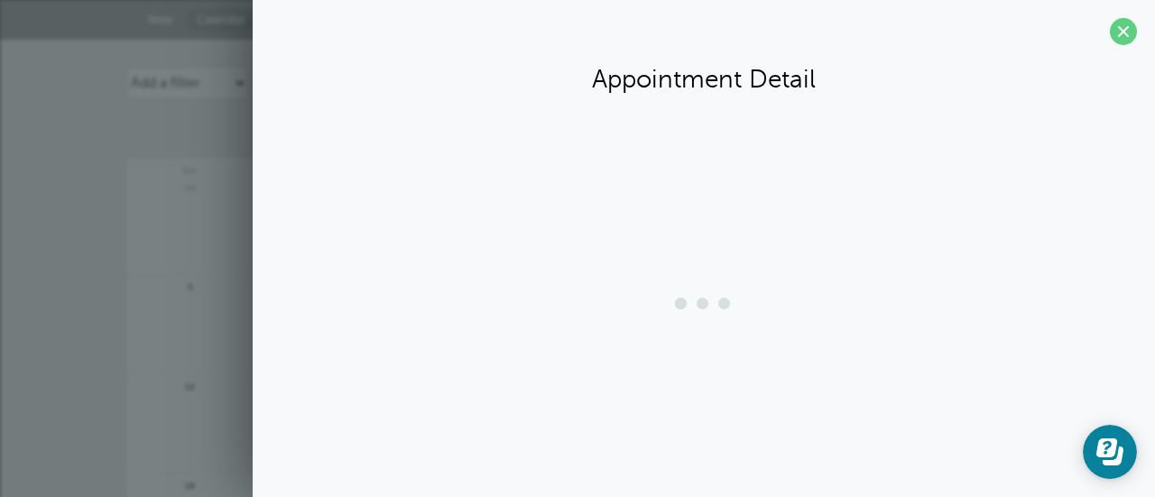
click at [301, 299] on div at bounding box center [704, 304] width 866 height 72
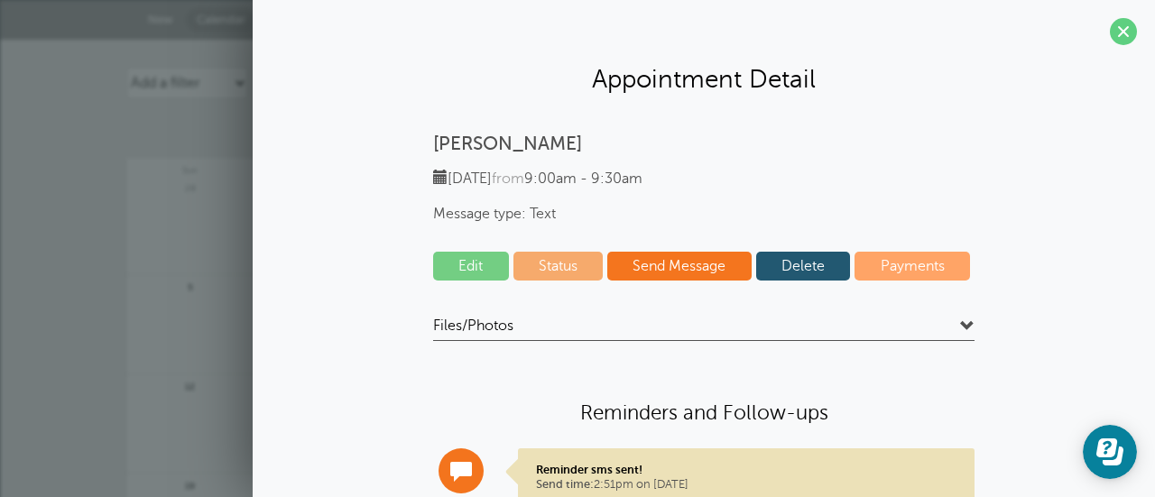
click at [472, 268] on link "Edit" at bounding box center [471, 266] width 76 height 29
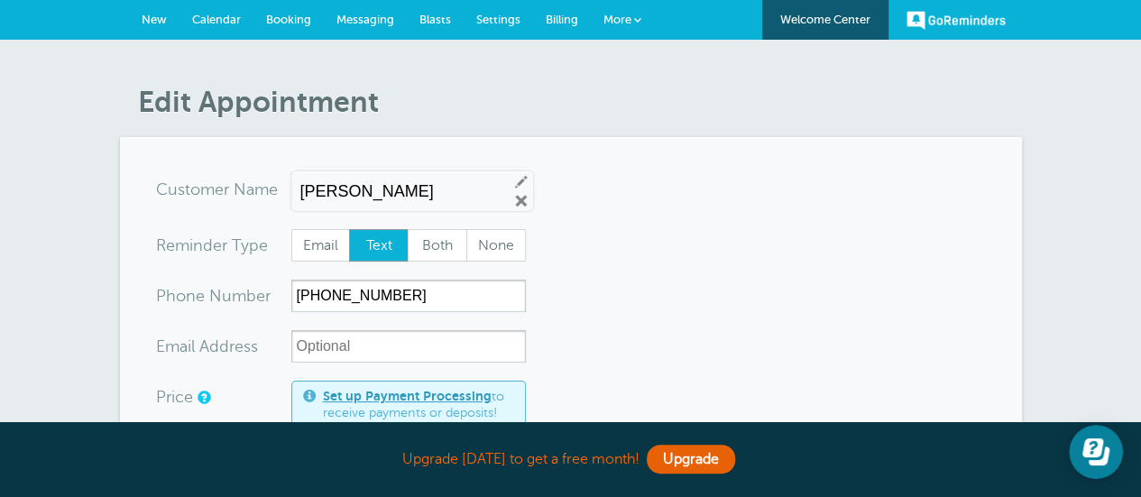
scroll to position [180, 0]
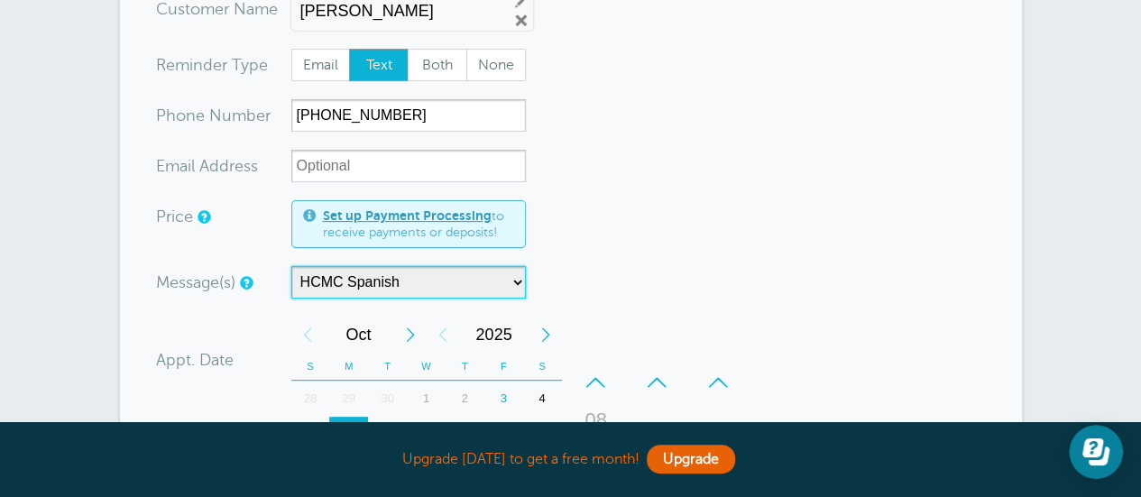
click at [513, 285] on select "HCMC HCMC Spanish Main Reminder Sequence" at bounding box center [408, 282] width 235 height 32
select select "163265"
click at [291, 266] on select "HCMC HCMC Spanish Main Reminder Sequence" at bounding box center [408, 282] width 235 height 32
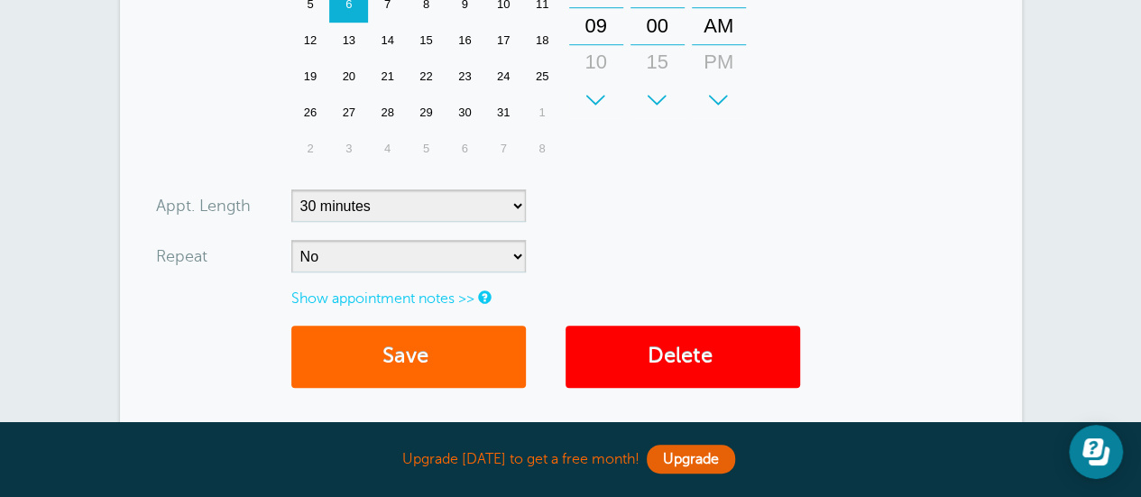
scroll to position [631, 0]
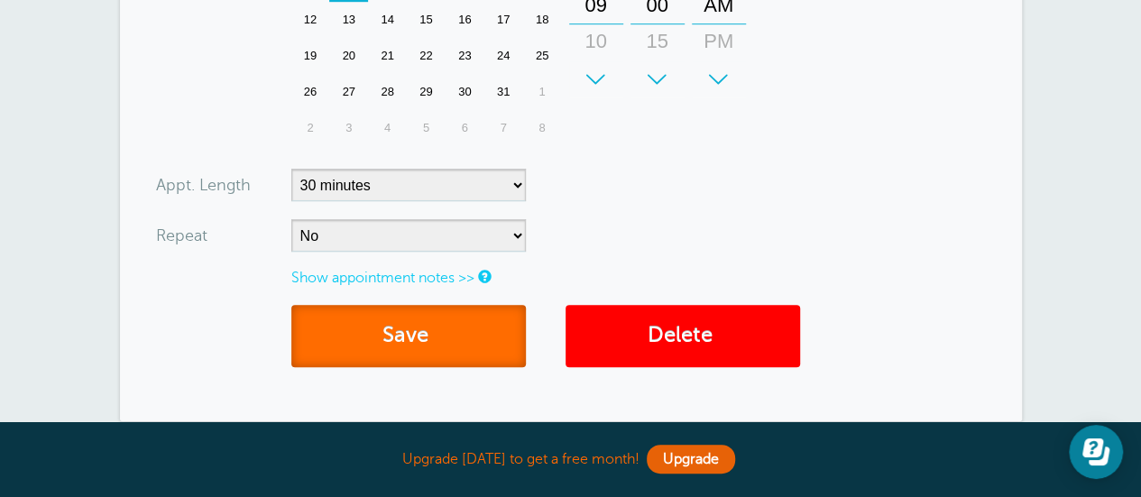
click at [399, 336] on button "Save" at bounding box center [408, 336] width 235 height 62
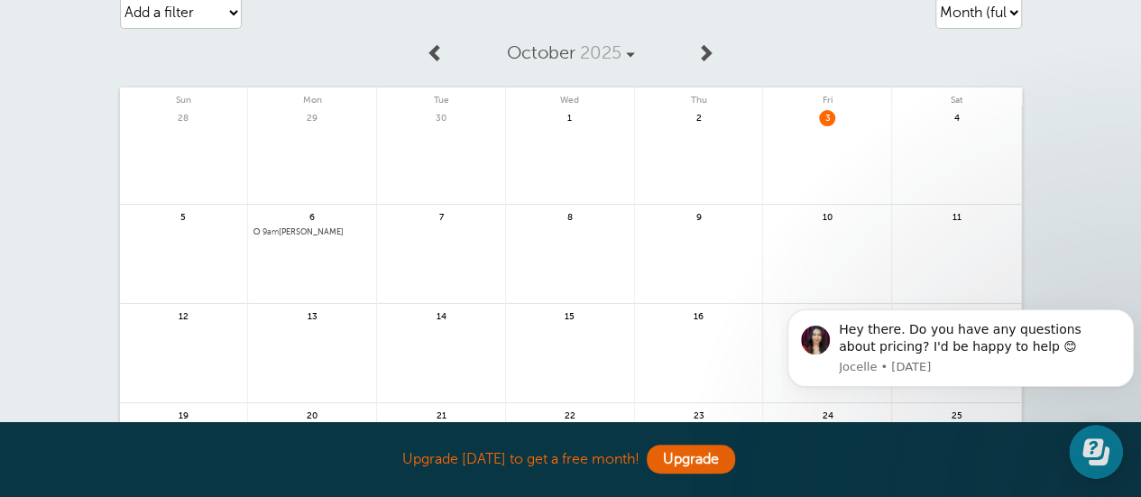
scroll to position [180, 0]
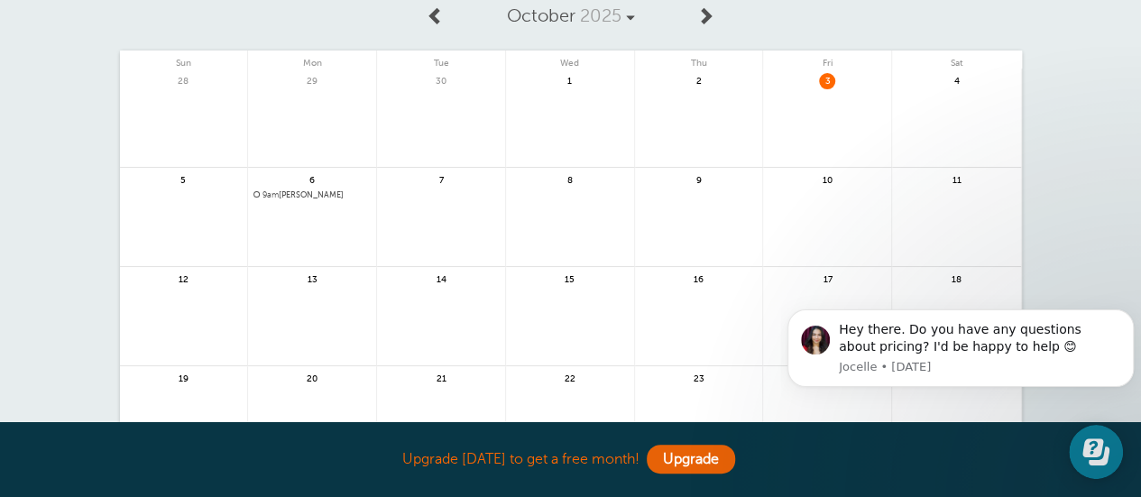
click at [308, 216] on link at bounding box center [312, 242] width 128 height 78
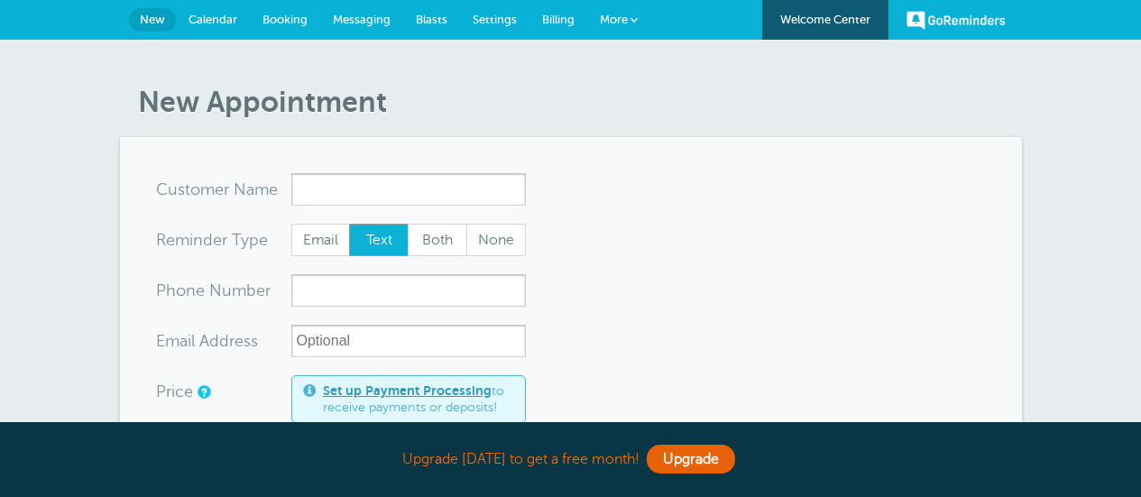
select select "163265"
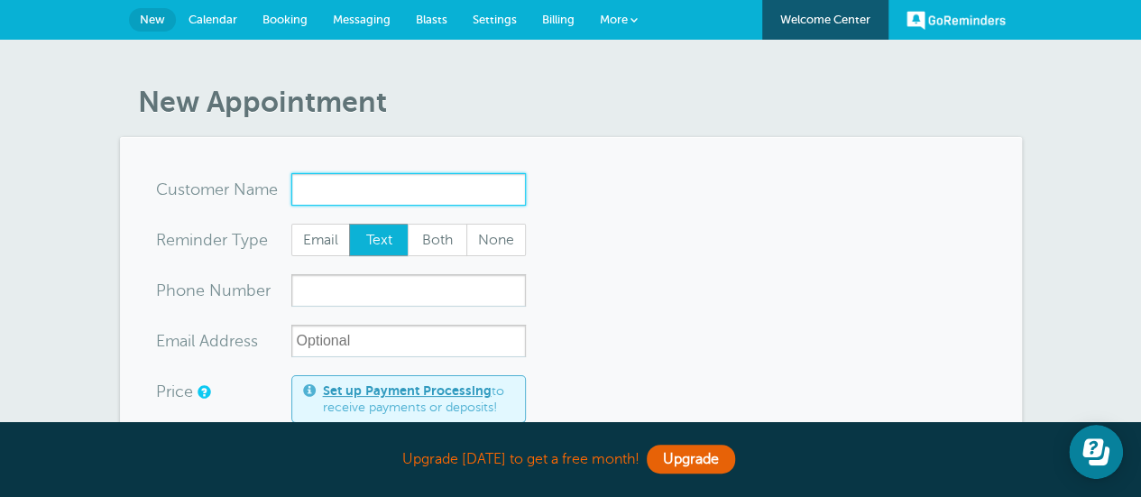
paste input "[PERSON_NAME]"
drag, startPoint x: 469, startPoint y: 191, endPoint x: 269, endPoint y: 183, distance: 200.4
click at [269, 183] on div "x-no-autofill Cus tomer N ame JUAN BRITO-CHACON No search results. Edit Remove" at bounding box center [341, 189] width 370 height 32
paste input "Miguel Angel Almaraz"
type input "Miguel Angel Almaraz"
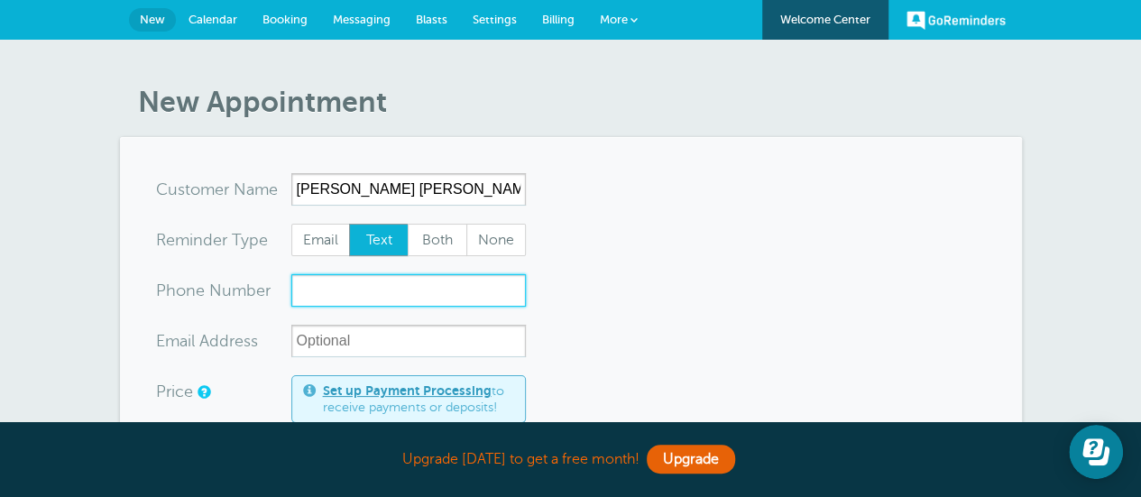
click at [341, 296] on input "xxx-no-autofill" at bounding box center [408, 290] width 235 height 32
paste input "513-857-9744"
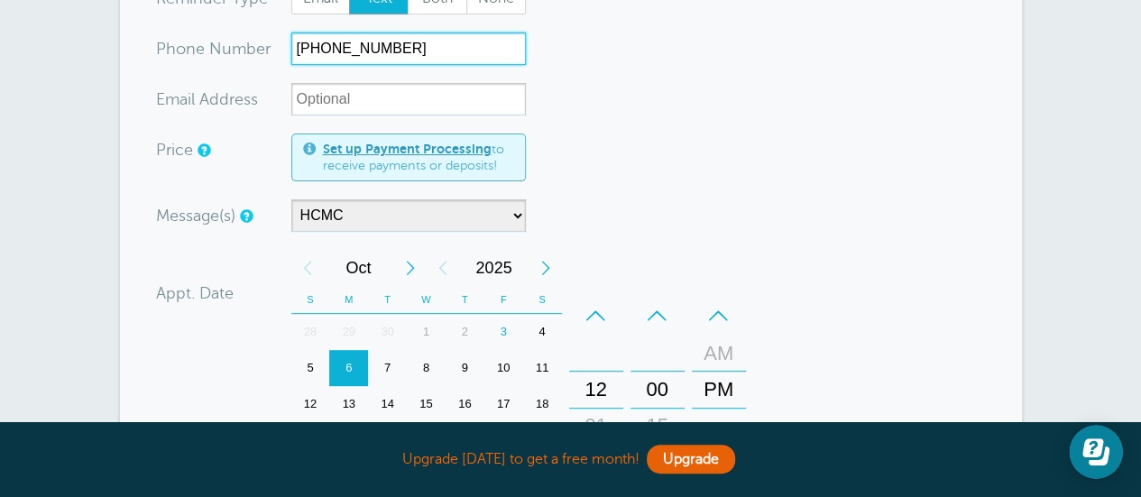
scroll to position [271, 0]
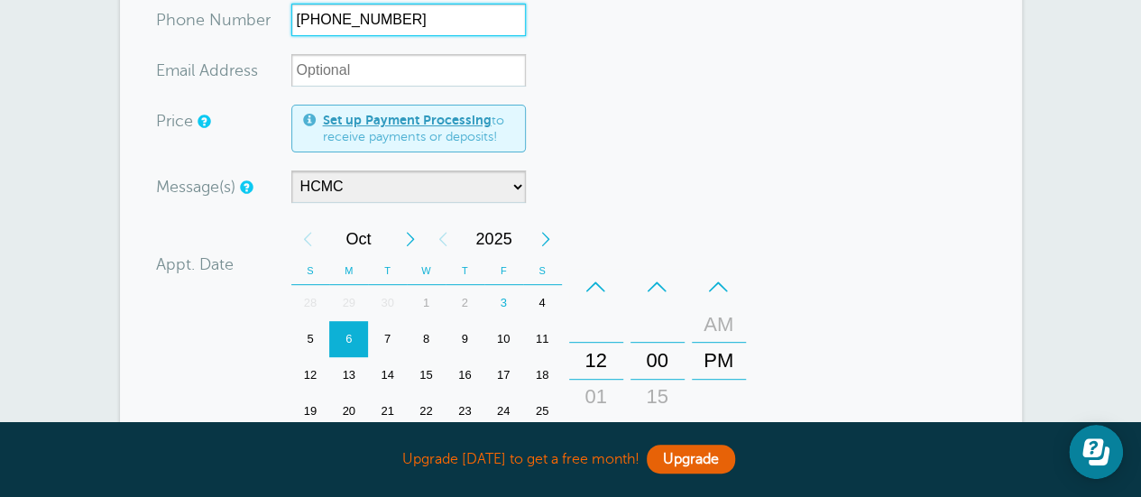
type input "513-857-9744"
click at [723, 322] on div "AM" at bounding box center [718, 325] width 43 height 36
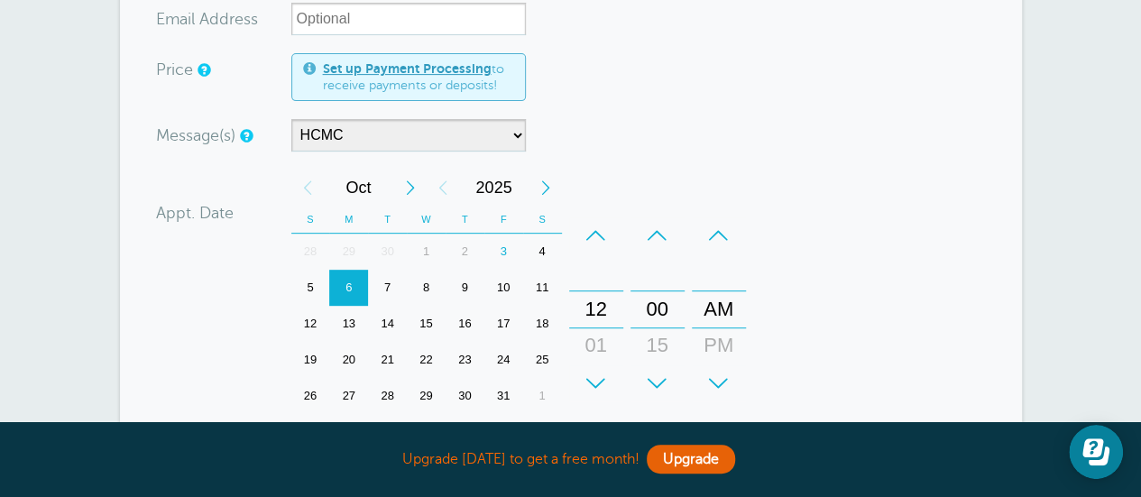
scroll to position [361, 0]
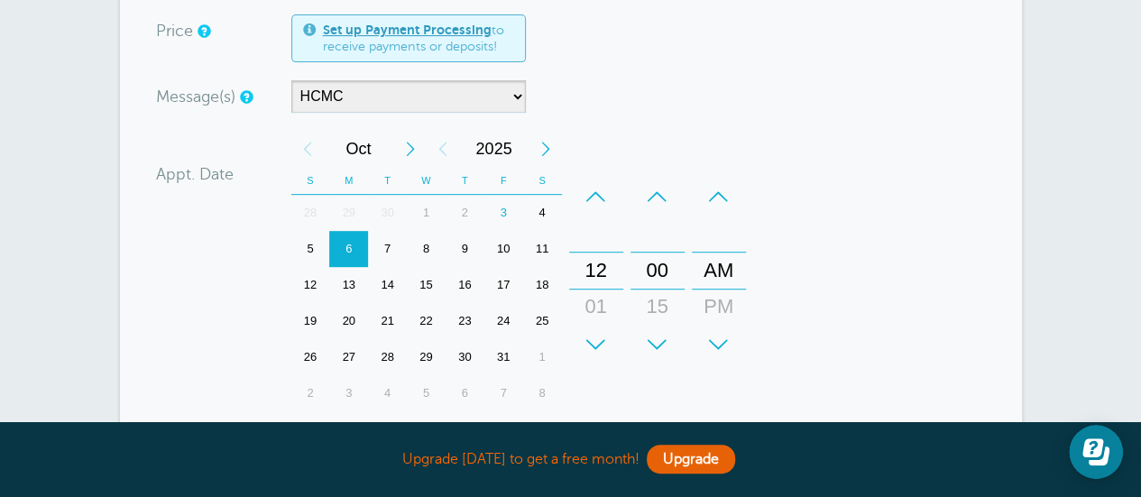
click at [597, 345] on div "+" at bounding box center [596, 345] width 54 height 36
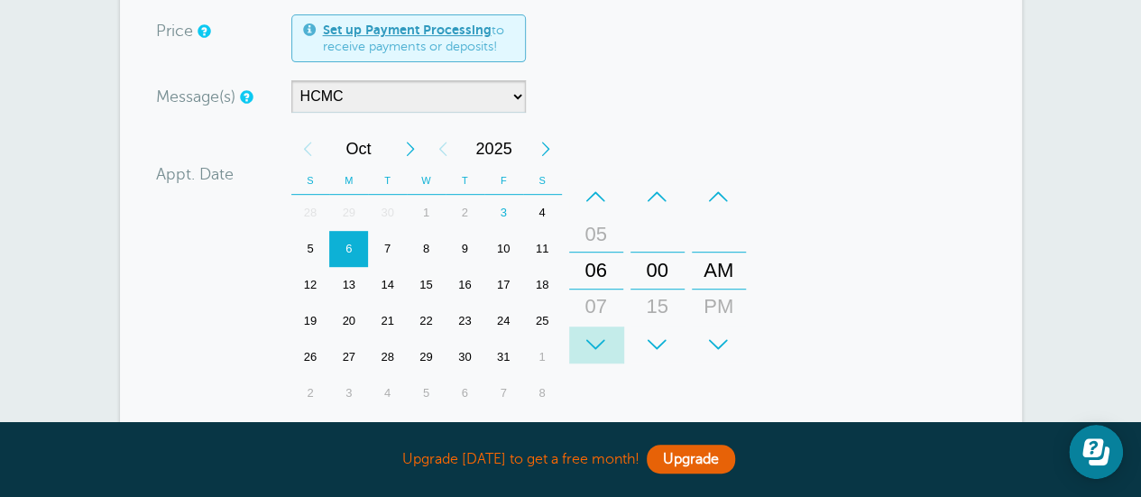
click at [597, 345] on div "+" at bounding box center [596, 345] width 54 height 36
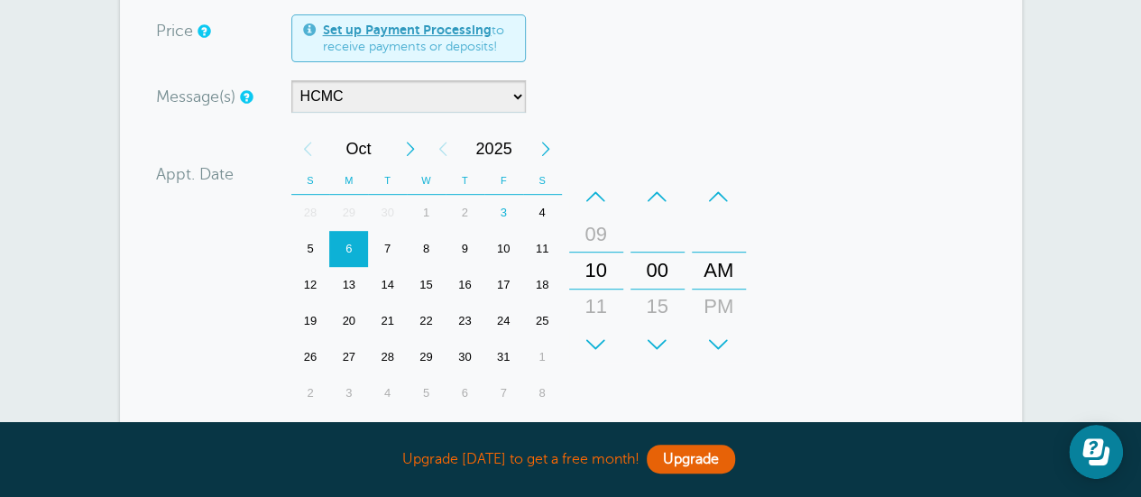
click at [656, 342] on div "+" at bounding box center [658, 345] width 54 height 36
click at [662, 198] on div "–" at bounding box center [658, 197] width 54 height 36
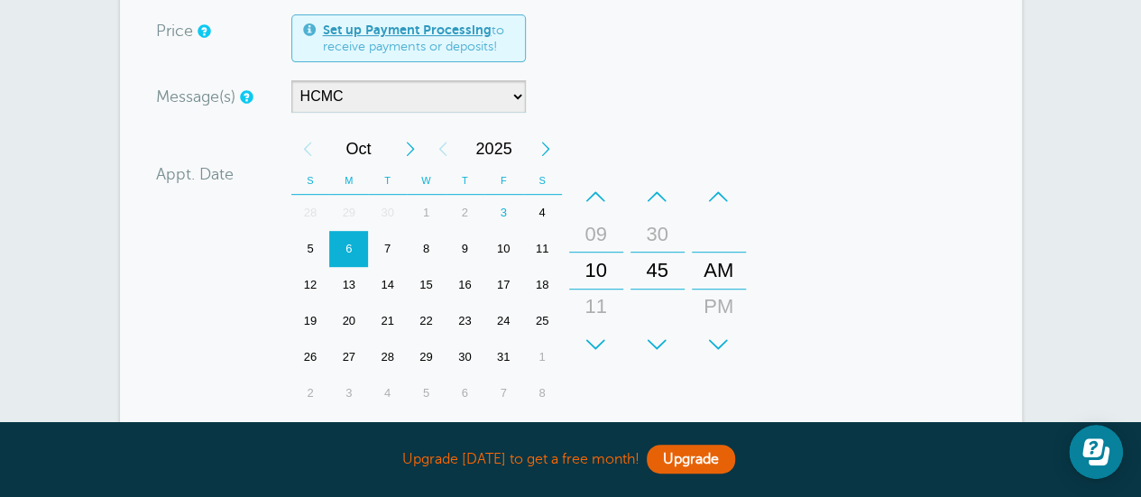
click at [662, 197] on div "–" at bounding box center [658, 197] width 54 height 36
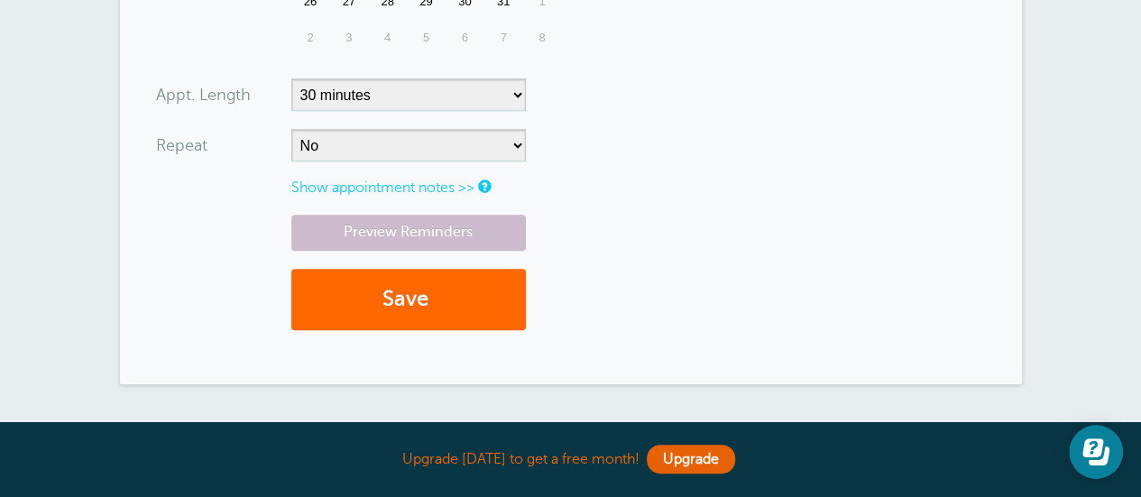
scroll to position [722, 0]
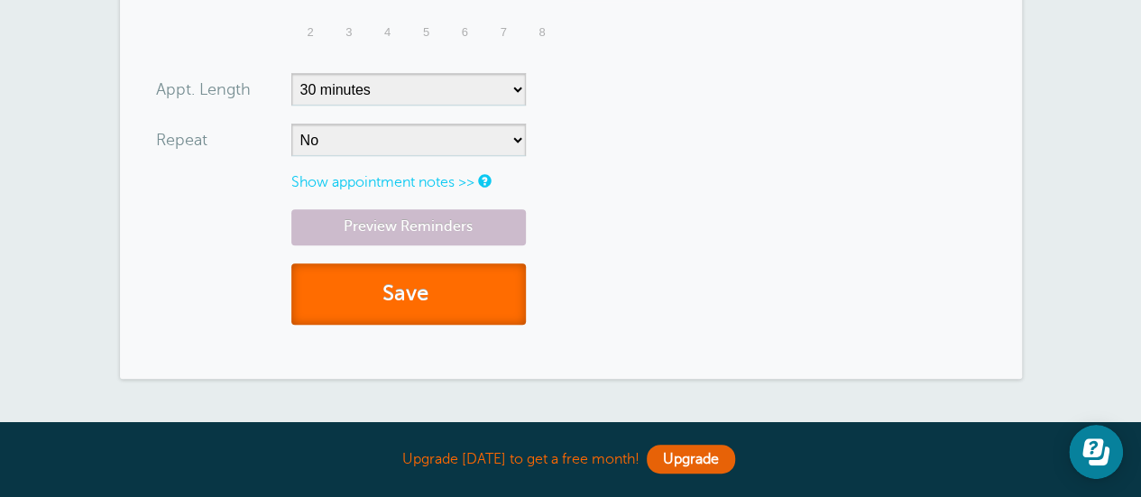
click at [458, 292] on button "Save" at bounding box center [408, 294] width 235 height 62
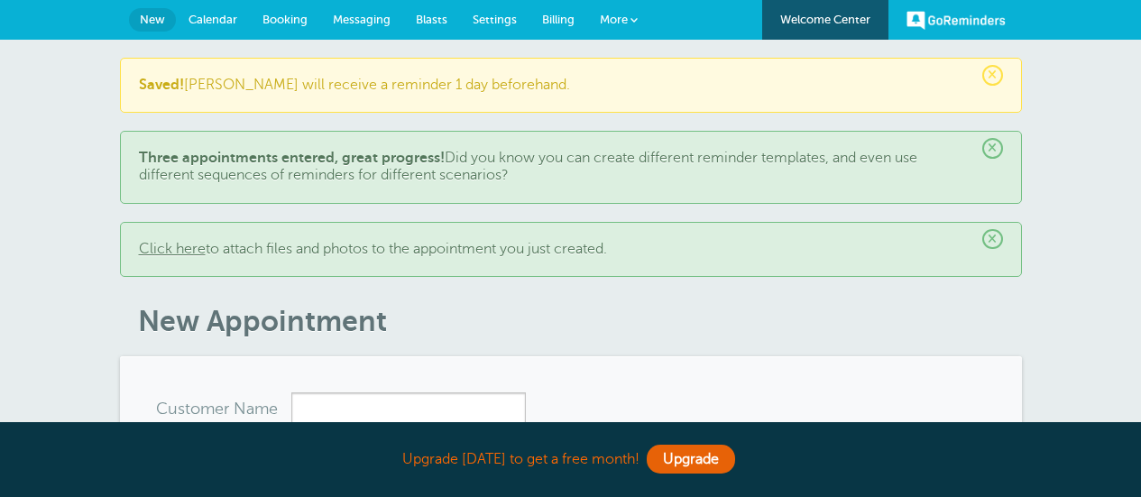
select select "163265"
click at [354, 20] on span "Messaging" at bounding box center [362, 20] width 58 height 14
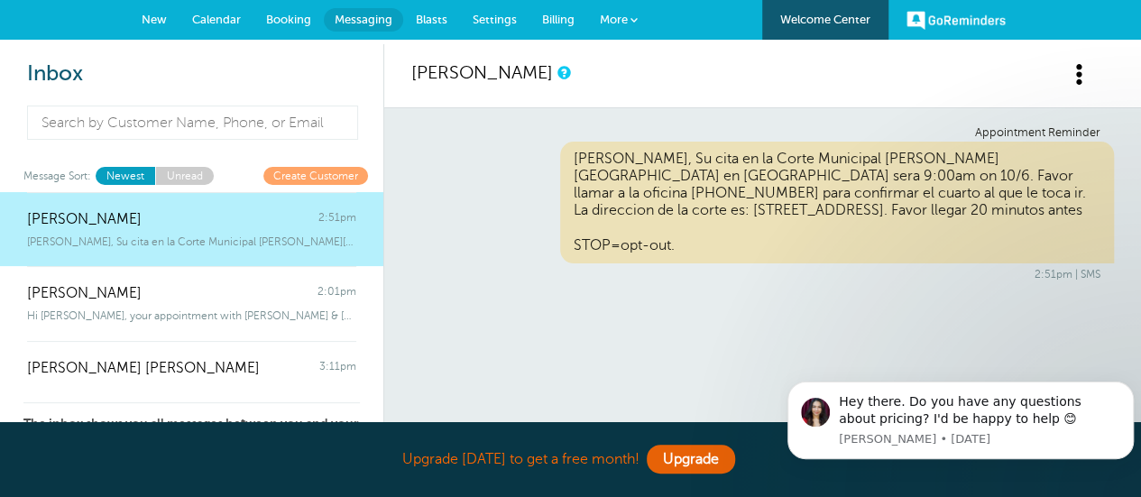
click at [500, 13] on span "Settings" at bounding box center [495, 20] width 44 height 14
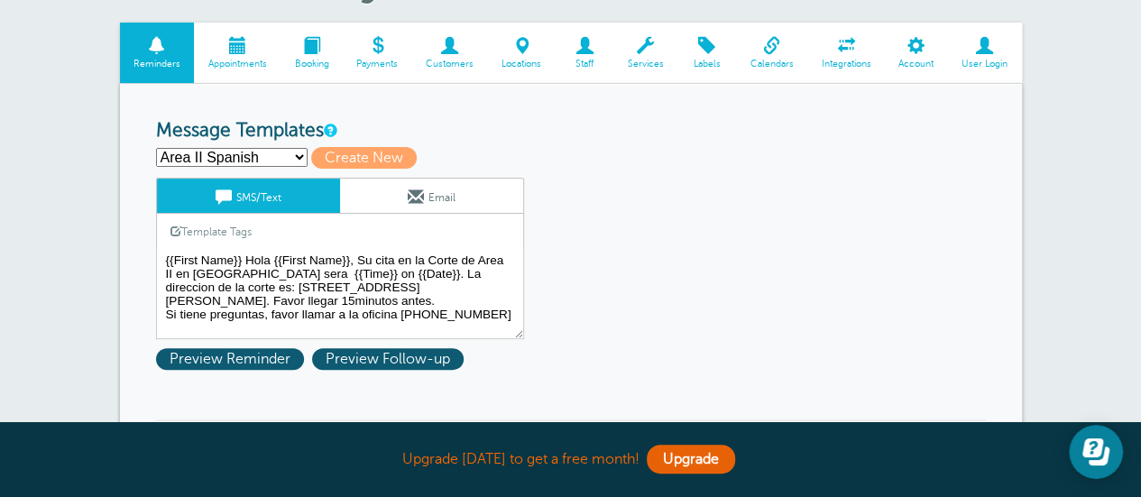
scroll to position [180, 0]
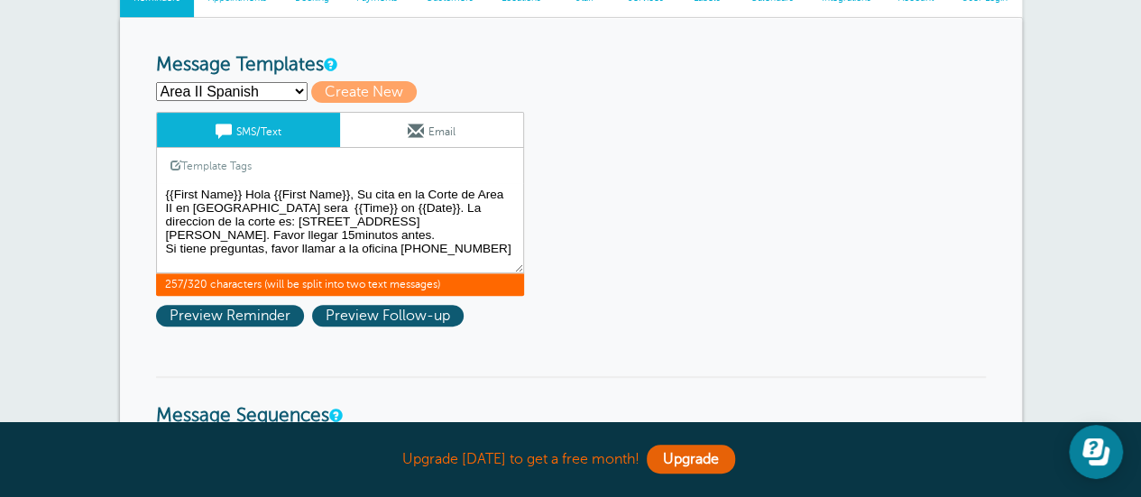
drag, startPoint x: 163, startPoint y: 190, endPoint x: 490, endPoint y: 246, distance: 331.3
click at [490, 246] on textarea "{{First Name}} Hola {{First Name}}, Su cita en la Corte de Area II en [GEOGRAPH…" at bounding box center [340, 228] width 368 height 90
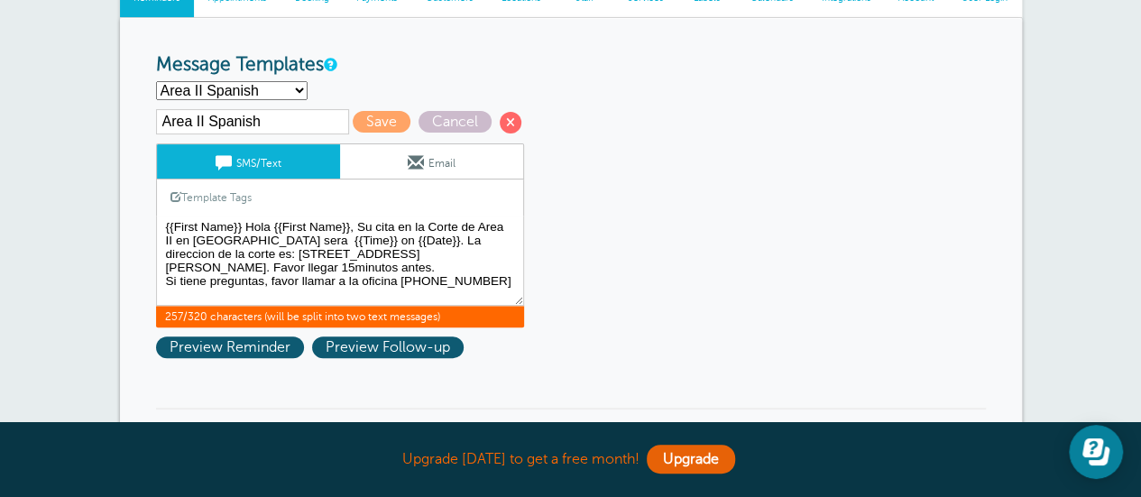
click at [294, 87] on select "Area II Spanish Area III Spanish [PERSON_NAME] Spanish [PERSON_NAME] Juvi Spani…" at bounding box center [232, 90] width 152 height 19
select select
click at [156, 81] on select "Area II Spanish Area III Spanish [PERSON_NAME] Spanish [PERSON_NAME] Juvi Spani…" at bounding box center [232, 90] width 152 height 19
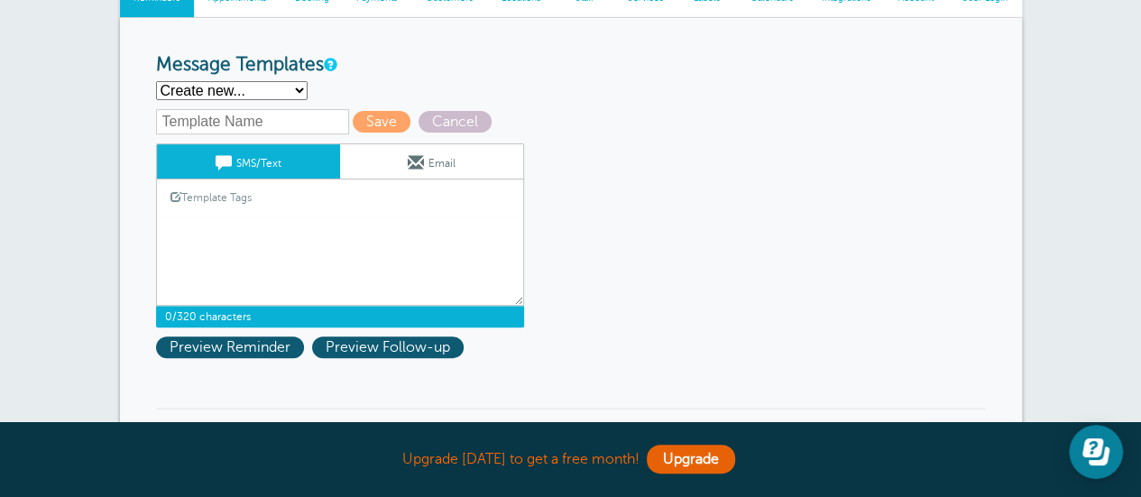
click at [216, 248] on textarea "{{First Name}} Hola {{First Name}}, Su cita en la Corte de Area II en [GEOGRAPH…" at bounding box center [340, 261] width 368 height 90
paste textarea "{{First Name}} Hola {{First Name}}, Su cita en la Corte de Area II en [GEOGRAPH…"
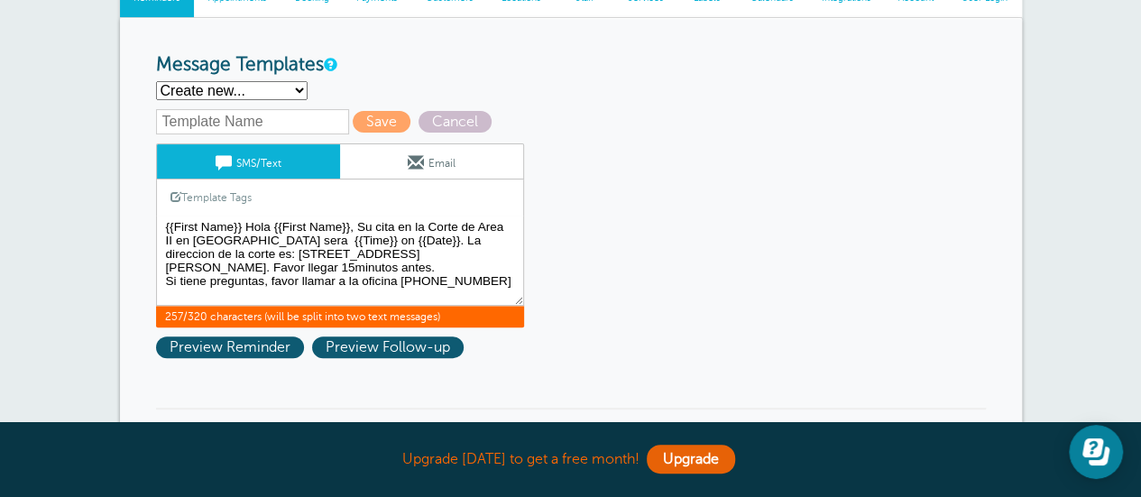
drag, startPoint x: 364, startPoint y: 251, endPoint x: 187, endPoint y: 253, distance: 176.8
click at [187, 253] on textarea "{{First Name}} Hola {{First Name}}, Su cita en la Corte de Area II en [GEOGRAPH…" at bounding box center [340, 261] width 368 height 90
paste textarea "[STREET_ADDRESS] - P.O. [GEOGRAPHIC_DATA]"
drag, startPoint x: 462, startPoint y: 222, endPoint x: 165, endPoint y: 243, distance: 297.5
click at [165, 243] on textarea "{{First Name}} Hola {{First Name}}, Su cita en la Corte de Area II en [GEOGRAPH…" at bounding box center [340, 261] width 368 height 90
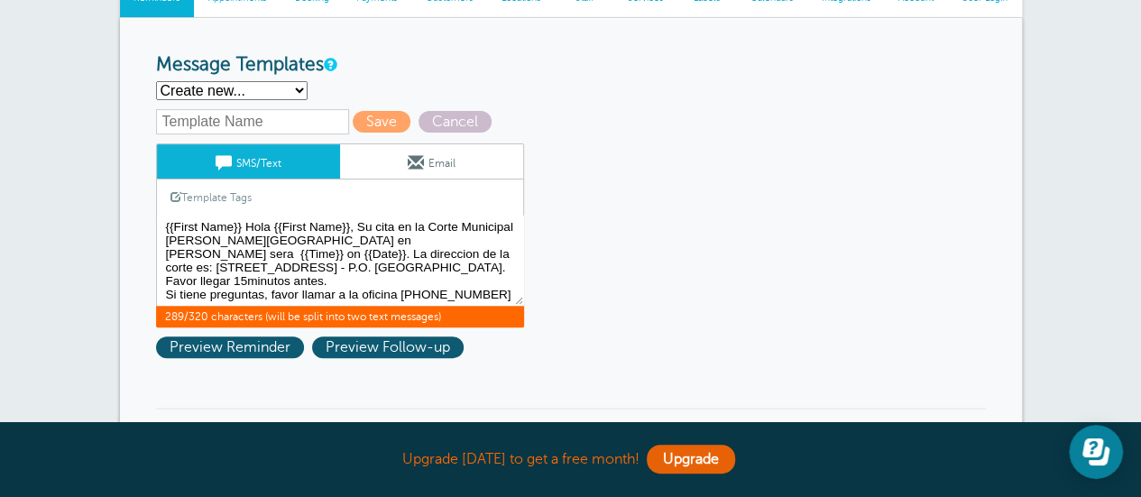
click at [264, 232] on textarea "{{First Name}} Hola {{First Name}}, Su cita en la Corte de Area II en [GEOGRAPH…" at bounding box center [340, 261] width 368 height 90
click at [260, 239] on textarea "{{First Name}} Hola {{First Name}}, Su cita en la Corte de Area II en [GEOGRAPH…" at bounding box center [340, 261] width 368 height 90
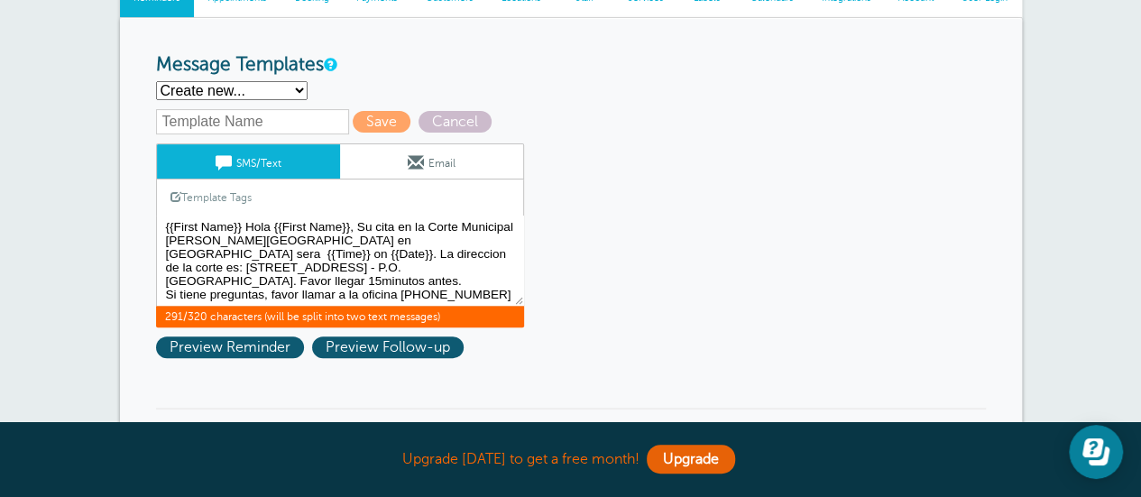
click at [437, 251] on textarea "{{First Name}} Hola {{First Name}}, Su cita en la Corte de Area II en [GEOGRAPH…" at bounding box center [340, 261] width 368 height 90
type textarea "{{First Name}} Hola {{First Name}}, Su cita en la Corte Municipal [PERSON_NAME]…"
click at [191, 118] on input "text" at bounding box center [252, 121] width 193 height 25
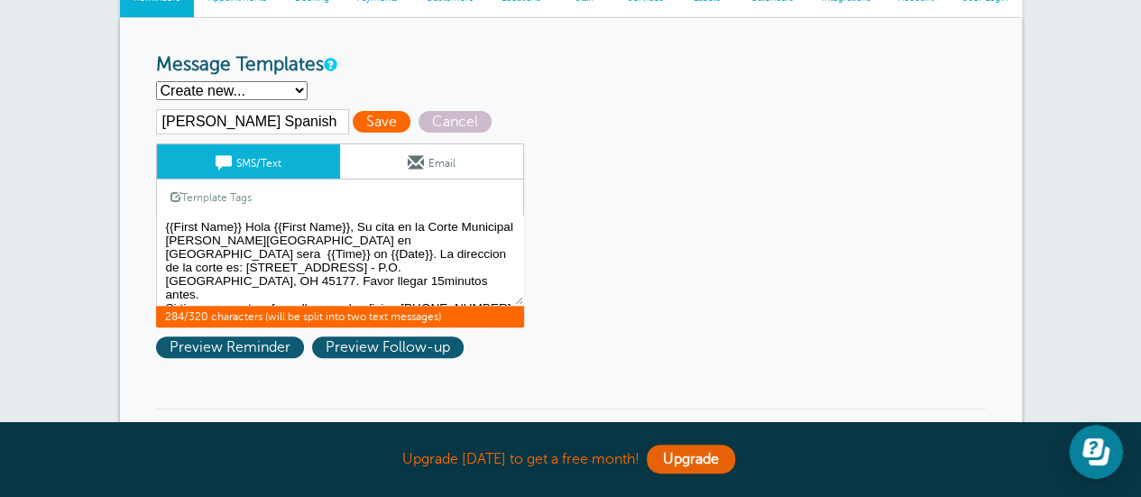
type input "[PERSON_NAME] Spanish"
click at [372, 125] on span "Save" at bounding box center [382, 122] width 58 height 22
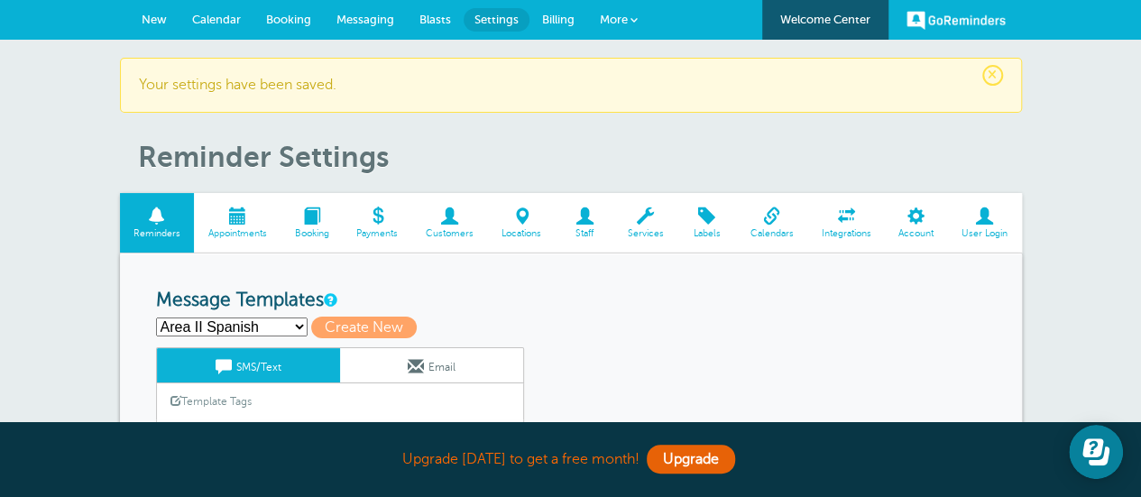
click at [220, 15] on span "Calendar" at bounding box center [216, 20] width 49 height 14
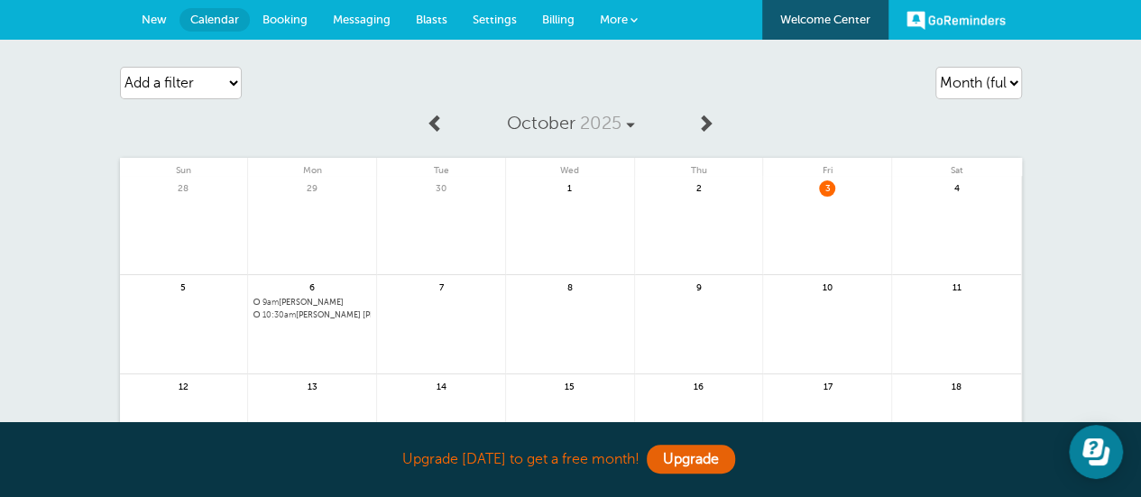
click at [340, 317] on span "10:30am [PERSON_NAME] [PERSON_NAME]" at bounding box center [311, 315] width 117 height 10
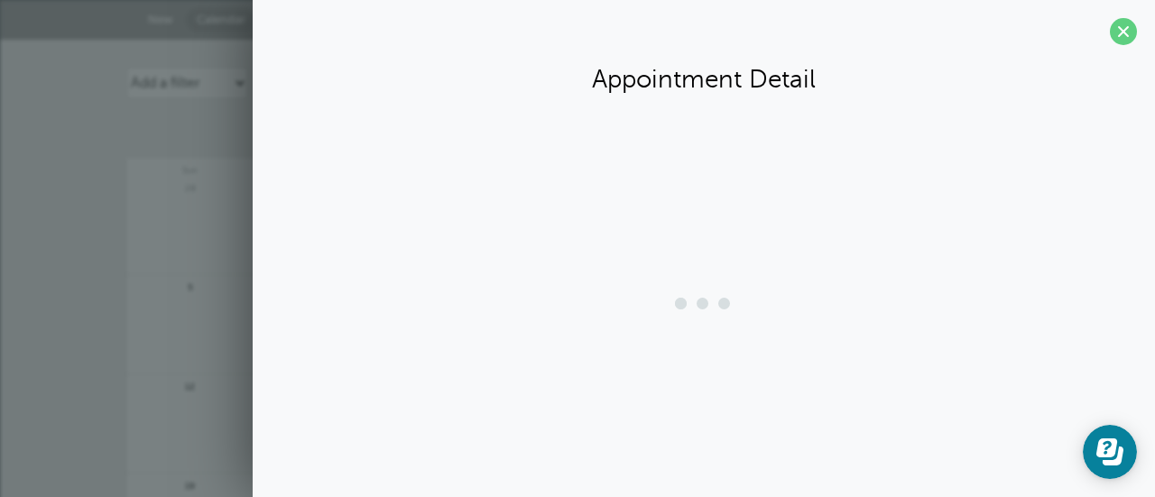
click at [340, 317] on div at bounding box center [704, 304] width 866 height 72
